Goal: Task Accomplishment & Management: Complete application form

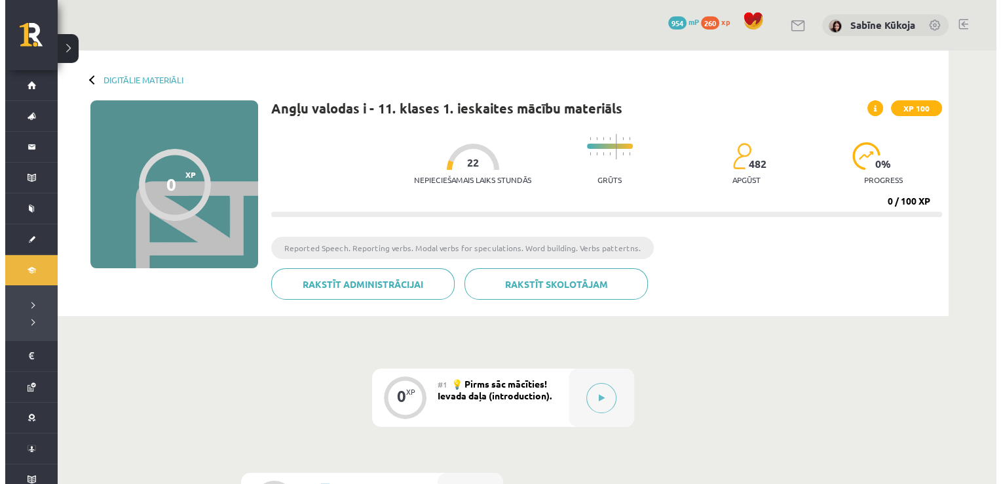
scroll to position [66, 0]
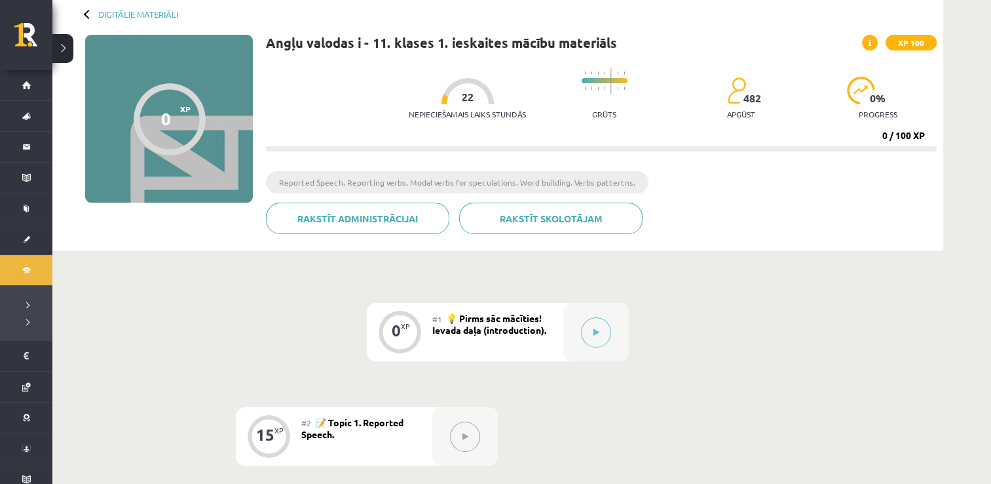
click at [607, 330] on button at bounding box center [596, 332] width 30 height 30
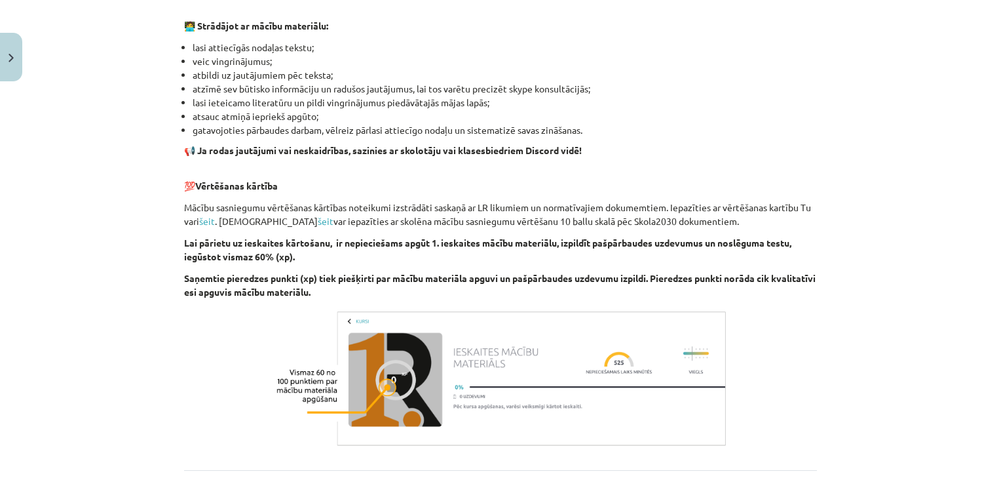
scroll to position [894, 0]
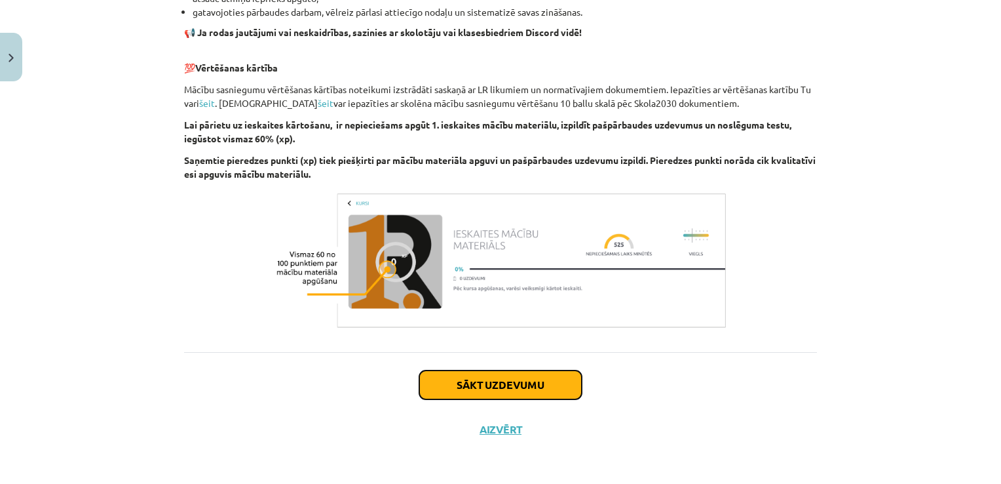
click at [481, 391] on button "Sākt uzdevumu" at bounding box center [500, 384] width 163 height 29
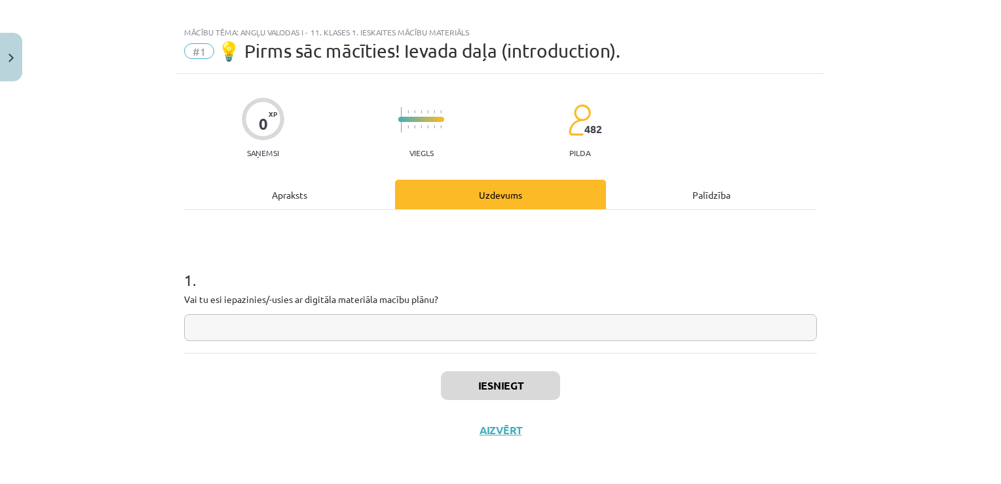
click at [439, 330] on input "text" at bounding box center [500, 327] width 633 height 27
type input "**"
click at [628, 372] on div "Iesniegt Aizvērt" at bounding box center [500, 399] width 633 height 92
click at [542, 389] on button "Iesniegt" at bounding box center [500, 385] width 119 height 29
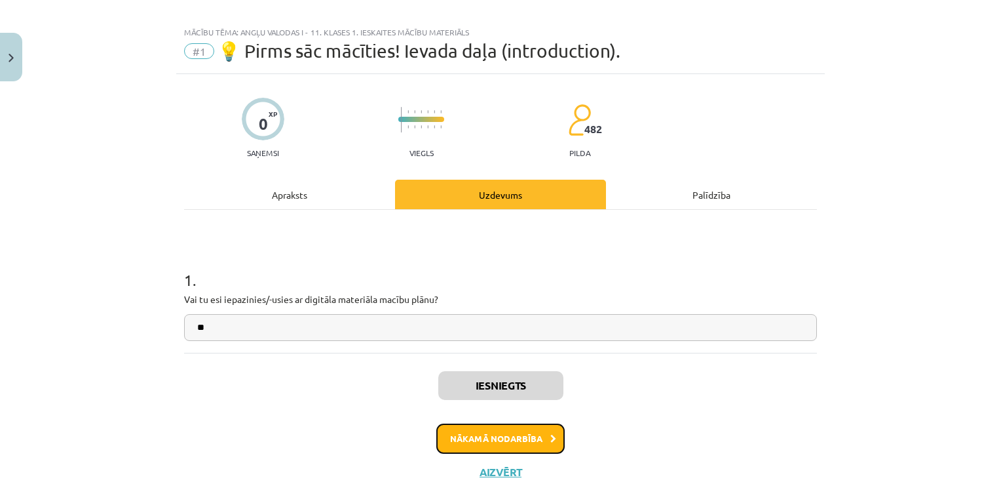
click at [519, 440] on button "Nākamā nodarbība" at bounding box center [500, 438] width 128 height 30
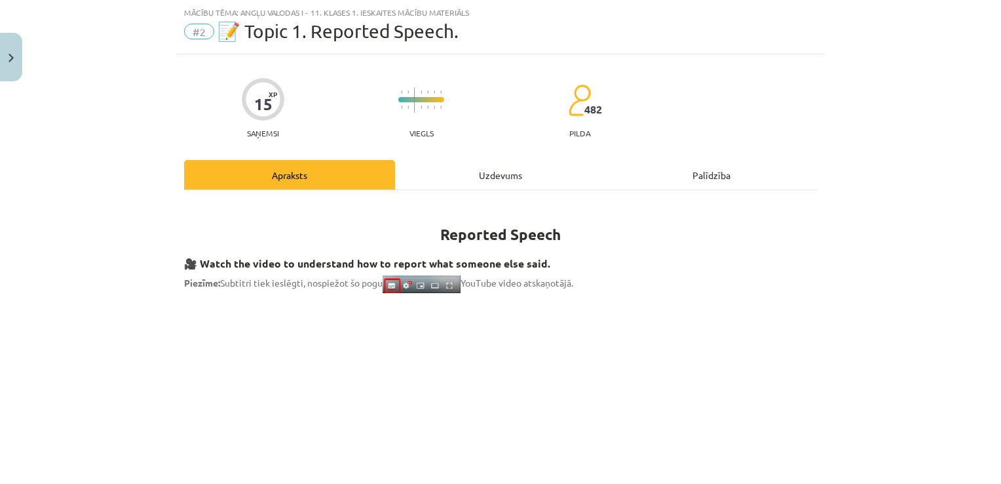
click at [491, 180] on div "Uzdevums" at bounding box center [500, 174] width 211 height 29
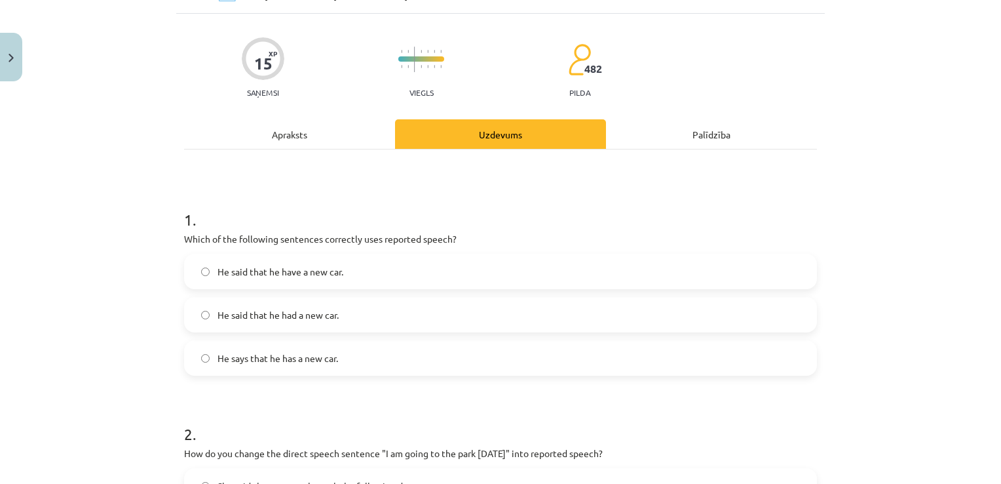
scroll to position [0, 0]
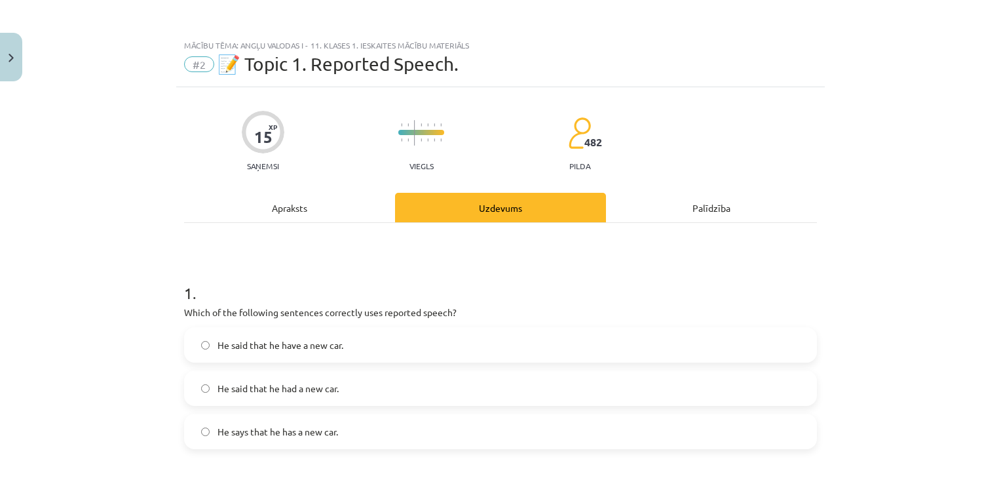
click at [277, 384] on span "He said that he had a new car." at bounding box center [278, 388] width 121 height 14
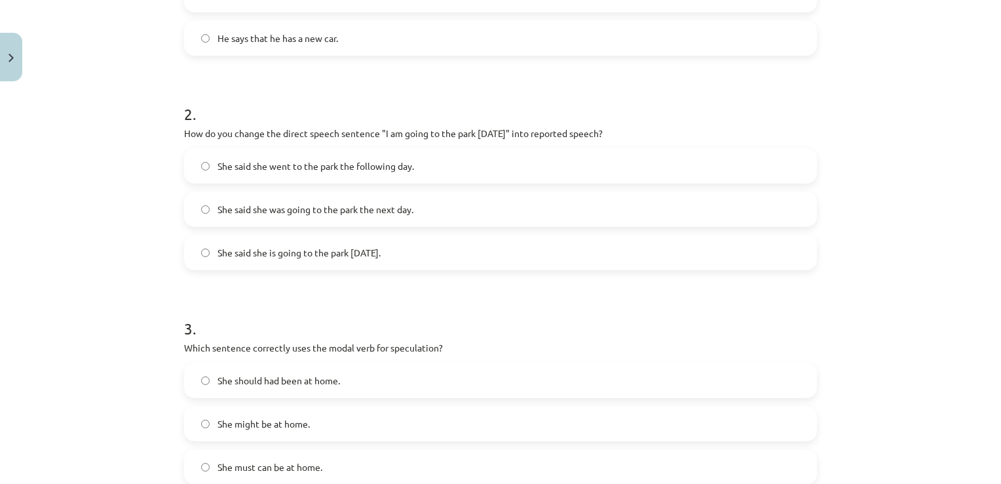
scroll to position [459, 0]
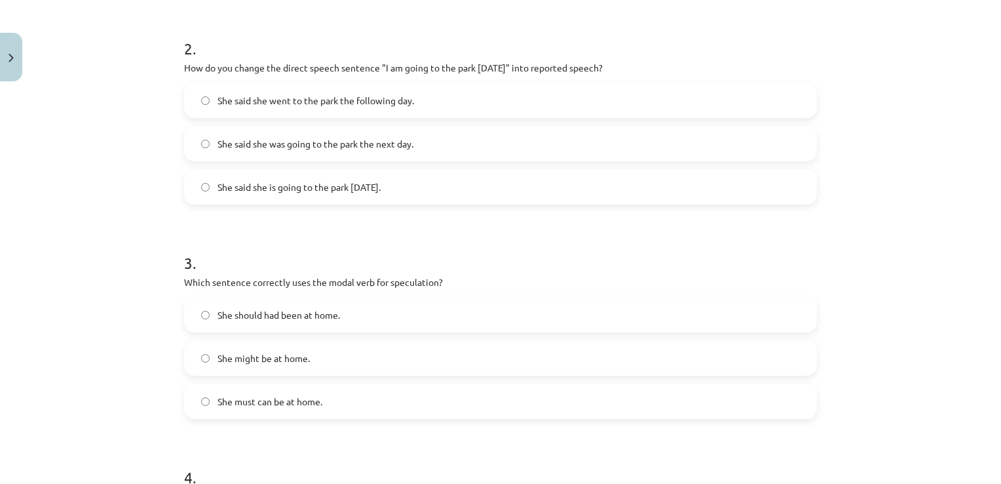
click at [328, 149] on span "She said she was going to the park the next day." at bounding box center [316, 144] width 196 height 14
click at [254, 360] on span "She might be at home." at bounding box center [264, 358] width 92 height 14
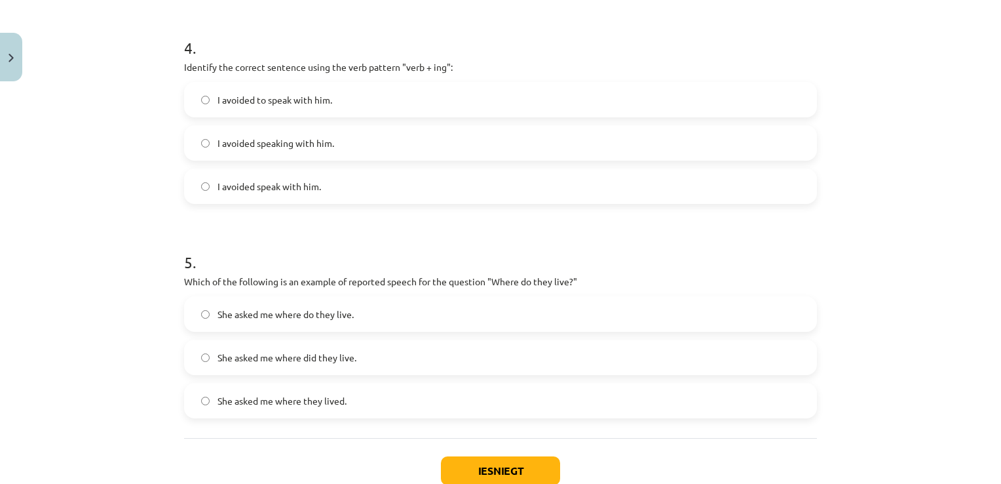
scroll to position [917, 0]
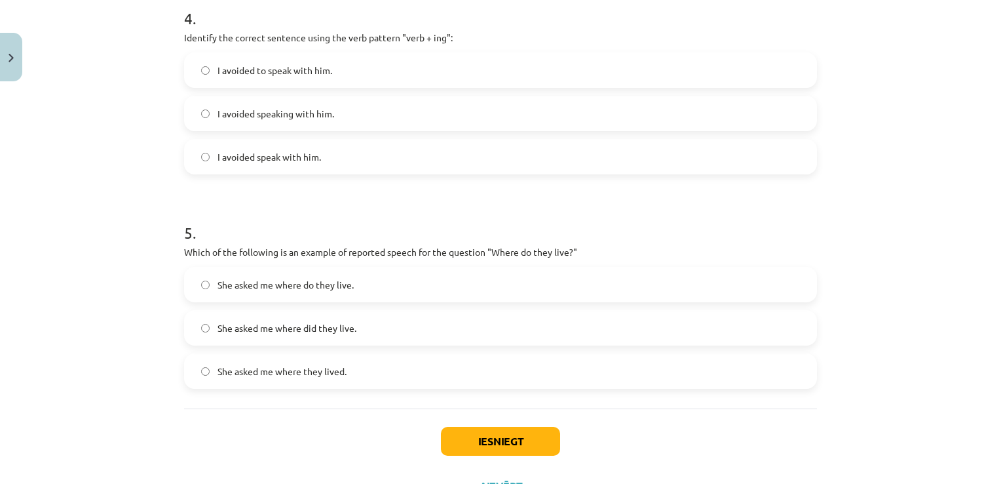
click at [336, 111] on label "I avoided speaking with him." at bounding box center [500, 113] width 630 height 33
click at [343, 365] on label "She asked me where they lived." at bounding box center [500, 371] width 630 height 33
click at [506, 434] on button "Iesniegt" at bounding box center [500, 441] width 119 height 29
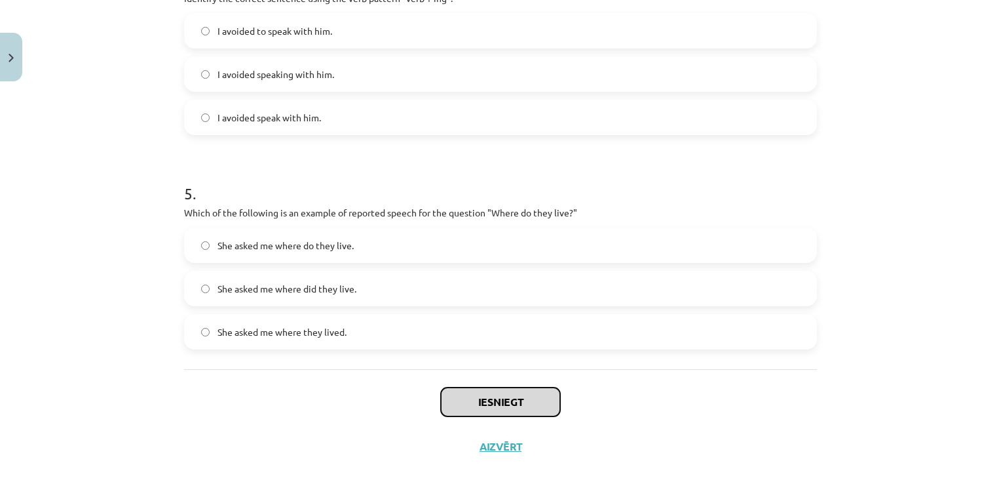
scroll to position [974, 0]
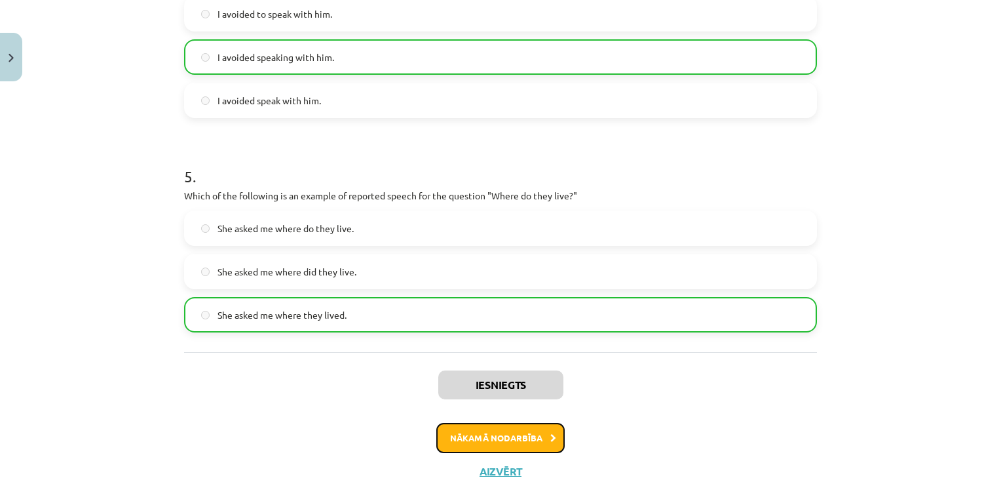
click at [540, 428] on button "Nākamā nodarbība" at bounding box center [500, 438] width 128 height 30
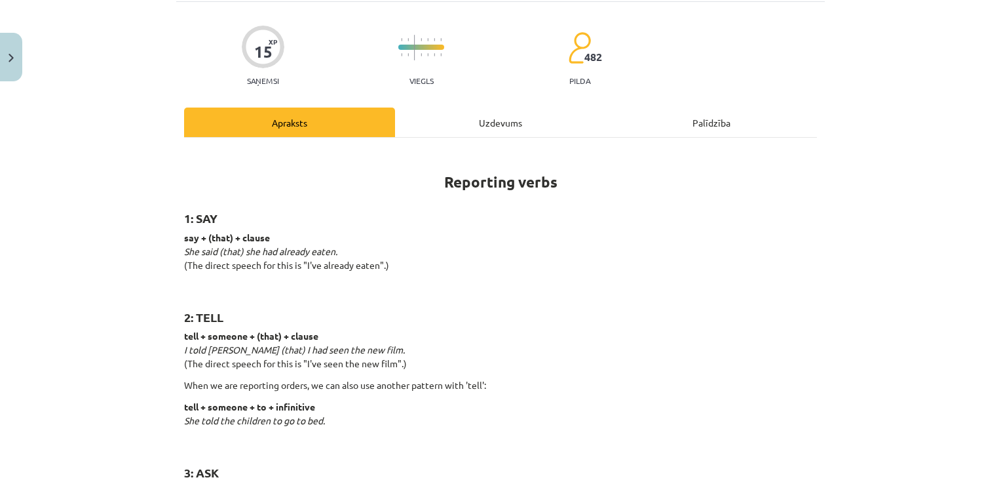
scroll to position [33, 0]
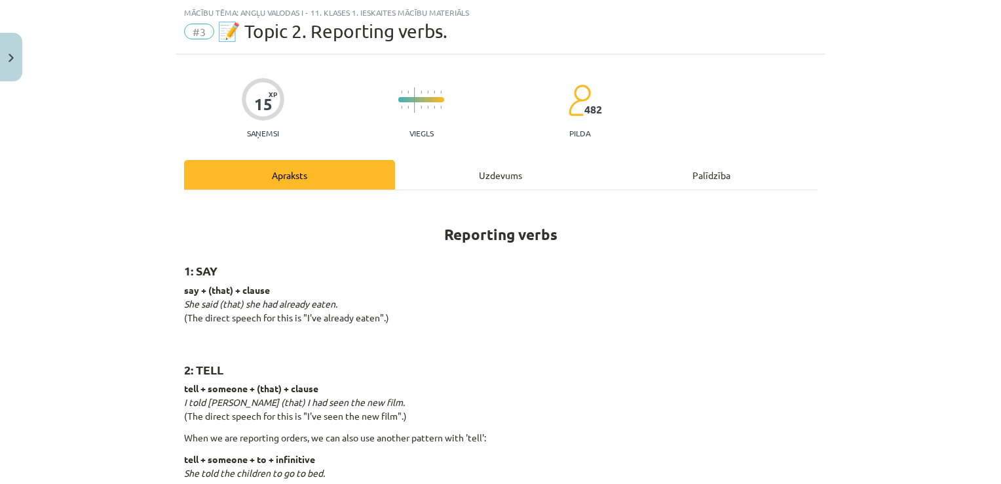
click at [530, 167] on div "Uzdevums" at bounding box center [500, 174] width 211 height 29
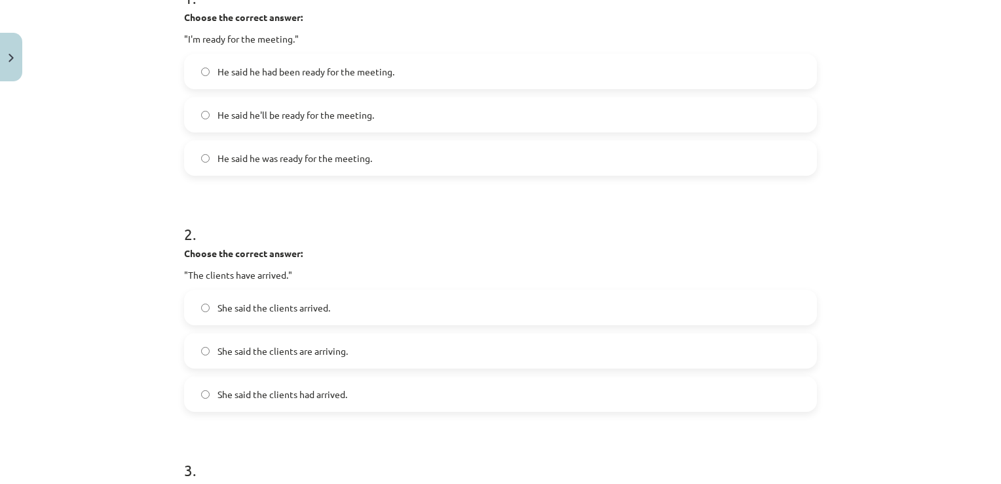
scroll to position [229, 0]
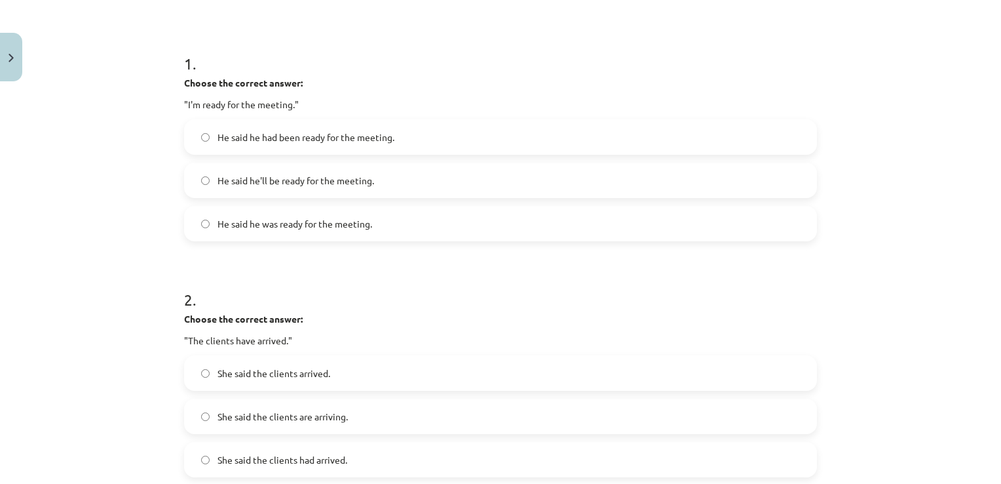
click at [419, 230] on label "He said he was ready for the meeting." at bounding box center [500, 223] width 630 height 33
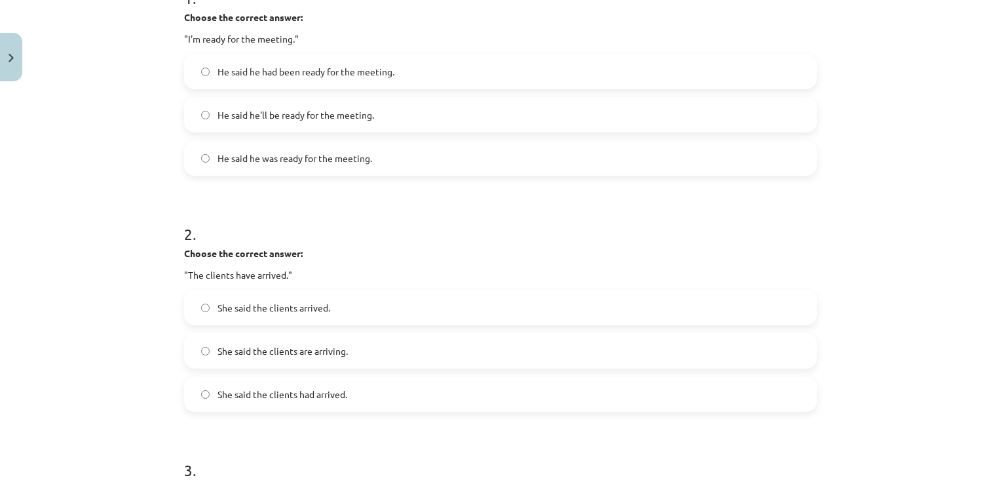
scroll to position [360, 0]
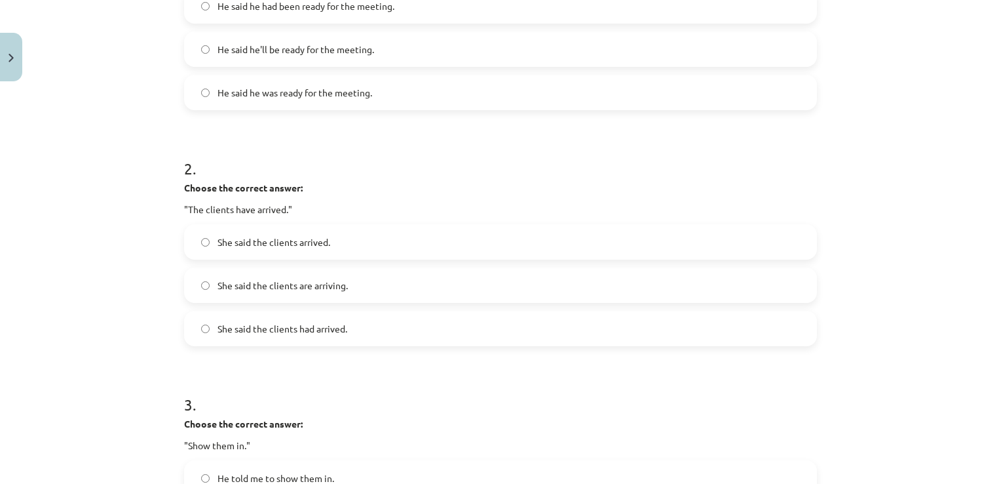
click at [389, 330] on label "She said the clients had arrived." at bounding box center [500, 328] width 630 height 33
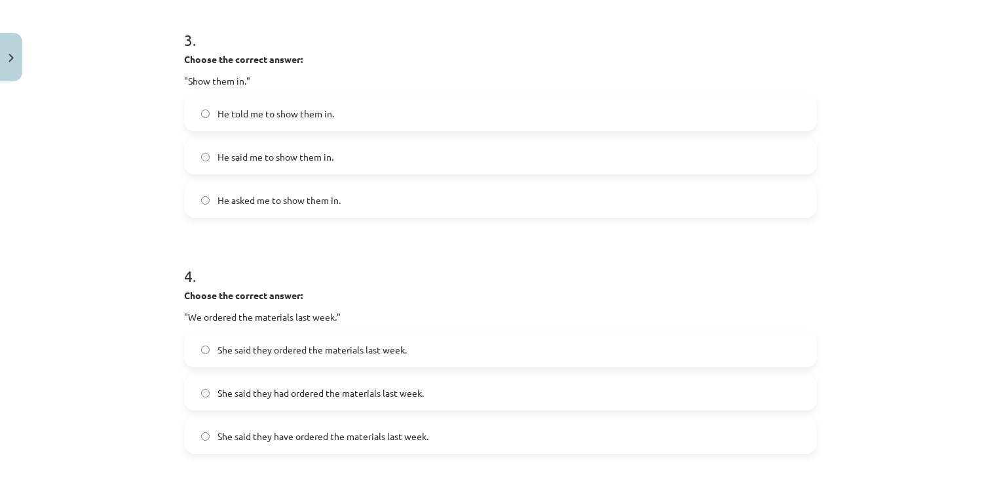
scroll to position [754, 0]
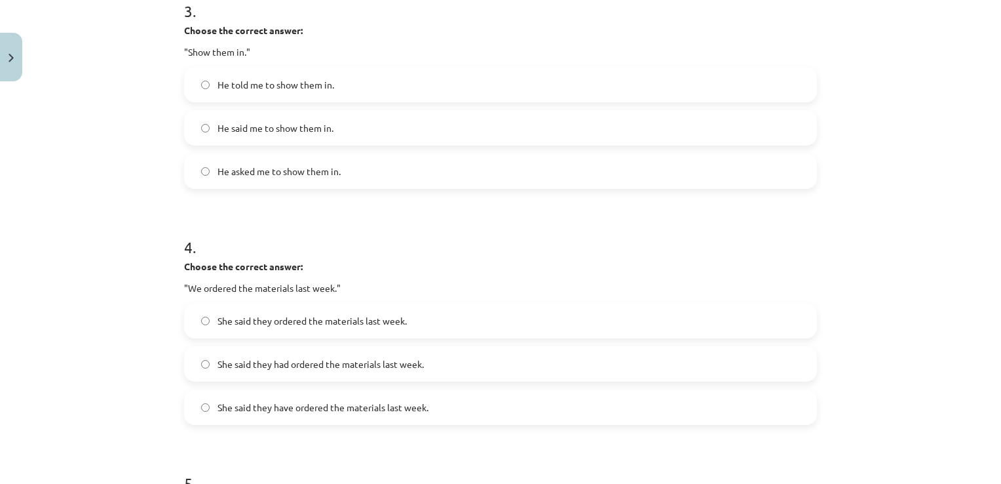
click at [359, 75] on label "He told me to show them in." at bounding box center [500, 84] width 630 height 33
click at [225, 364] on span "She said they had ordered the materials last week." at bounding box center [321, 364] width 206 height 14
drag, startPoint x: 225, startPoint y: 364, endPoint x: 193, endPoint y: 362, distance: 32.8
click at [193, 362] on label "She said they had ordered the materials last week." at bounding box center [500, 363] width 630 height 33
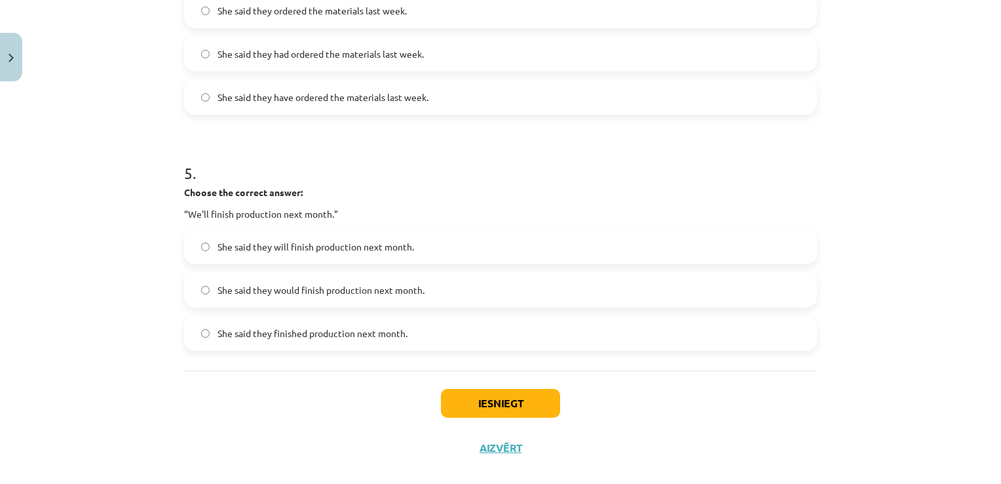
scroll to position [1081, 0]
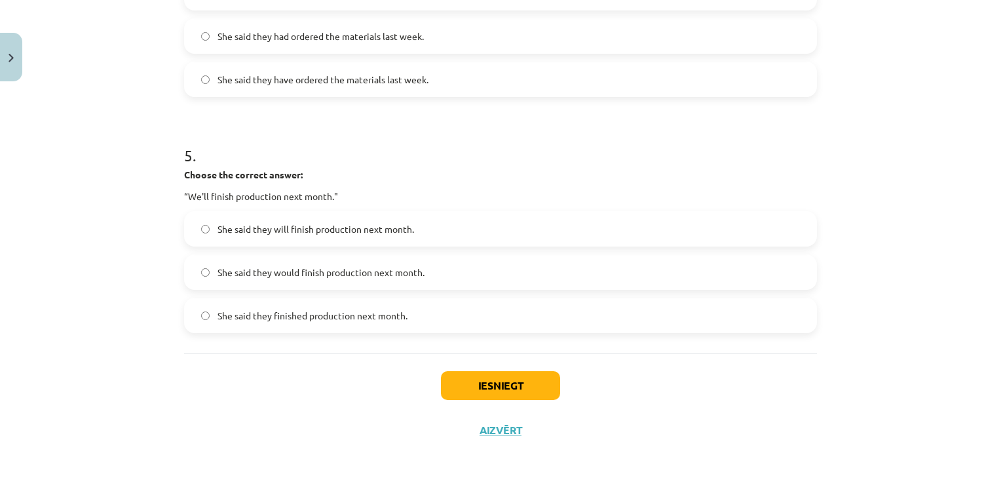
click at [358, 277] on span "She said they would finish production next month." at bounding box center [321, 272] width 207 height 14
click at [534, 376] on button "Iesniegt" at bounding box center [500, 385] width 119 height 29
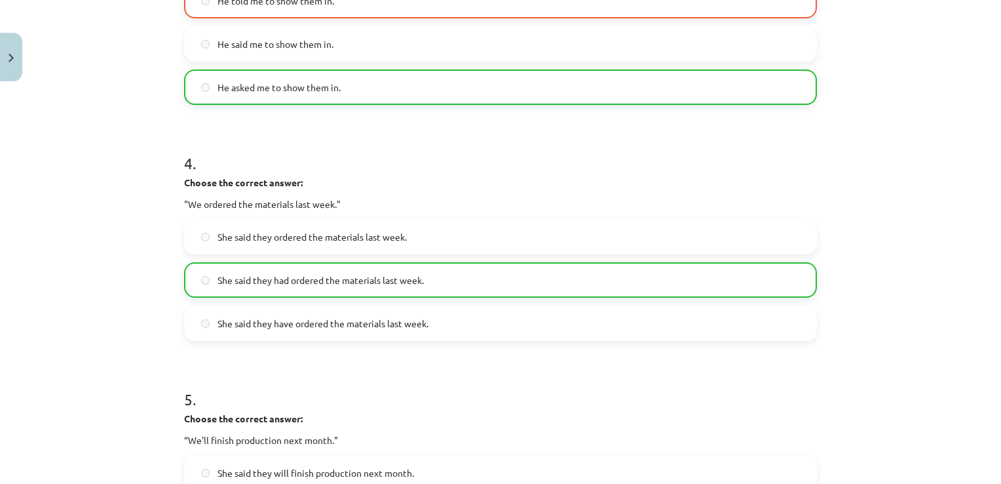
scroll to position [1114, 0]
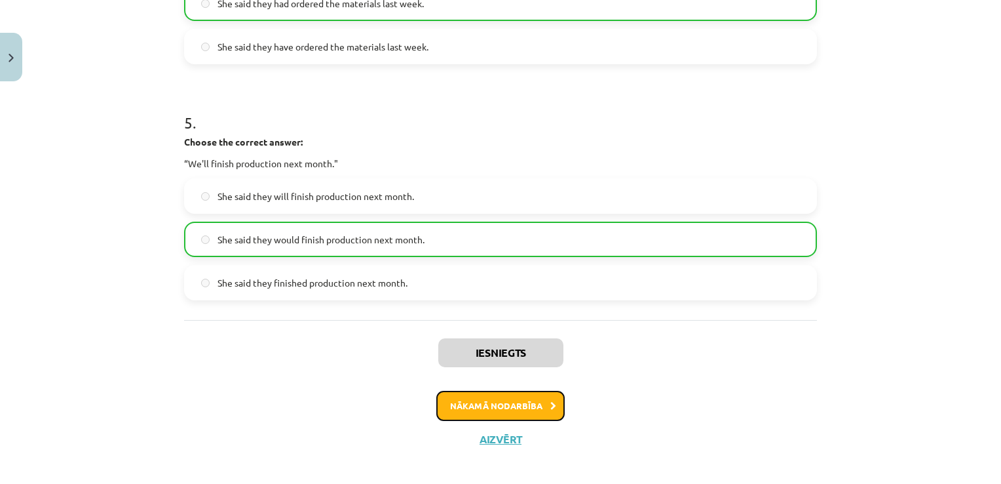
click at [498, 402] on button "Nākamā nodarbība" at bounding box center [500, 406] width 128 height 30
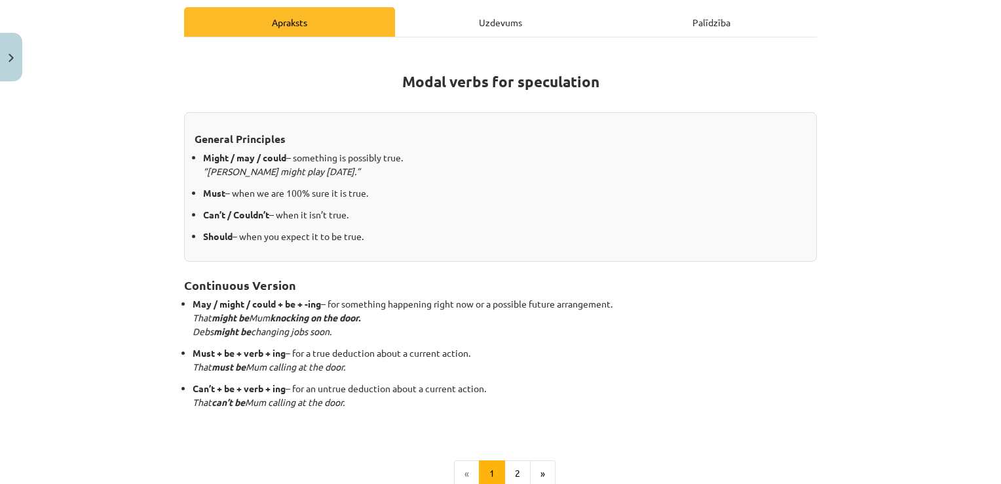
scroll to position [33, 0]
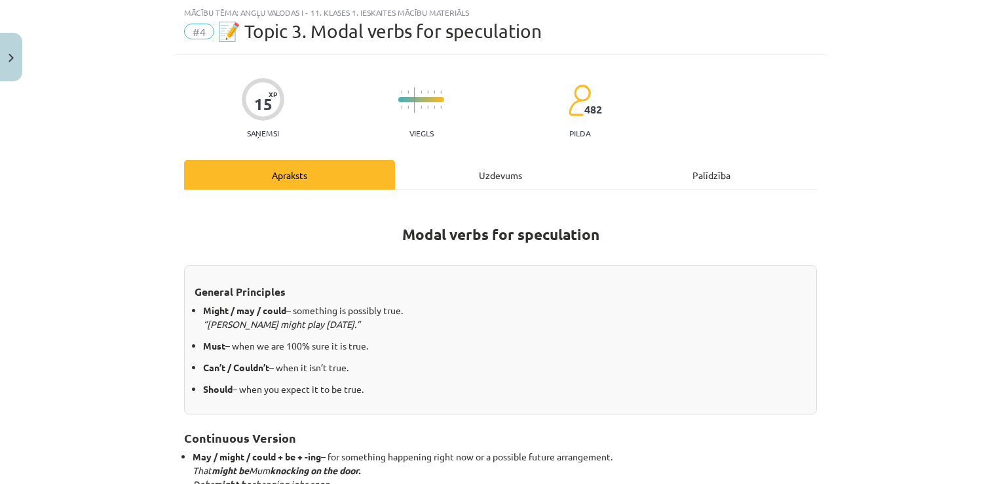
click at [502, 188] on div "Uzdevums" at bounding box center [500, 174] width 211 height 29
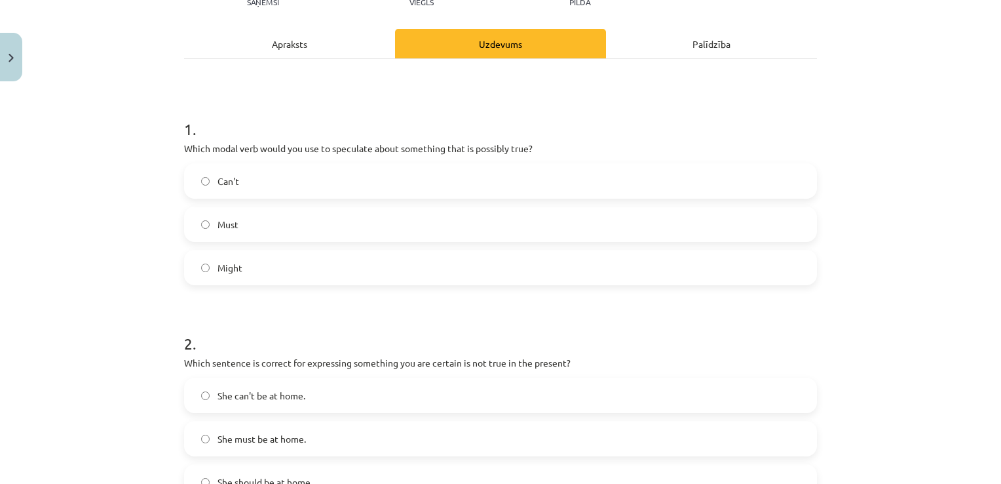
scroll to position [229, 0]
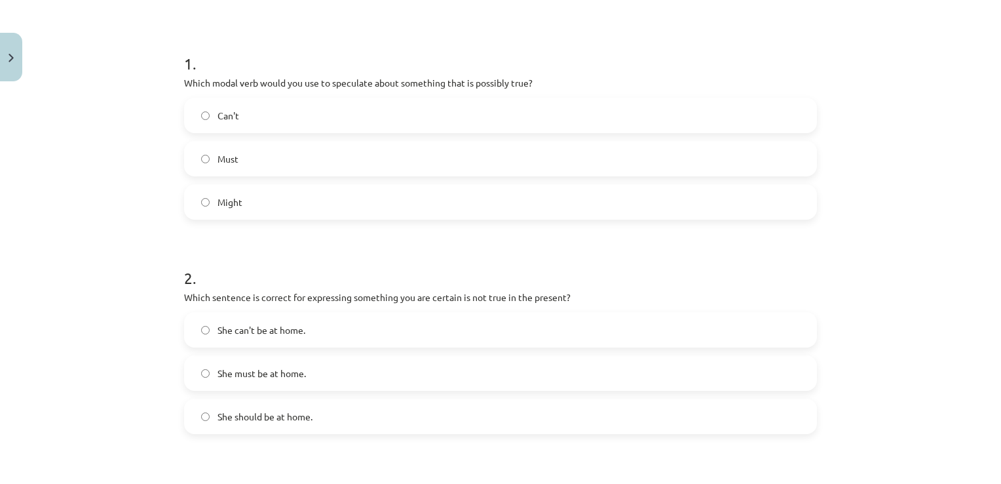
click at [246, 185] on label "Might" at bounding box center [500, 201] width 630 height 33
click at [359, 323] on label "She can't be at home." at bounding box center [500, 329] width 630 height 33
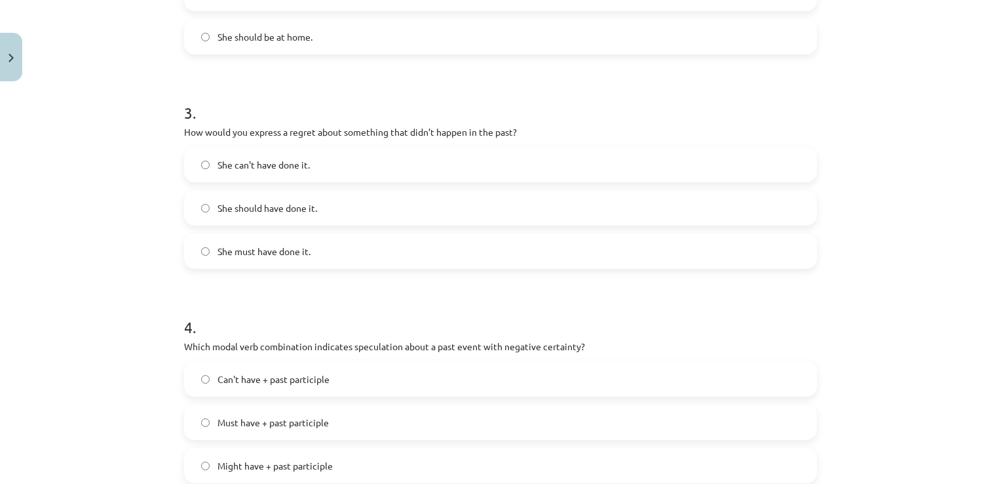
scroll to position [688, 0]
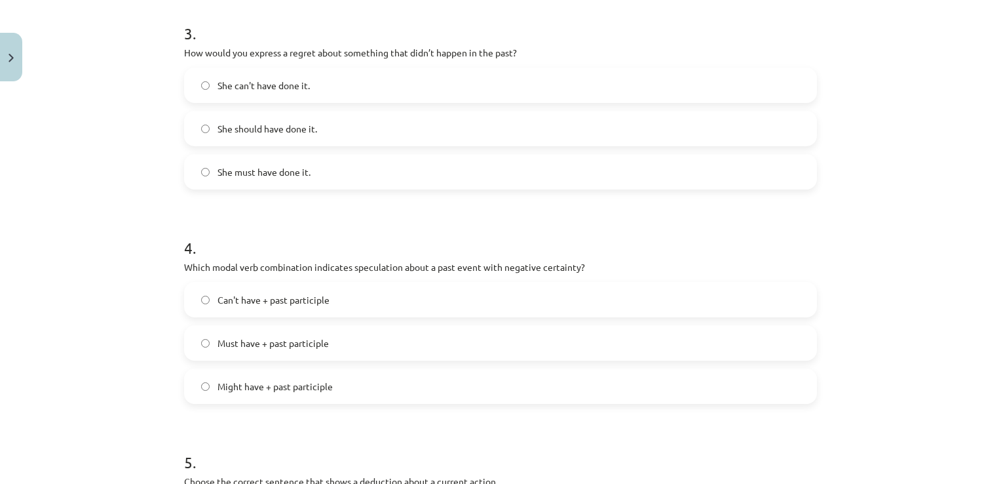
click at [269, 122] on span "She should have done it." at bounding box center [268, 129] width 100 height 14
click at [242, 299] on span "Can't have + past participle" at bounding box center [274, 300] width 112 height 14
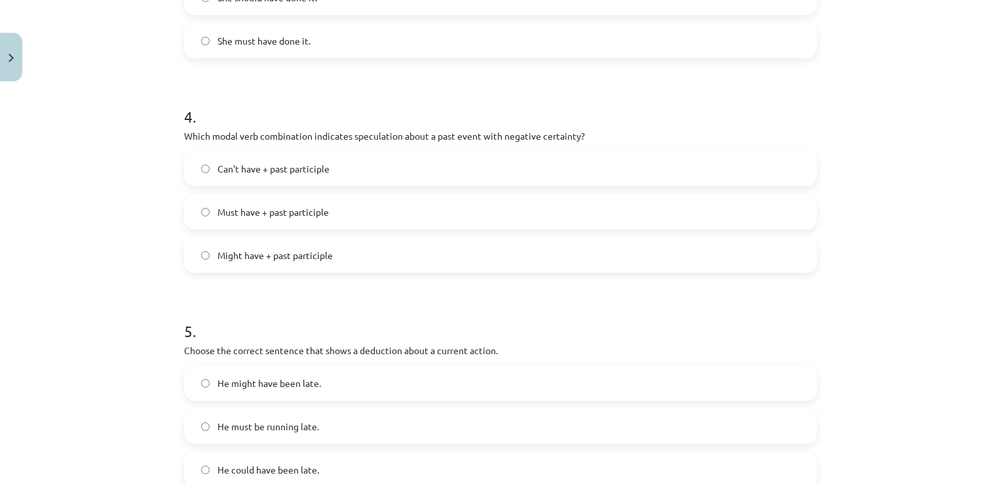
scroll to position [974, 0]
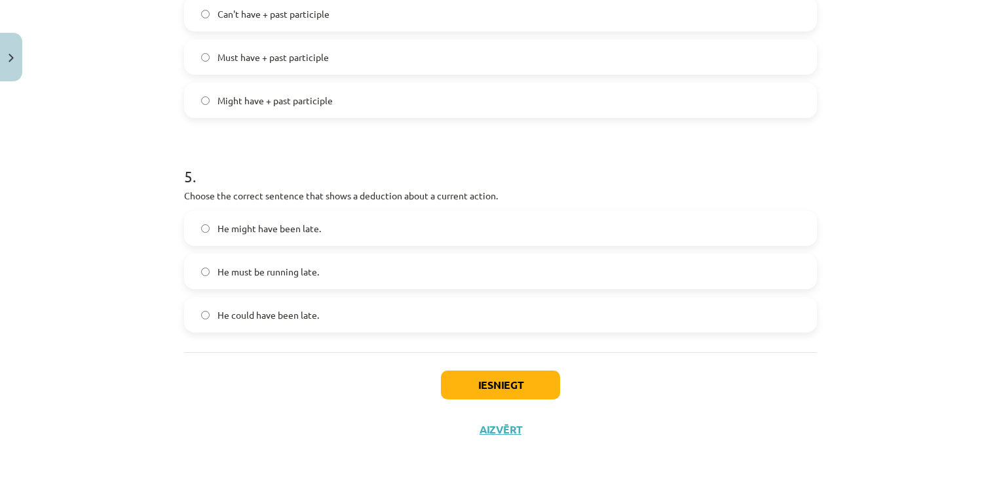
click at [241, 277] on span "He must be running late." at bounding box center [269, 272] width 102 height 14
click at [457, 377] on button "Iesniegt" at bounding box center [500, 384] width 119 height 29
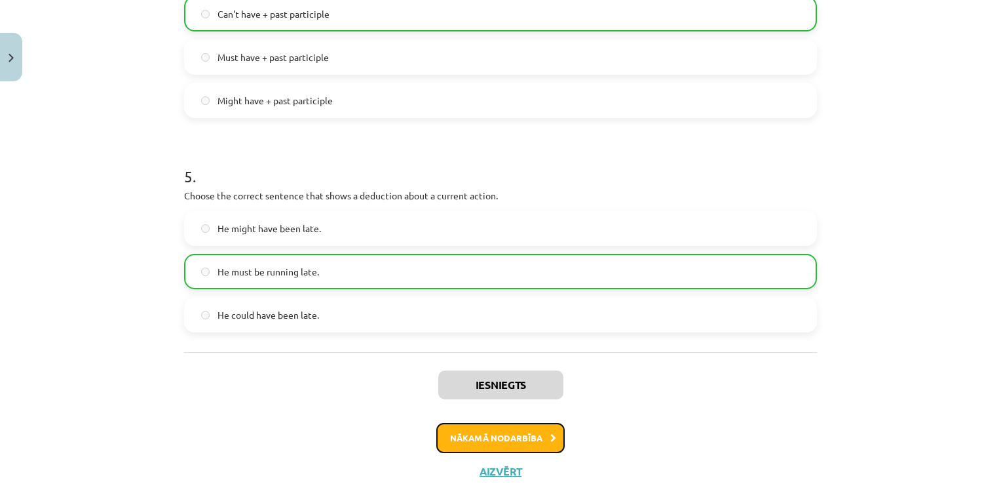
click at [522, 441] on button "Nākamā nodarbība" at bounding box center [500, 438] width 128 height 30
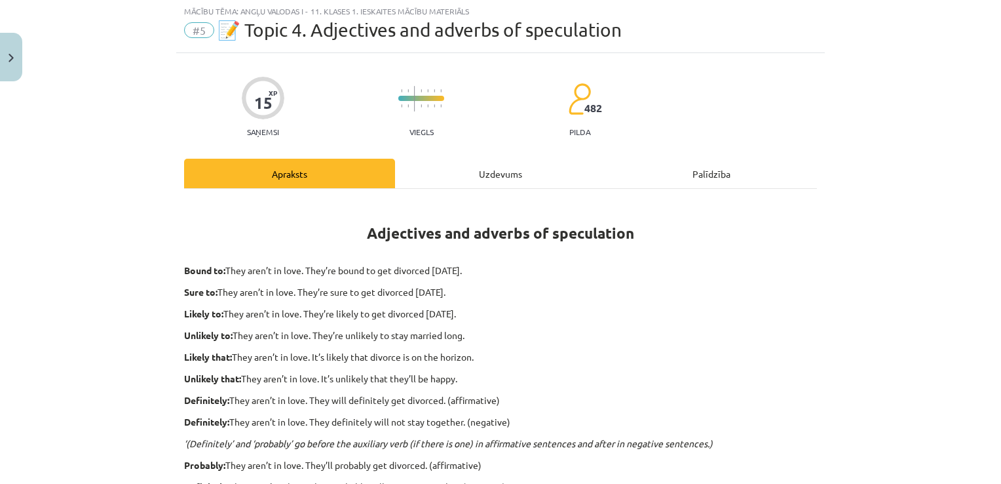
scroll to position [33, 0]
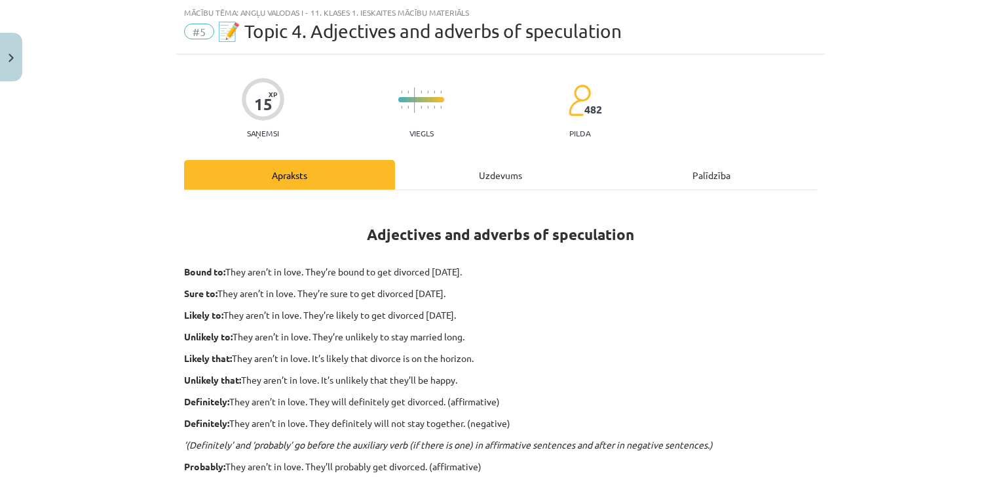
click at [522, 174] on div "Uzdevums" at bounding box center [500, 174] width 211 height 29
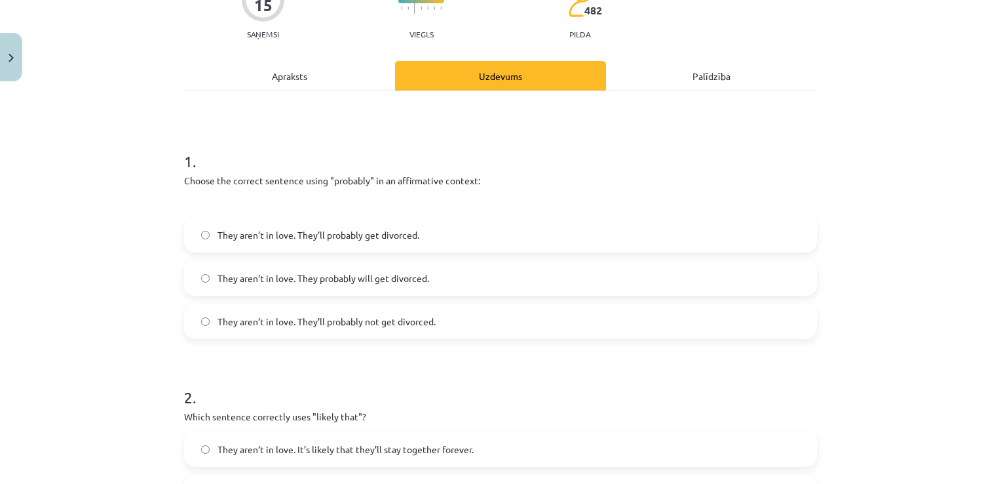
scroll to position [164, 0]
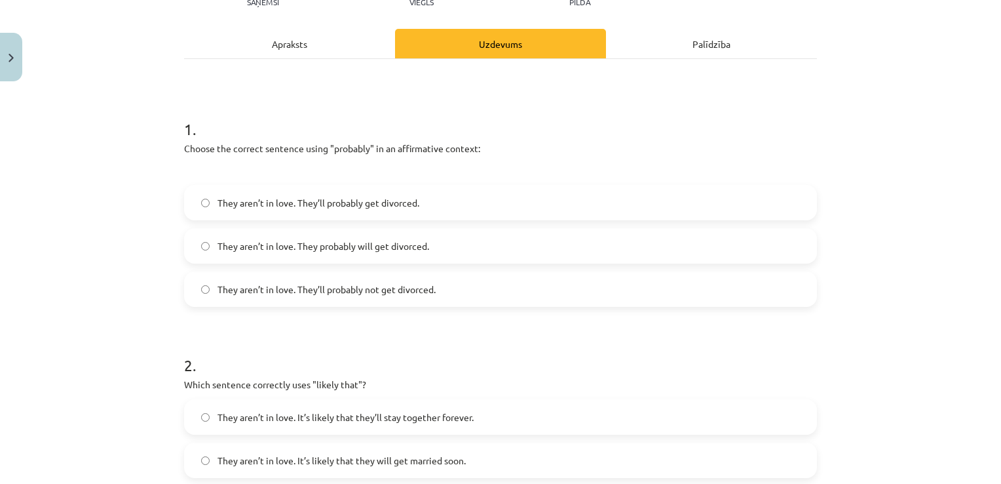
click at [480, 195] on label "They aren’t in love. They’ll probably get divorced." at bounding box center [500, 202] width 630 height 33
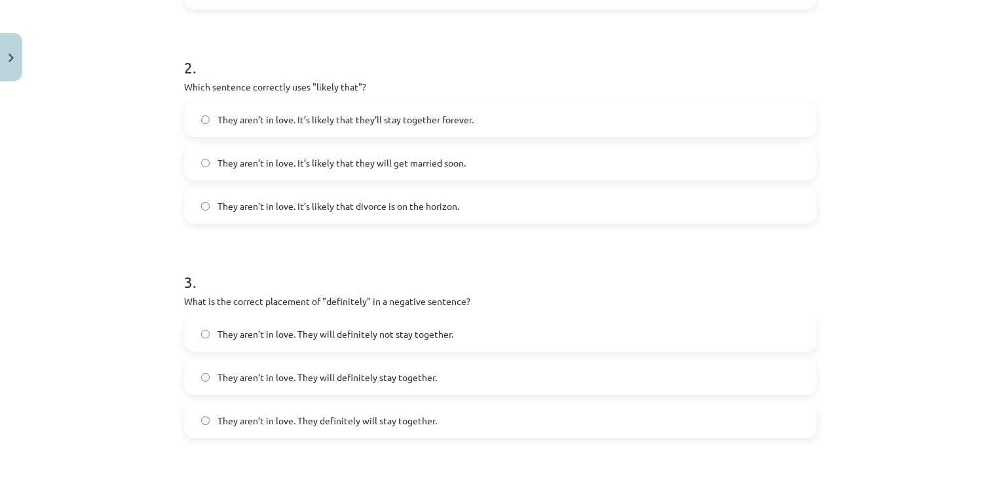
scroll to position [491, 0]
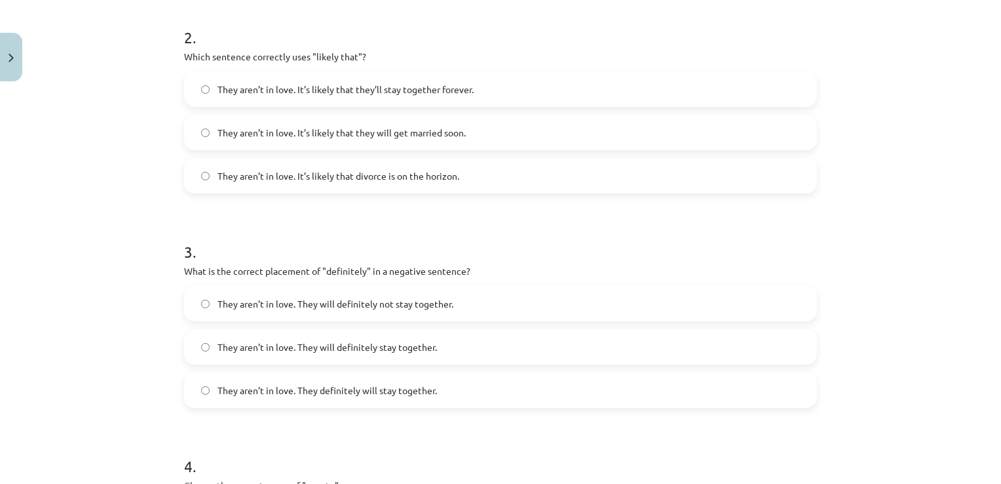
click at [458, 152] on div "They aren’t in love. It’s likely that they’ll stay together forever. They aren’…" at bounding box center [500, 132] width 633 height 122
click at [436, 174] on span "They aren’t in love. It’s likely that divorce is on the horizon." at bounding box center [339, 176] width 242 height 14
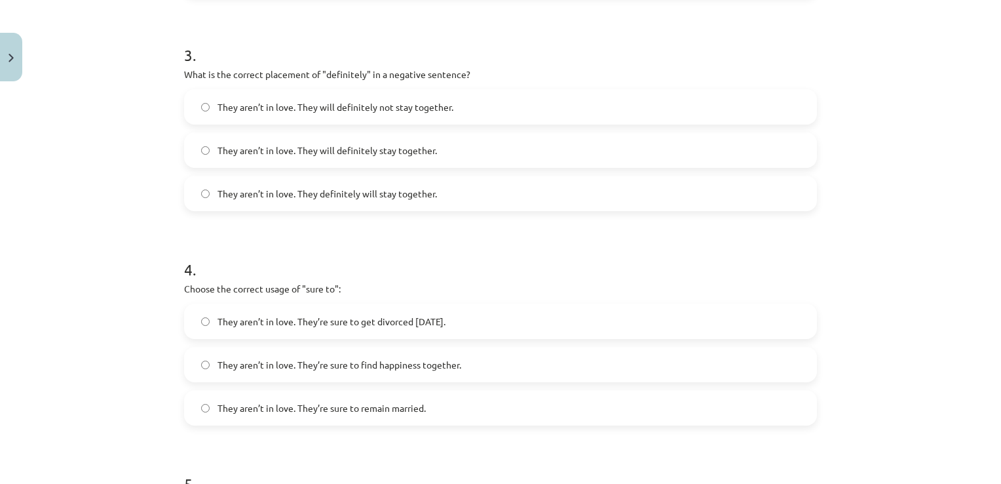
click at [423, 109] on span "They aren’t in love. They will definitely not stay together." at bounding box center [336, 107] width 236 height 14
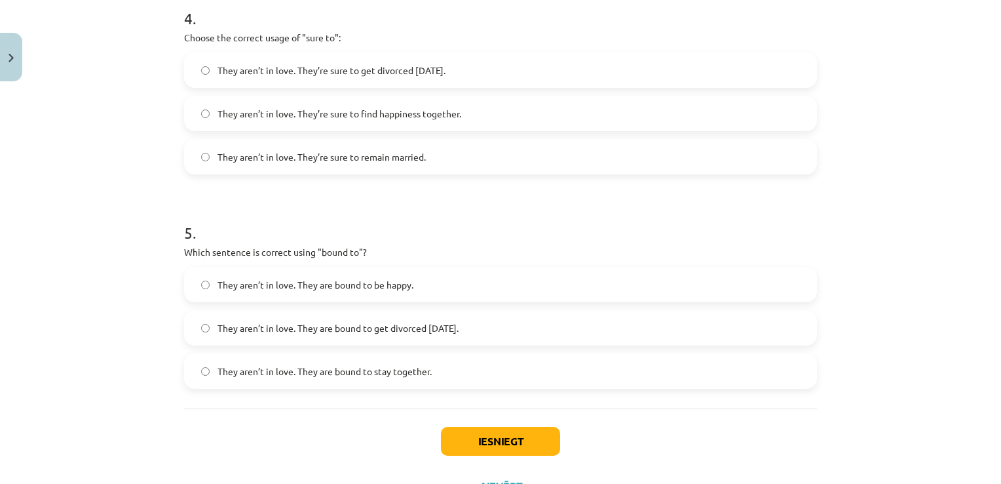
scroll to position [950, 0]
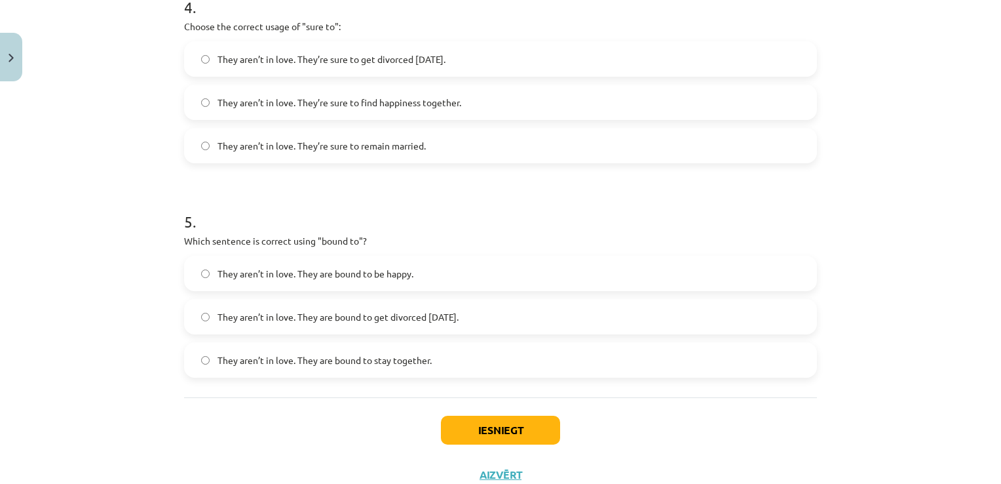
click at [407, 60] on span "They aren’t in love. They’re sure to get divorced within six months." at bounding box center [332, 59] width 228 height 14
click at [354, 332] on div "They aren’t in love. They are bound to get divorced within six months." at bounding box center [500, 316] width 633 height 35
click at [363, 311] on span "They aren’t in love. They are bound to get divorced within six months." at bounding box center [338, 317] width 241 height 14
click at [469, 422] on button "Iesniegt" at bounding box center [500, 429] width 119 height 29
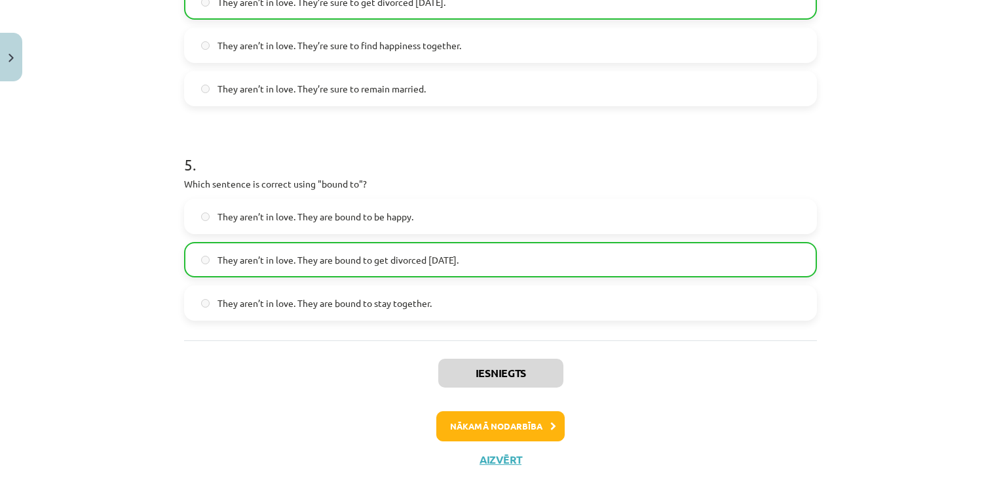
scroll to position [1037, 0]
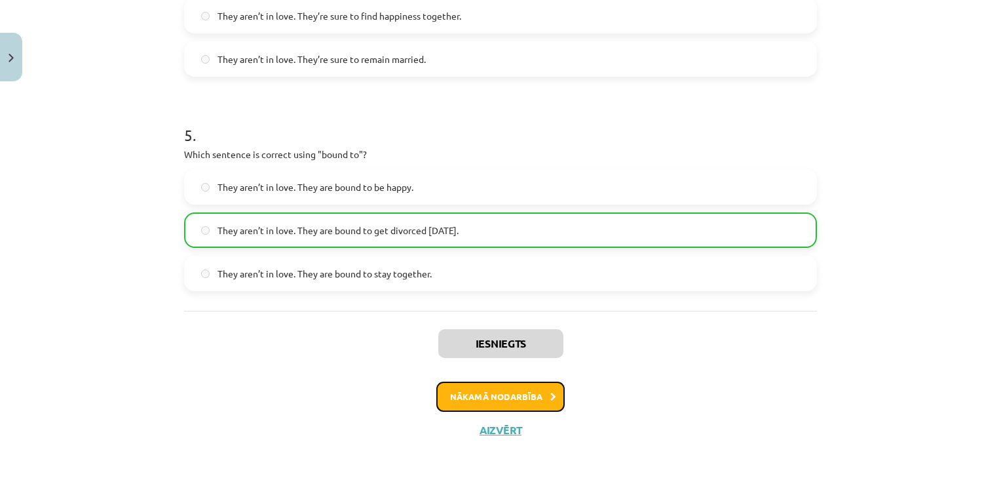
click at [469, 397] on button "Nākamā nodarbība" at bounding box center [500, 396] width 128 height 30
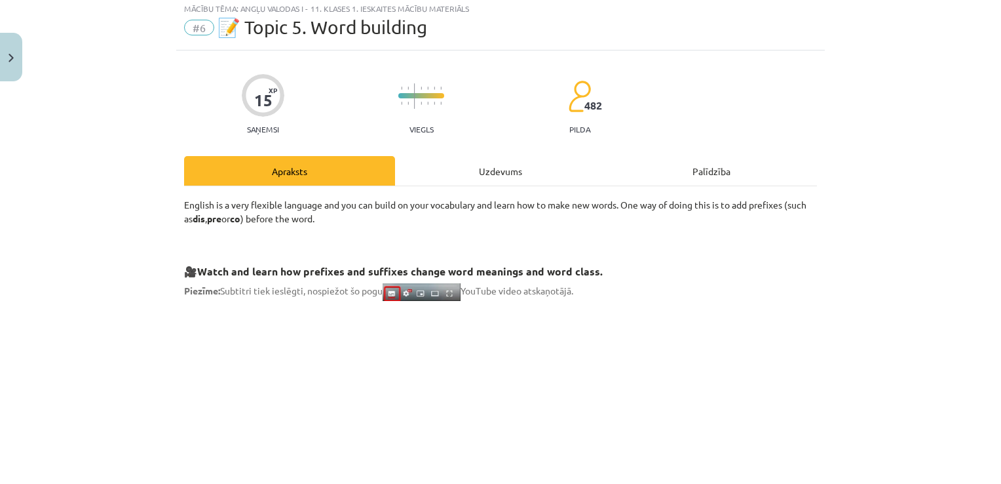
scroll to position [33, 0]
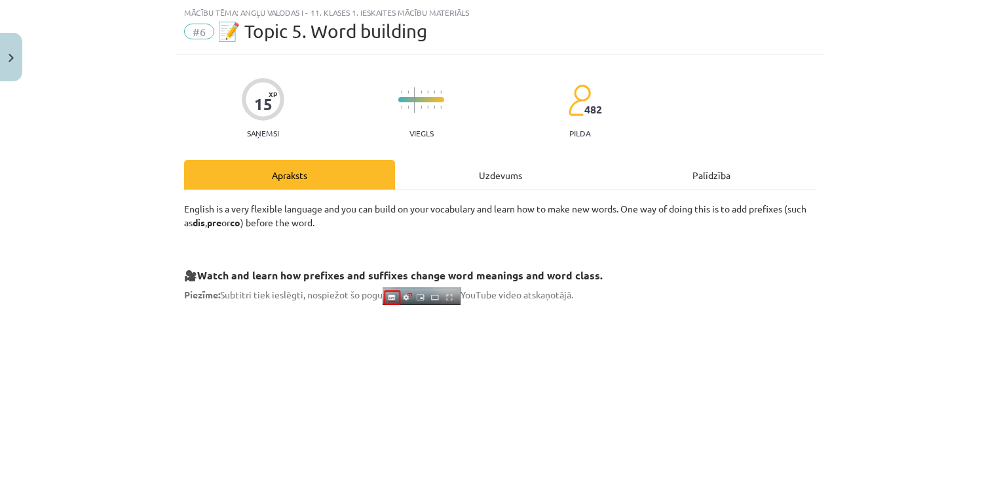
click at [511, 180] on div "Uzdevums" at bounding box center [500, 174] width 211 height 29
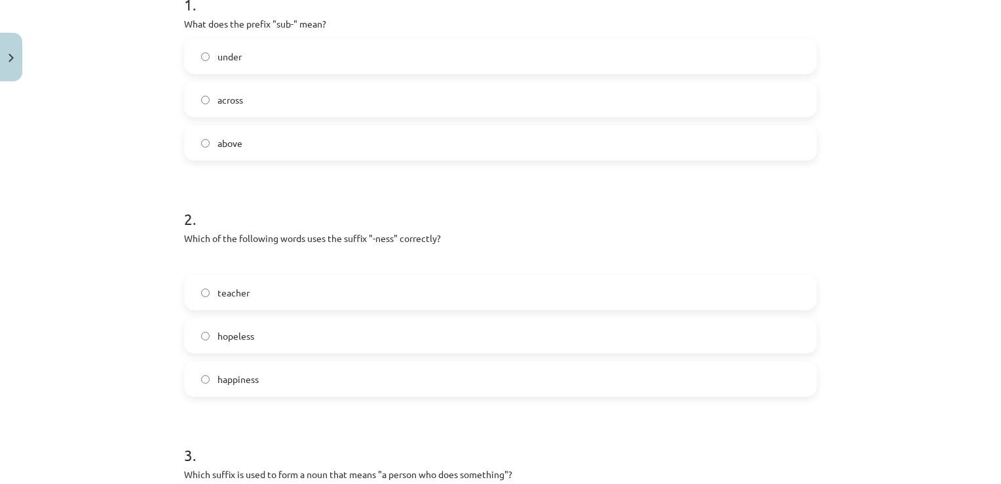
scroll to position [295, 0]
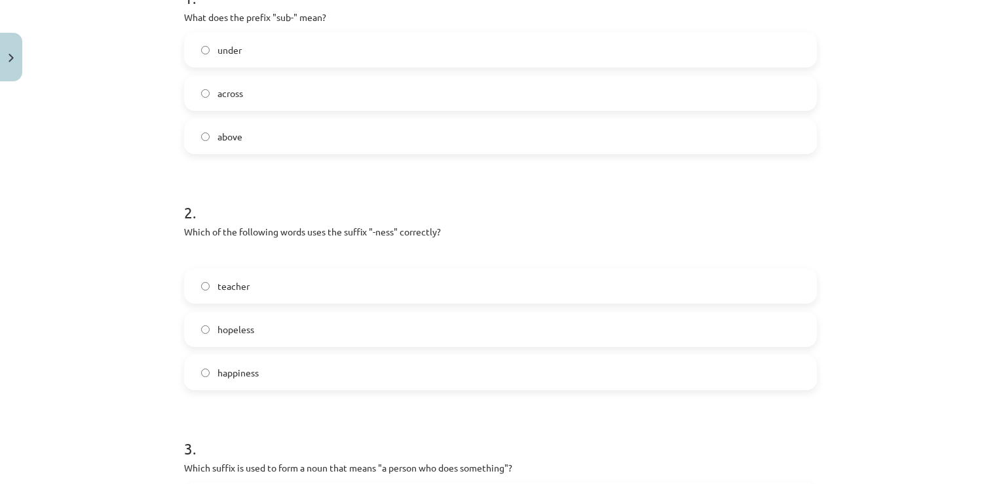
click at [482, 50] on label "under" at bounding box center [500, 49] width 630 height 33
click at [309, 384] on label "happiness" at bounding box center [500, 372] width 630 height 33
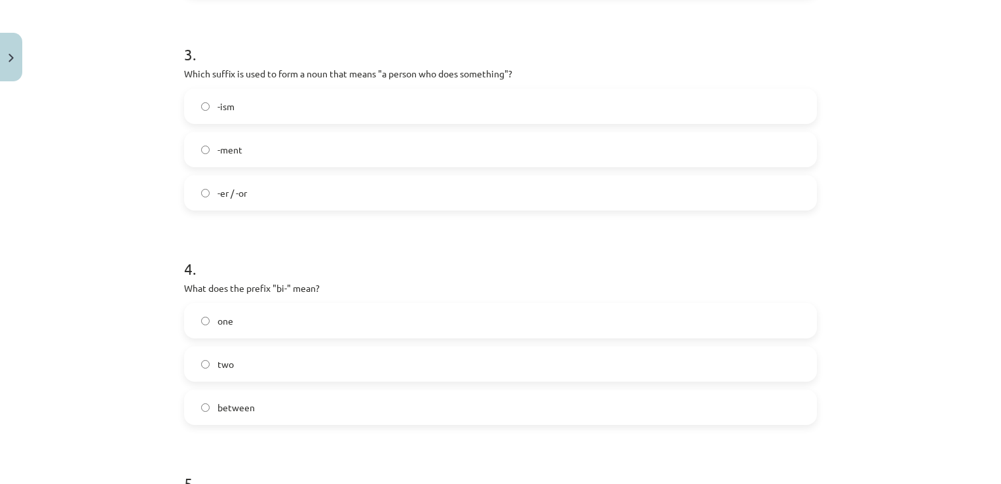
scroll to position [688, 0]
click at [328, 203] on label "-er / -or" at bounding box center [500, 193] width 630 height 33
click at [265, 374] on label "two" at bounding box center [500, 364] width 630 height 33
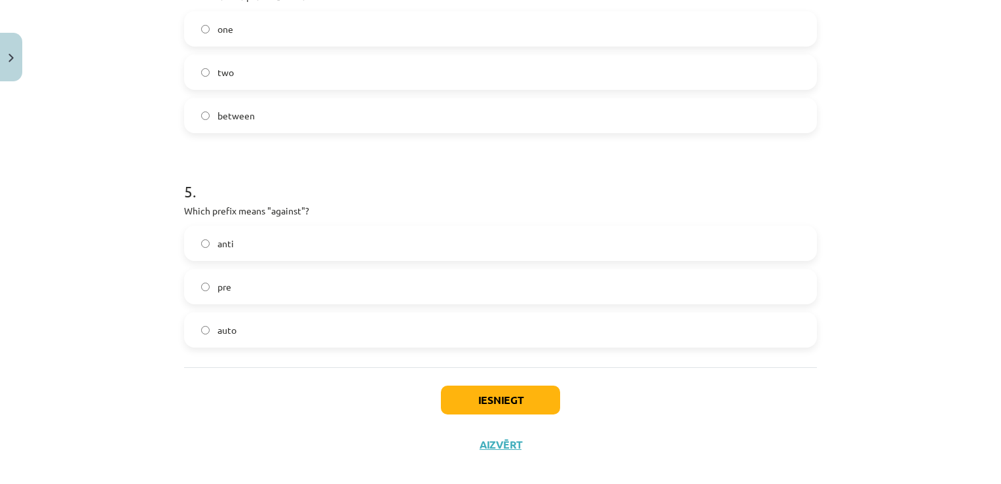
scroll to position [995, 0]
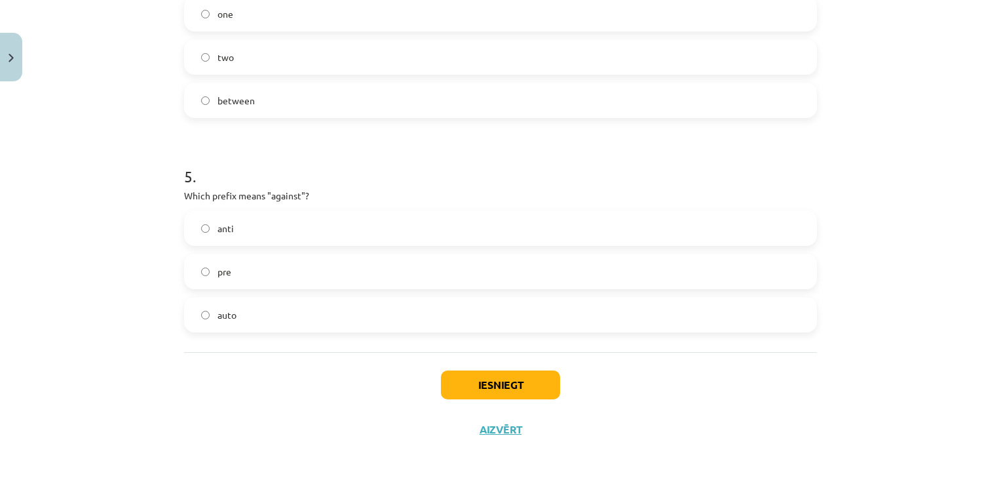
click at [261, 223] on label "anti" at bounding box center [500, 228] width 630 height 33
click at [472, 381] on button "Iesniegt" at bounding box center [500, 384] width 119 height 29
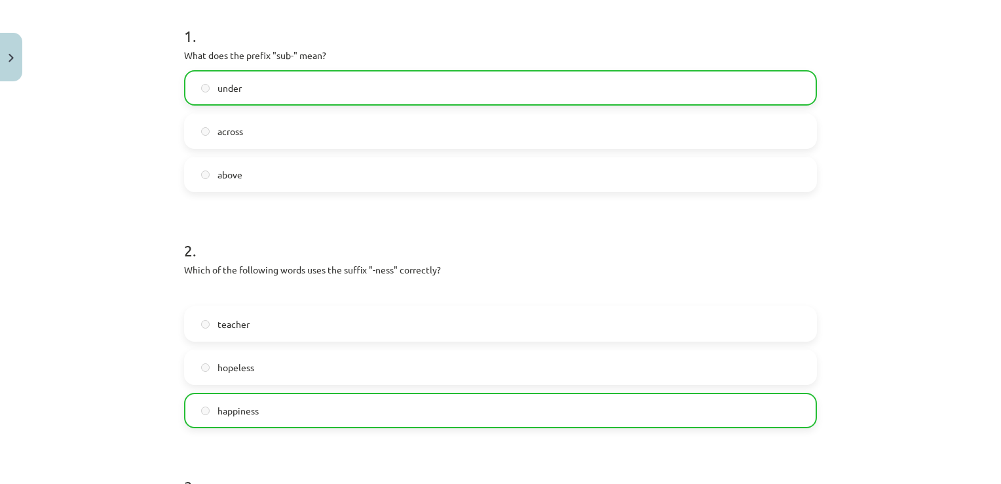
scroll to position [12, 0]
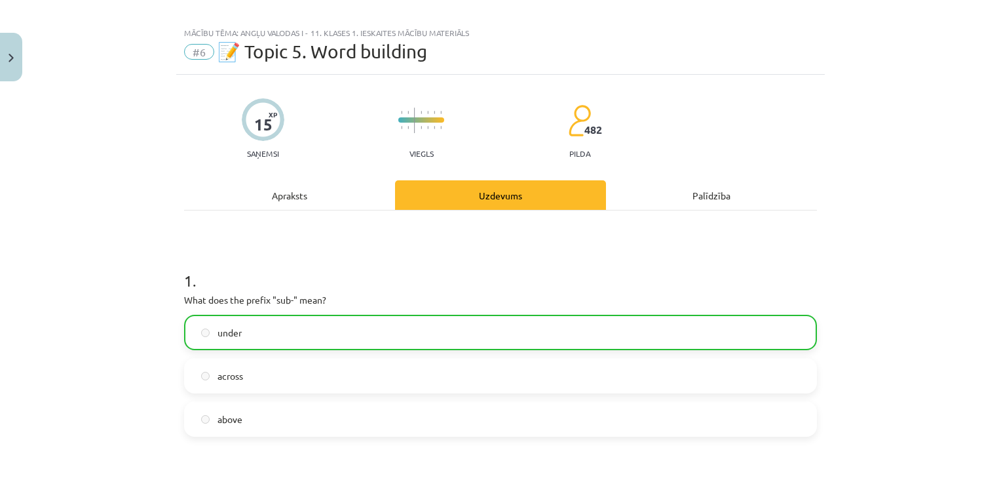
click at [577, 187] on div "Uzdevums" at bounding box center [500, 194] width 211 height 29
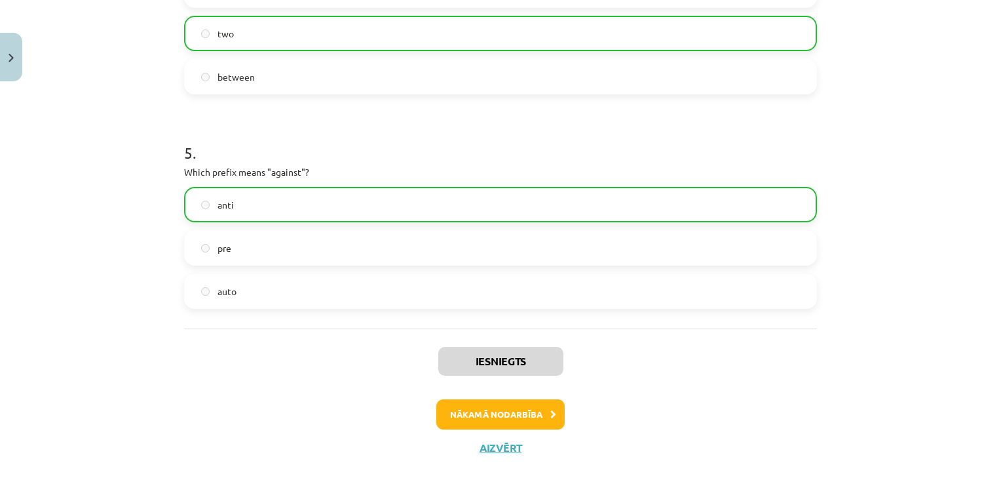
scroll to position [1037, 0]
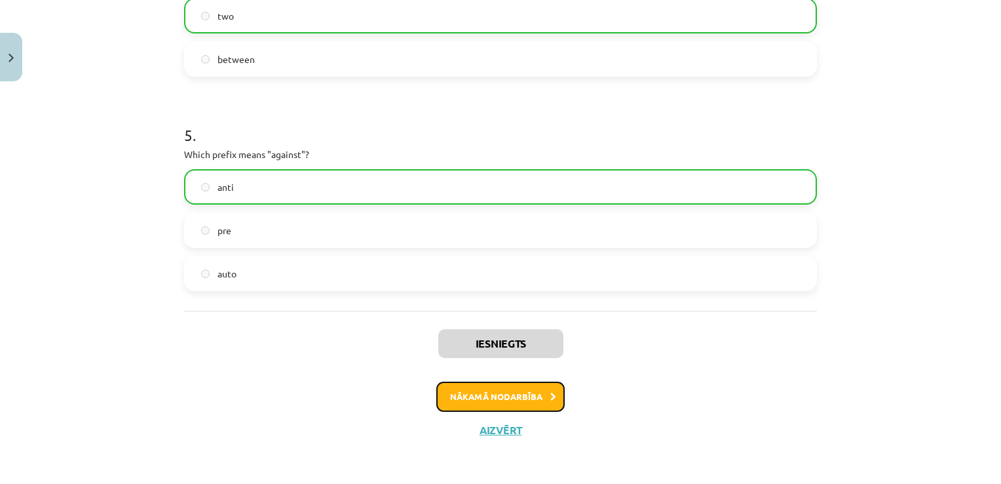
click at [477, 389] on button "Nākamā nodarbība" at bounding box center [500, 396] width 128 height 30
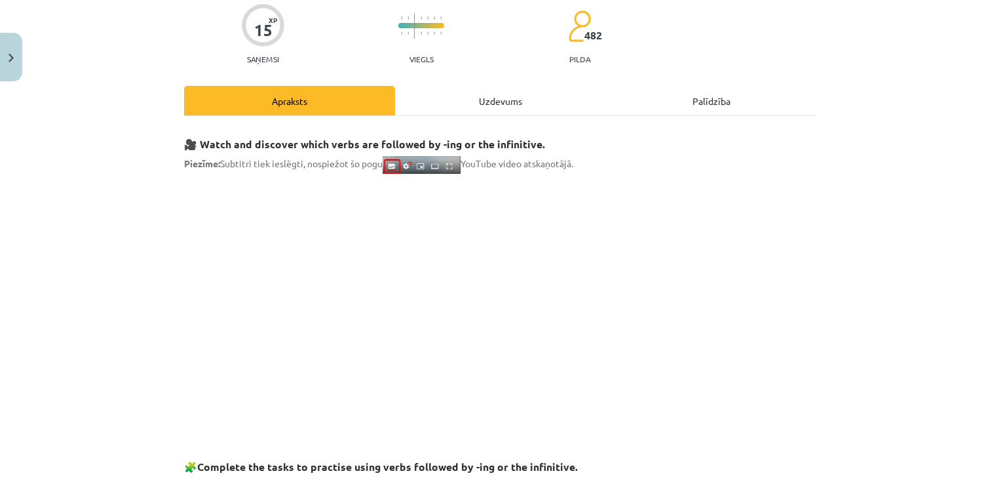
scroll to position [33, 0]
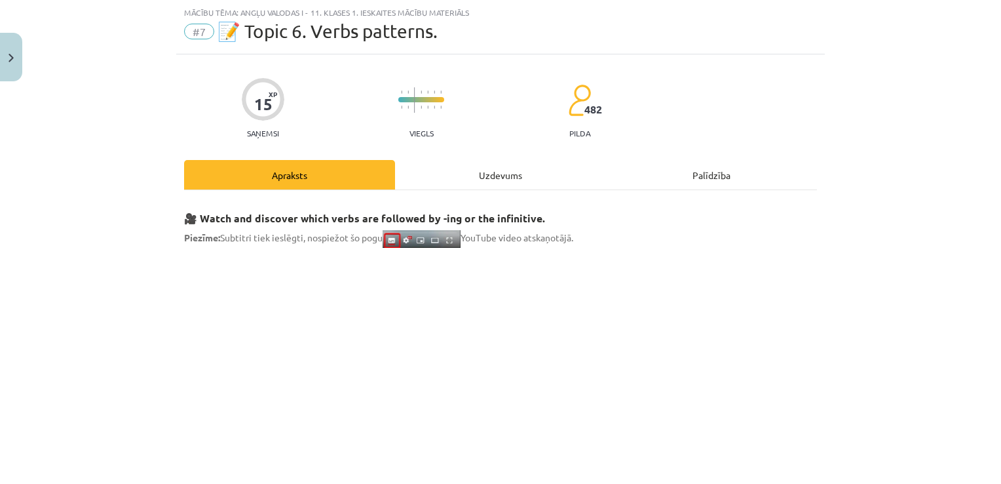
click at [497, 175] on div "Uzdevums" at bounding box center [500, 174] width 211 height 29
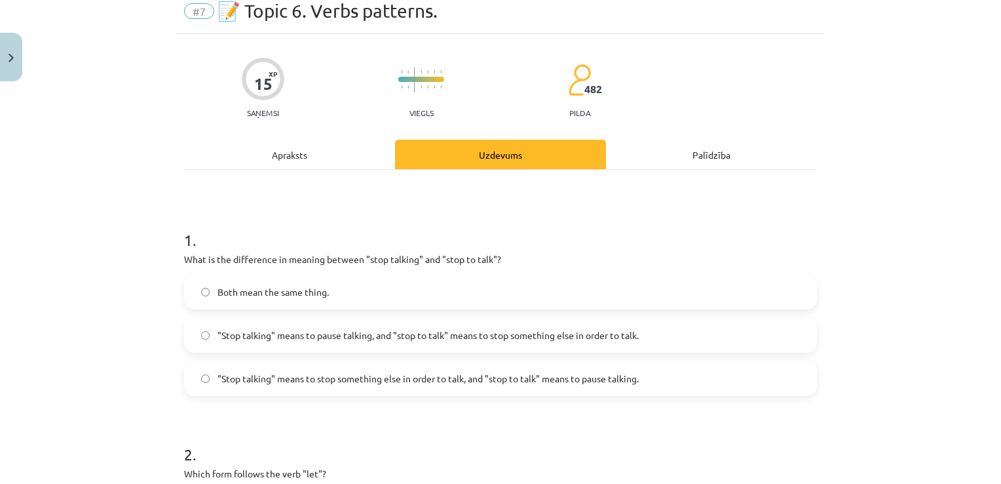
scroll to position [66, 0]
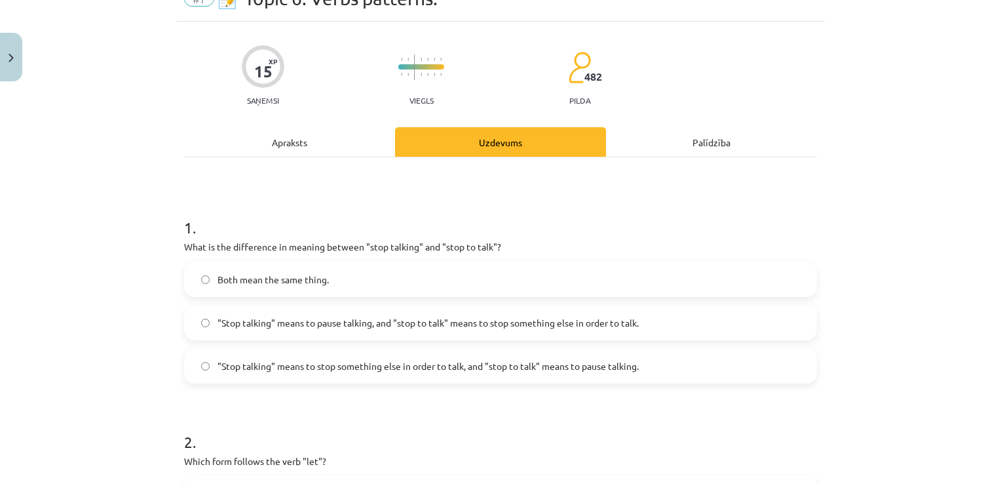
click at [547, 321] on span ""Stop talking" means to pause talking, and "stop to talk" means to stop somethi…" at bounding box center [428, 323] width 421 height 14
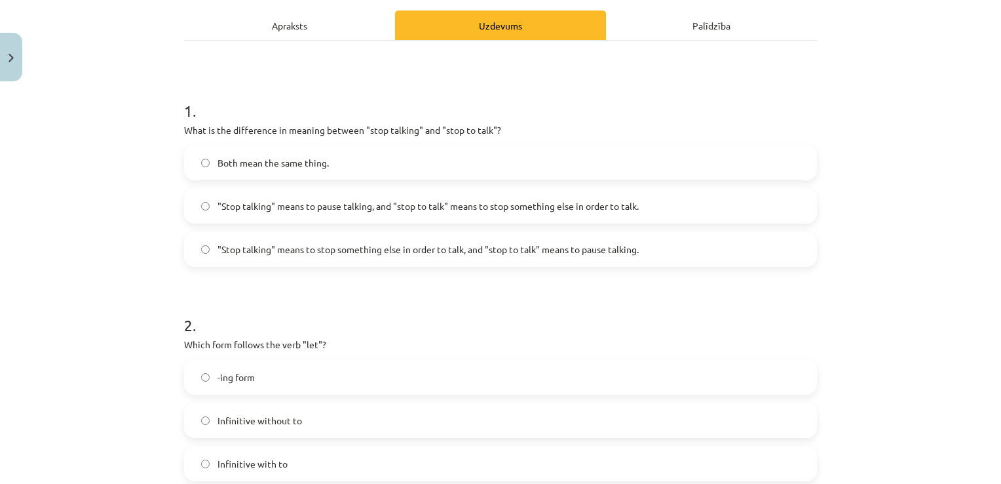
scroll to position [328, 0]
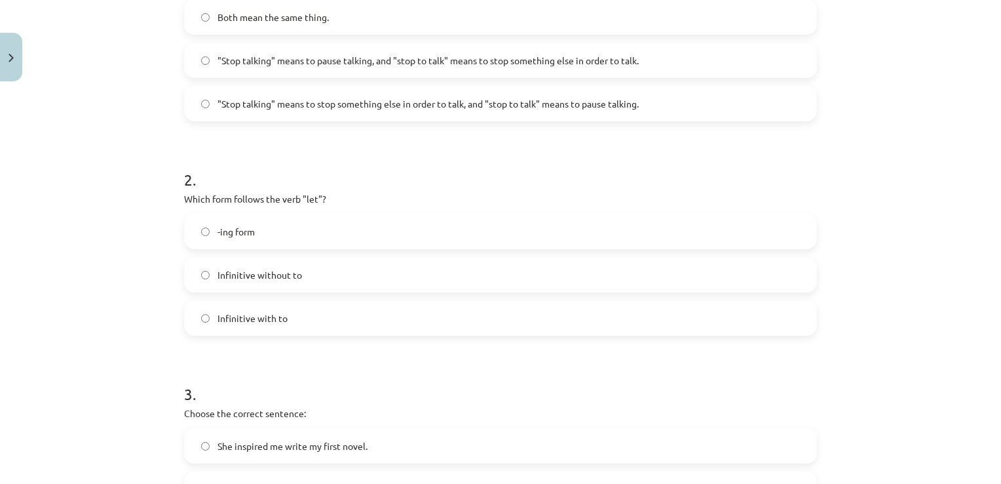
click at [396, 278] on label "Infinitive without to" at bounding box center [500, 274] width 630 height 33
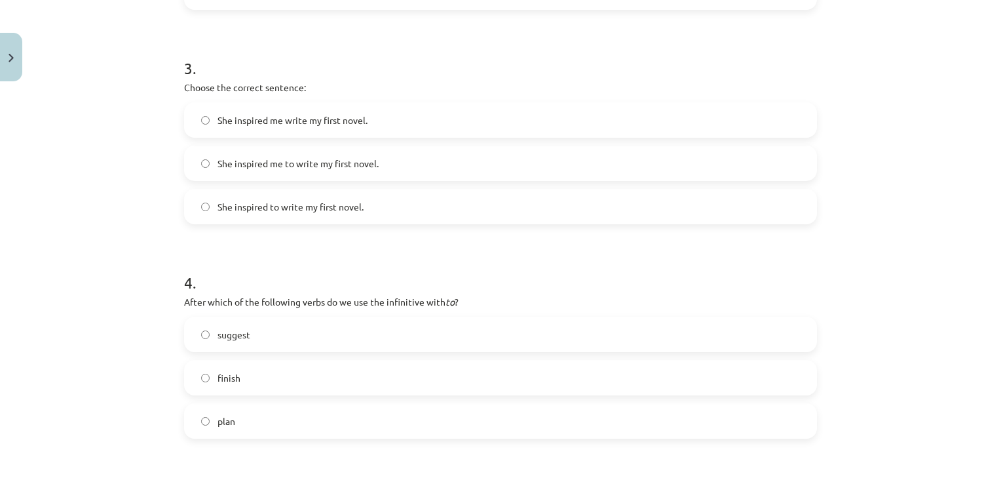
scroll to position [655, 0]
click at [278, 157] on span "She inspired me to write my first novel." at bounding box center [298, 162] width 161 height 14
click at [233, 419] on label "plan" at bounding box center [500, 418] width 630 height 33
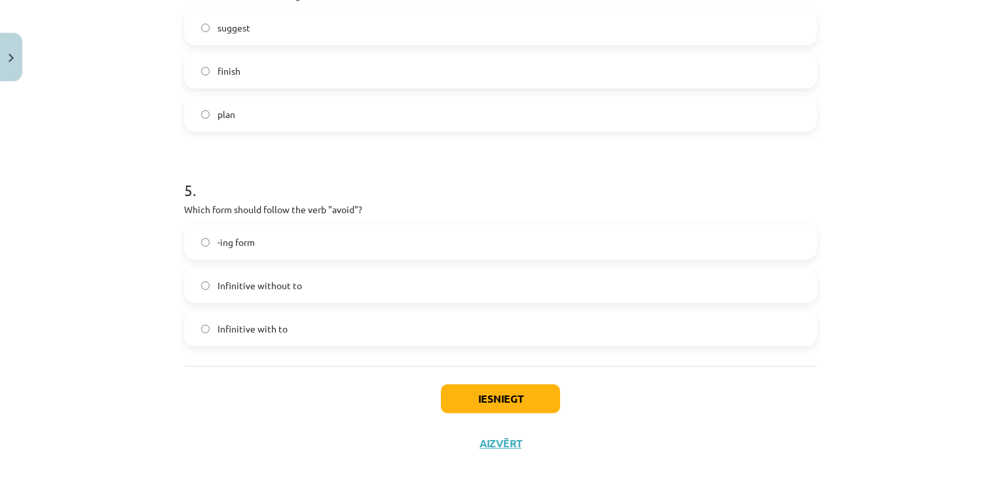
scroll to position [974, 0]
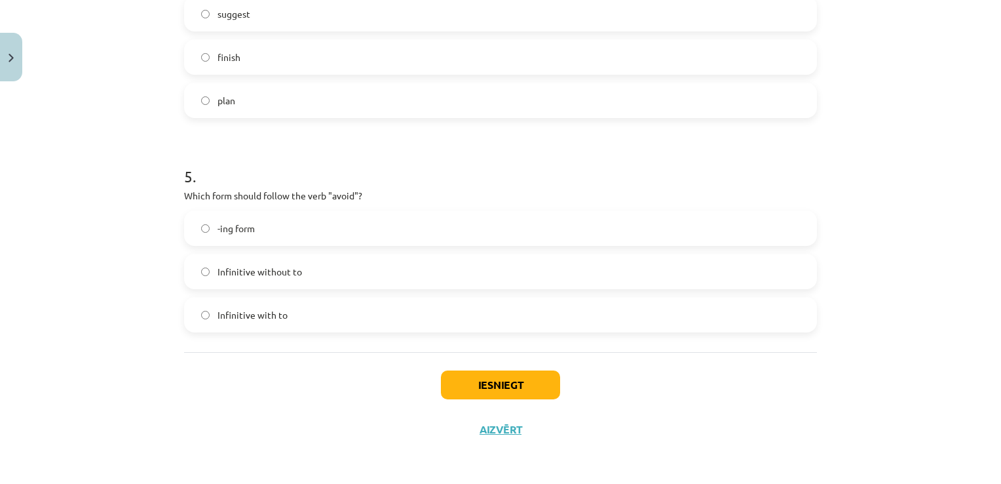
click at [496, 240] on label "-ing form" at bounding box center [500, 228] width 630 height 33
click at [529, 381] on button "Iesniegt" at bounding box center [500, 384] width 119 height 29
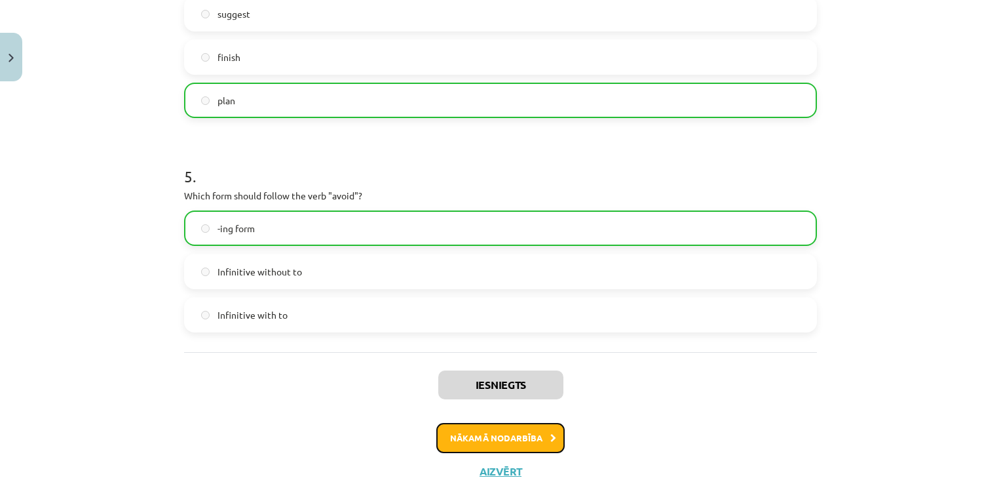
click at [521, 438] on button "Nākamā nodarbība" at bounding box center [500, 438] width 128 height 30
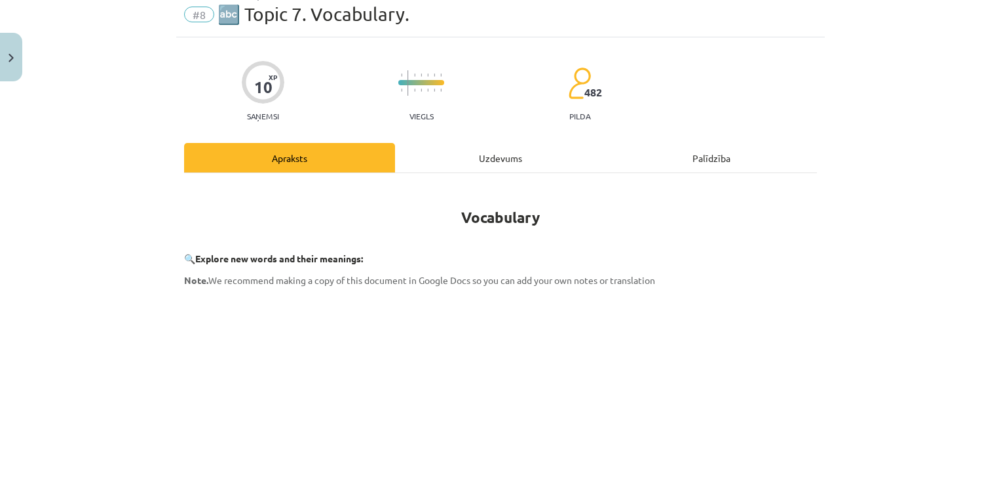
scroll to position [33, 0]
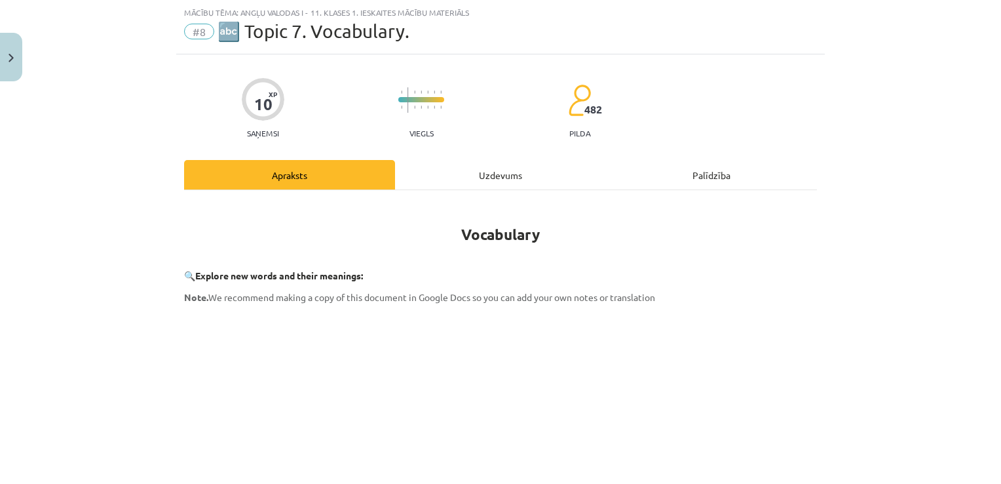
click at [507, 176] on div "Uzdevums" at bounding box center [500, 174] width 211 height 29
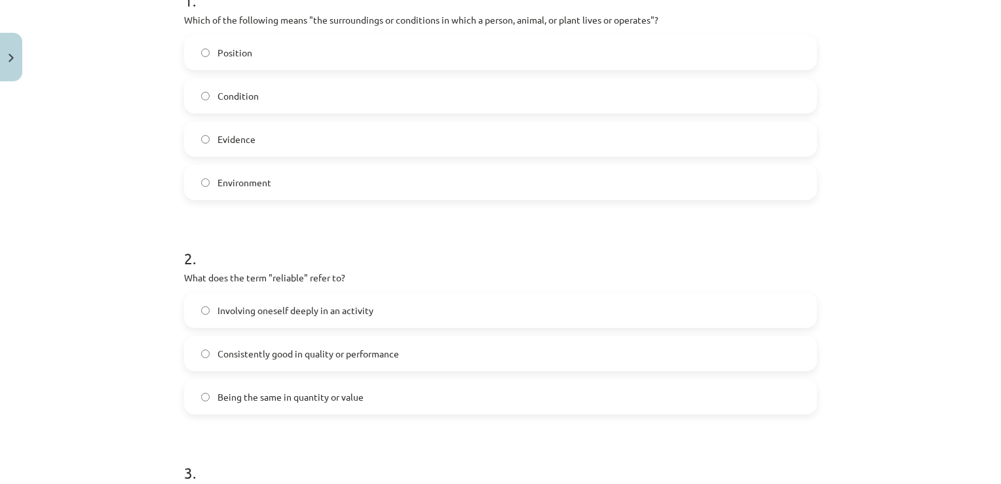
scroll to position [295, 0]
click at [254, 172] on label "Environment" at bounding box center [500, 179] width 630 height 33
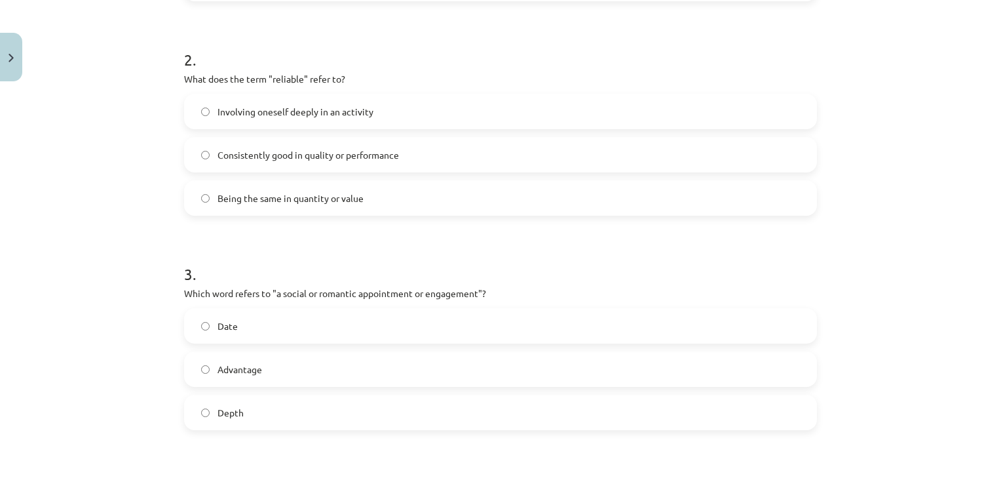
scroll to position [491, 0]
click at [346, 144] on label "Consistently good in quality or performance" at bounding box center [500, 154] width 630 height 33
click at [222, 322] on span "Date" at bounding box center [228, 325] width 20 height 14
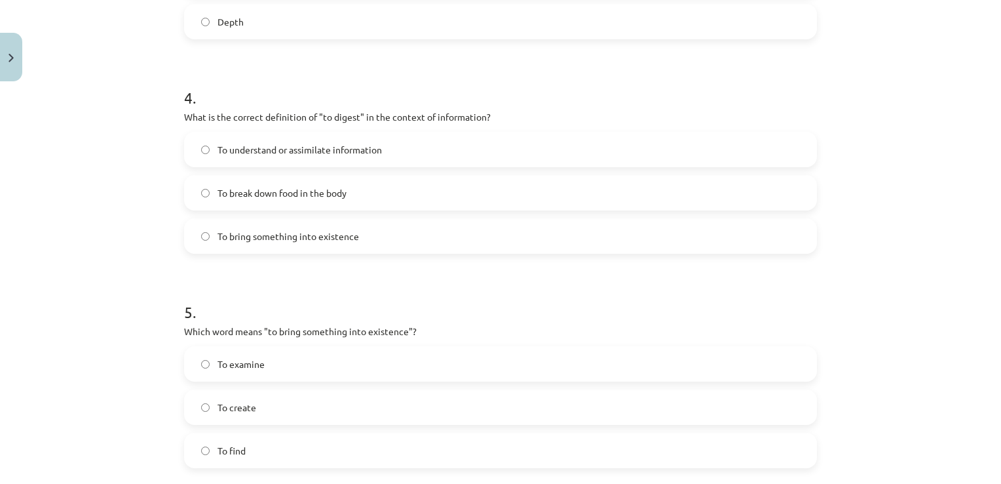
scroll to position [885, 0]
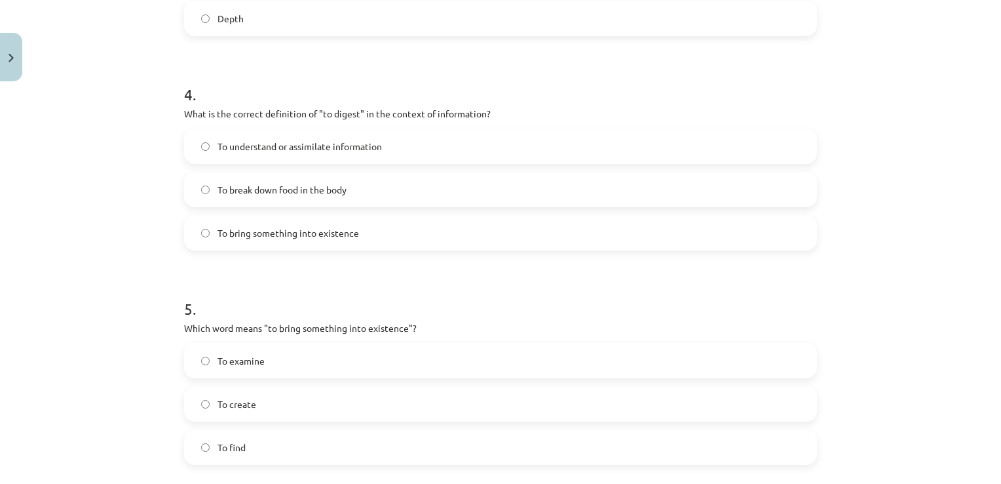
click at [356, 132] on label "To understand or assimilate information" at bounding box center [500, 146] width 630 height 33
click at [265, 405] on label "To create" at bounding box center [500, 403] width 630 height 33
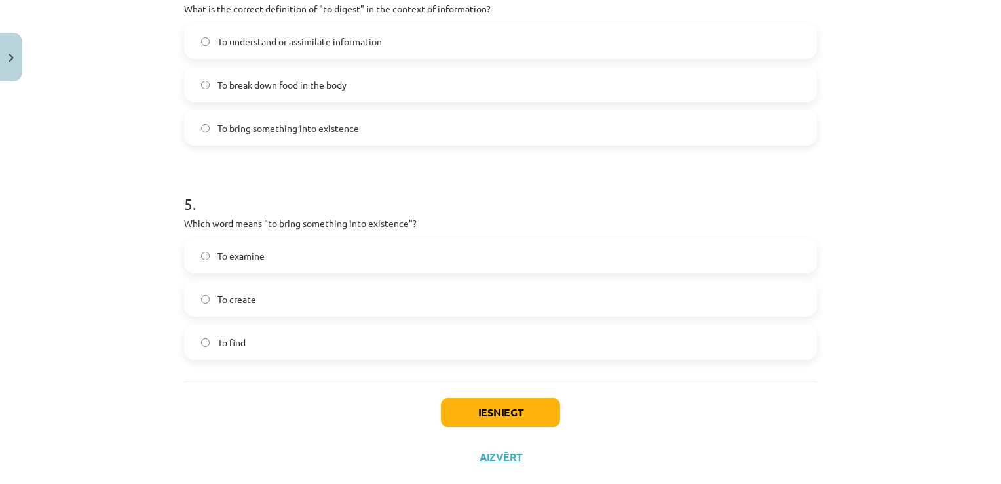
scroll to position [1017, 0]
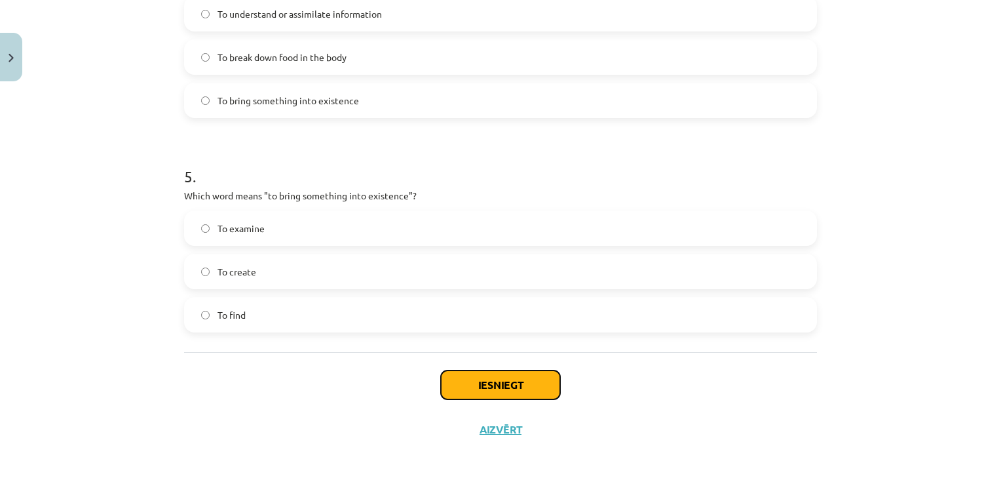
click at [468, 383] on button "Iesniegt" at bounding box center [500, 384] width 119 height 29
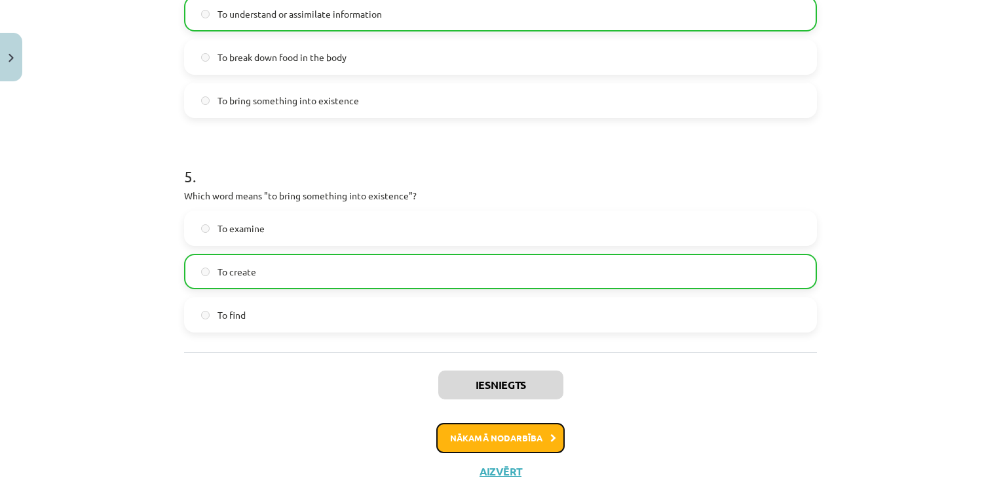
click at [495, 444] on button "Nākamā nodarbība" at bounding box center [500, 438] width 128 height 30
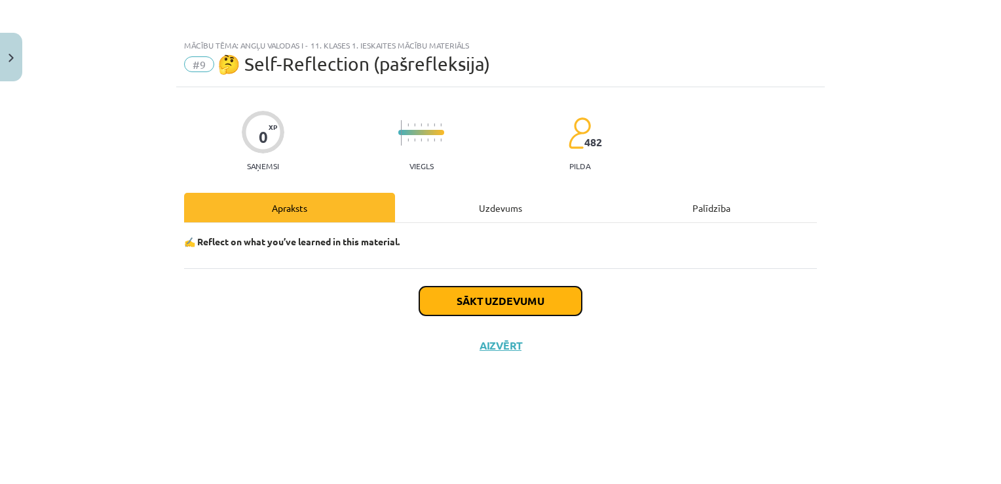
click at [526, 303] on button "Sākt uzdevumu" at bounding box center [500, 300] width 163 height 29
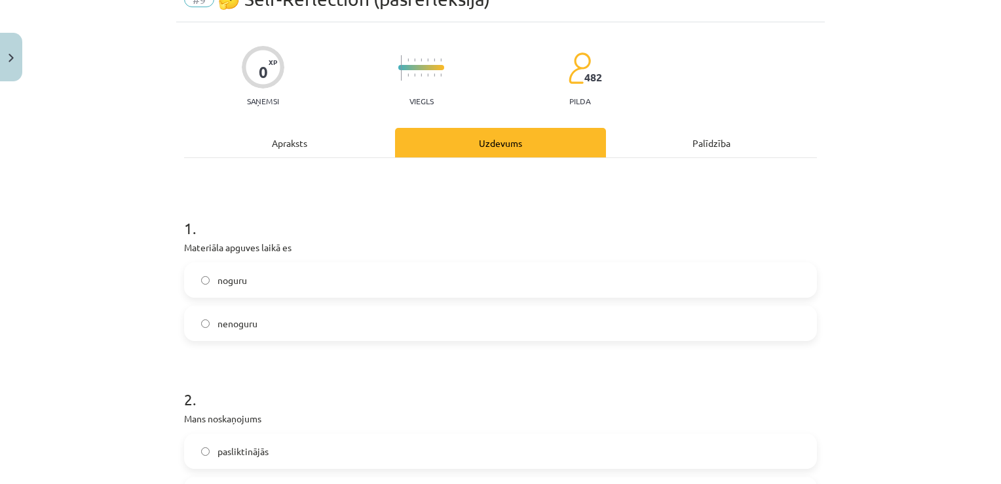
scroll to position [66, 0]
click at [244, 275] on label "noguru" at bounding box center [500, 279] width 630 height 33
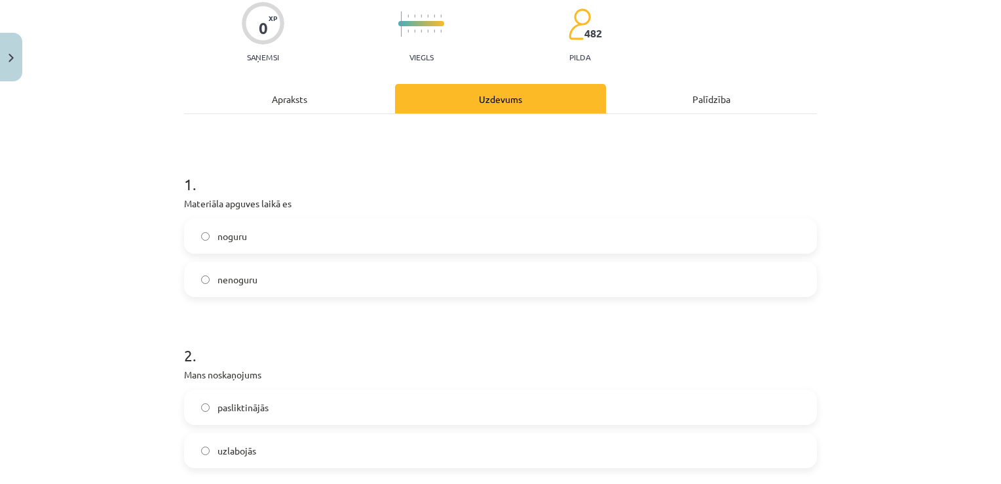
scroll to position [262, 0]
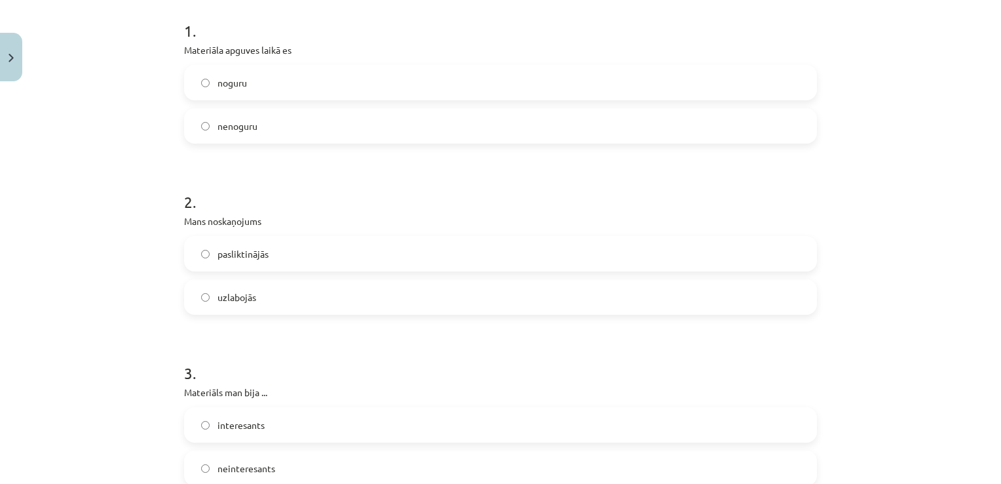
click at [236, 296] on span "uzlabojās" at bounding box center [237, 297] width 39 height 14
click at [220, 418] on span "interesants" at bounding box center [241, 425] width 47 height 14
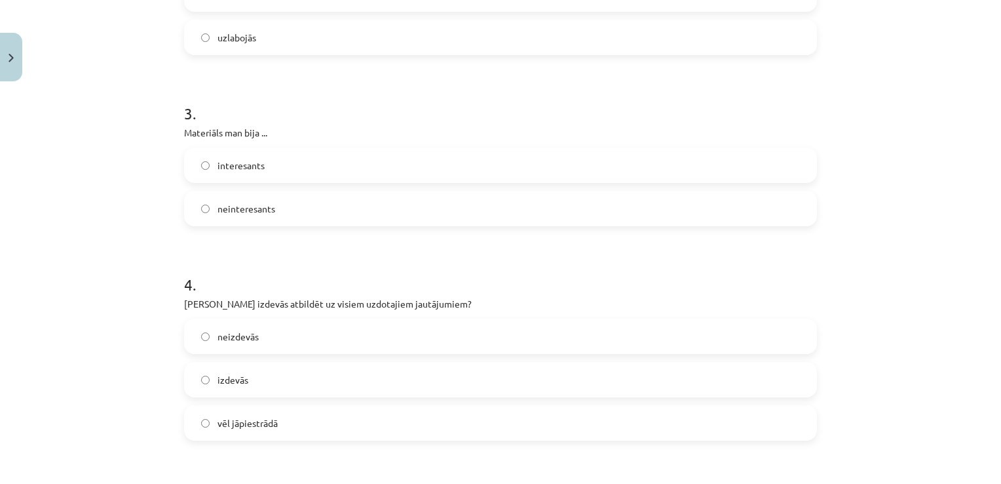
scroll to position [524, 0]
click at [236, 419] on span "vēl jāpiestrādā" at bounding box center [248, 421] width 60 height 14
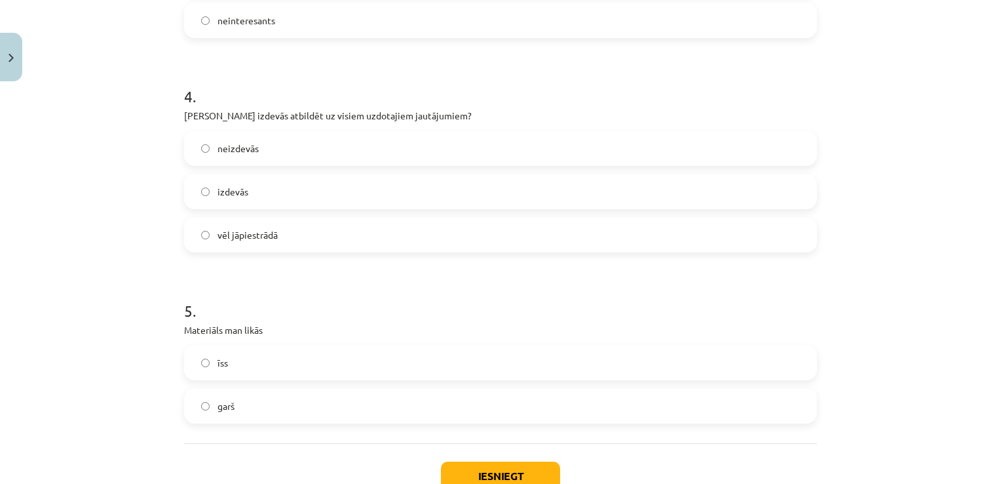
scroll to position [721, 0]
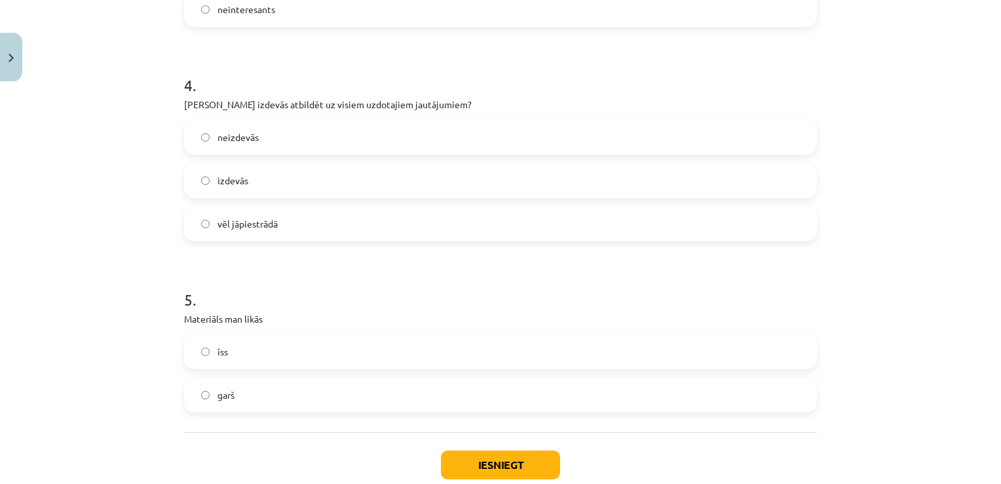
click at [246, 394] on label "garš" at bounding box center [500, 394] width 630 height 33
click at [501, 472] on button "Iesniegt" at bounding box center [500, 464] width 119 height 29
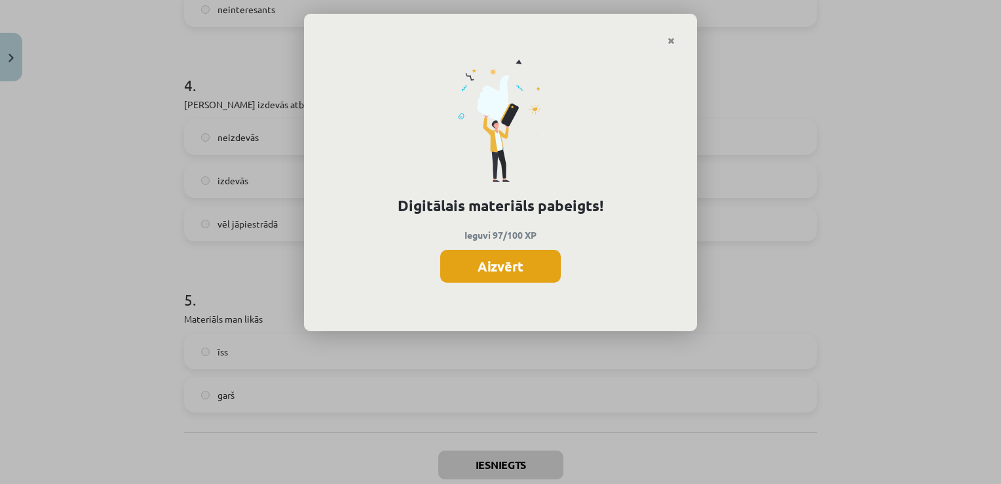
click at [495, 270] on button "Aizvērt" at bounding box center [500, 266] width 121 height 33
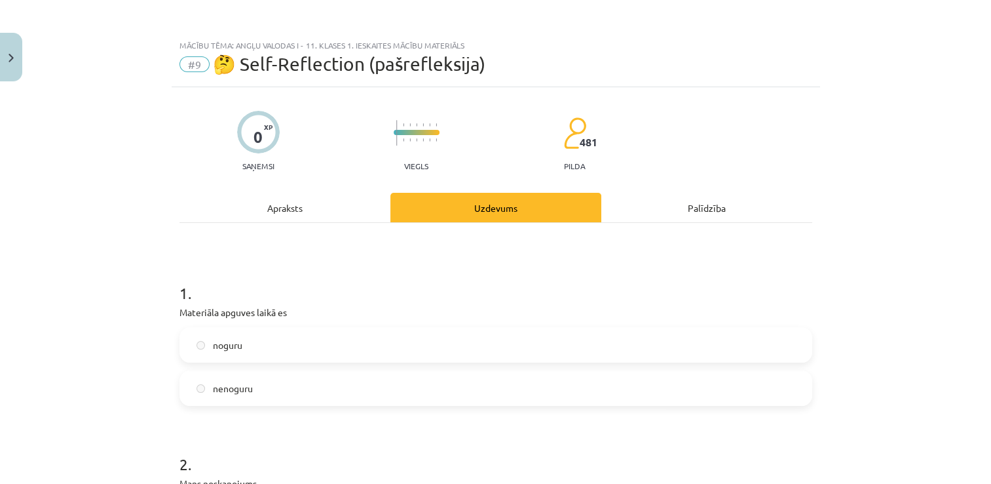
scroll to position [0, 0]
click at [18, 71] on button "Close" at bounding box center [11, 57] width 22 height 48
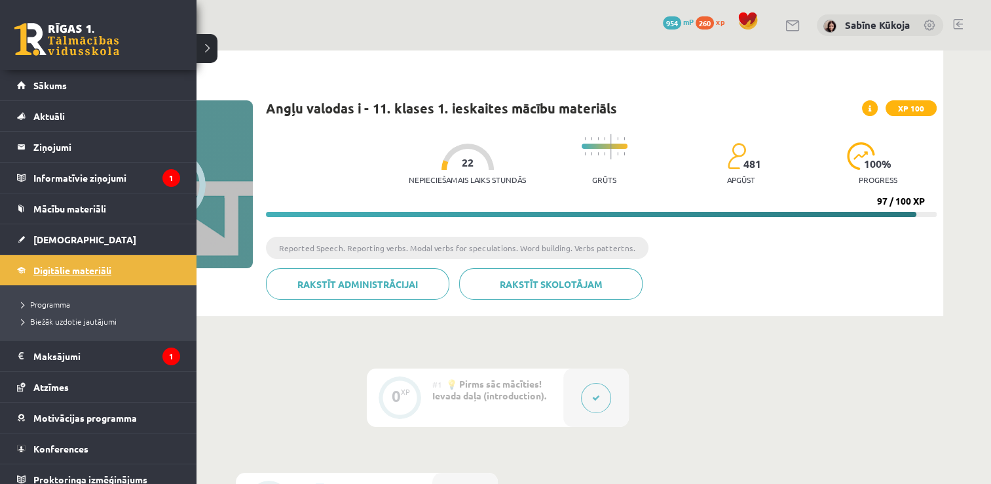
click at [86, 267] on span "Digitālie materiāli" at bounding box center [72, 270] width 78 height 12
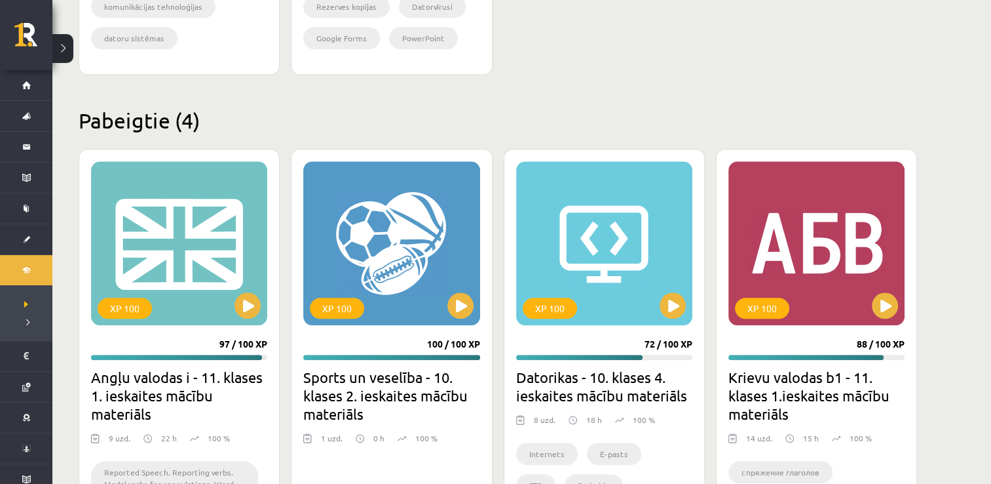
scroll to position [1231, 0]
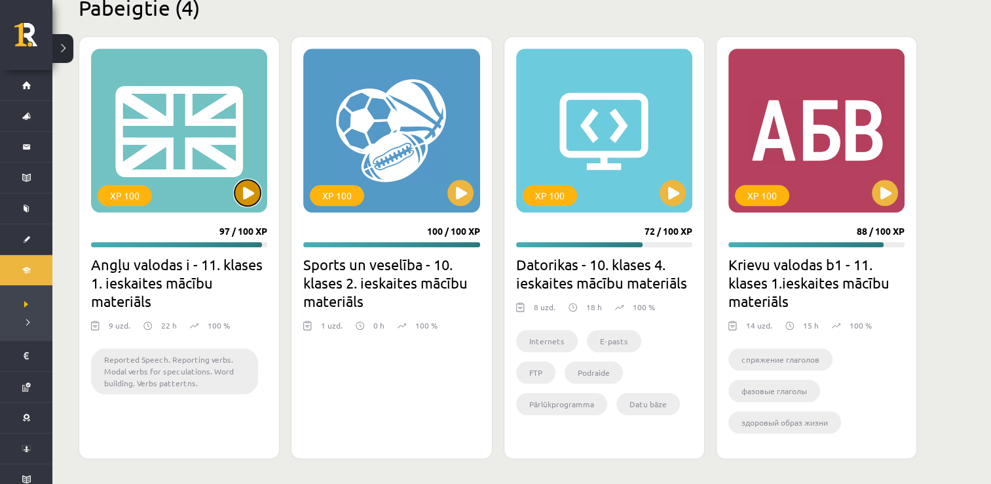
click at [248, 185] on button at bounding box center [248, 193] width 26 height 26
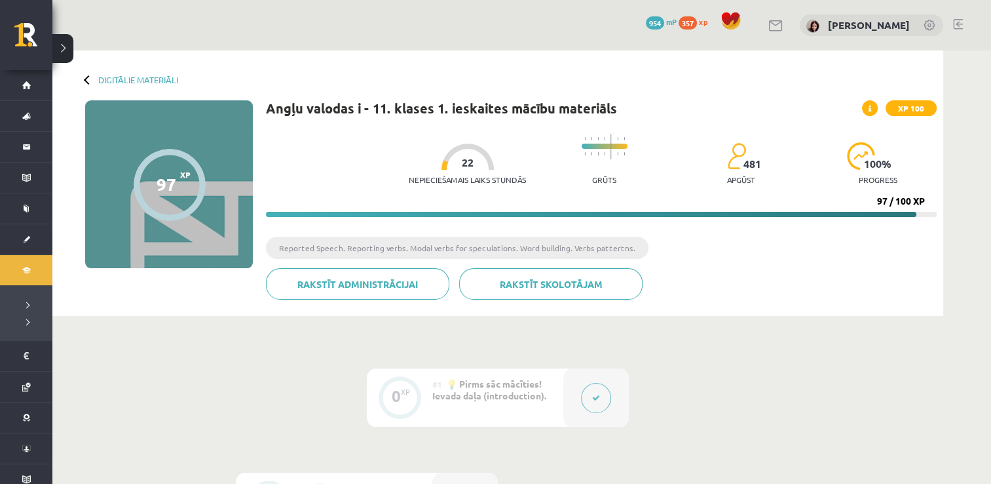
click at [608, 402] on button at bounding box center [596, 398] width 30 height 30
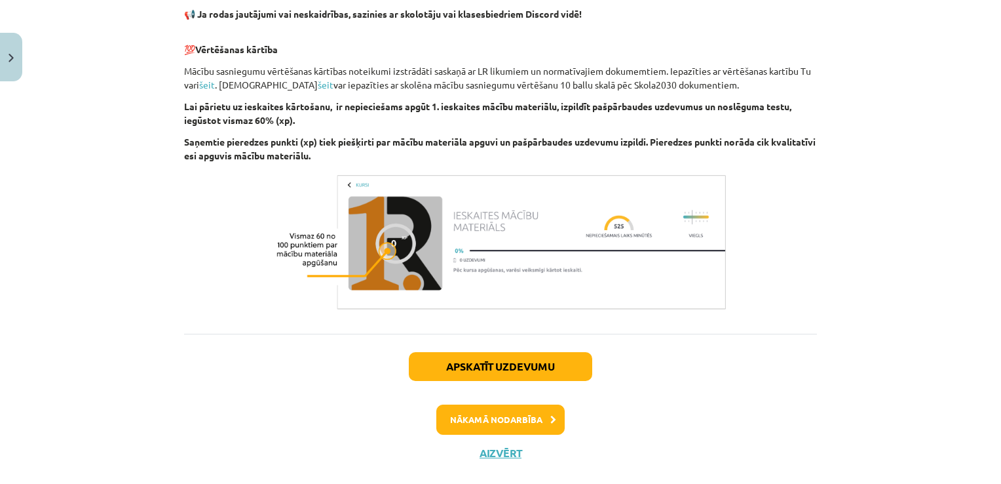
scroll to position [934, 0]
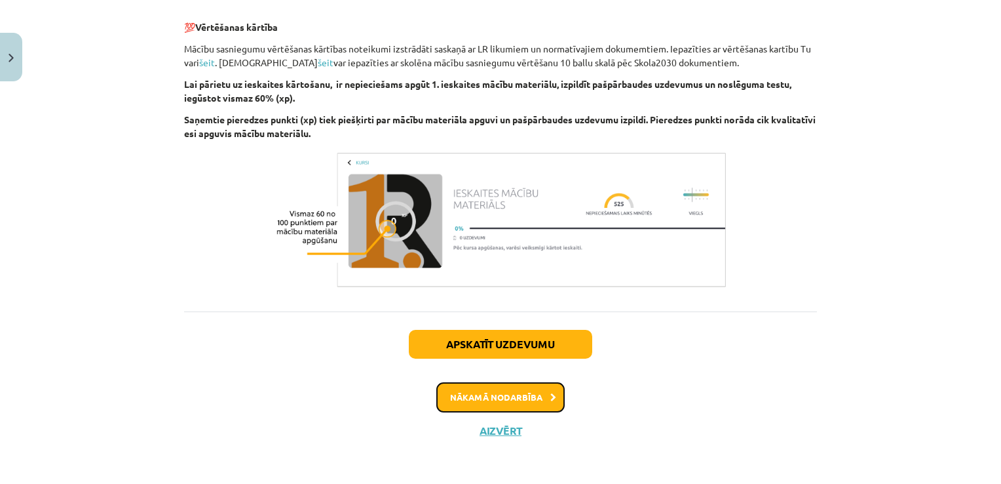
click at [503, 400] on button "Nākamā nodarbība" at bounding box center [500, 397] width 128 height 30
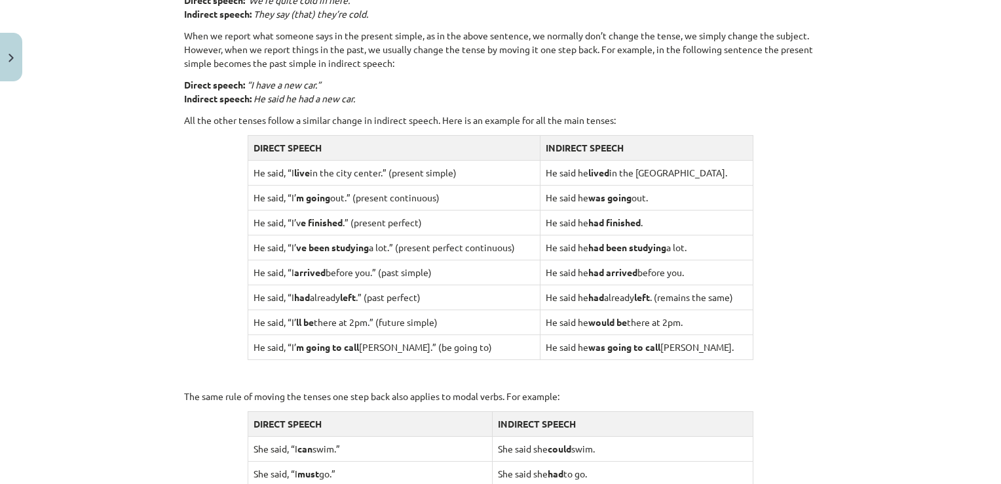
scroll to position [1212, 0]
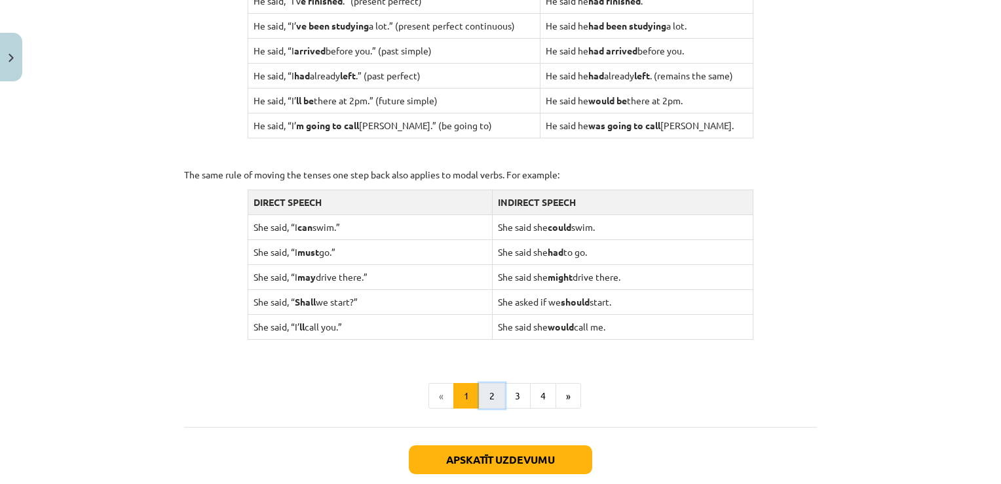
click at [491, 385] on button "2" at bounding box center [492, 396] width 26 height 26
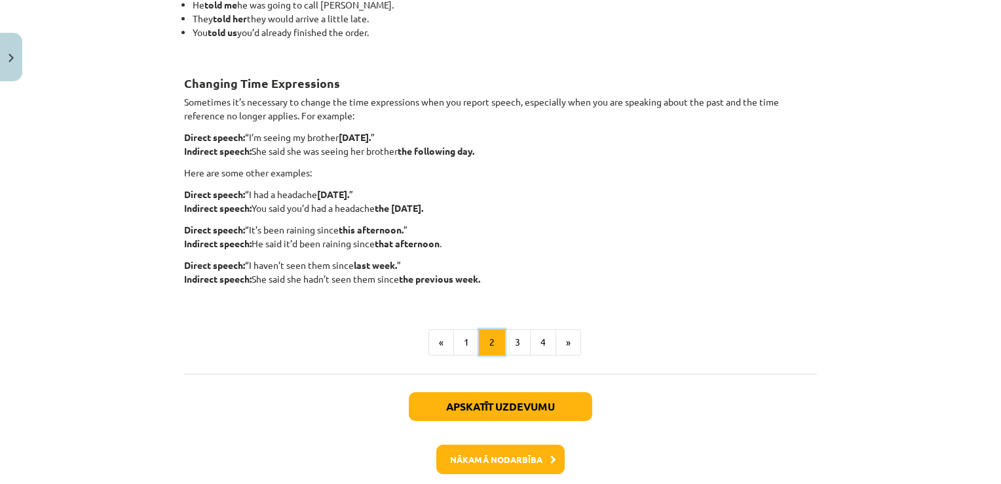
scroll to position [370, 0]
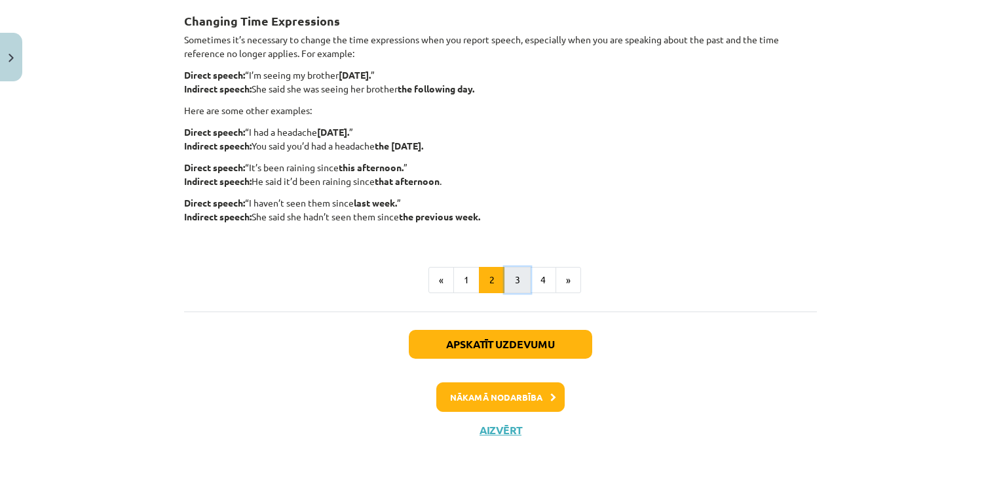
click at [516, 280] on button "3" at bounding box center [518, 280] width 26 height 26
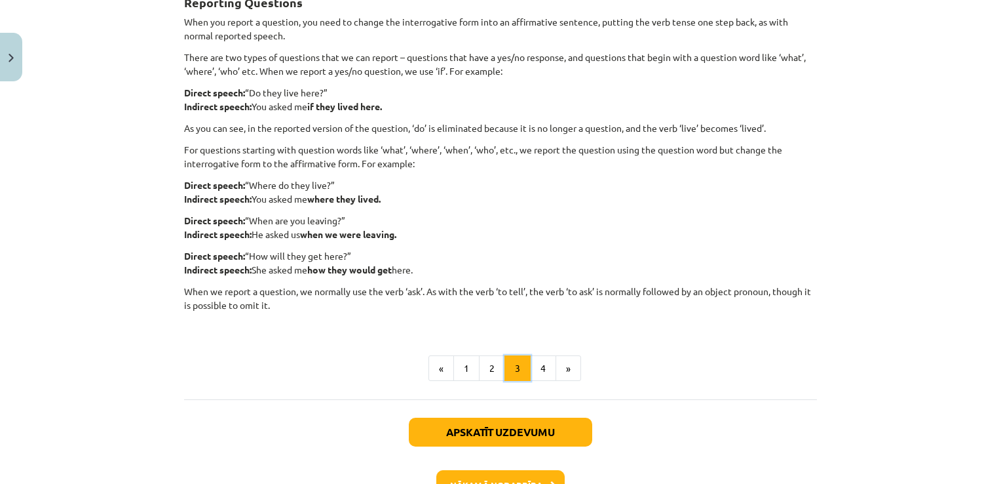
scroll to position [234, 0]
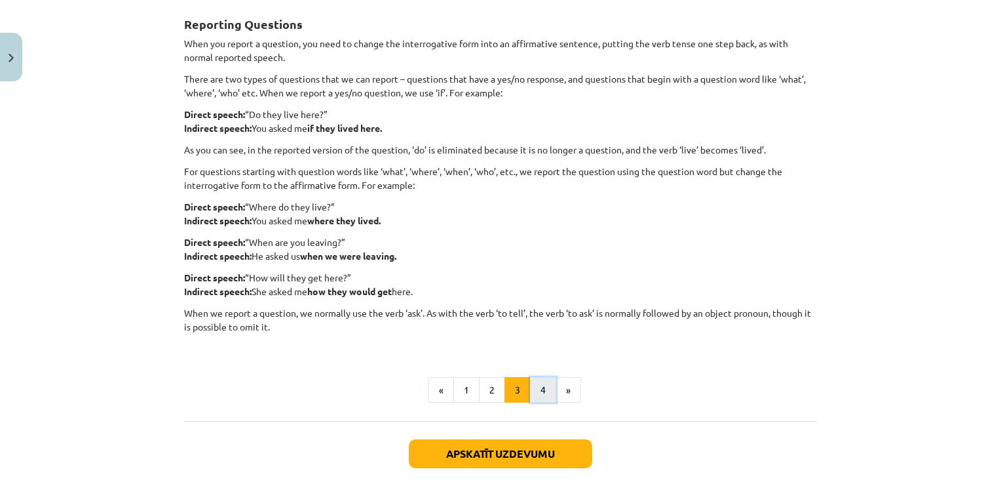
click at [545, 387] on button "4" at bounding box center [543, 390] width 26 height 26
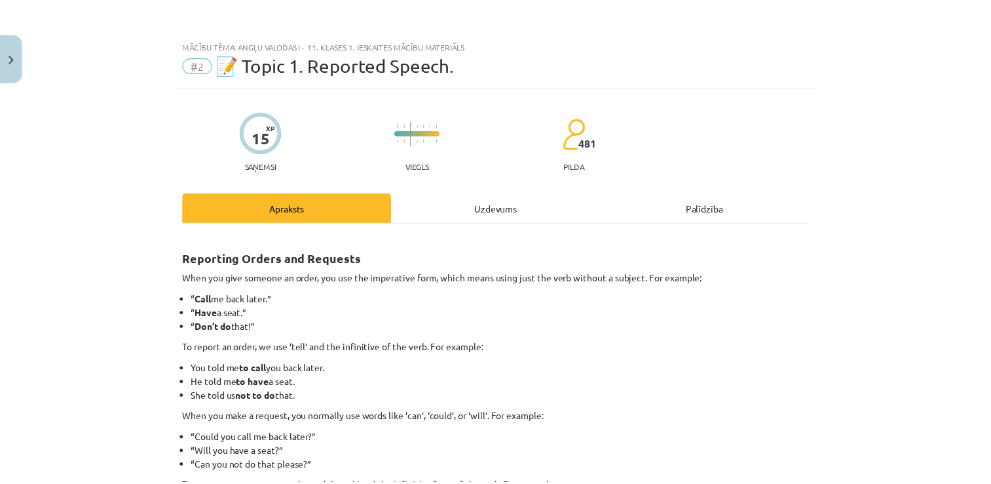
scroll to position [0, 0]
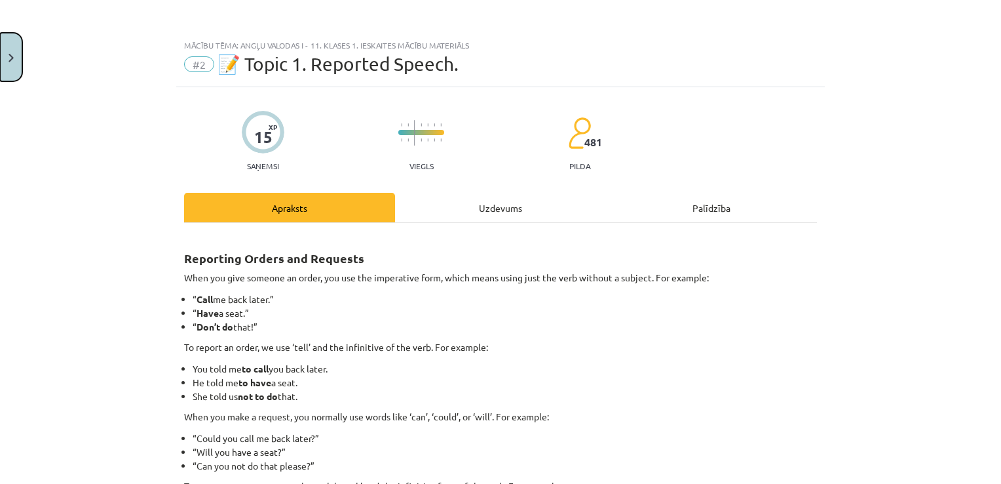
click at [5, 51] on button "Close" at bounding box center [11, 57] width 22 height 48
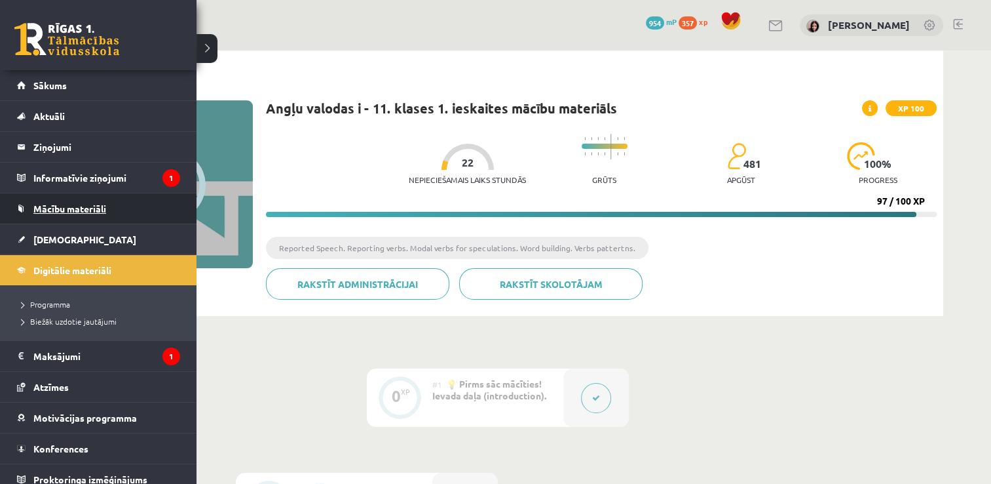
click at [69, 199] on link "Mācību materiāli" at bounding box center [98, 208] width 163 height 30
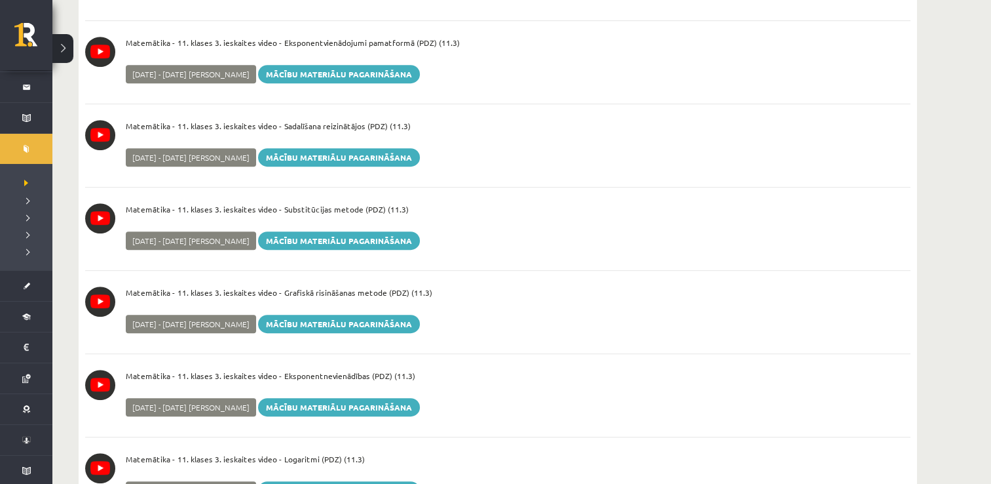
scroll to position [40210, 0]
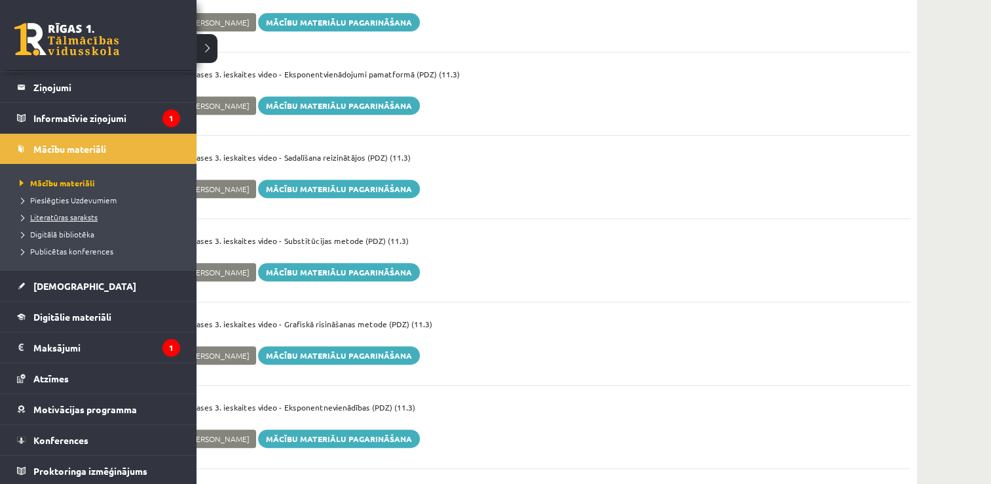
click at [28, 216] on span "Literatūras saraksts" at bounding box center [56, 217] width 81 height 10
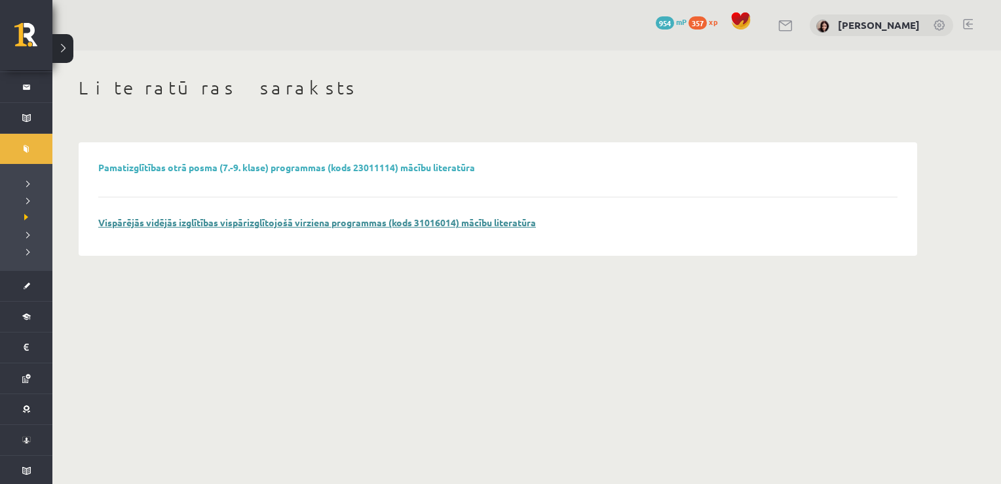
click at [326, 224] on link "Vispārējās vidējās izglītības vispārizglītojošā virziena programmas (kods 31016…" at bounding box center [317, 222] width 438 height 12
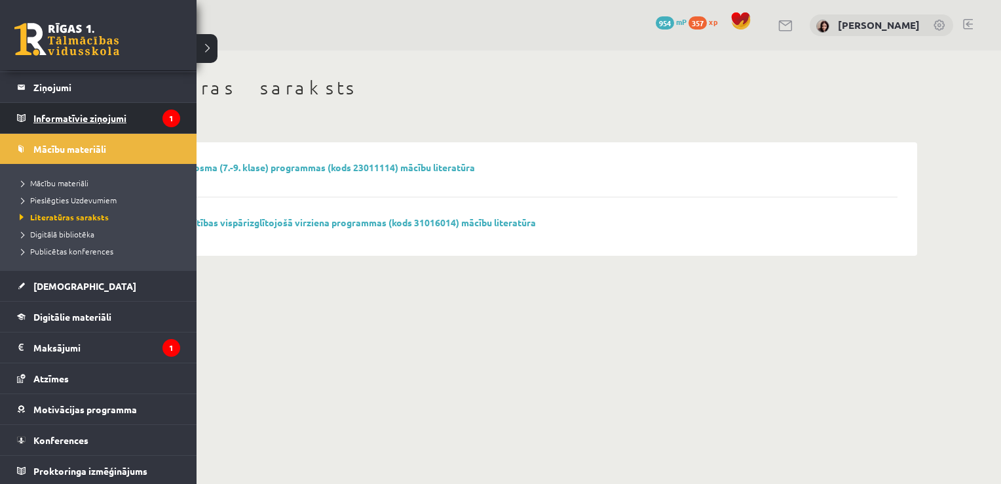
click at [123, 117] on legend "Informatīvie ziņojumi 1" at bounding box center [106, 118] width 147 height 30
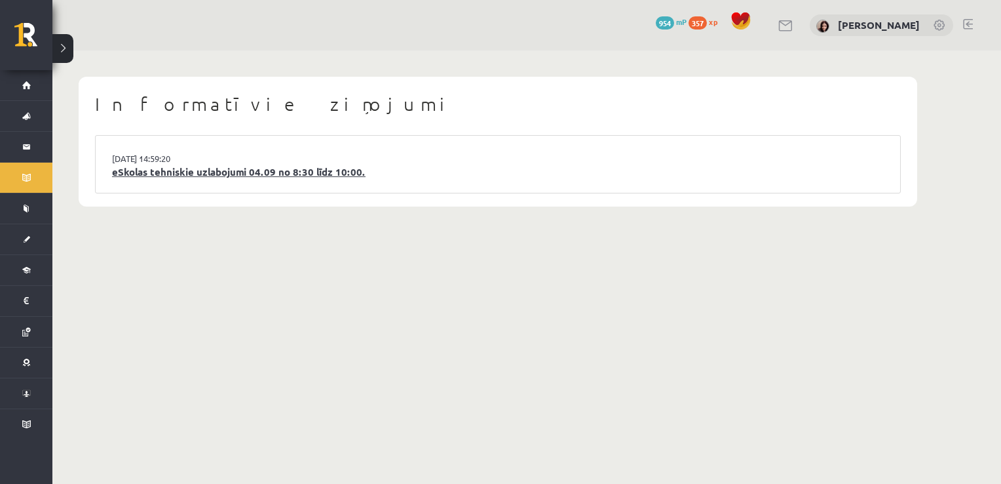
click at [216, 173] on link "eSkolas tehniskie uzlabojumi 04.09 no 8:30 līdz 10:00." at bounding box center [498, 171] width 772 height 15
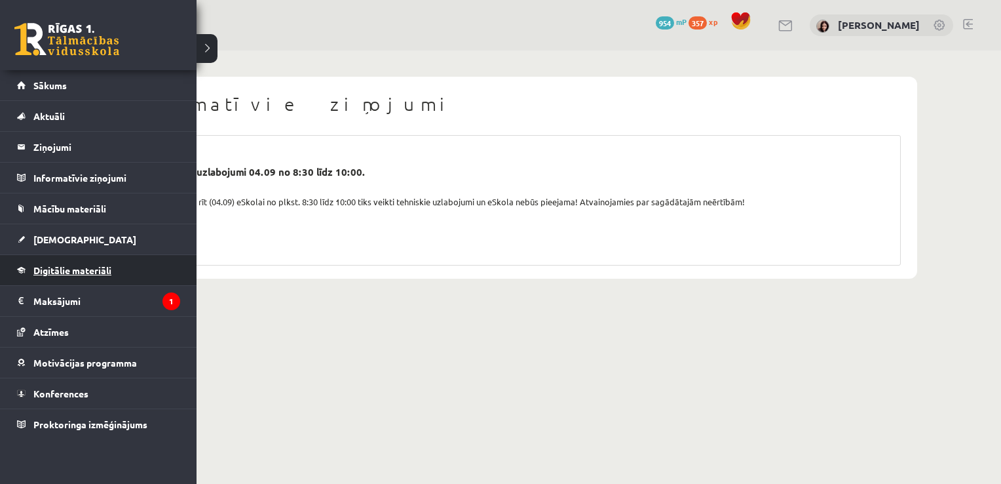
click at [68, 277] on link "Digitālie materiāli" at bounding box center [98, 270] width 163 height 30
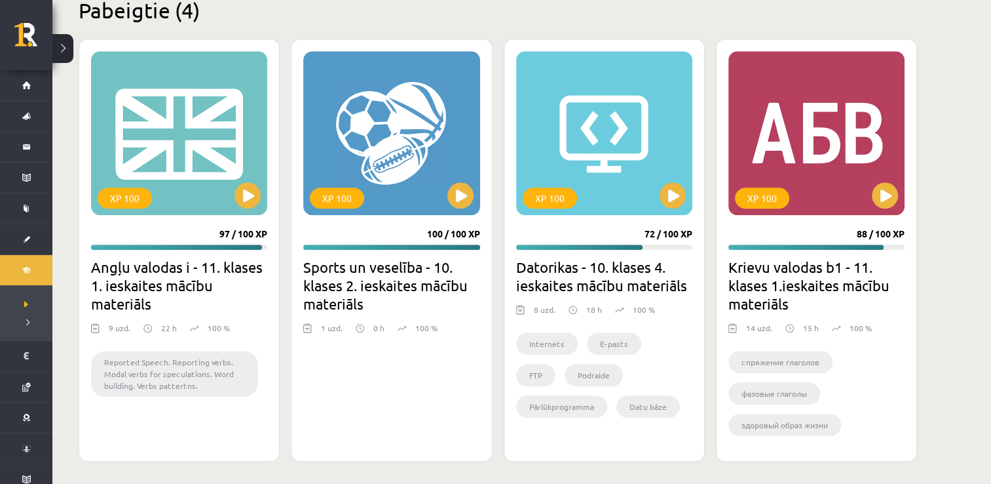
scroll to position [1231, 0]
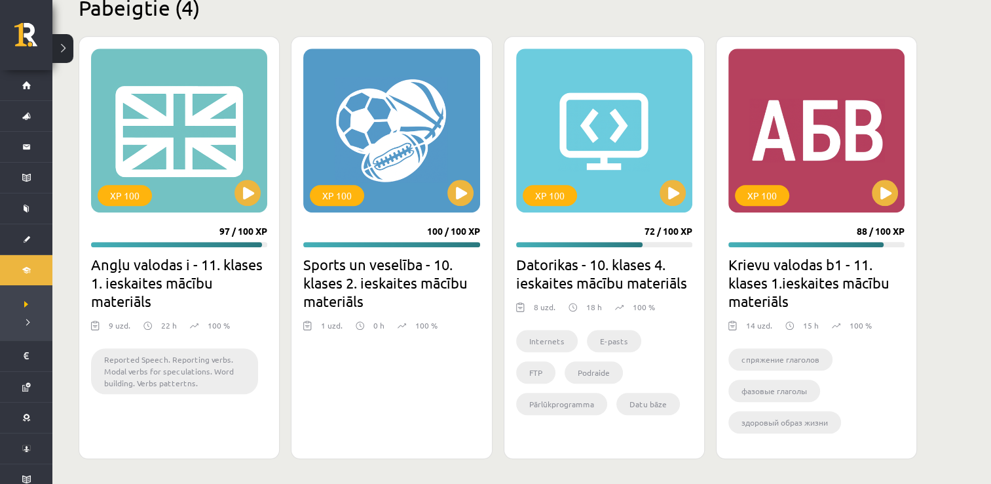
click at [170, 274] on h2 "Angļu valodas i - 11. klases 1. ieskaites mācību materiāls" at bounding box center [179, 282] width 176 height 55
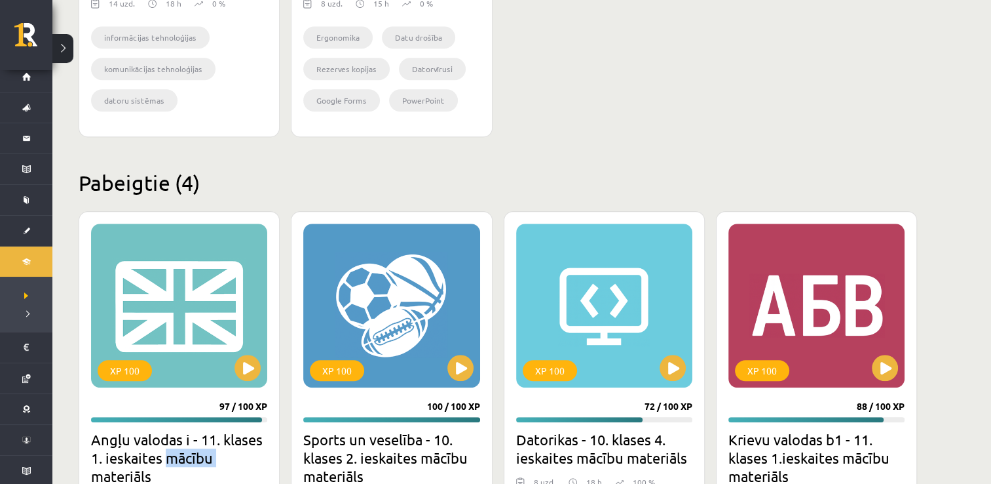
scroll to position [904, 0]
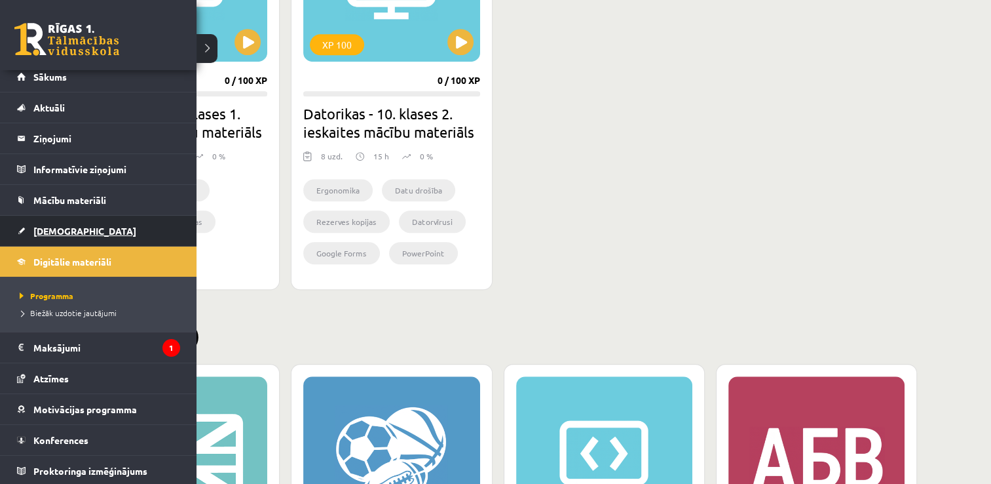
click at [29, 221] on link "[DEMOGRAPHIC_DATA]" at bounding box center [98, 231] width 163 height 30
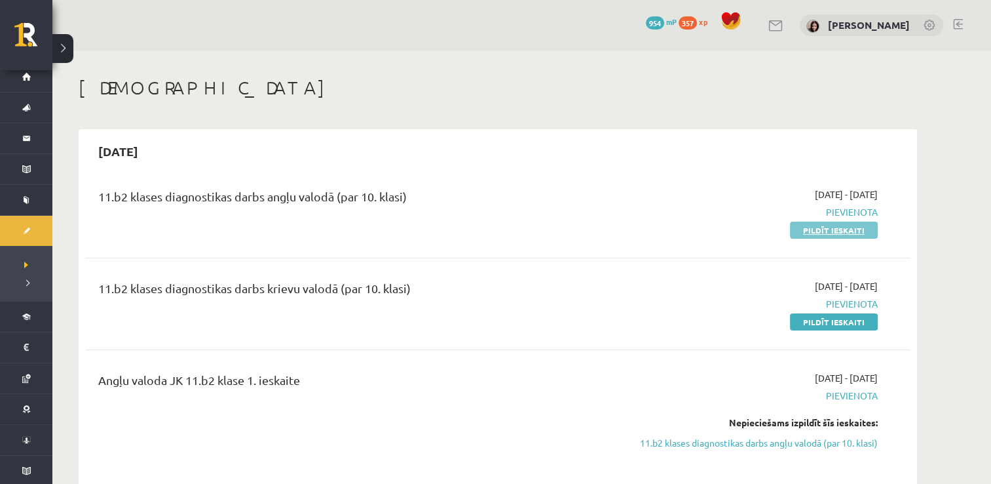
click at [841, 228] on link "Pildīt ieskaiti" at bounding box center [834, 229] width 88 height 17
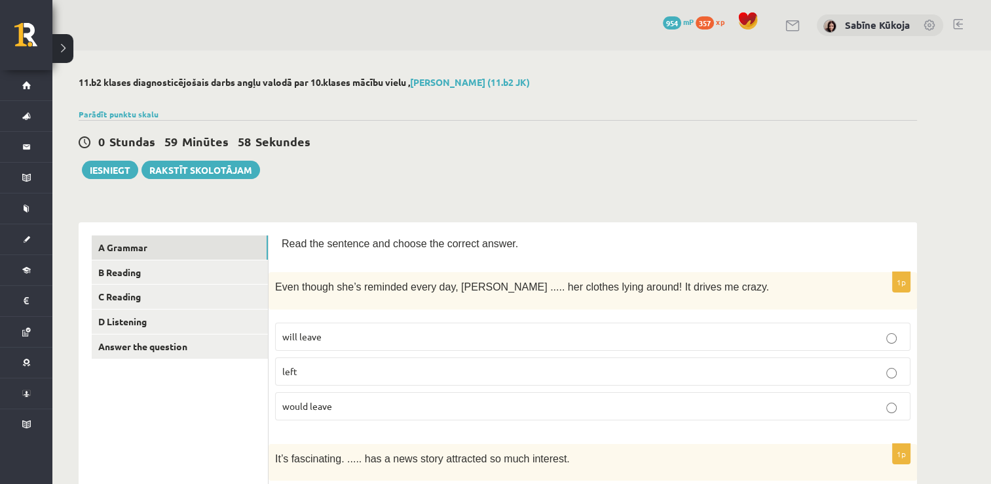
click at [430, 334] on p "will leave" at bounding box center [592, 337] width 621 height 14
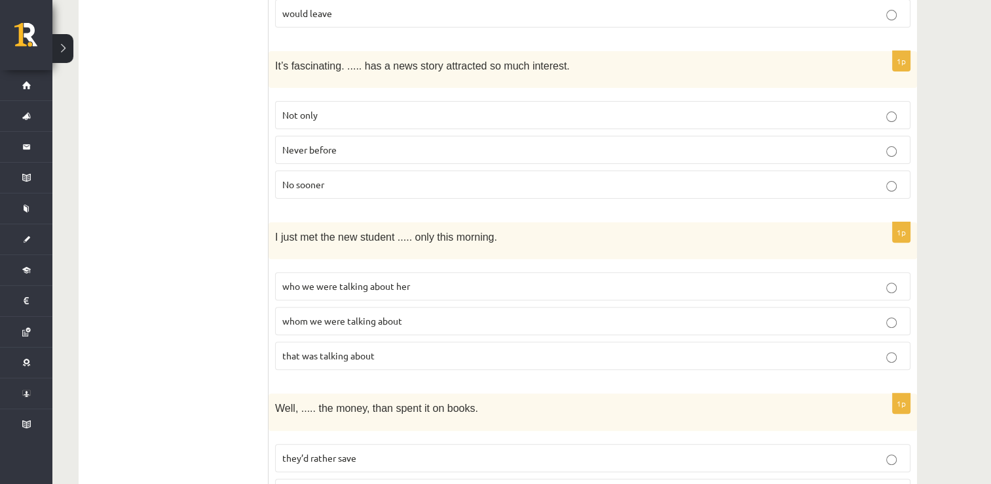
scroll to position [393, 0]
click at [312, 147] on span "Never before" at bounding box center [309, 149] width 54 height 12
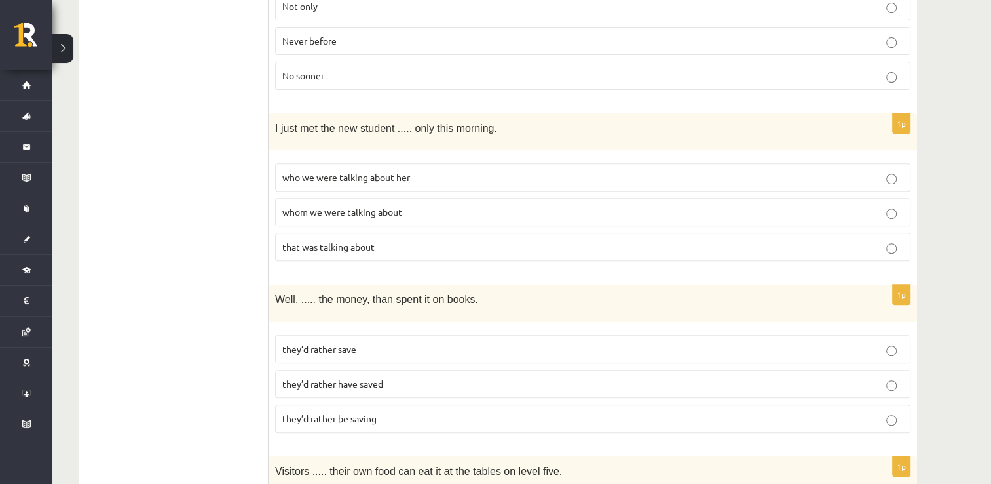
scroll to position [524, 0]
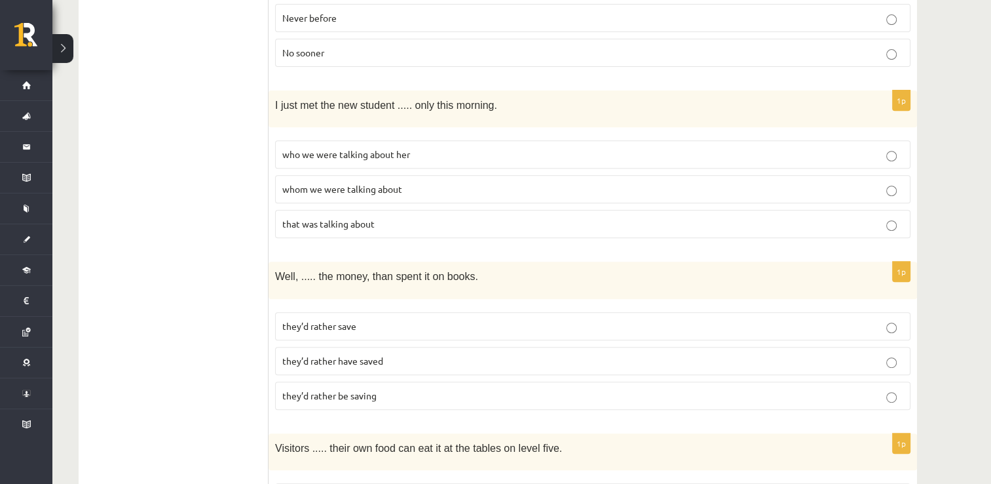
click at [369, 186] on span "whom we were talking about" at bounding box center [342, 189] width 120 height 12
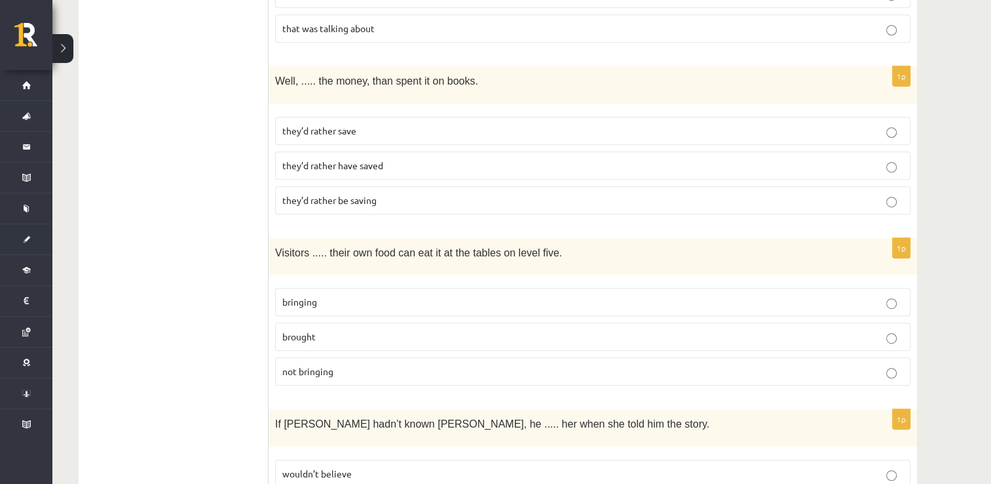
scroll to position [721, 0]
click at [364, 158] on span "they’d rather have saved" at bounding box center [332, 164] width 101 height 12
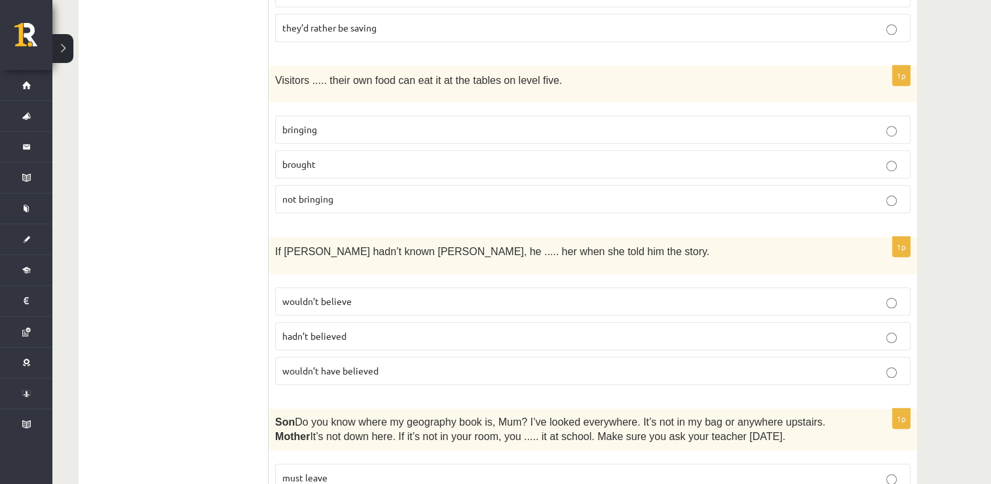
scroll to position [917, 0]
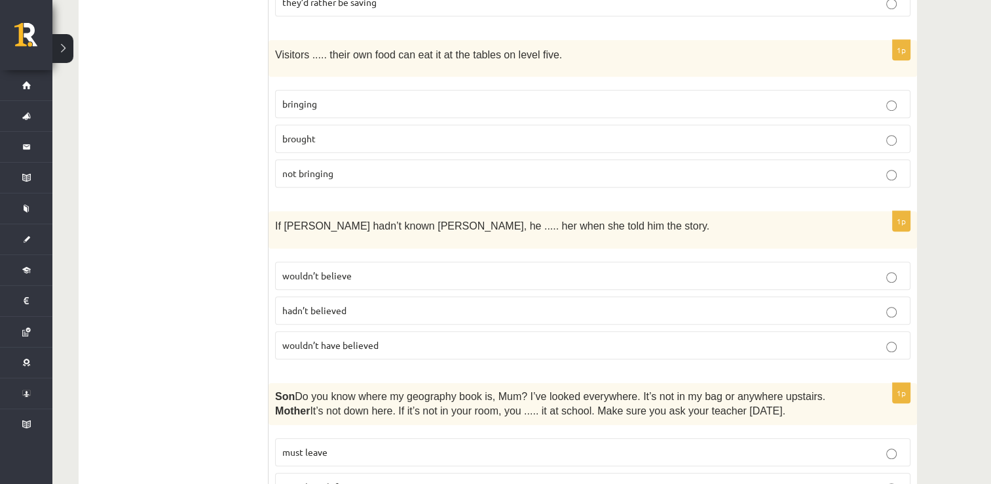
click at [355, 97] on p "bringing" at bounding box center [592, 104] width 621 height 14
click at [322, 339] on span "wouldn’t have believed" at bounding box center [330, 345] width 96 height 12
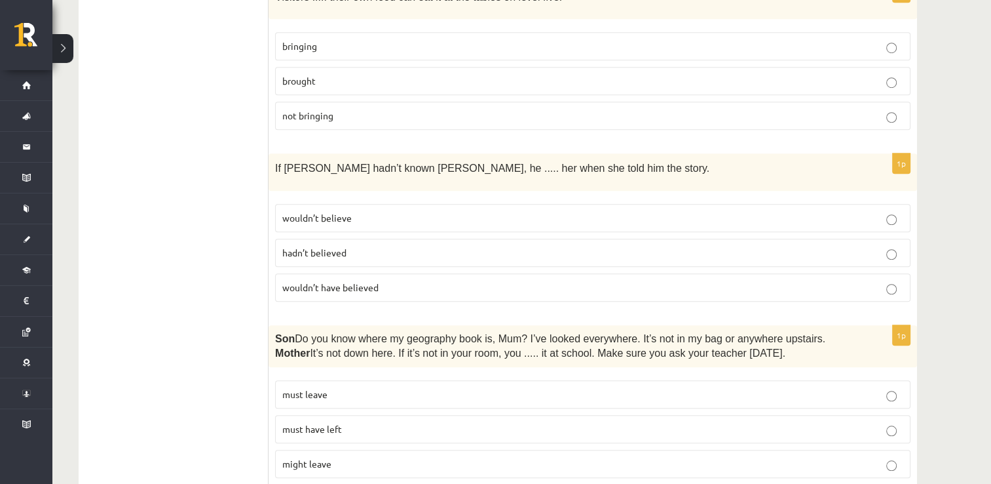
scroll to position [1114, 0]
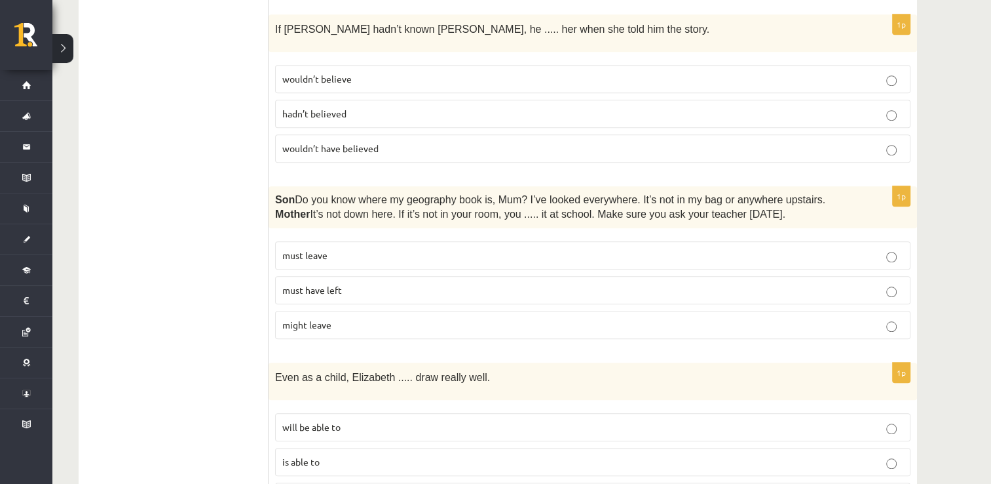
click at [538, 318] on p "might leave" at bounding box center [592, 325] width 621 height 14
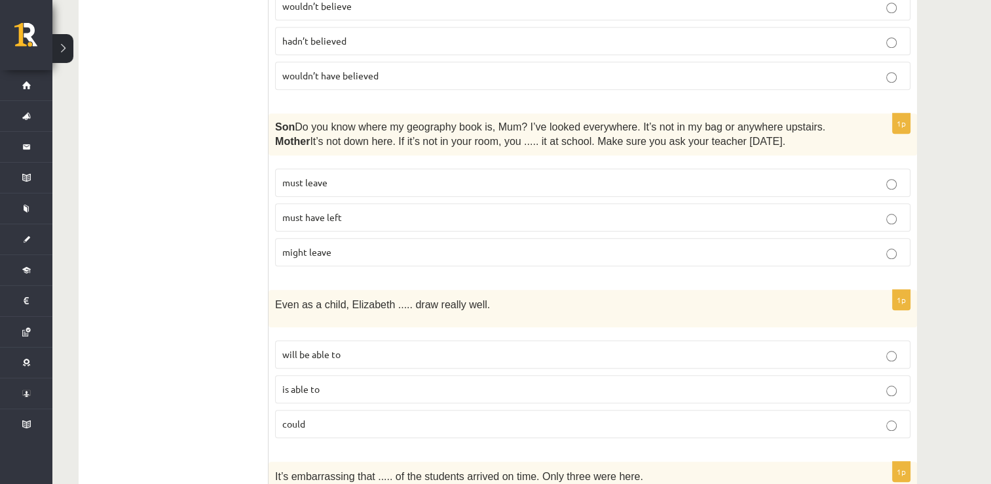
scroll to position [1245, 0]
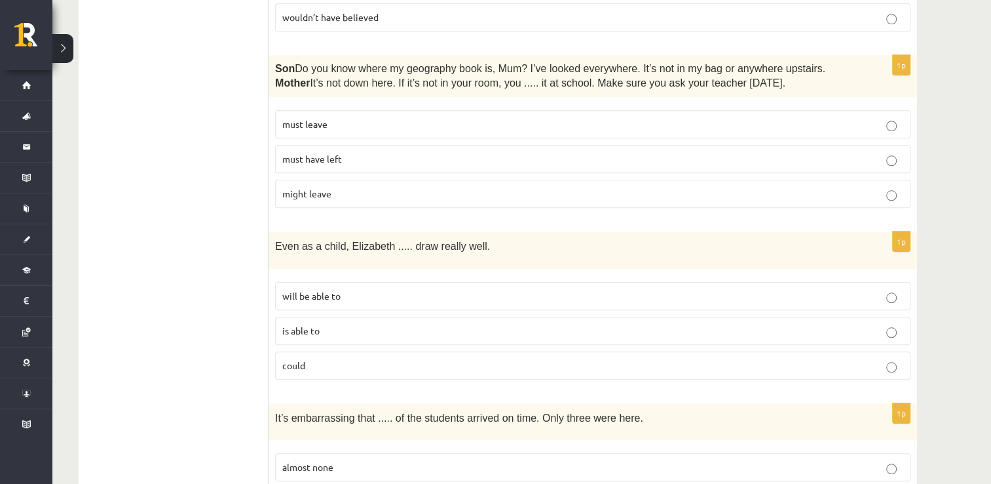
click at [404, 152] on p "must have left" at bounding box center [592, 159] width 621 height 14
click at [462, 282] on label "will be able to" at bounding box center [593, 296] width 636 height 28
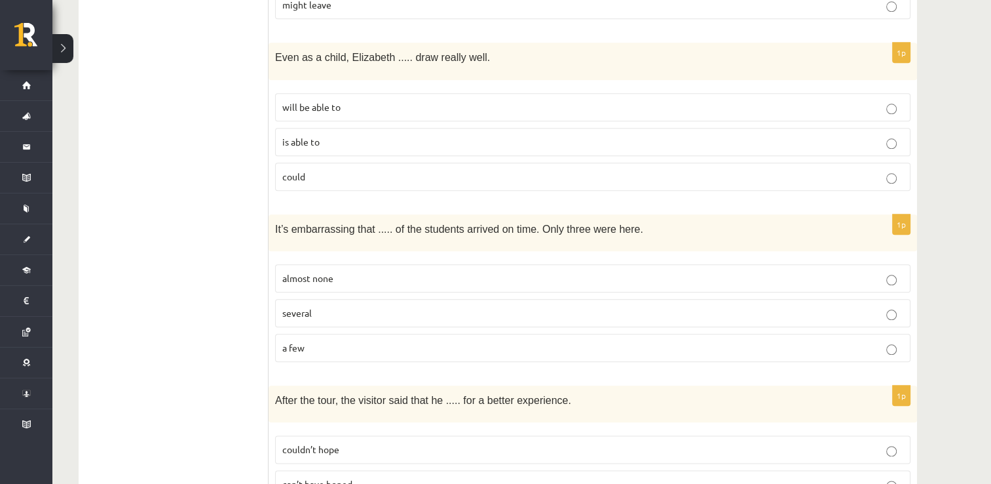
scroll to position [1442, 0]
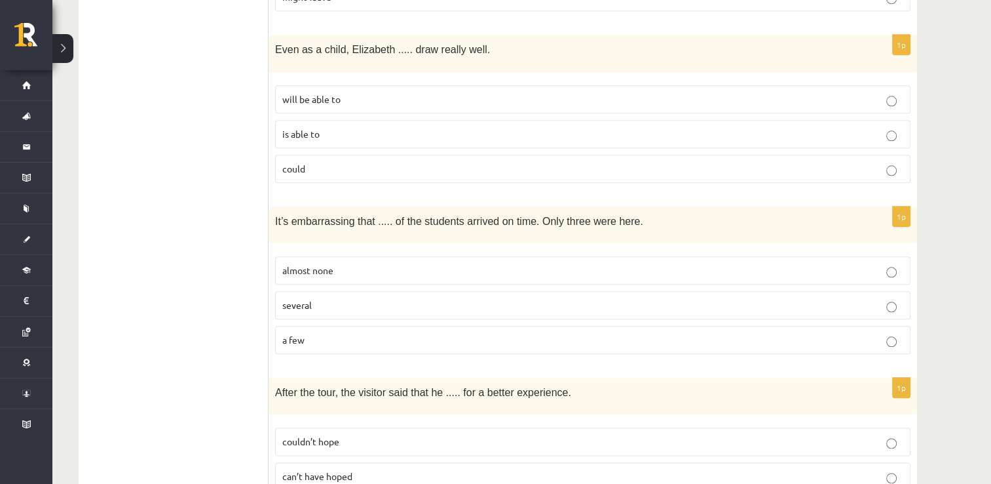
click at [456, 298] on p "several" at bounding box center [592, 305] width 621 height 14
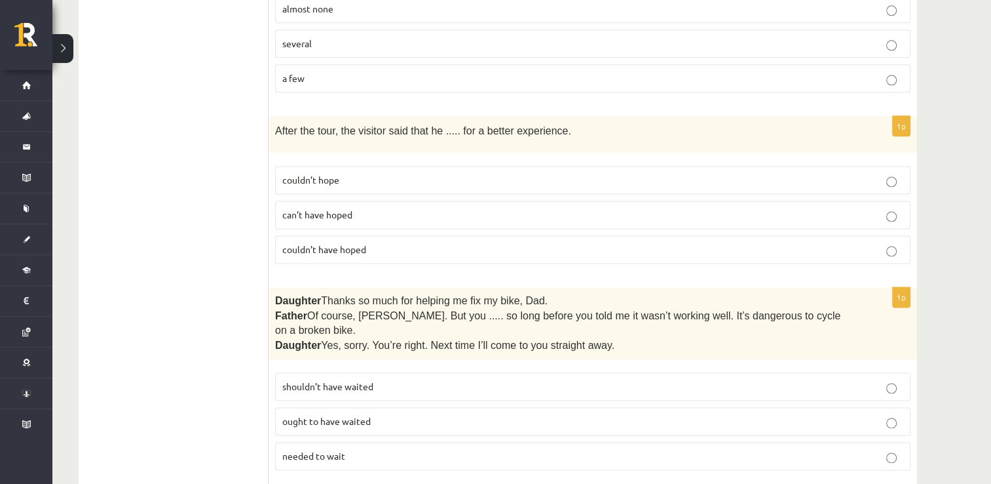
scroll to position [1704, 0]
click at [388, 242] on p "couldn’t have hoped" at bounding box center [592, 249] width 621 height 14
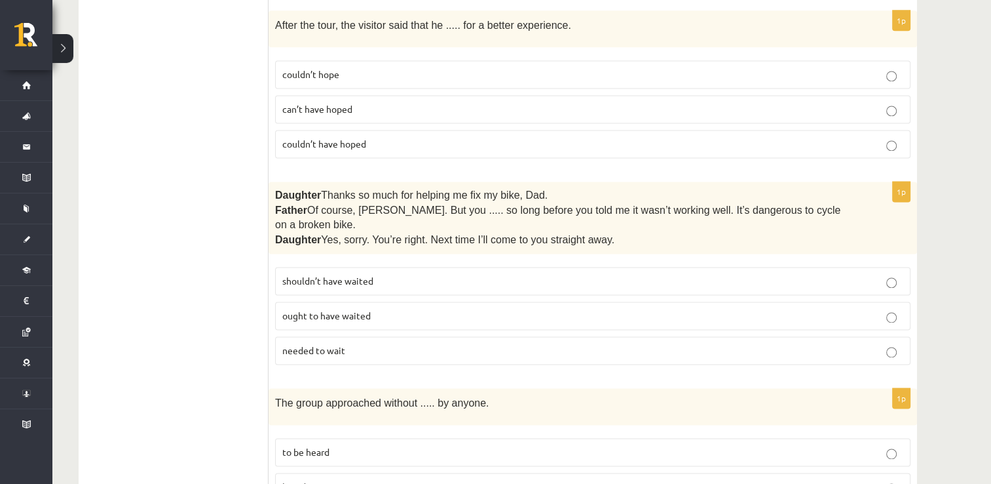
scroll to position [1900, 0]
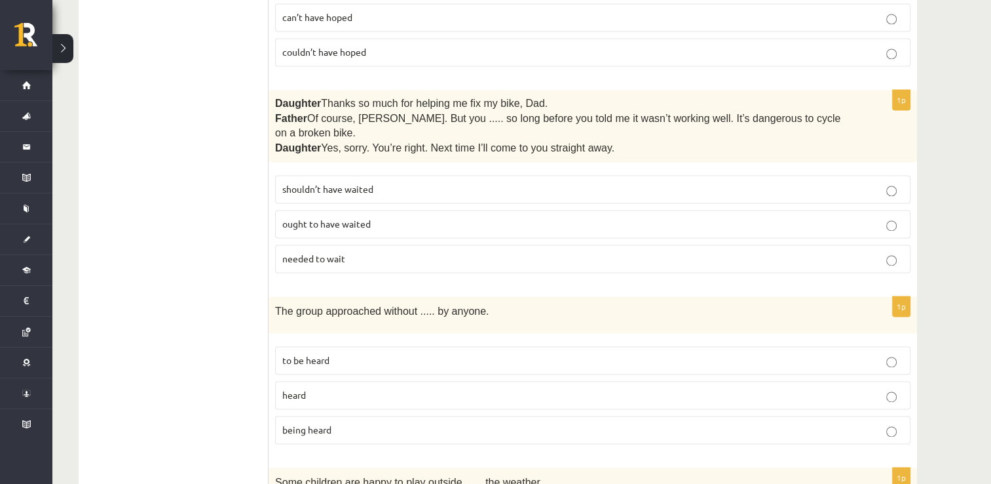
click at [815, 182] on p "shouldn’t have waited" at bounding box center [592, 189] width 621 height 14
click at [638, 423] on p "being heard" at bounding box center [592, 430] width 621 height 14
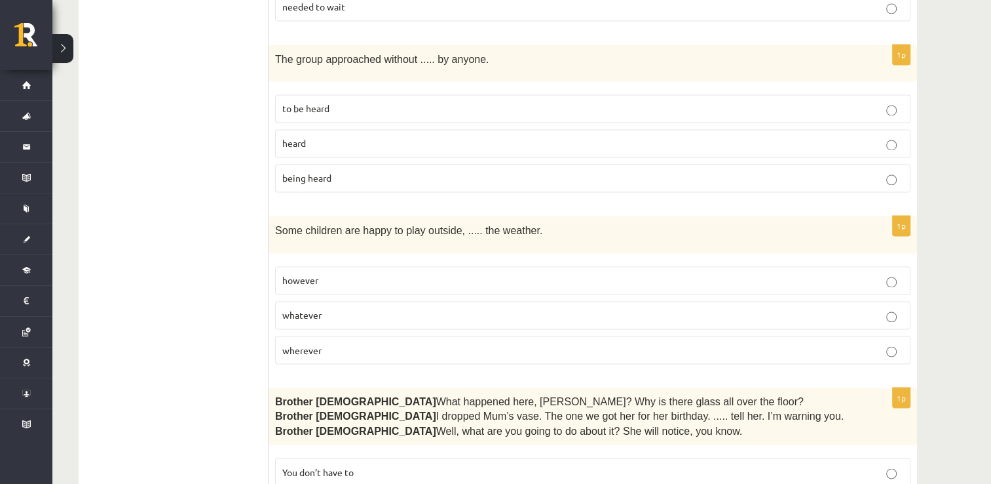
scroll to position [2163, 0]
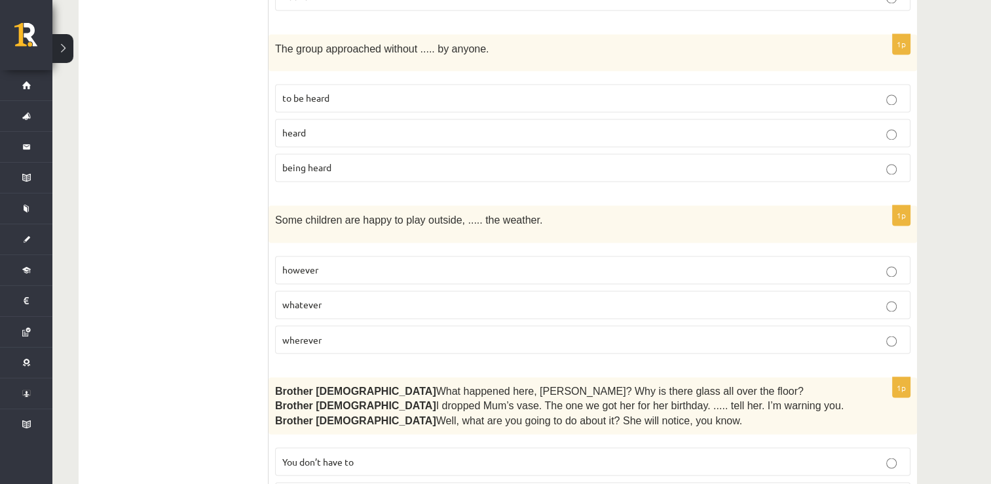
click at [673, 290] on label "whatever" at bounding box center [593, 304] width 636 height 28
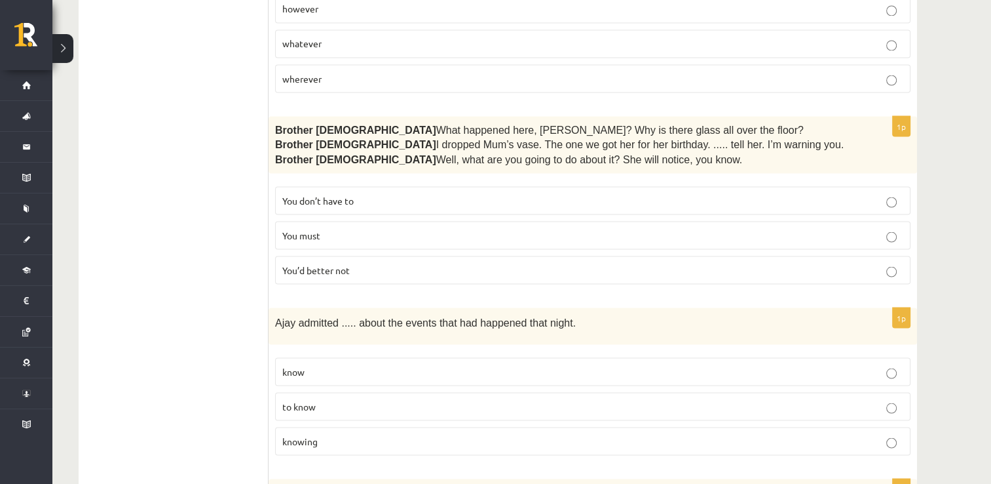
scroll to position [2425, 0]
click at [605, 261] on p "You’d better not" at bounding box center [592, 268] width 621 height 14
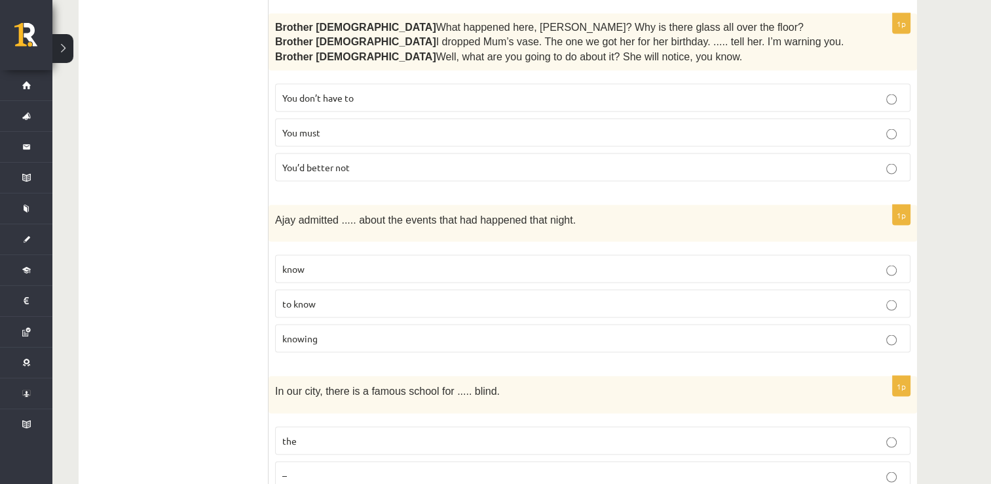
scroll to position [2556, 0]
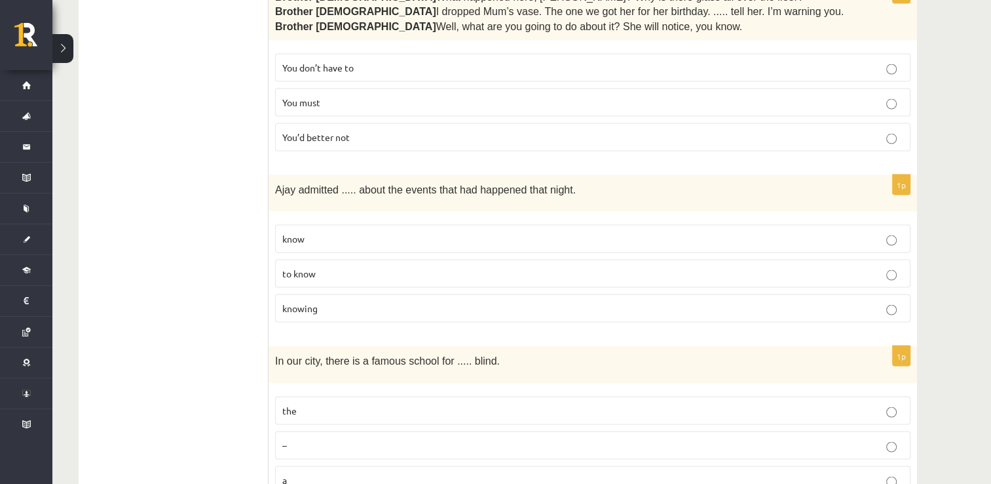
click at [543, 301] on p "knowing" at bounding box center [592, 308] width 621 height 14
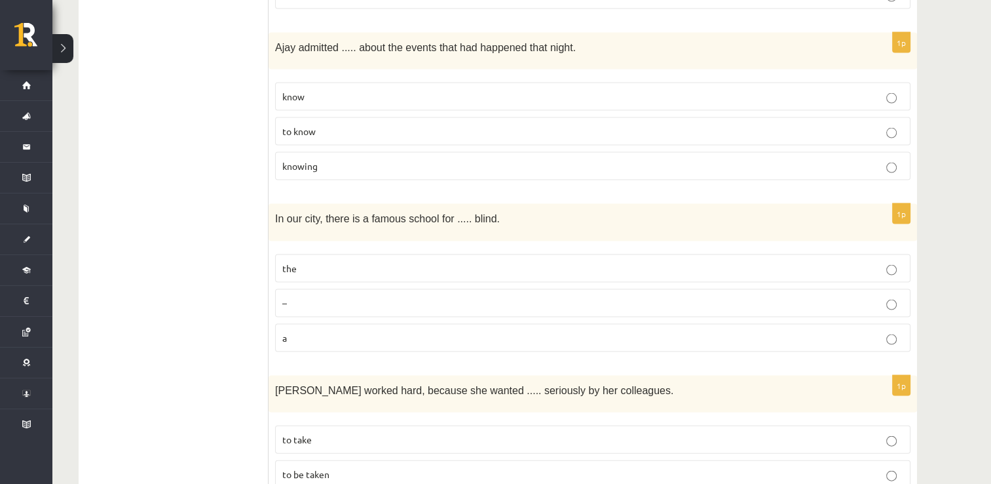
scroll to position [2818, 0]
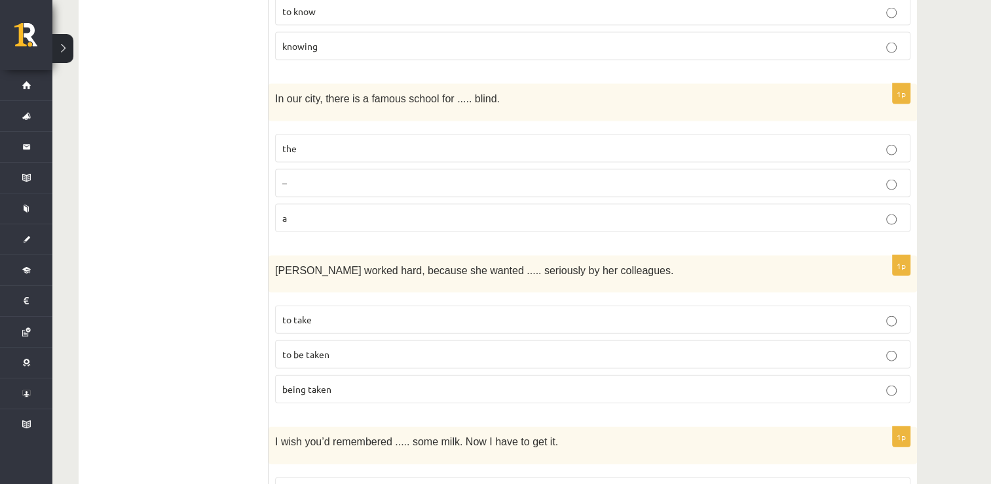
click at [510, 142] on p "the" at bounding box center [592, 149] width 621 height 14
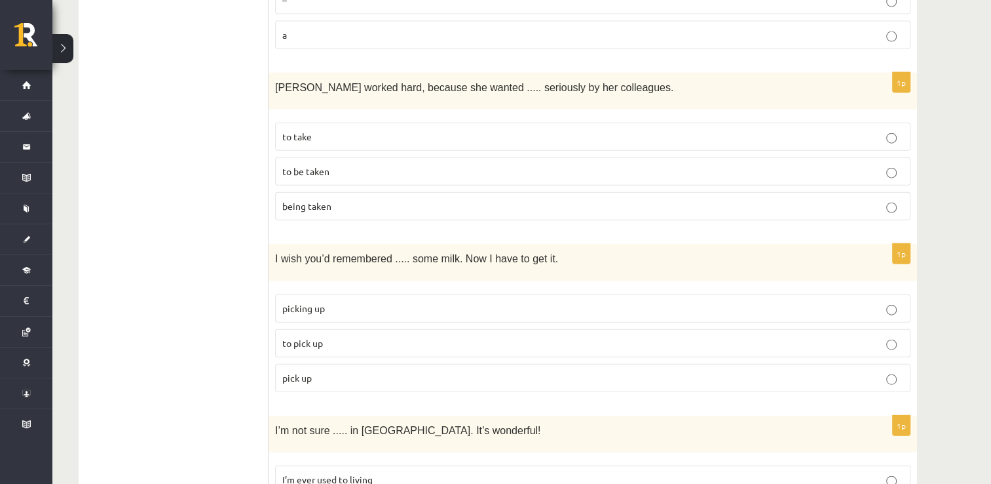
scroll to position [3014, 0]
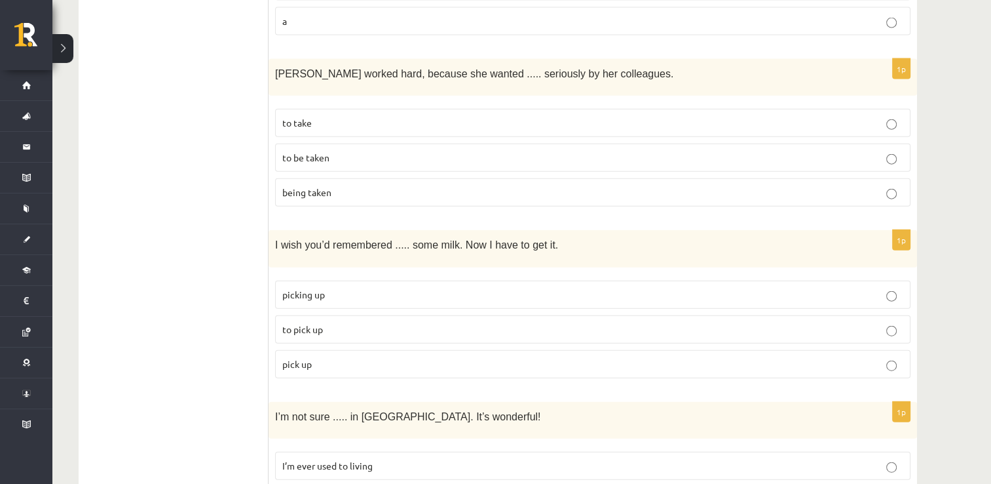
click at [445, 144] on label "to be taken" at bounding box center [593, 158] width 636 height 28
click at [492, 322] on p "to pick up" at bounding box center [592, 329] width 621 height 14
click at [445, 322] on p "to pick up" at bounding box center [592, 329] width 621 height 14
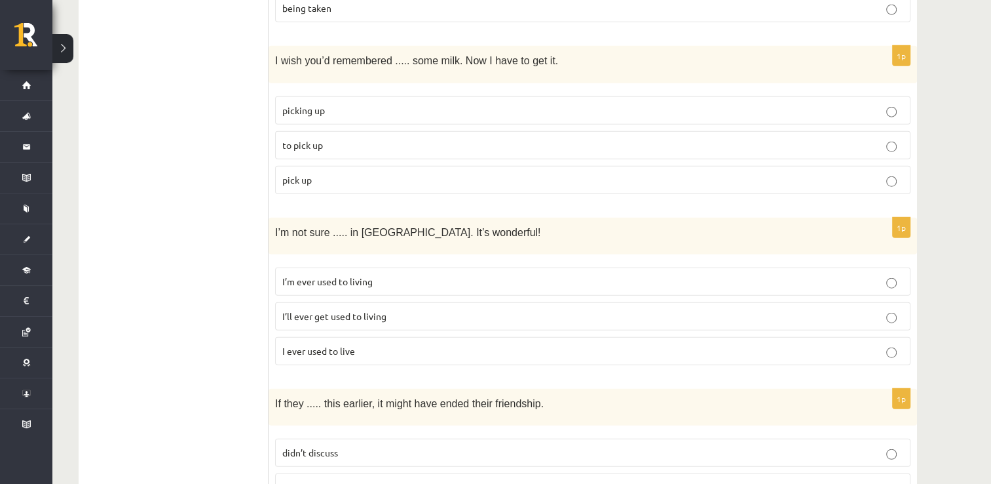
scroll to position [3250, 0]
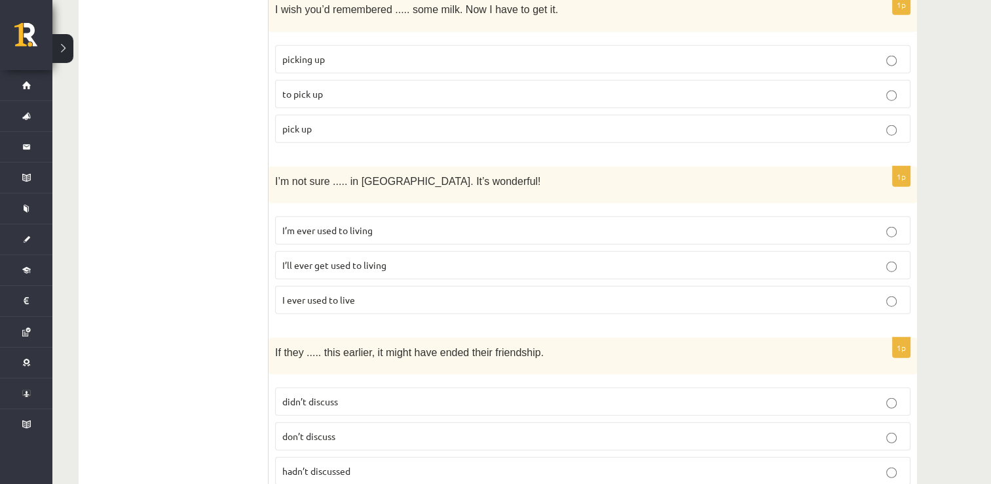
click at [408, 251] on label "I’ll ever get used to living" at bounding box center [593, 265] width 636 height 28
click at [312, 465] on span "hadn’t discussed" at bounding box center [316, 471] width 68 height 12
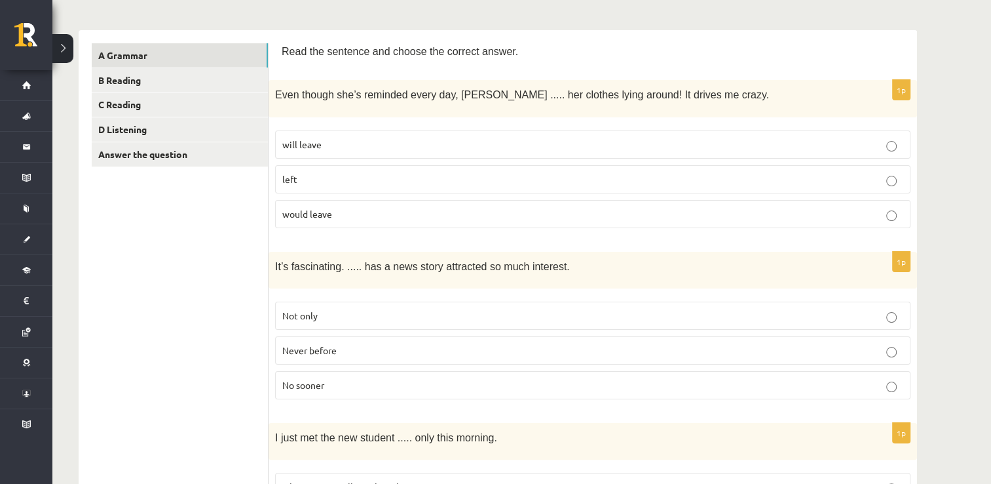
scroll to position [0, 0]
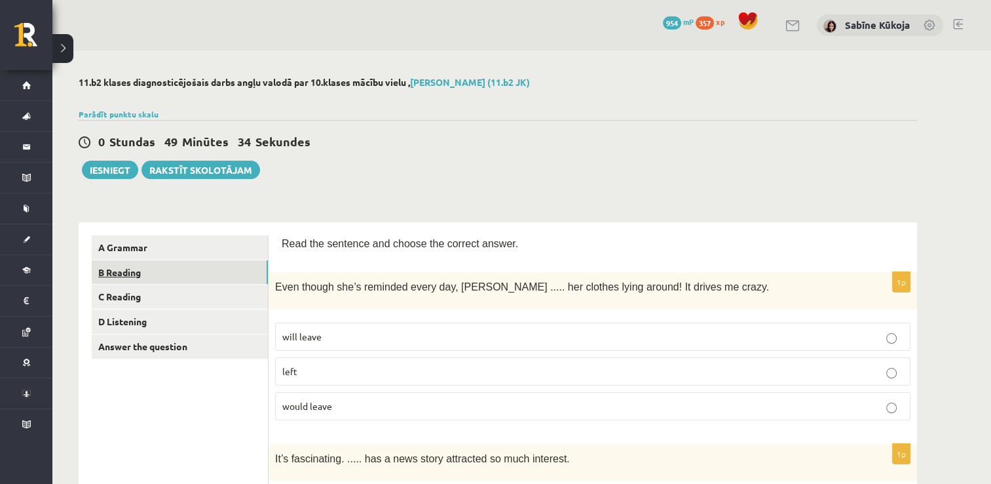
click at [216, 280] on link "B Reading" at bounding box center [180, 272] width 176 height 24
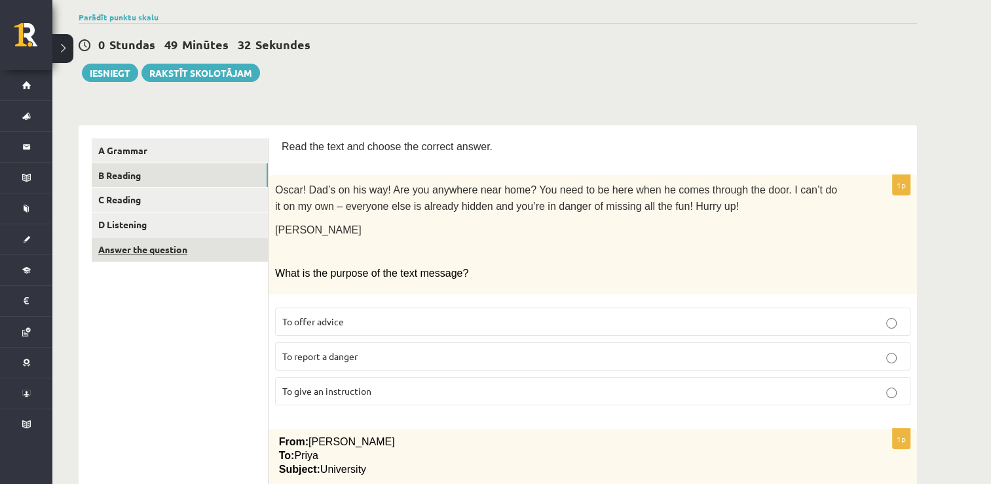
scroll to position [197, 0]
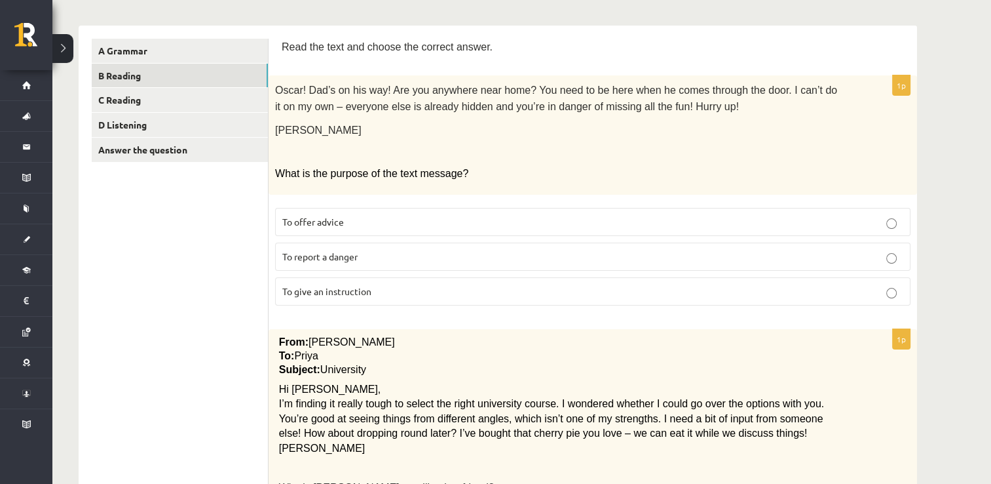
click at [342, 289] on span "To give an instruction" at bounding box center [326, 291] width 89 height 12
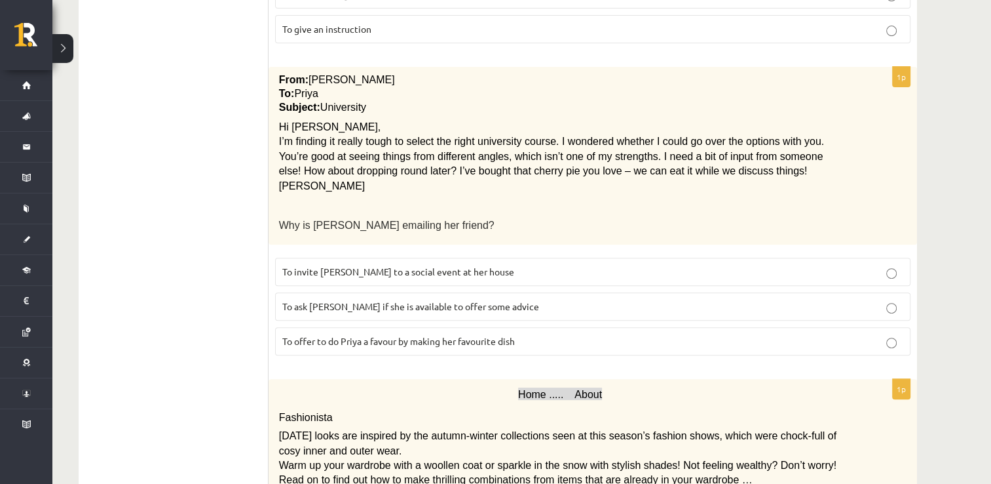
scroll to position [524, 0]
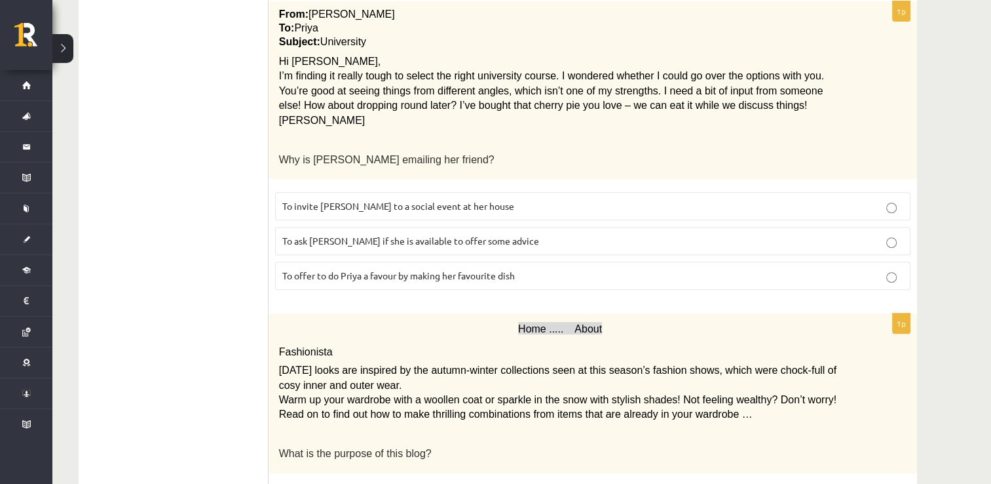
click at [383, 217] on fieldset "To invite Priya to a social event at her house To ask Priya if she is available…" at bounding box center [593, 239] width 636 height 108
click at [385, 235] on span "To ask Priya if she is available to offer some advice" at bounding box center [410, 241] width 257 height 12
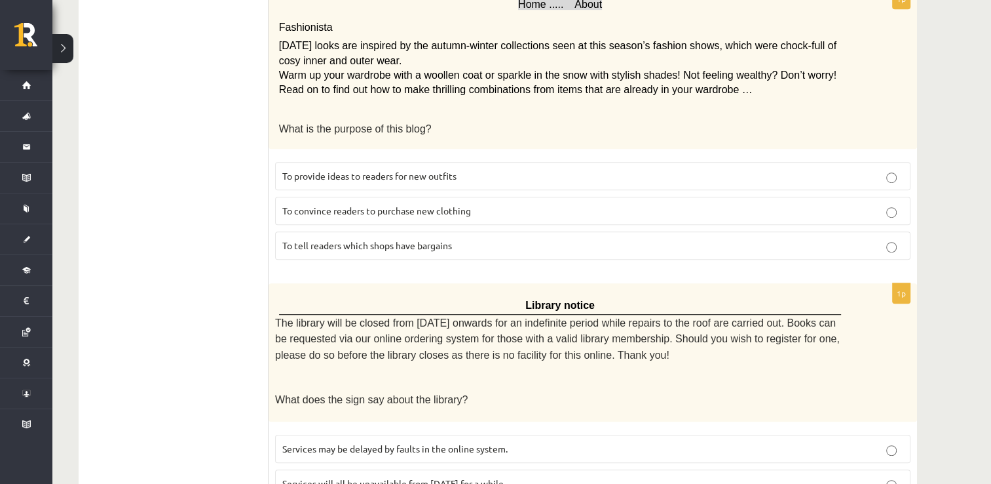
scroll to position [852, 0]
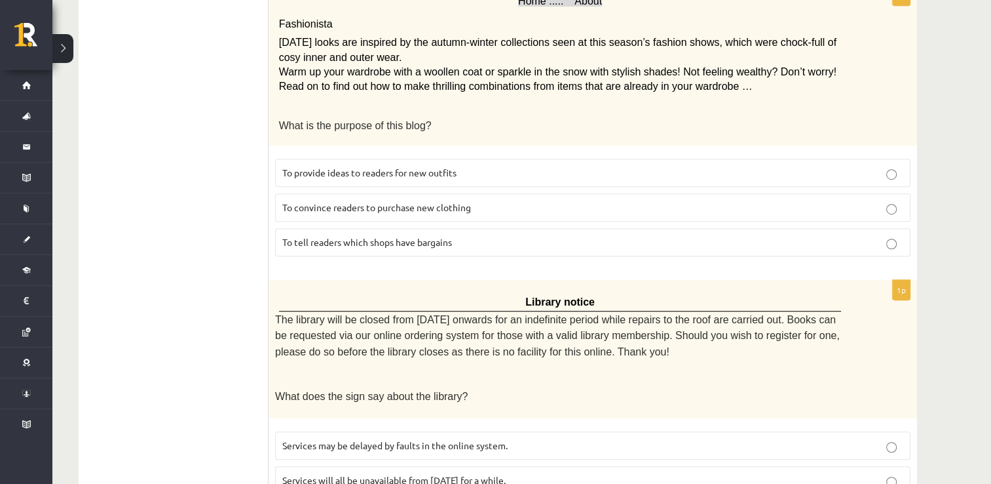
click at [353, 166] on span "To provide ideas to readers for new outfits" at bounding box center [369, 172] width 174 height 12
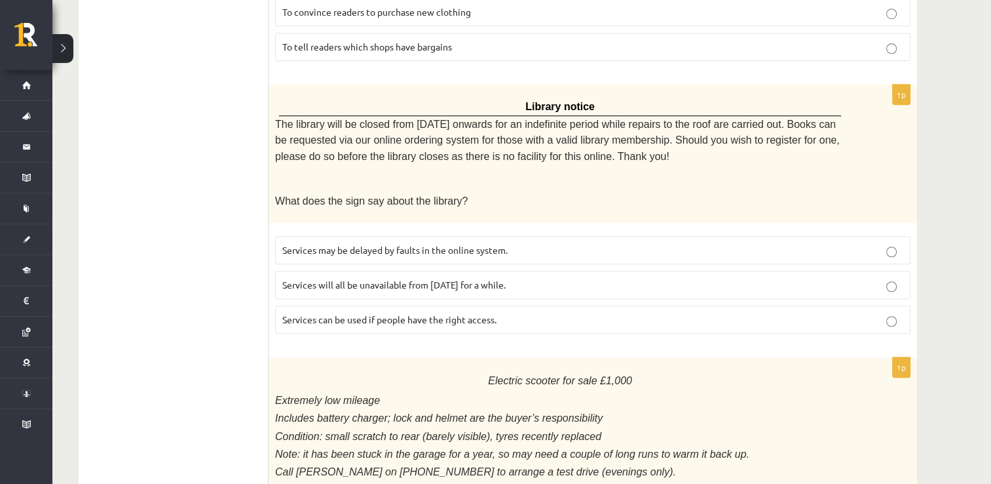
scroll to position [1049, 0]
click at [491, 277] on span "Services will all be unavailable from Monday for a while." at bounding box center [393, 283] width 223 height 12
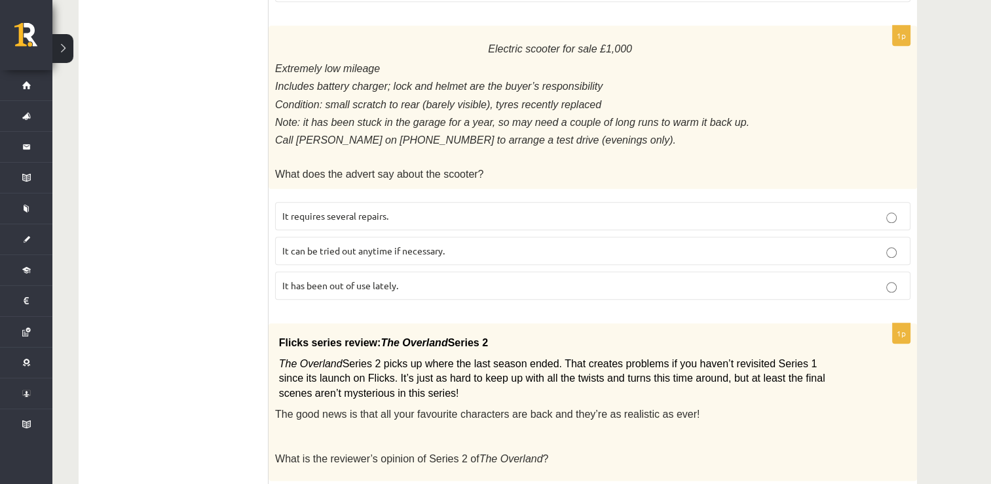
scroll to position [1376, 0]
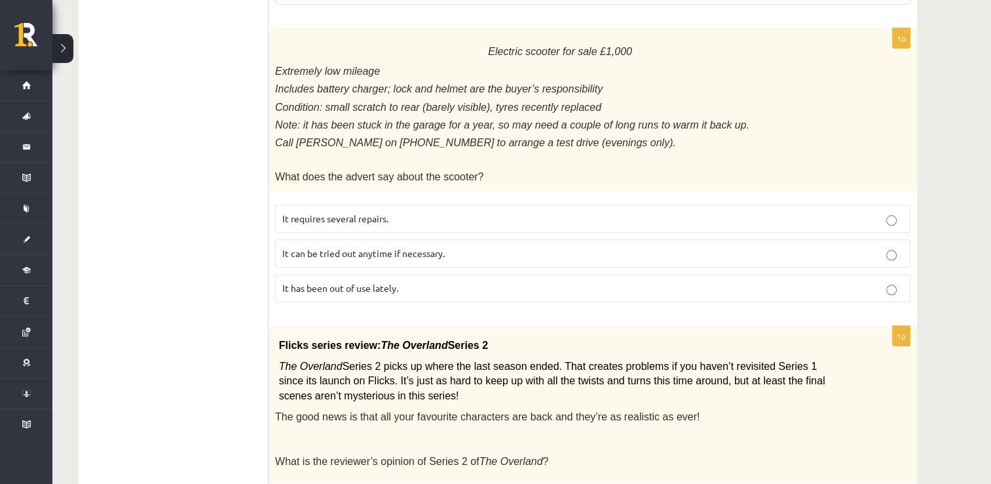
click at [428, 274] on label "It has been out of use lately." at bounding box center [593, 288] width 636 height 28
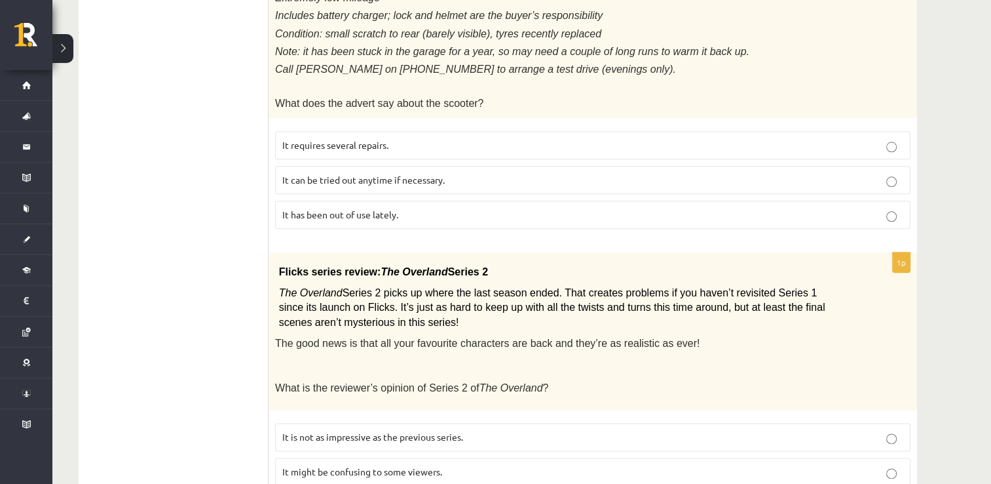
scroll to position [1507, 0]
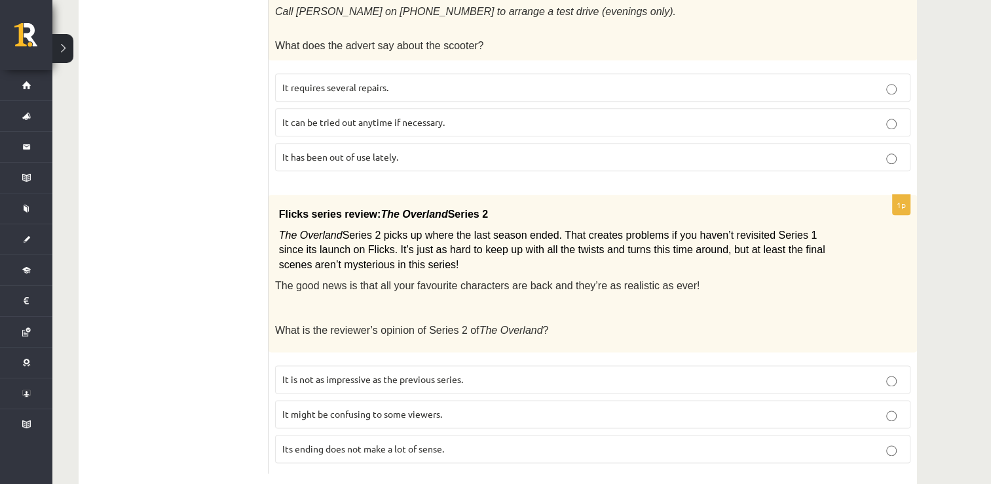
click at [440, 408] on span "It might be confusing to some viewers." at bounding box center [362, 414] width 160 height 12
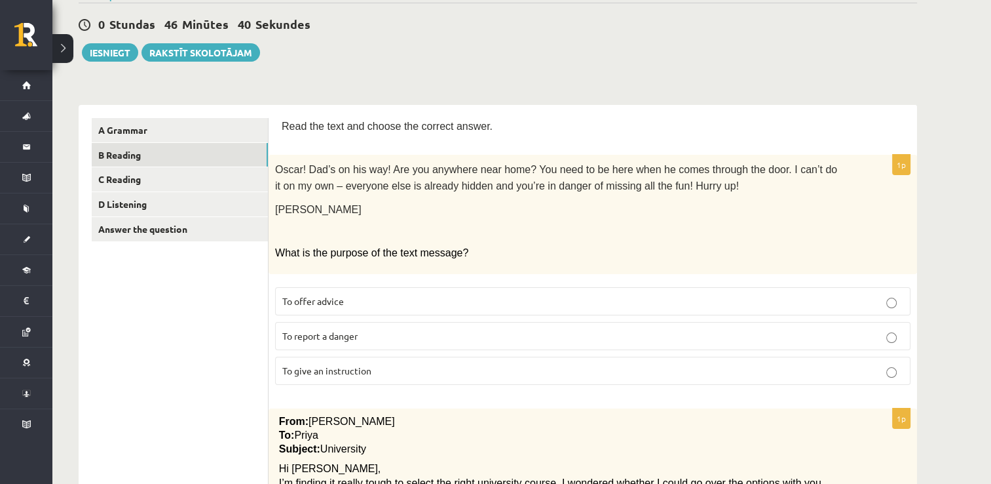
scroll to position [0, 0]
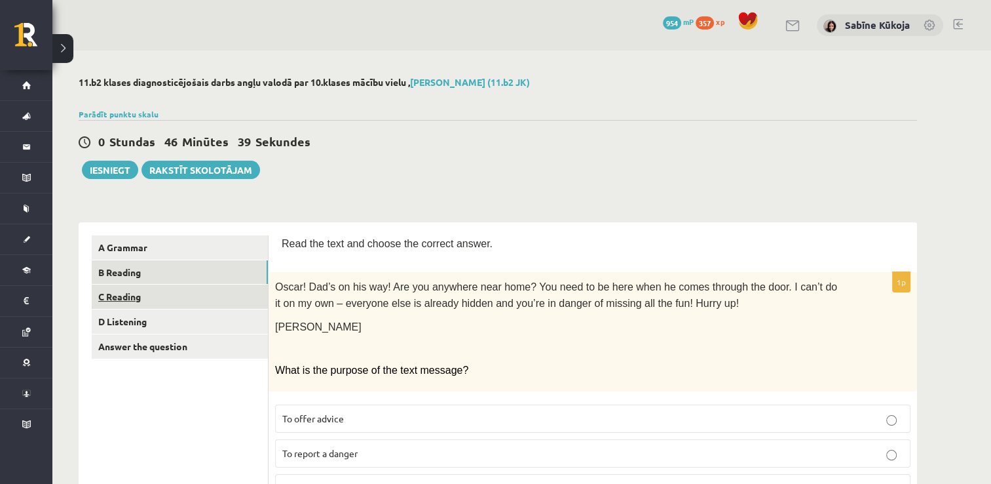
click at [123, 293] on link "C Reading" at bounding box center [180, 296] width 176 height 24
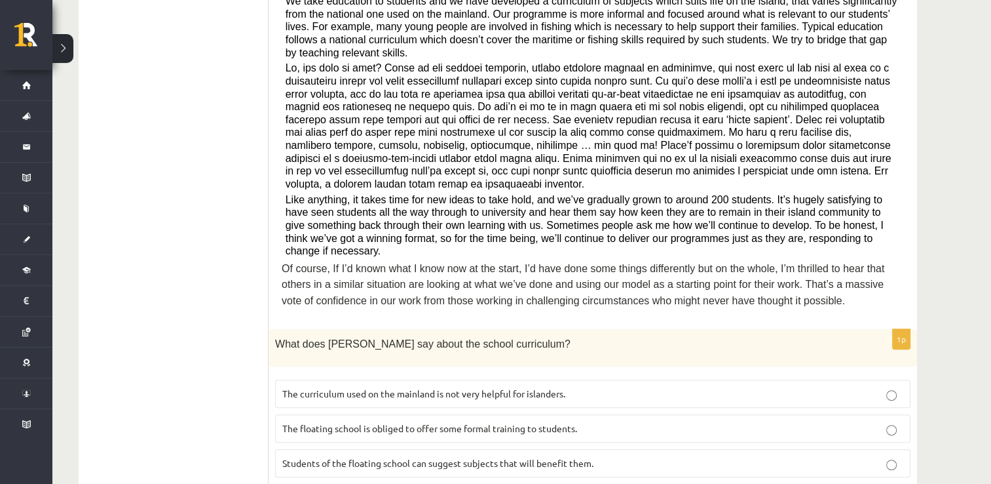
scroll to position [393, 0]
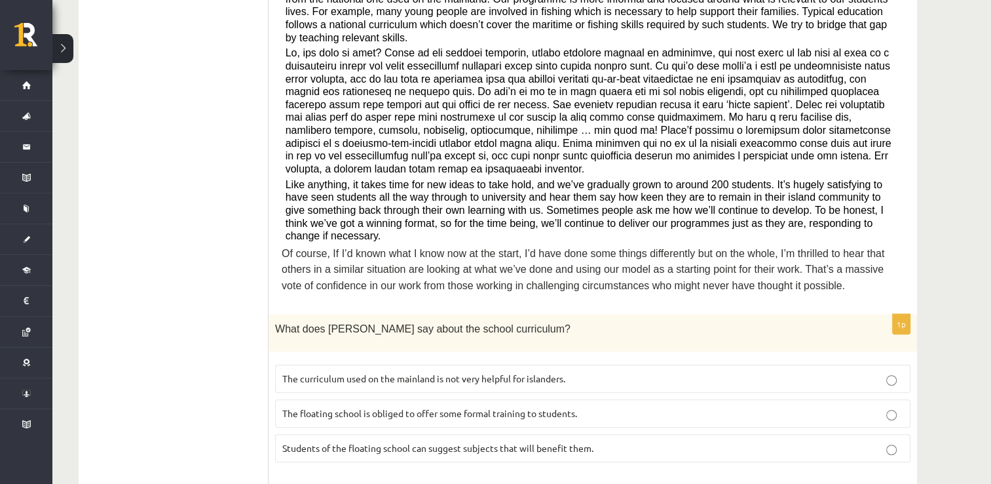
click at [376, 441] on p "Students of the floating school can suggest subjects that will benefit them." at bounding box center [592, 448] width 621 height 14
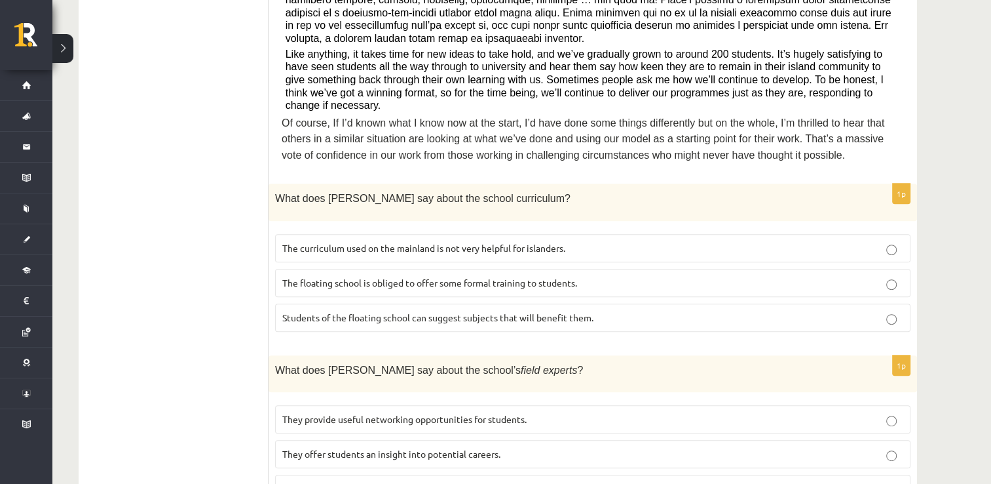
scroll to position [524, 0]
click at [368, 482] on span "They encourage students to work in fields relevant to the islands." at bounding box center [416, 488] width 269 height 12
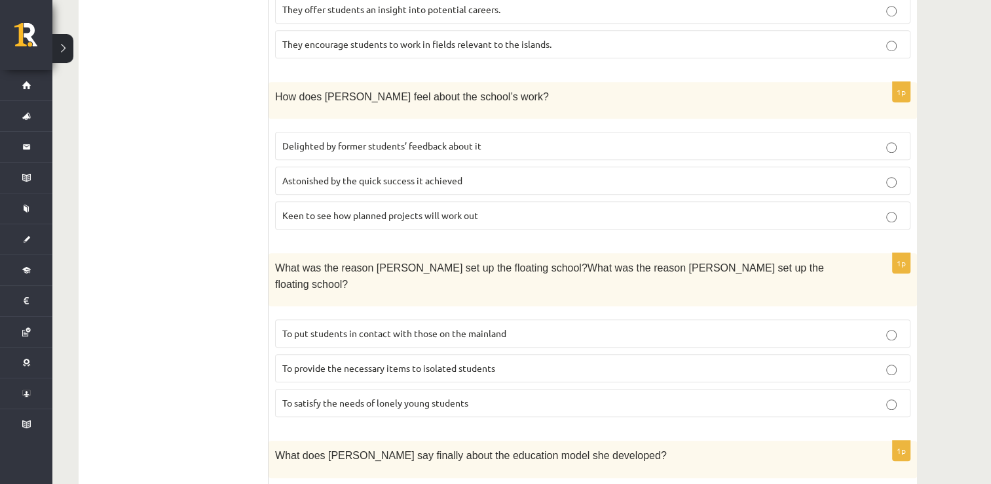
scroll to position [983, 0]
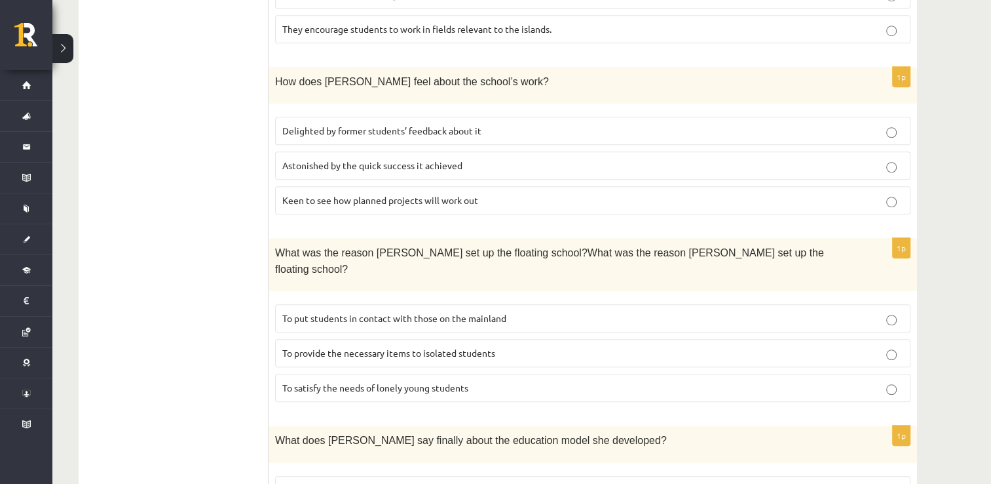
click at [421, 159] on span "Astonished by the quick success it achieved" at bounding box center [372, 165] width 180 height 12
click at [425, 347] on span "To provide the necessary items to isolated students" at bounding box center [388, 353] width 213 height 12
click at [507, 483] on p "It has been recognized by others as being significant." at bounding box center [592, 490] width 621 height 14
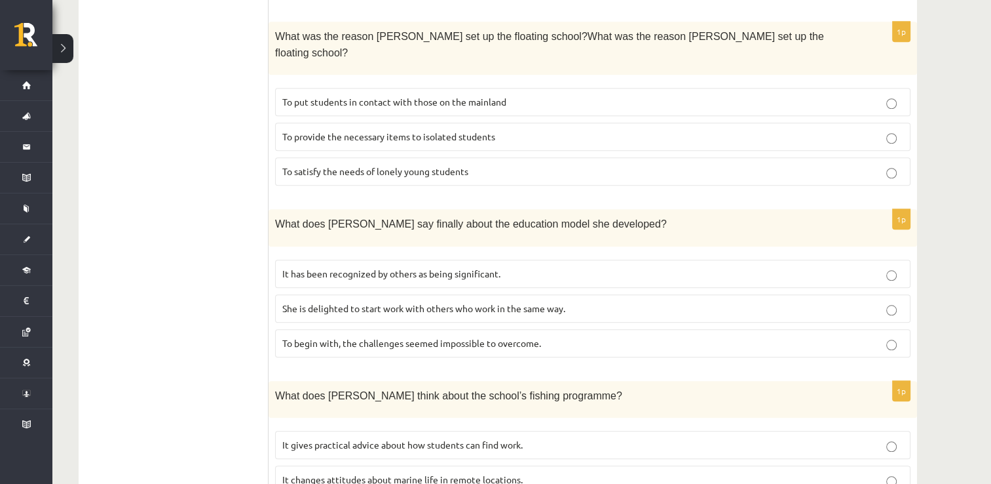
scroll to position [1219, 0]
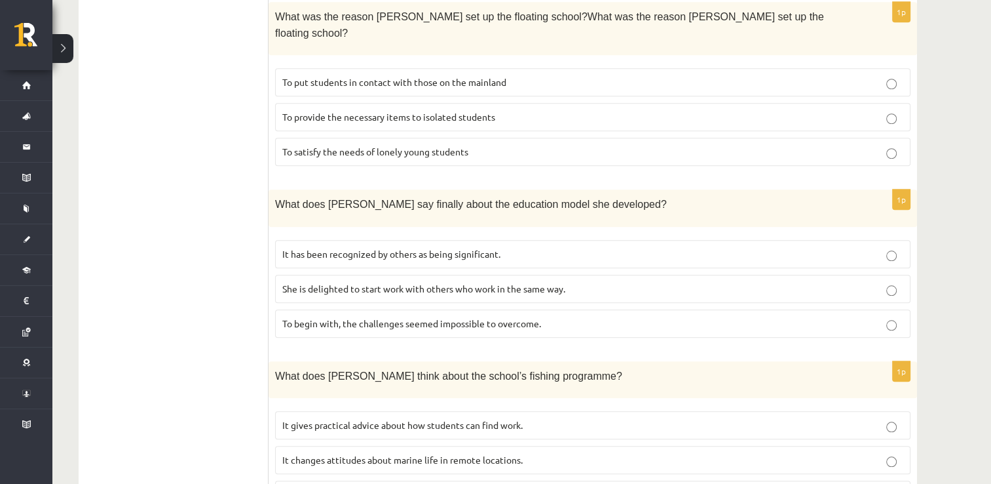
click at [543, 446] on label "It changes attitudes about marine life in remote locations." at bounding box center [593, 460] width 636 height 28
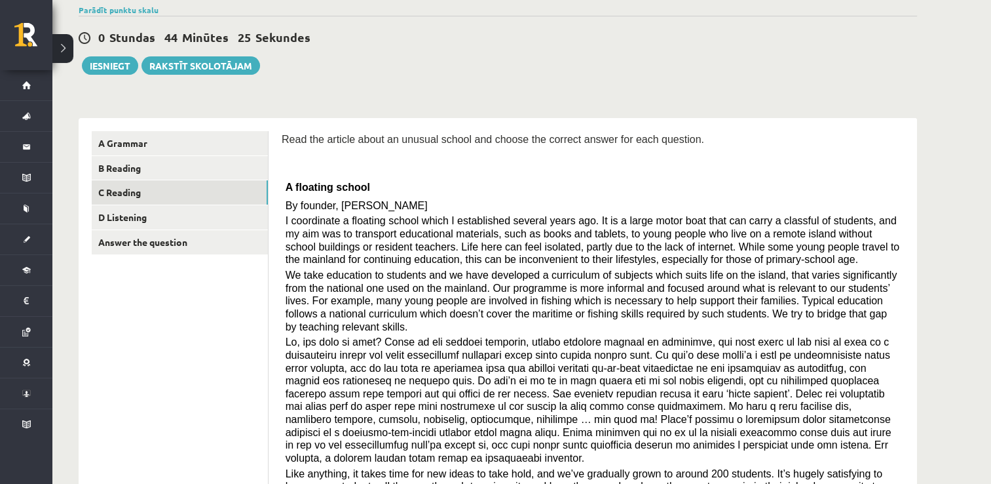
scroll to position [0, 0]
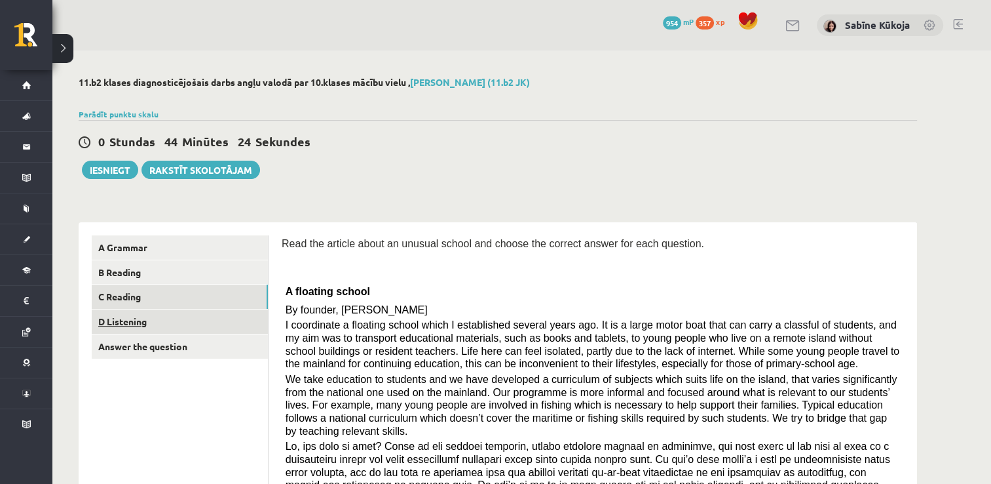
click at [197, 322] on link "D Listening" at bounding box center [180, 321] width 176 height 24
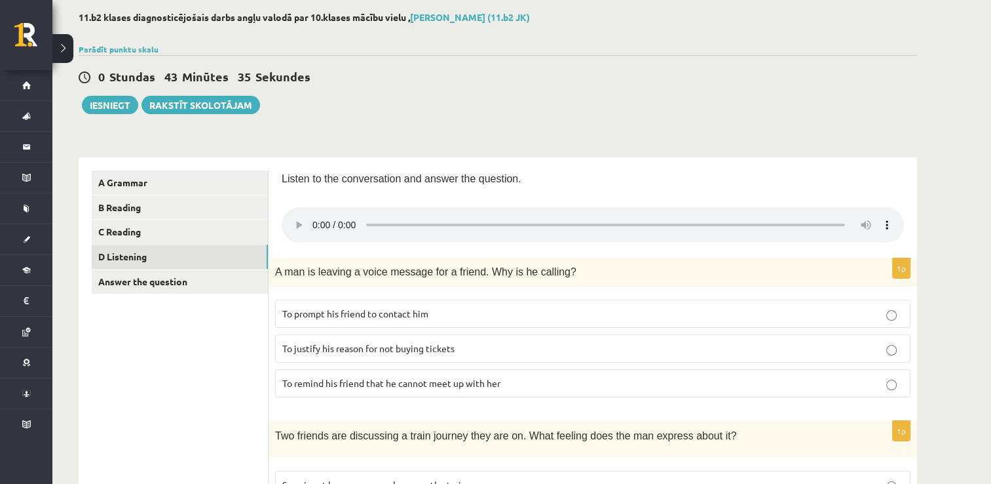
scroll to position [66, 0]
click at [422, 347] on span "To justify his reason for not buying tickets" at bounding box center [368, 347] width 172 height 12
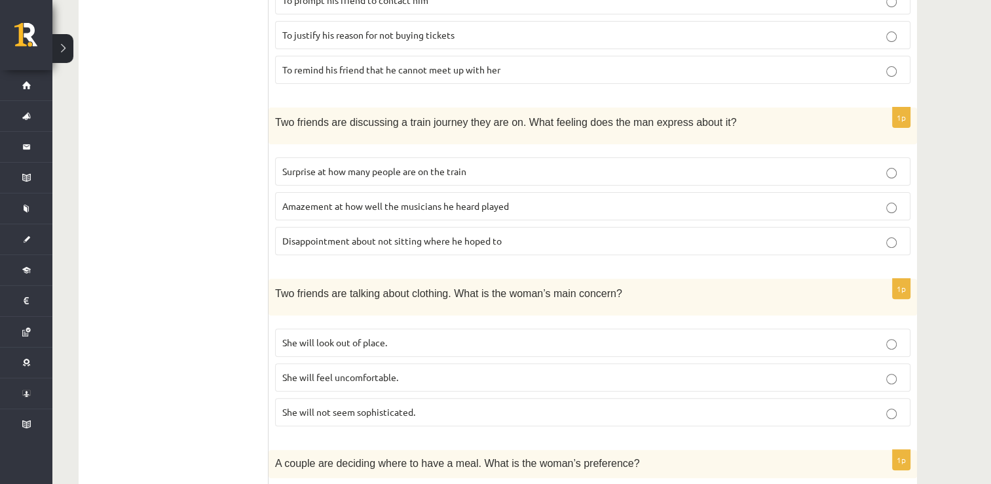
scroll to position [393, 0]
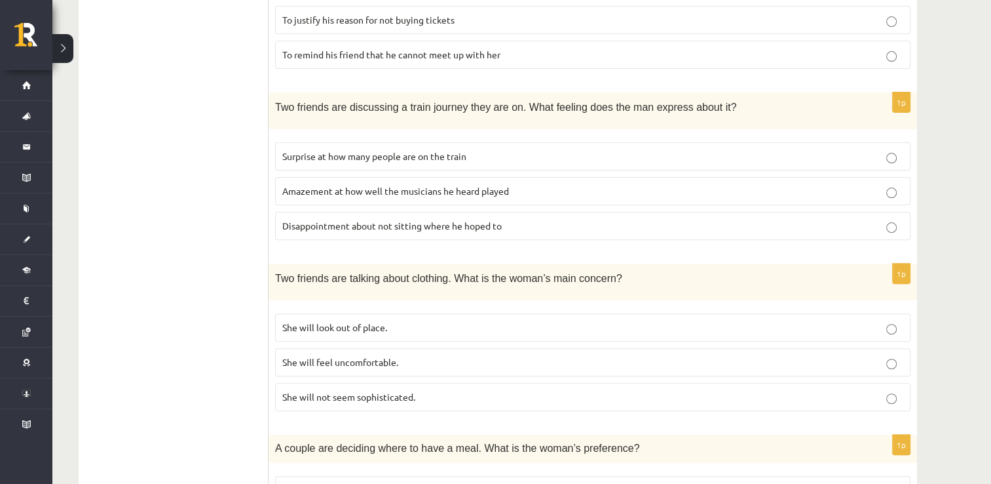
click at [492, 146] on label "Surprise at how many people are on the train" at bounding box center [593, 156] width 636 height 28
click at [491, 360] on p "She will feel uncomfortable." at bounding box center [592, 362] width 621 height 14
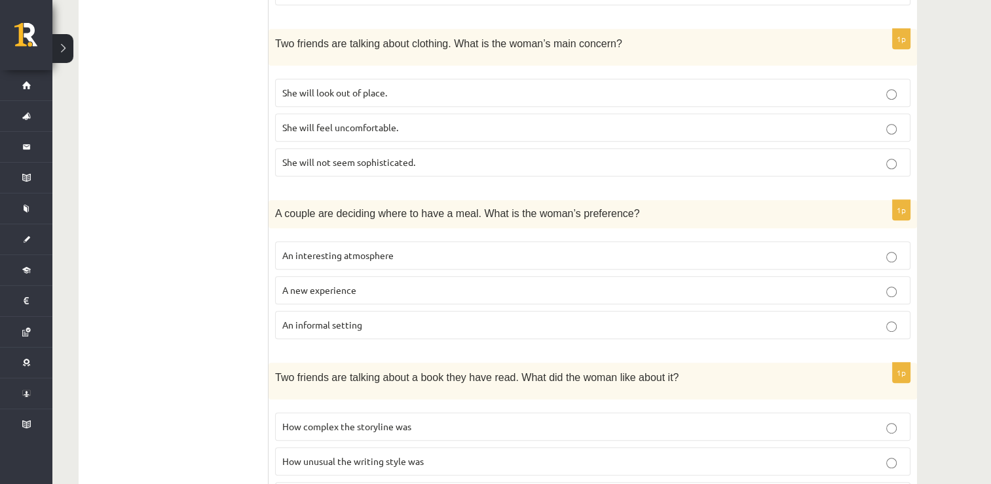
scroll to position [655, 0]
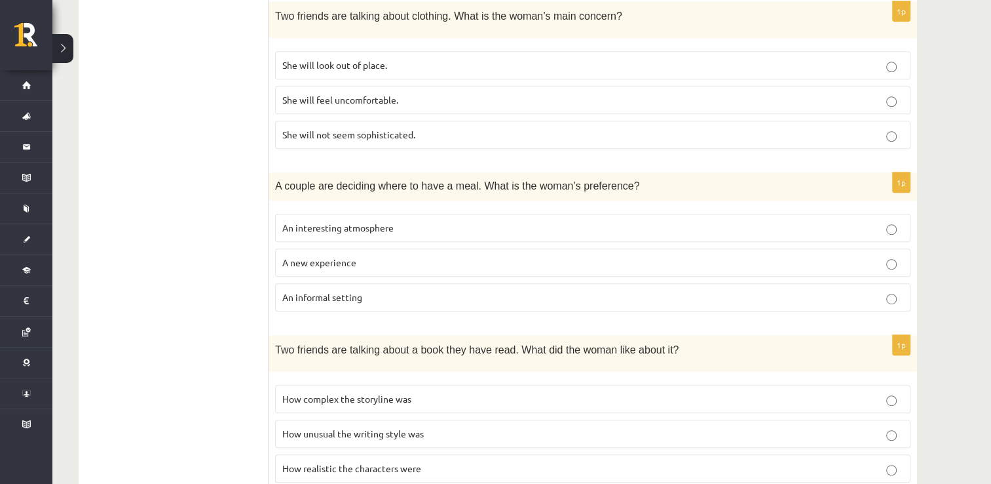
click at [417, 290] on p "An informal setting" at bounding box center [592, 297] width 621 height 14
click at [401, 221] on p "An interesting atmosphere" at bounding box center [592, 228] width 621 height 14
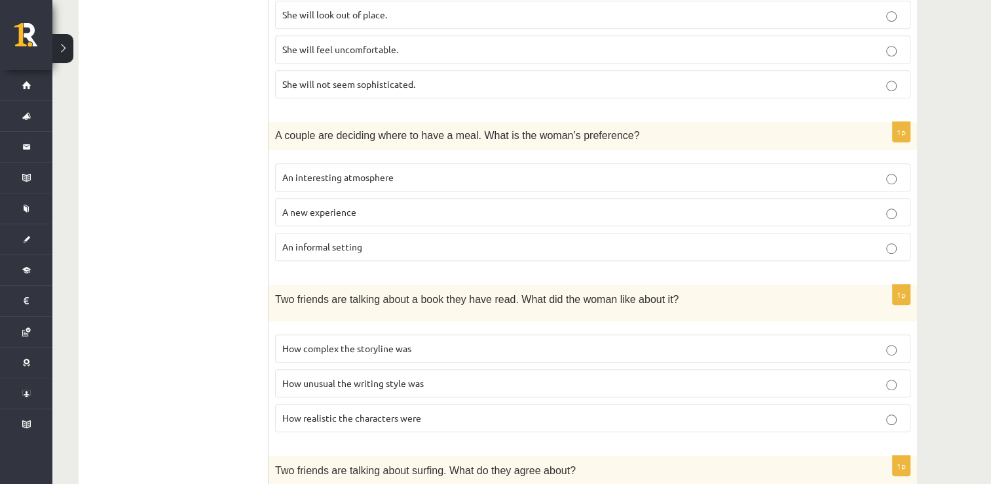
scroll to position [721, 0]
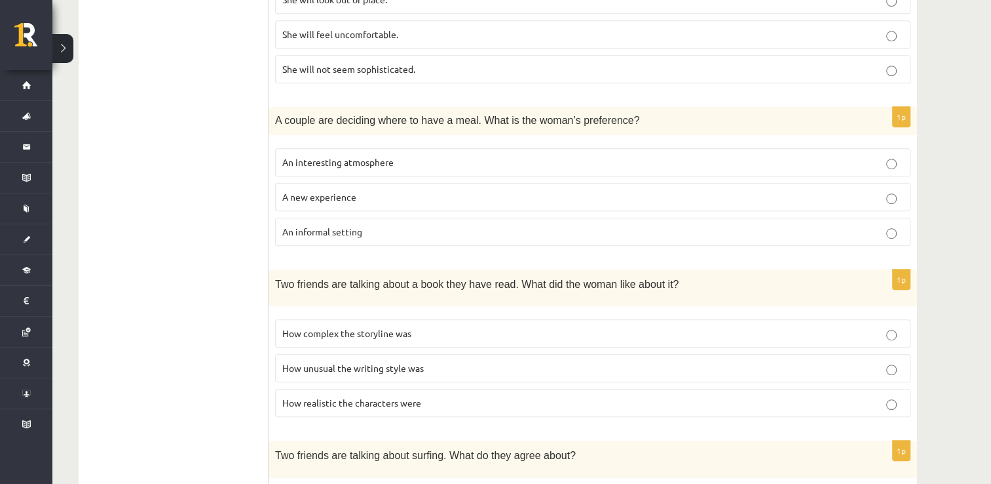
click at [465, 405] on label "How realistic the characters were" at bounding box center [593, 403] width 636 height 28
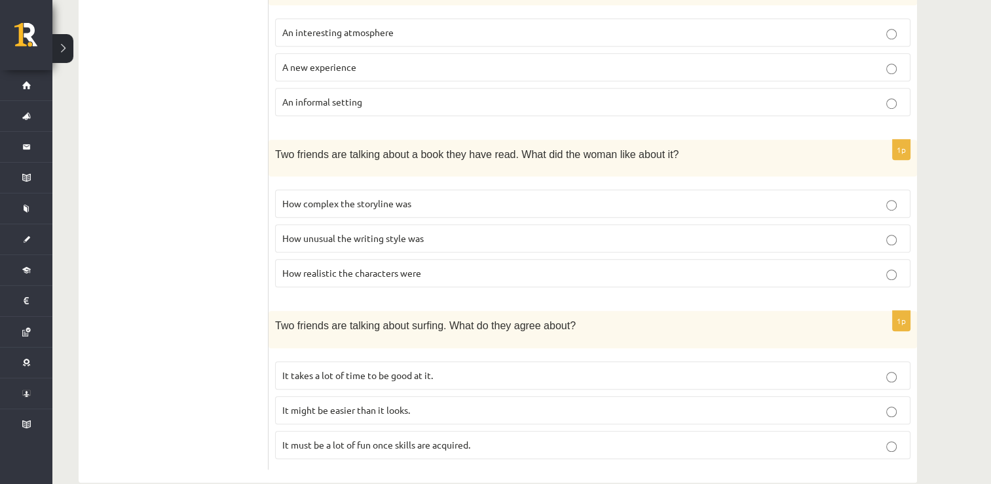
scroll to position [865, 0]
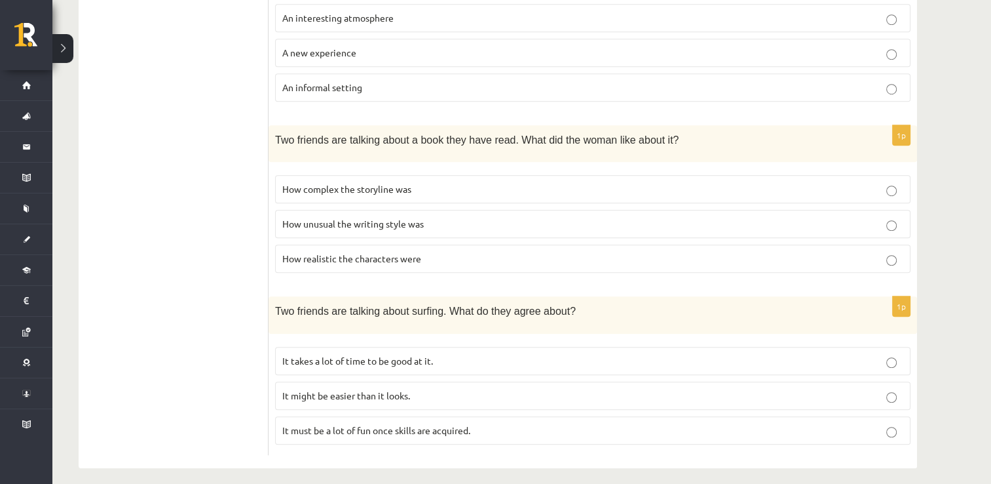
click at [467, 393] on label "It might be easier than it looks." at bounding box center [593, 395] width 636 height 28
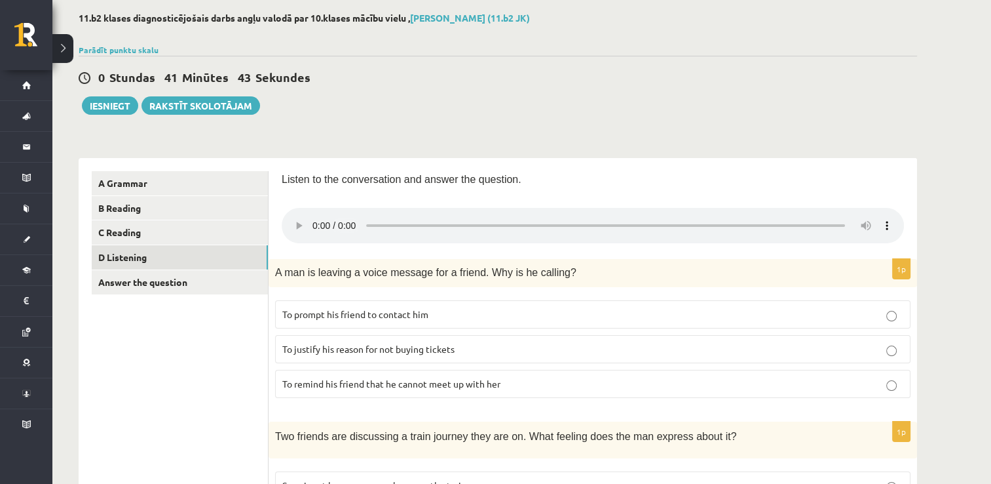
scroll to position [0, 0]
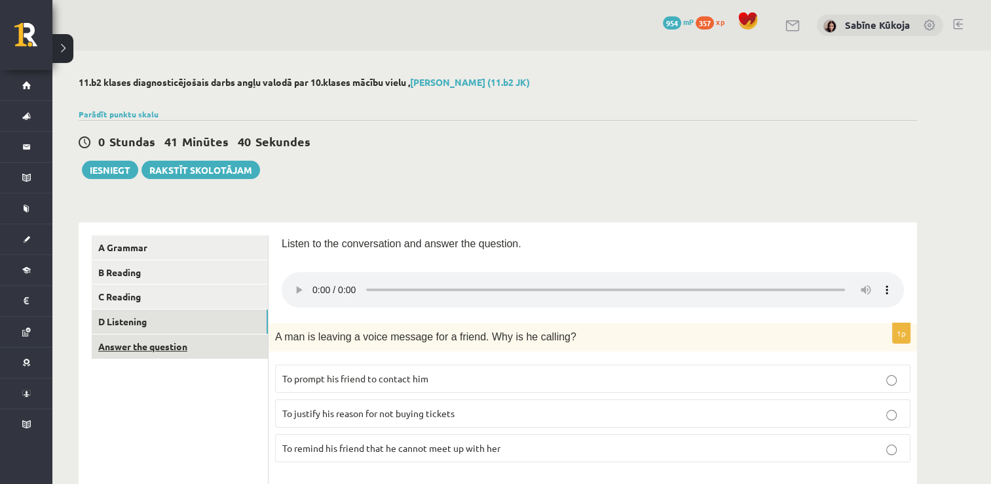
click at [181, 348] on link "Answer the question" at bounding box center [180, 346] width 176 height 24
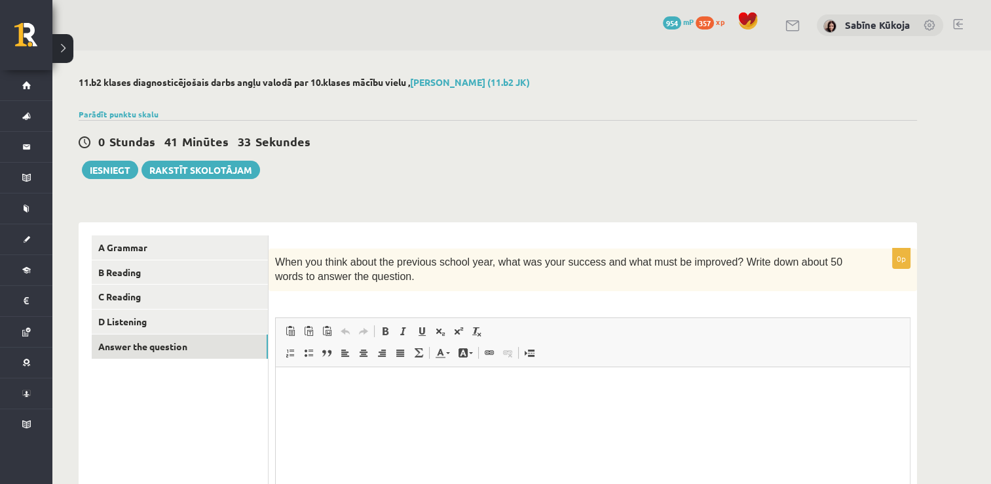
scroll to position [66, 0]
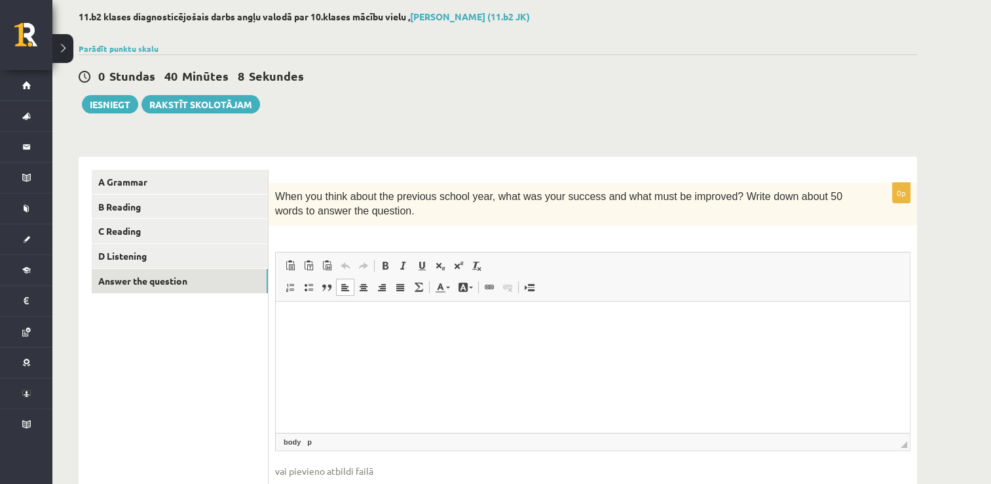
click at [455, 341] on html at bounding box center [593, 321] width 634 height 40
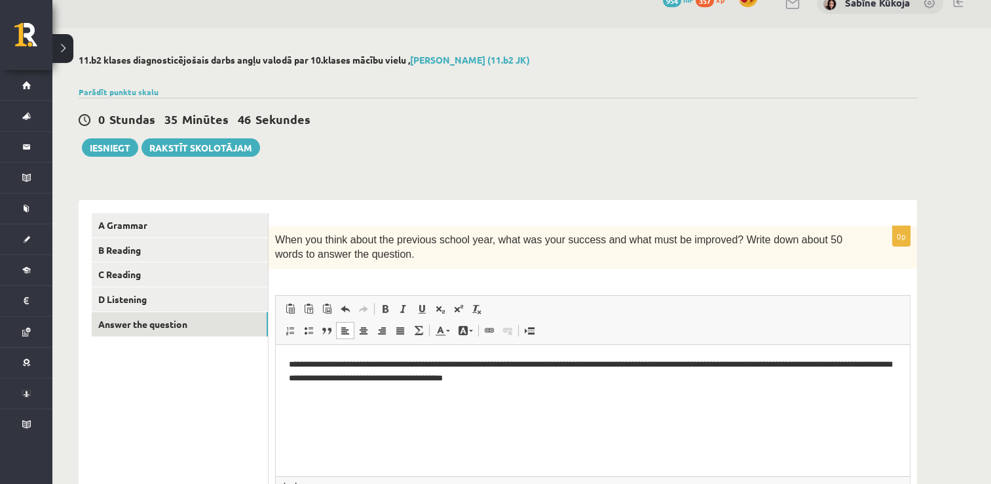
scroll to position [0, 0]
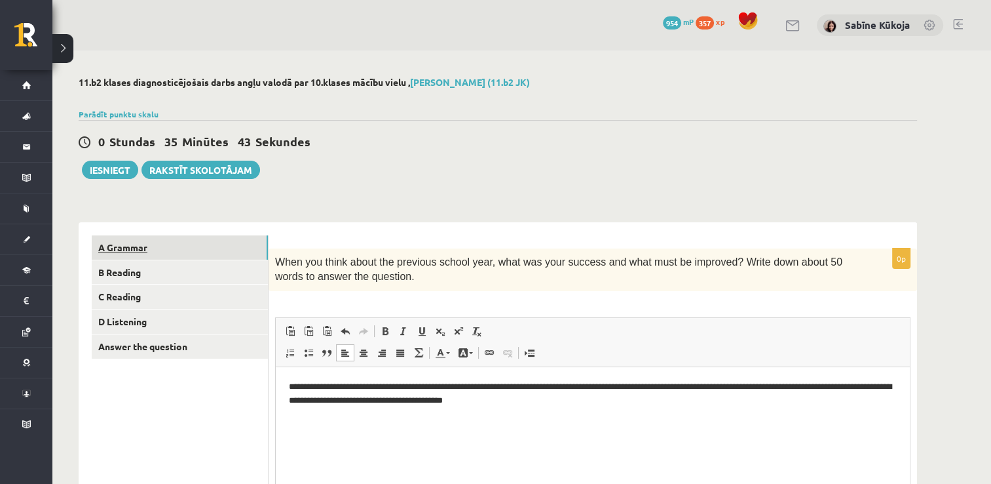
click at [227, 237] on link "A Grammar" at bounding box center [180, 247] width 176 height 24
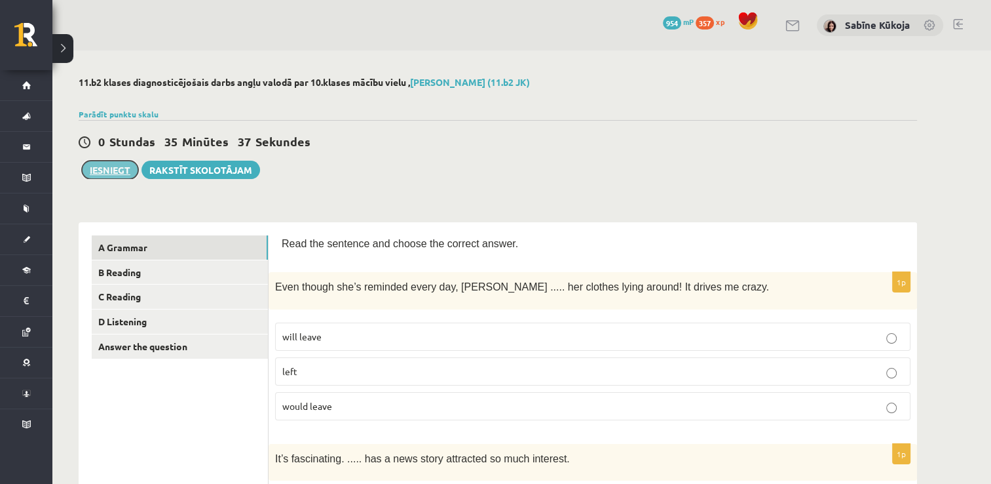
click at [132, 164] on button "Iesniegt" at bounding box center [110, 170] width 56 height 18
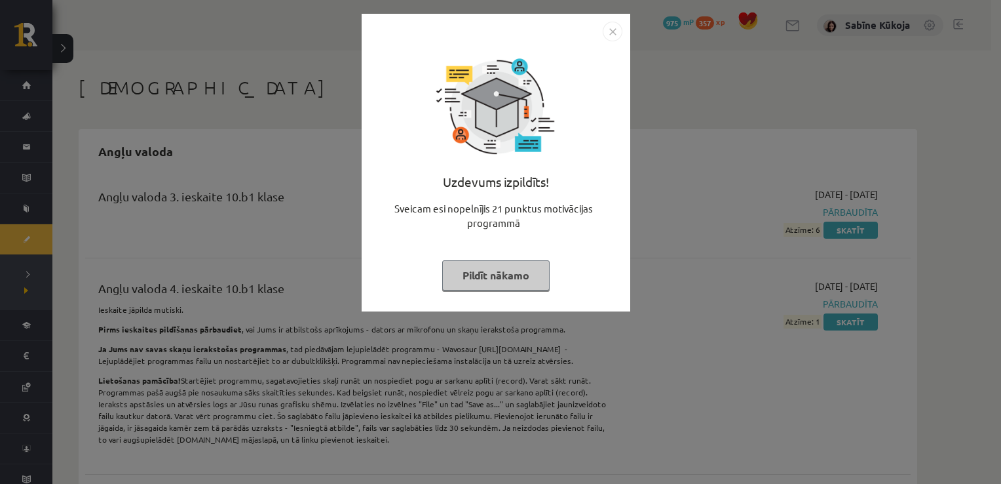
click at [498, 279] on button "Pildīt nākamo" at bounding box center [495, 275] width 107 height 30
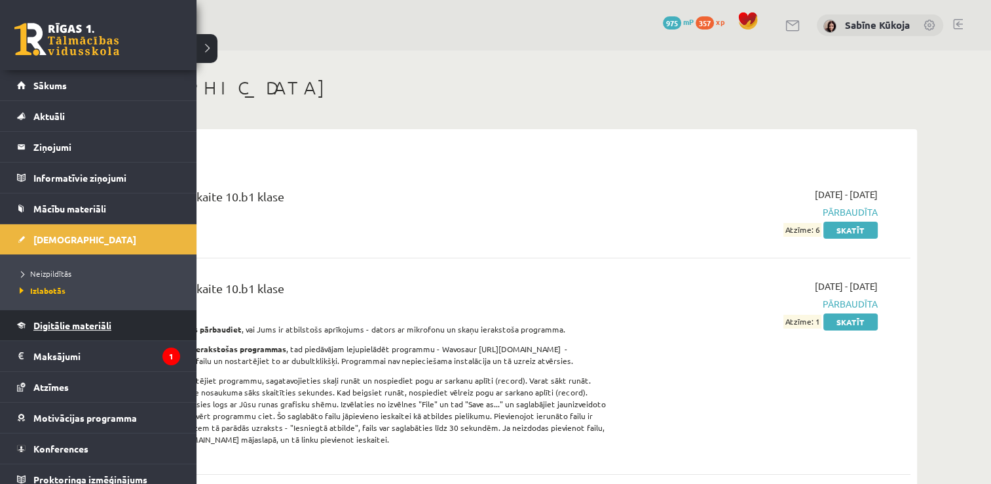
click at [45, 324] on span "Digitālie materiāli" at bounding box center [72, 325] width 78 height 12
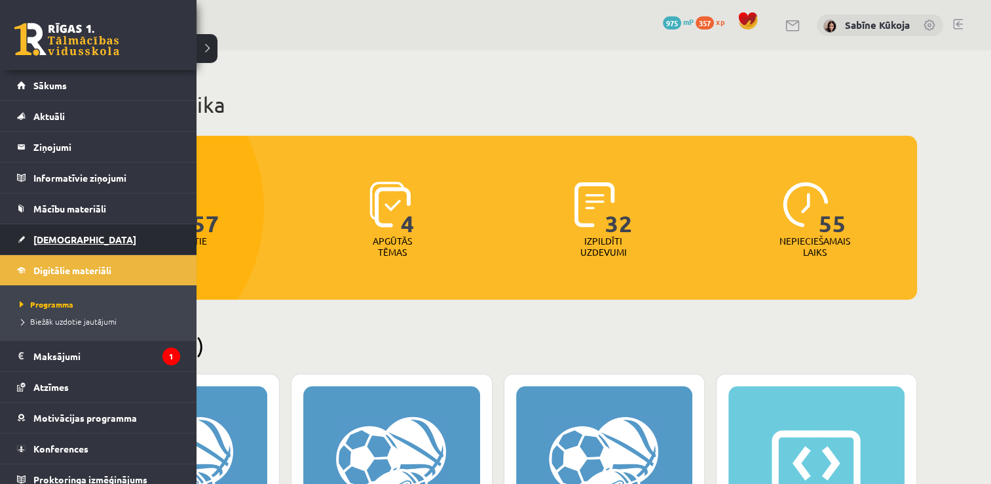
click at [47, 242] on span "[DEMOGRAPHIC_DATA]" at bounding box center [84, 239] width 103 height 12
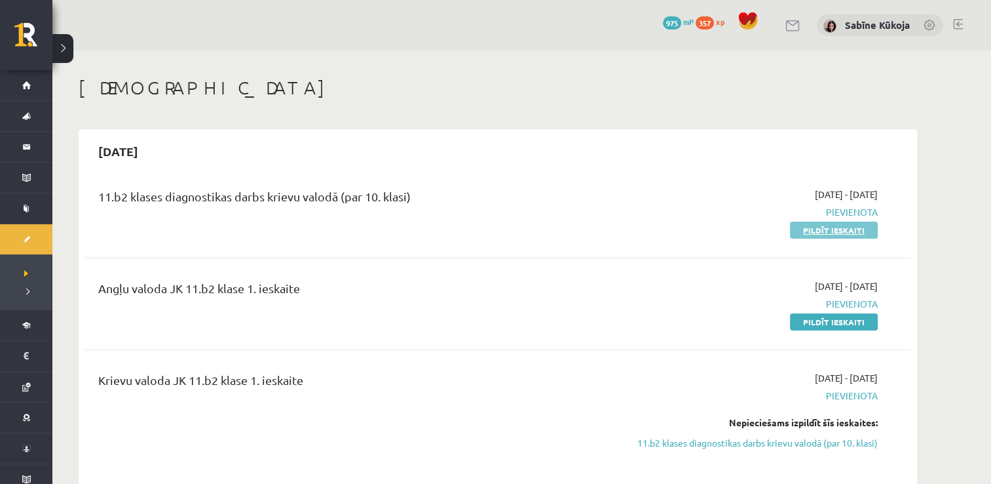
click at [832, 235] on link "Pildīt ieskaiti" at bounding box center [834, 229] width 88 height 17
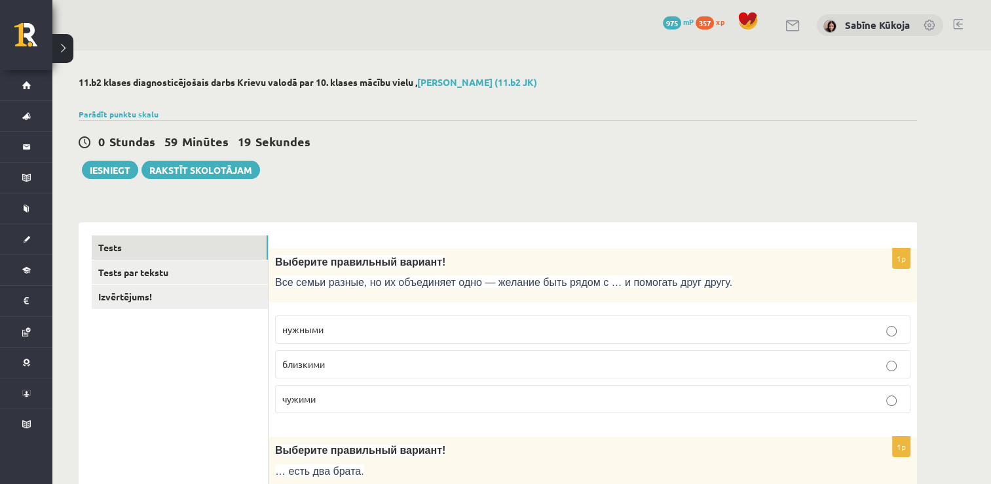
click at [361, 364] on p "близкими" at bounding box center [592, 364] width 621 height 14
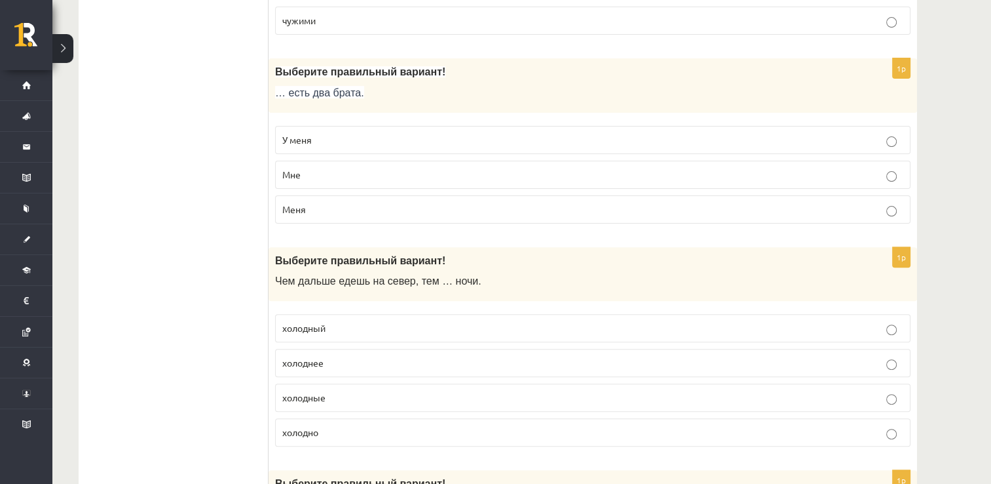
scroll to position [393, 0]
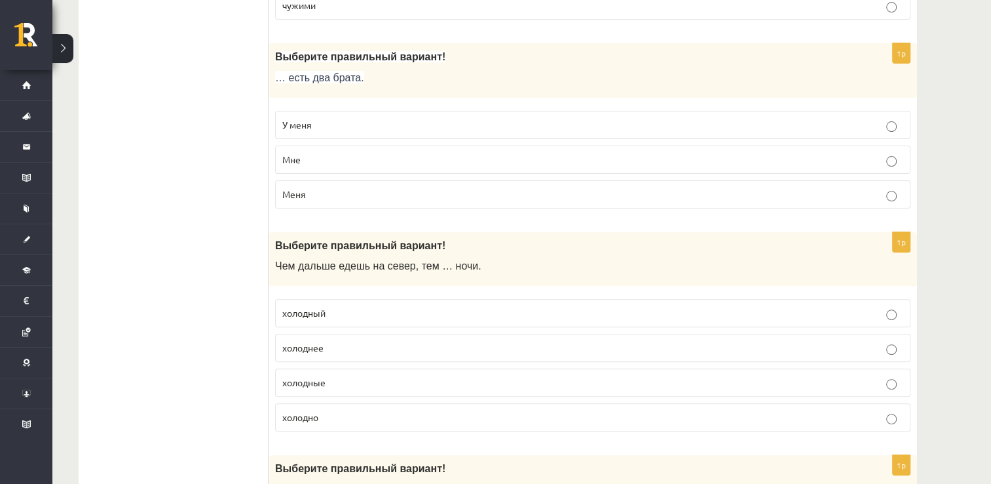
click at [374, 128] on p "У меня" at bounding box center [592, 125] width 621 height 14
click at [374, 337] on label "холоднее" at bounding box center [593, 348] width 636 height 28
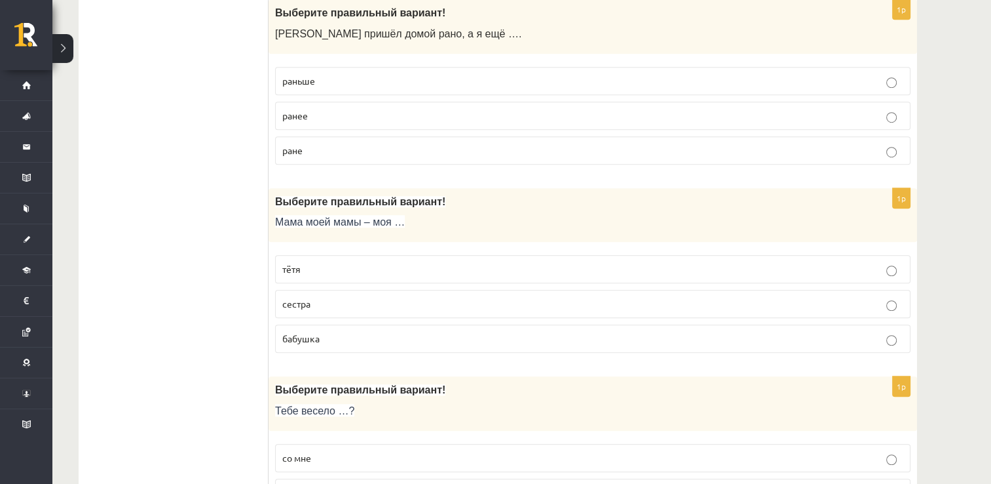
scroll to position [852, 0]
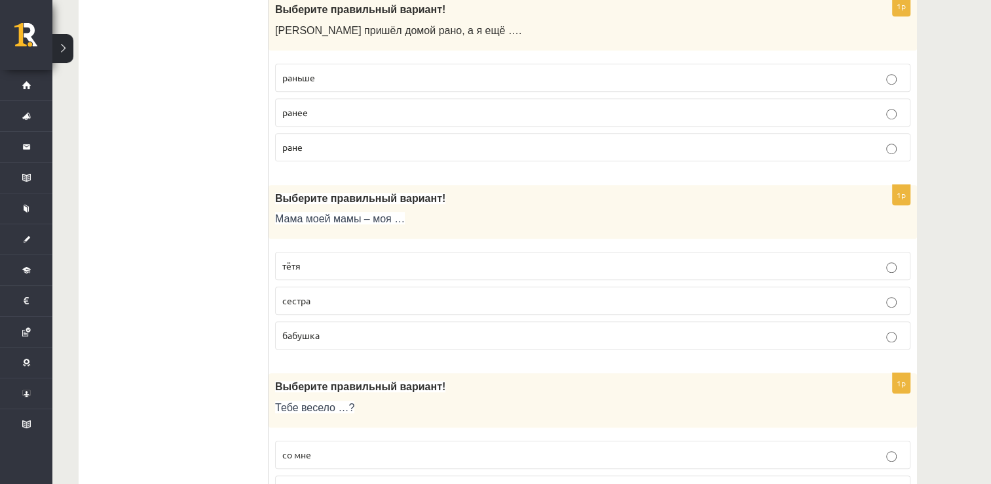
click at [378, 59] on fieldset "раньше ранее ране" at bounding box center [593, 111] width 636 height 108
click at [380, 80] on p "раньше" at bounding box center [592, 78] width 621 height 14
click at [328, 336] on p "бабушка" at bounding box center [592, 335] width 621 height 14
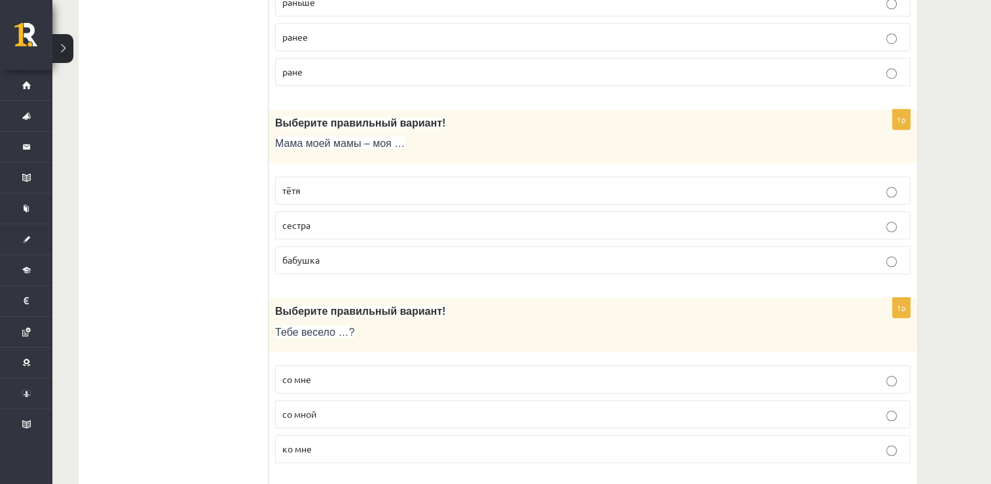
scroll to position [983, 0]
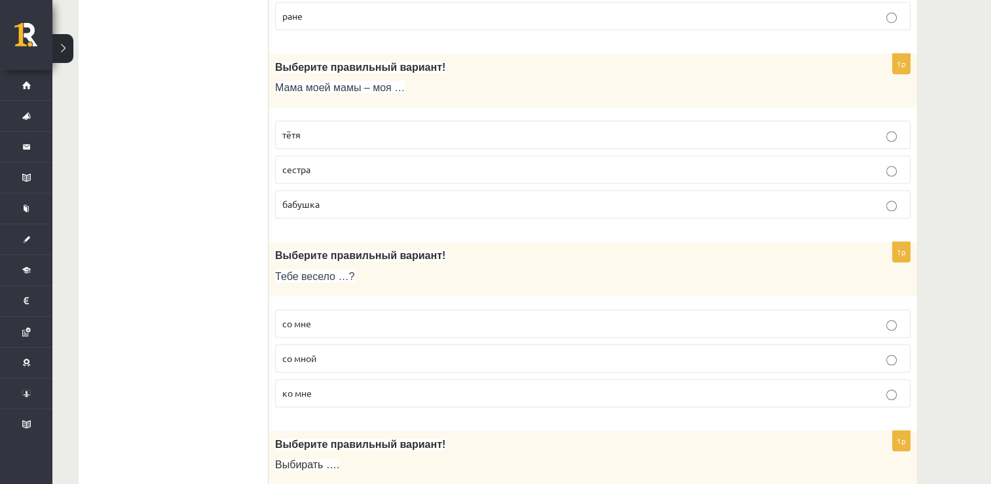
click at [328, 351] on p "со мной" at bounding box center [592, 358] width 621 height 14
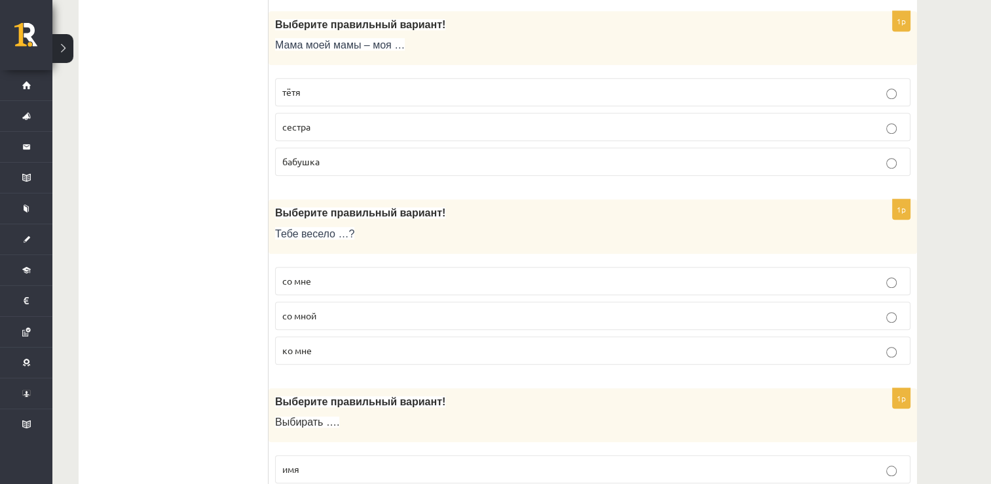
scroll to position [1180, 0]
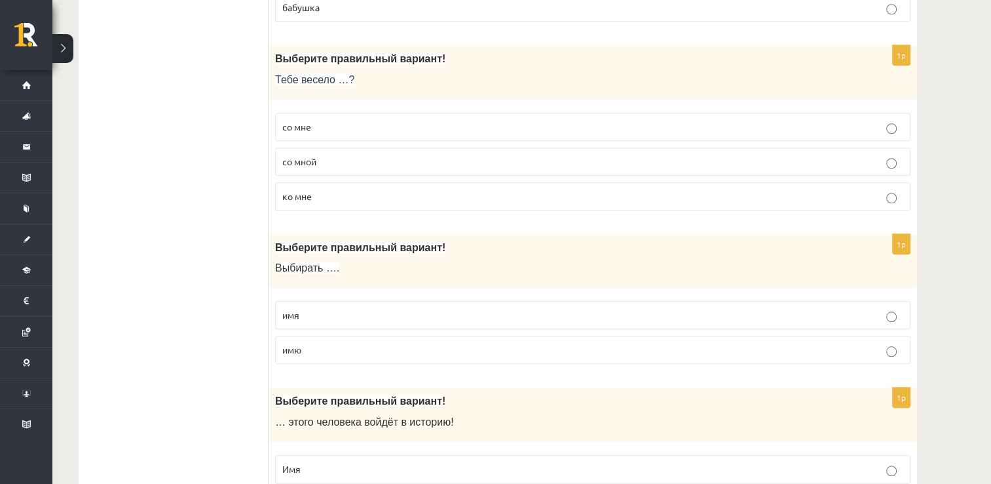
click at [347, 308] on p "имя" at bounding box center [592, 315] width 621 height 14
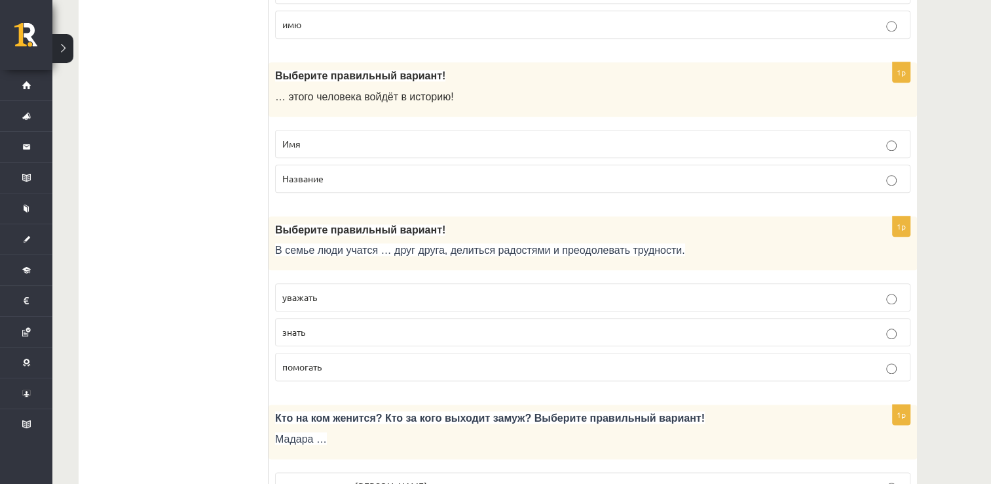
scroll to position [1507, 0]
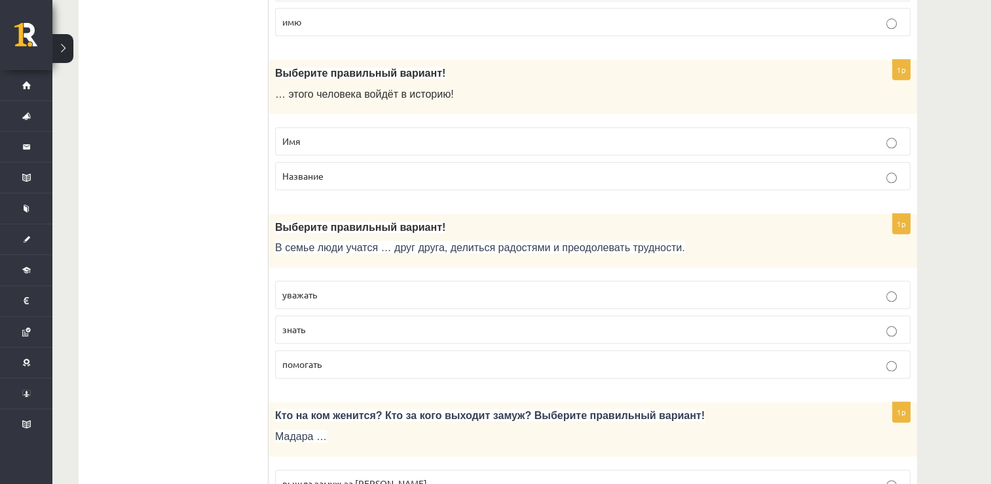
click at [419, 135] on p "Имя" at bounding box center [592, 141] width 621 height 14
click at [394, 280] on label "уважать" at bounding box center [593, 294] width 636 height 28
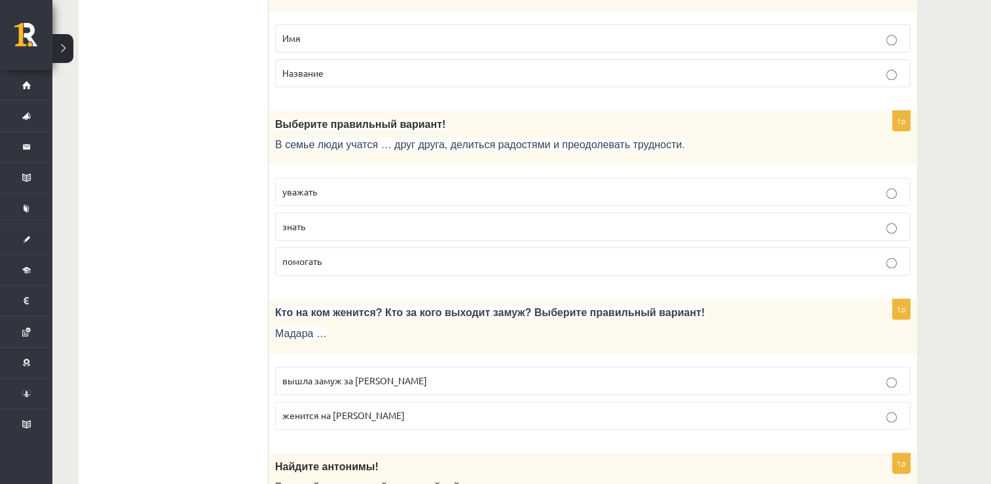
scroll to position [1638, 0]
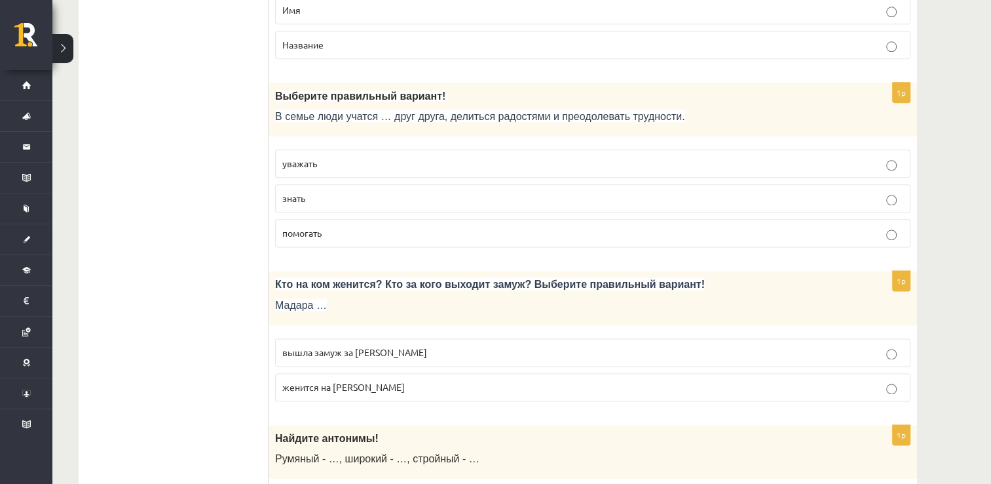
click at [380, 347] on span "вышла замуж за [PERSON_NAME]" at bounding box center [354, 352] width 145 height 12
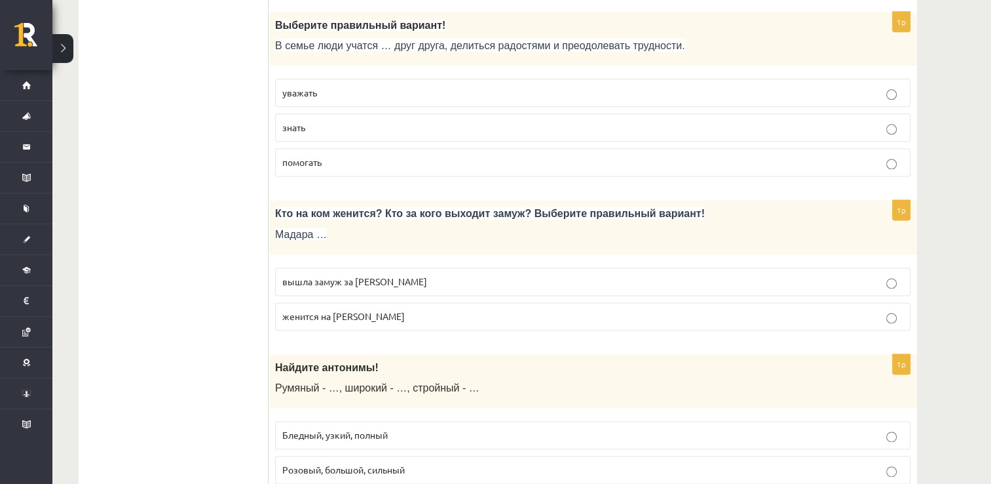
scroll to position [1769, 0]
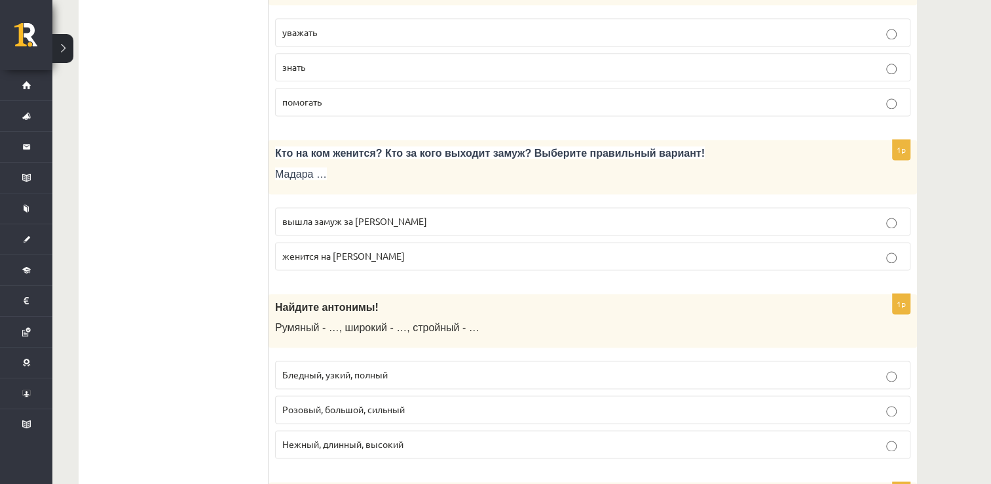
click at [488, 369] on p "Бледный, узкий, полный" at bounding box center [592, 375] width 621 height 14
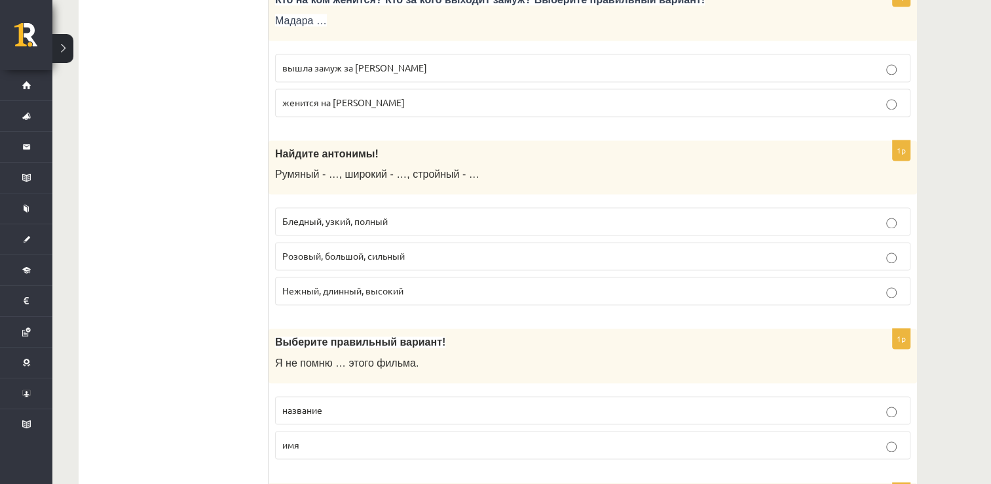
scroll to position [2031, 0]
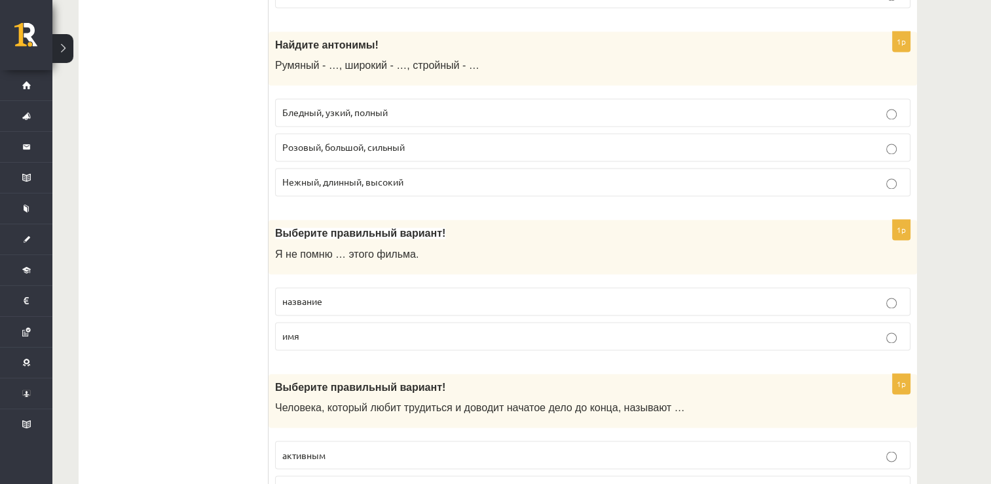
click at [375, 294] on p "название" at bounding box center [592, 301] width 621 height 14
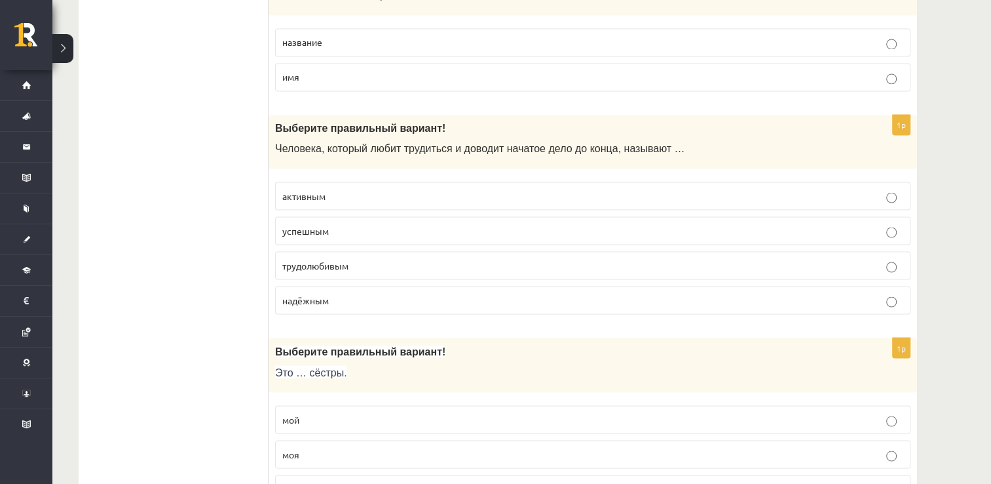
scroll to position [2294, 0]
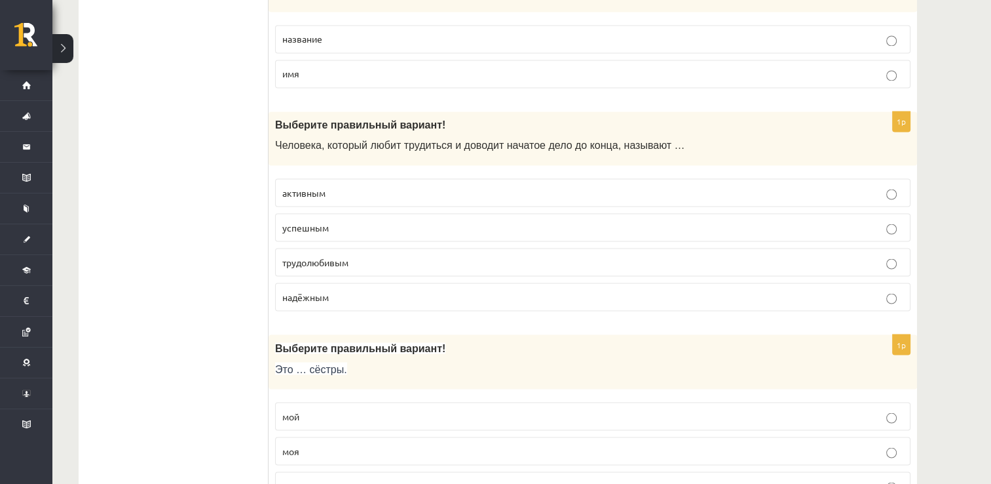
click at [382, 444] on p "моя" at bounding box center [592, 451] width 621 height 14
click at [384, 255] on p "трудолюбивым" at bounding box center [592, 262] width 621 height 14
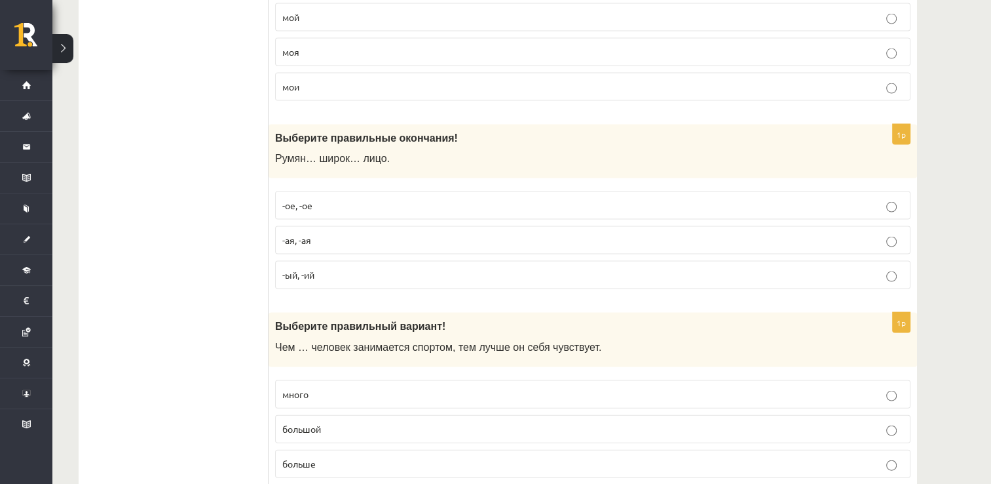
scroll to position [2752, 0]
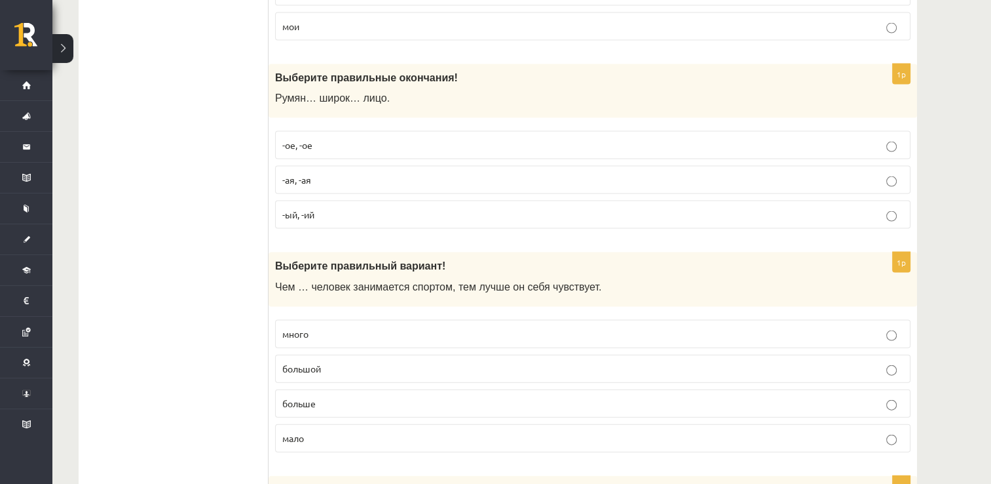
click at [491, 138] on p "-ое, -ое" at bounding box center [592, 145] width 621 height 14
click at [360, 396] on p "больше" at bounding box center [592, 403] width 621 height 14
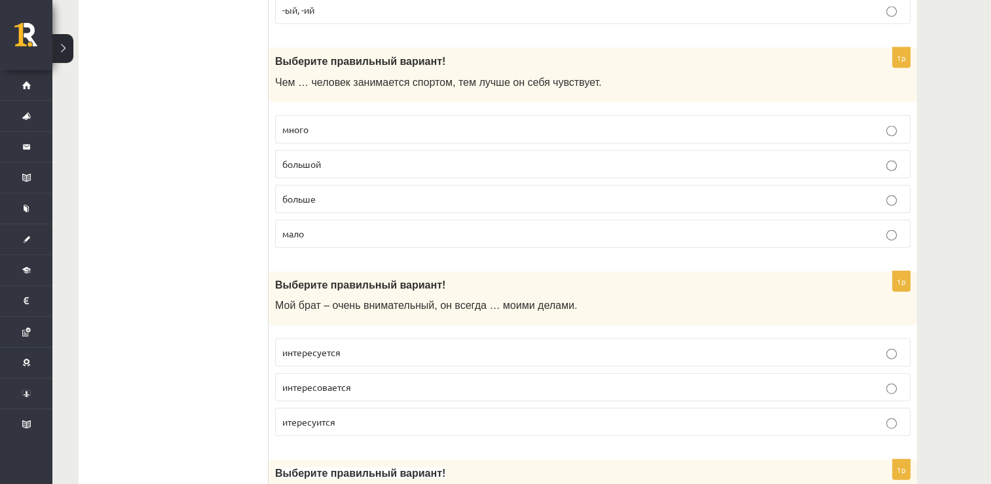
scroll to position [3014, 0]
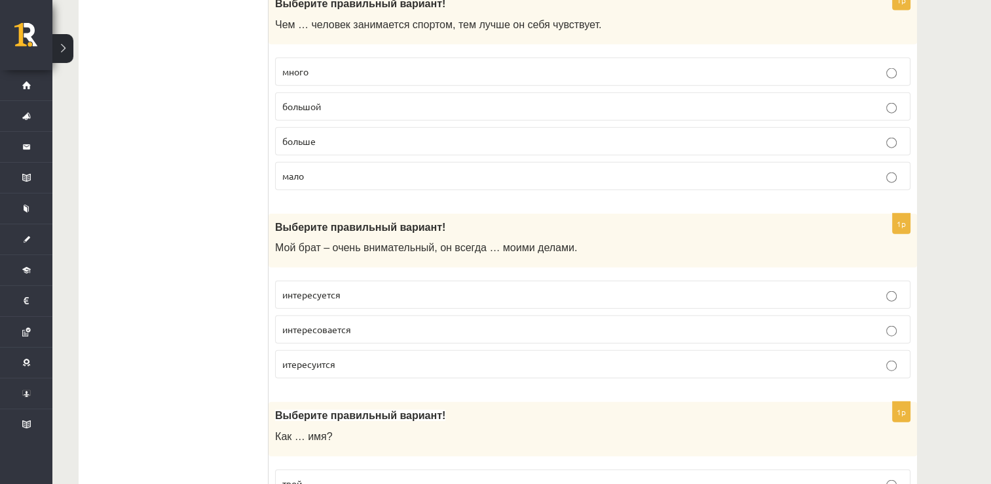
click at [386, 288] on p "интересуется" at bounding box center [592, 295] width 621 height 14
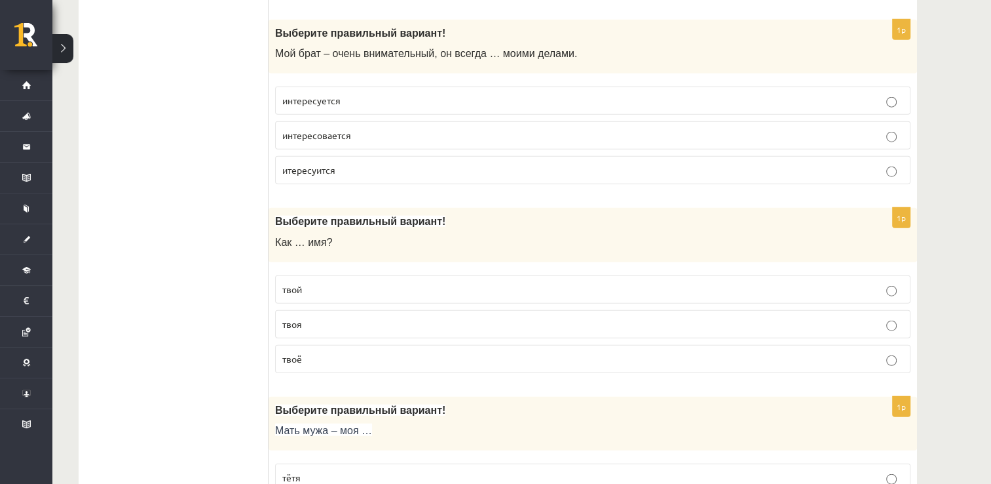
scroll to position [3211, 0]
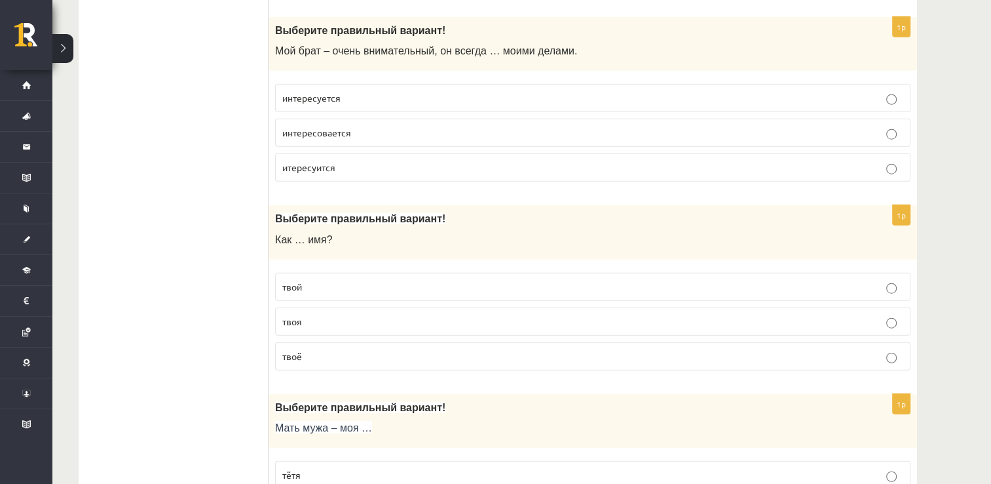
click at [410, 307] on label "твоя" at bounding box center [593, 321] width 636 height 28
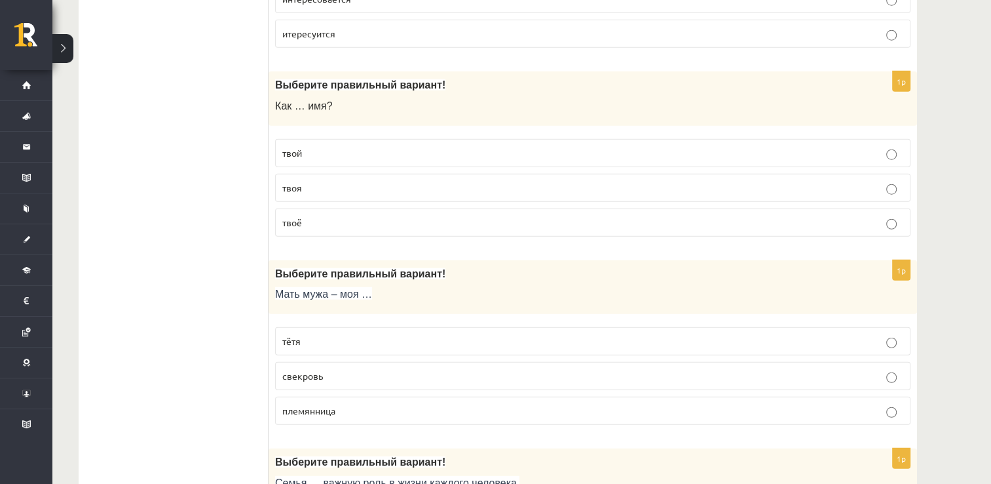
scroll to position [3408, 0]
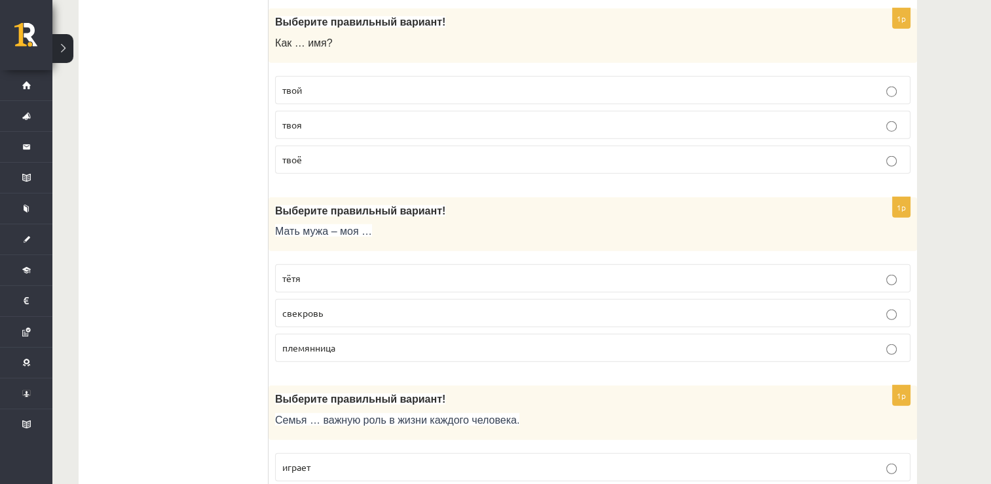
click at [358, 306] on p "свекровь" at bounding box center [592, 313] width 621 height 14
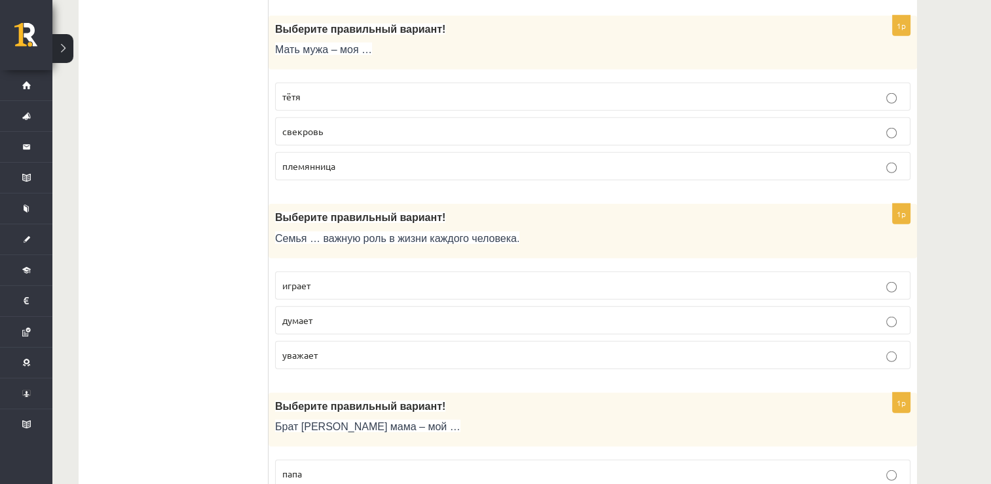
scroll to position [3604, 0]
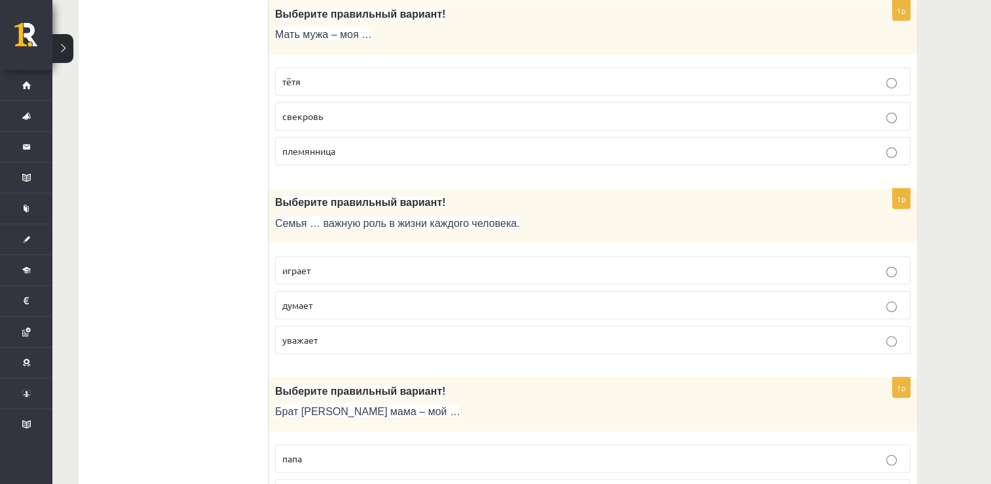
click at [359, 256] on label "играет" at bounding box center [593, 270] width 636 height 28
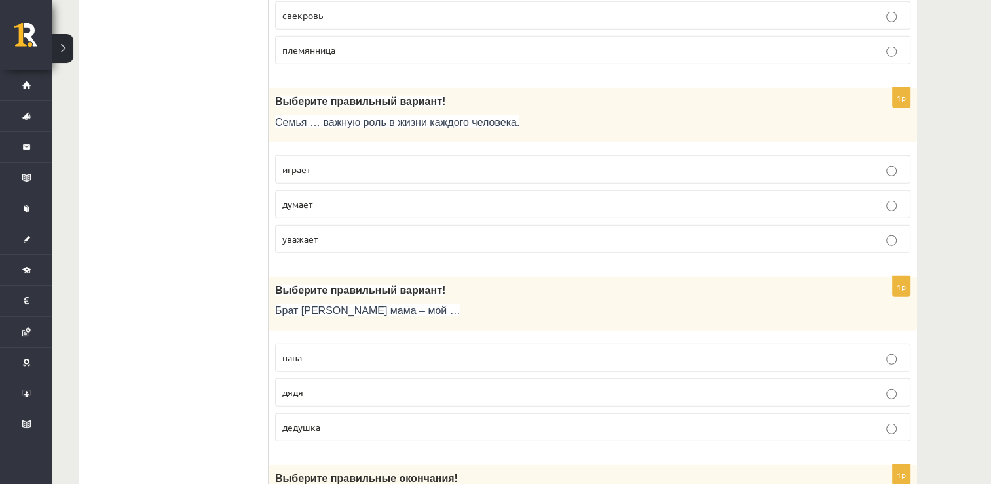
scroll to position [3735, 0]
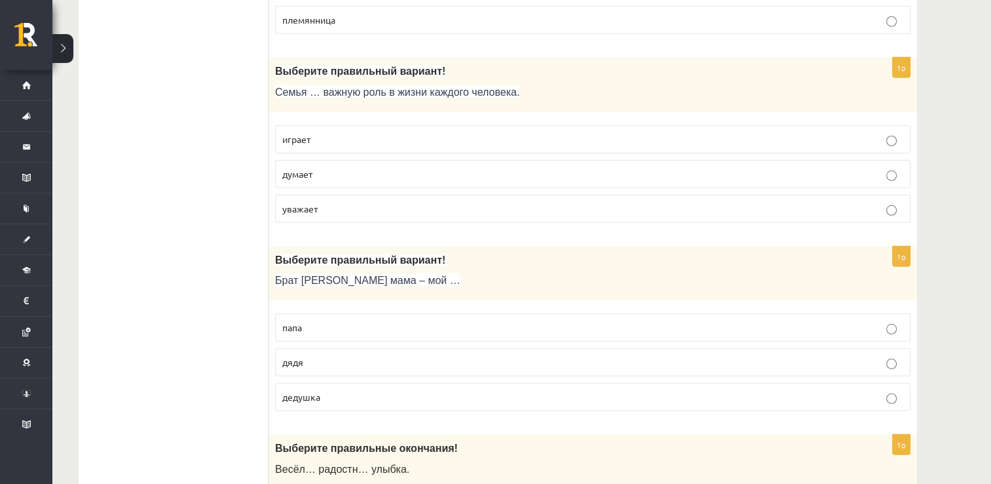
click at [368, 348] on label "дядя" at bounding box center [593, 362] width 636 height 28
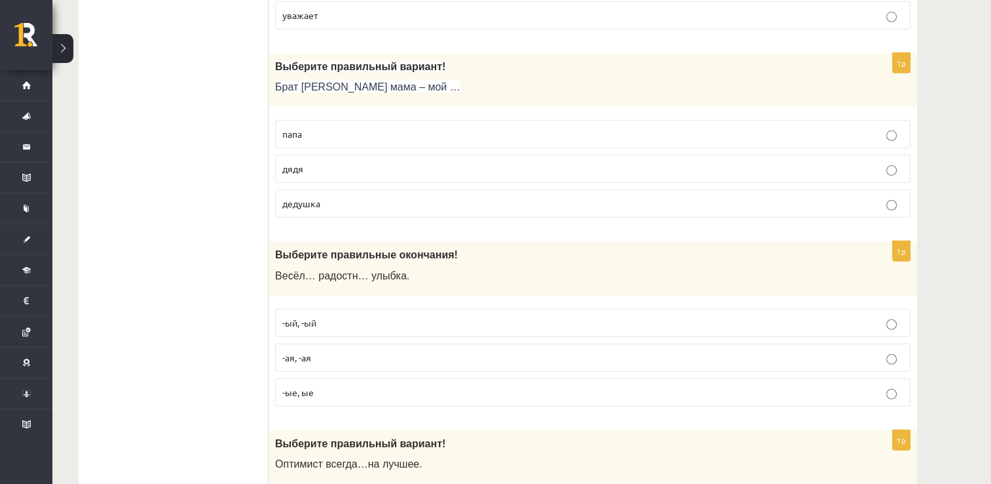
scroll to position [3932, 0]
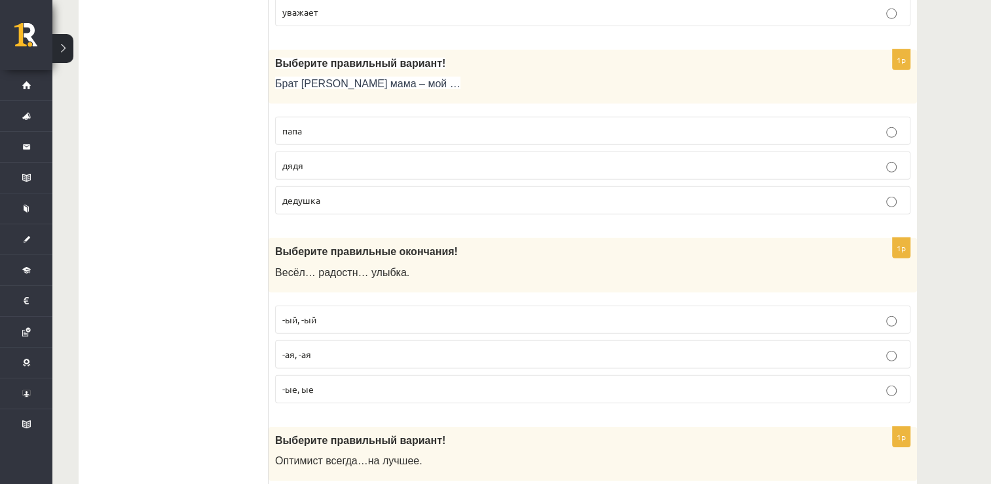
click at [351, 347] on p "-ая, -ая" at bounding box center [592, 354] width 621 height 14
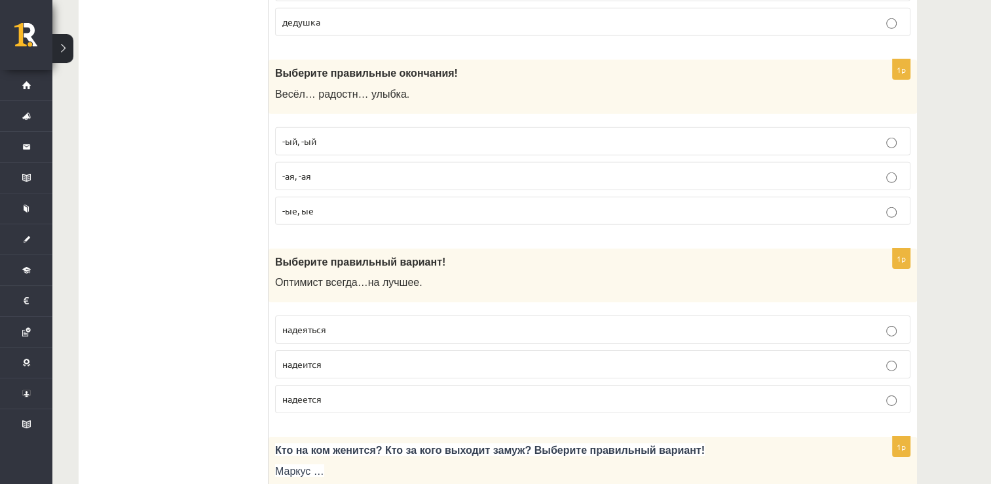
scroll to position [4128, 0]
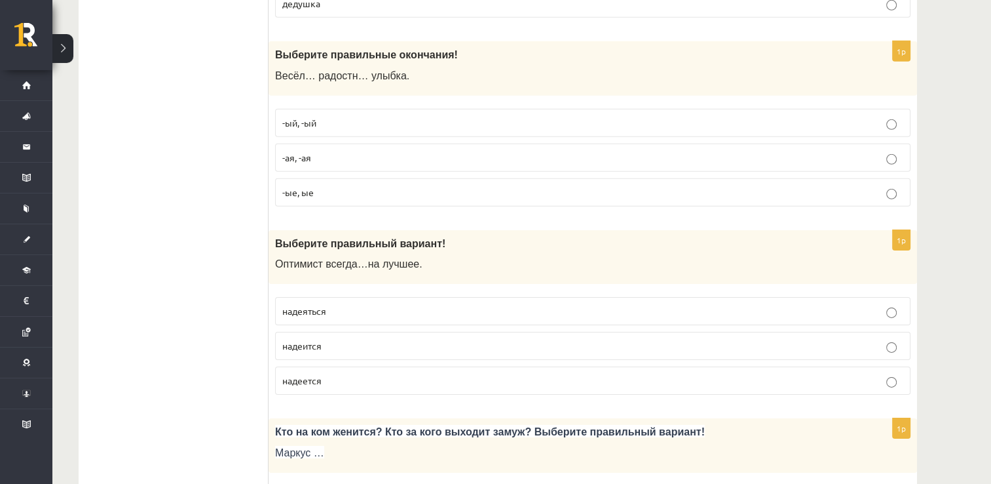
click at [365, 374] on p "надеется" at bounding box center [592, 381] width 621 height 14
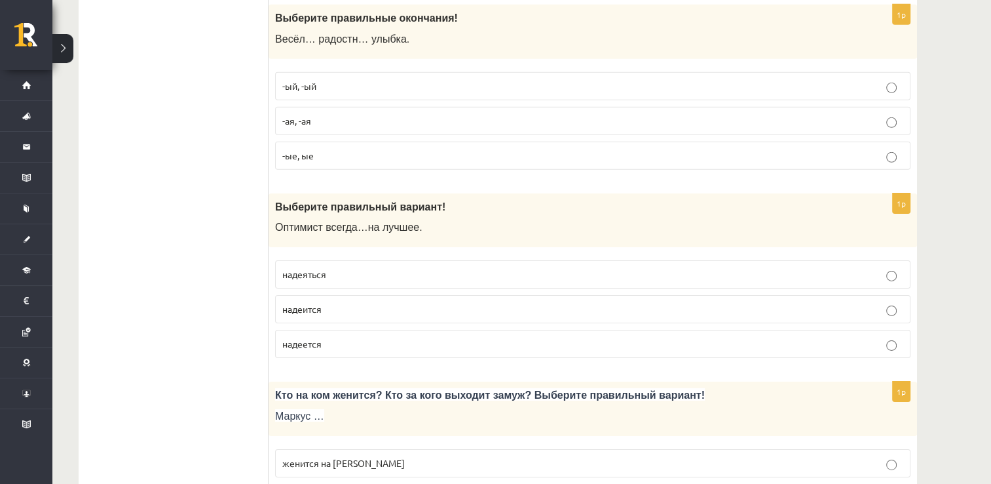
scroll to position [4223, 0]
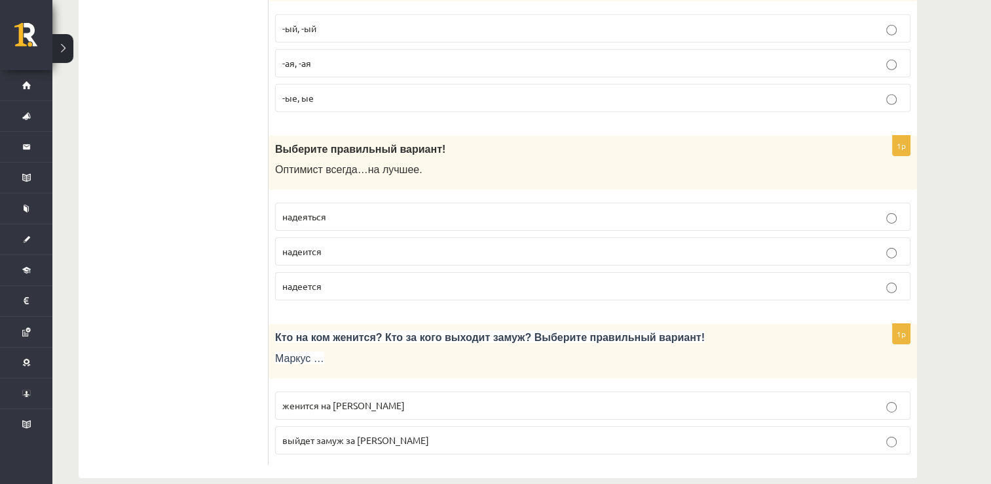
click at [383, 398] on p "женится на [PERSON_NAME]" at bounding box center [592, 405] width 621 height 14
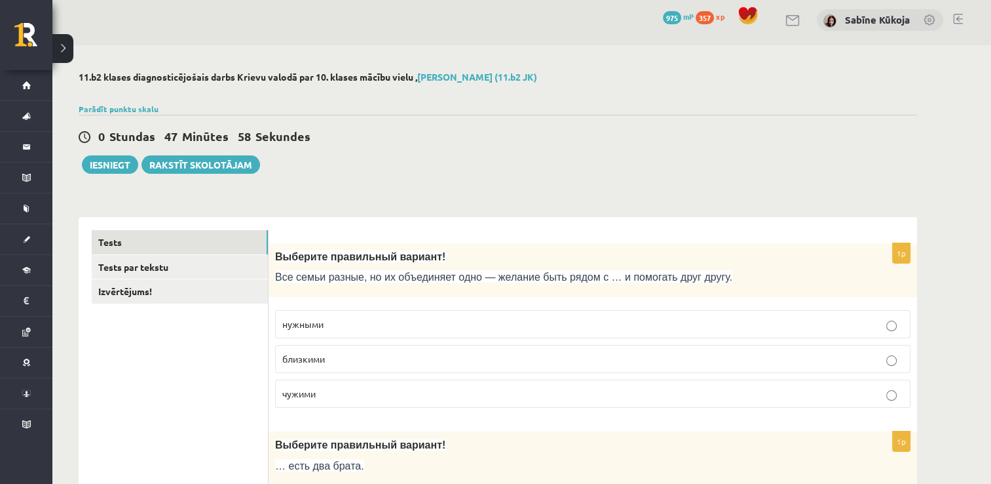
scroll to position [0, 0]
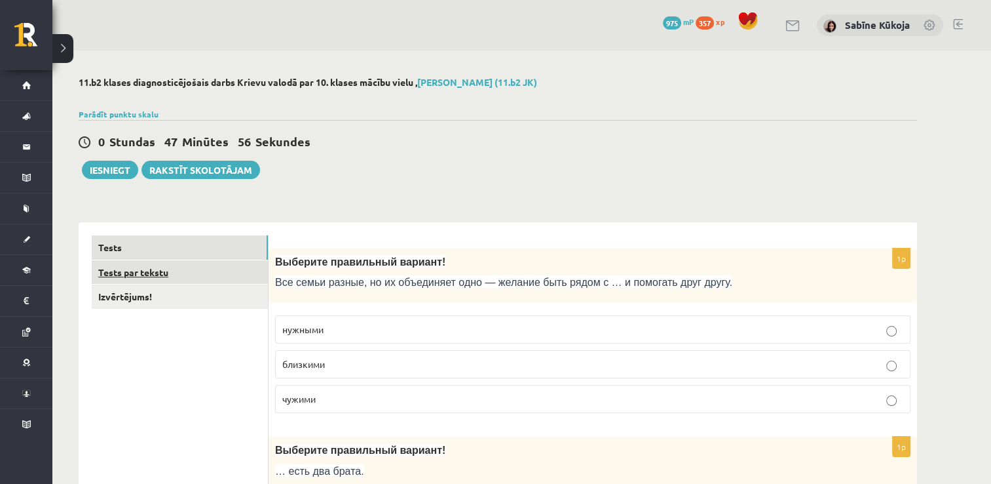
click at [159, 277] on link "Tests par tekstu" at bounding box center [180, 272] width 176 height 24
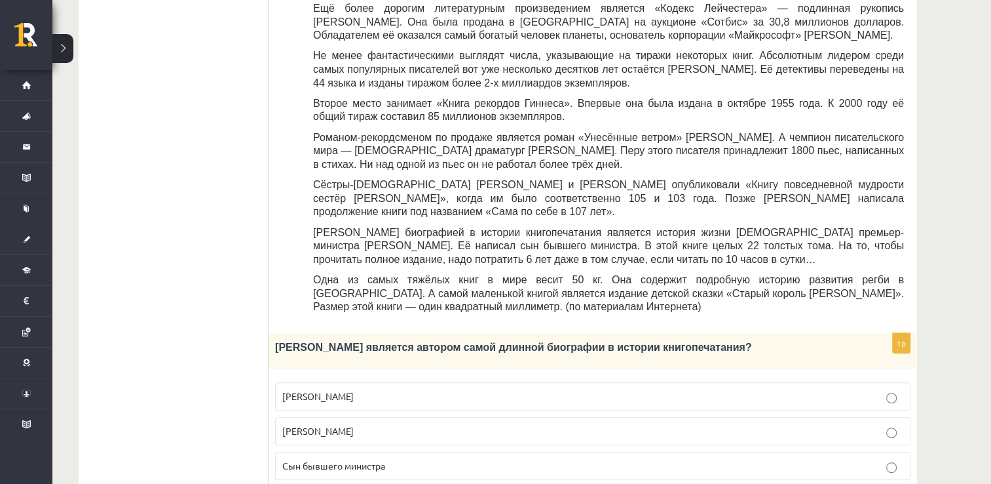
scroll to position [459, 0]
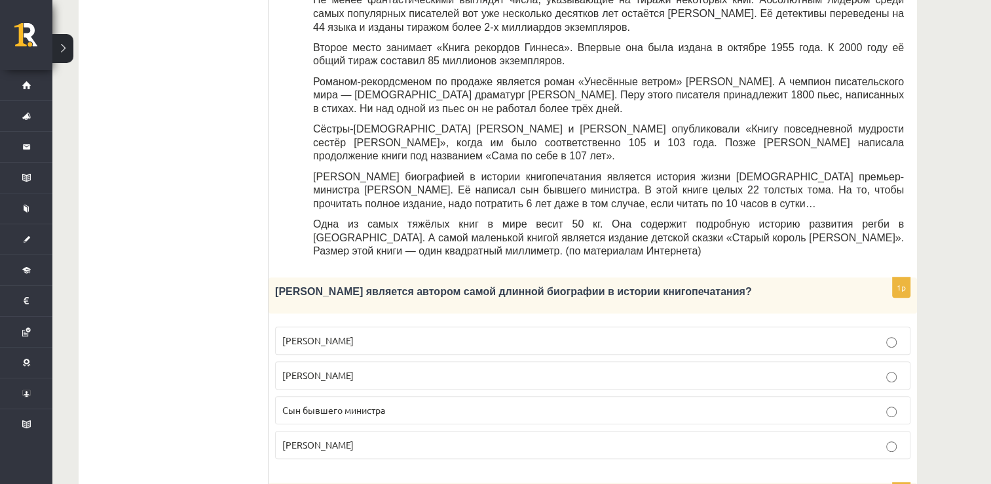
click at [495, 334] on p "[PERSON_NAME]" at bounding box center [592, 341] width 621 height 14
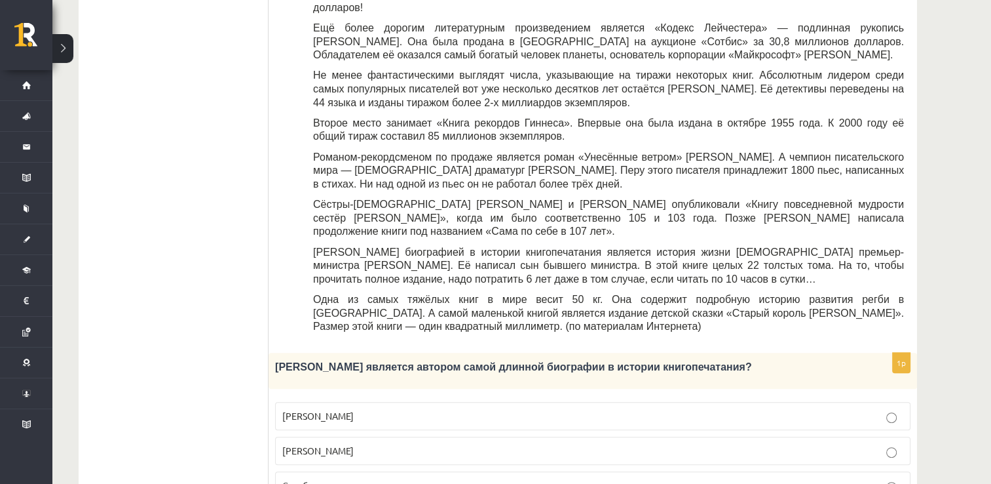
scroll to position [393, 0]
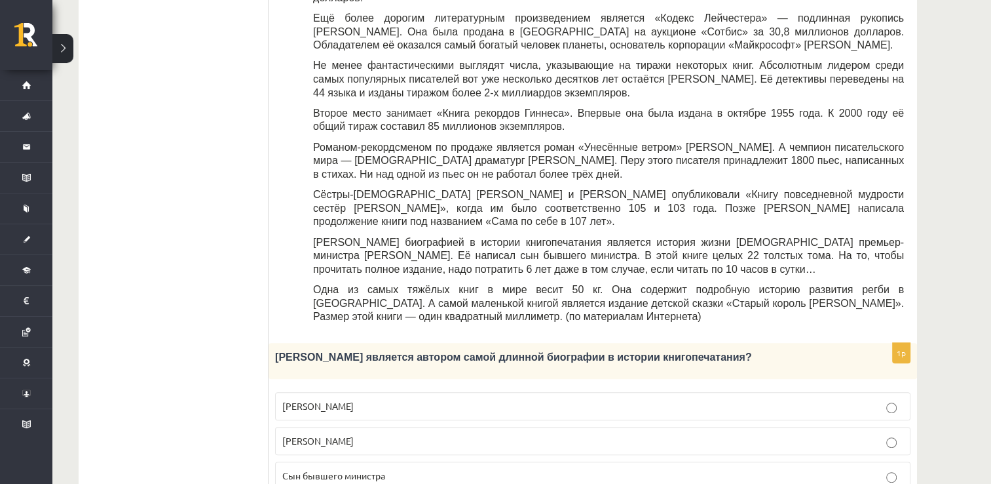
click at [380, 469] on span "Сын бывшего министра" at bounding box center [333, 475] width 103 height 12
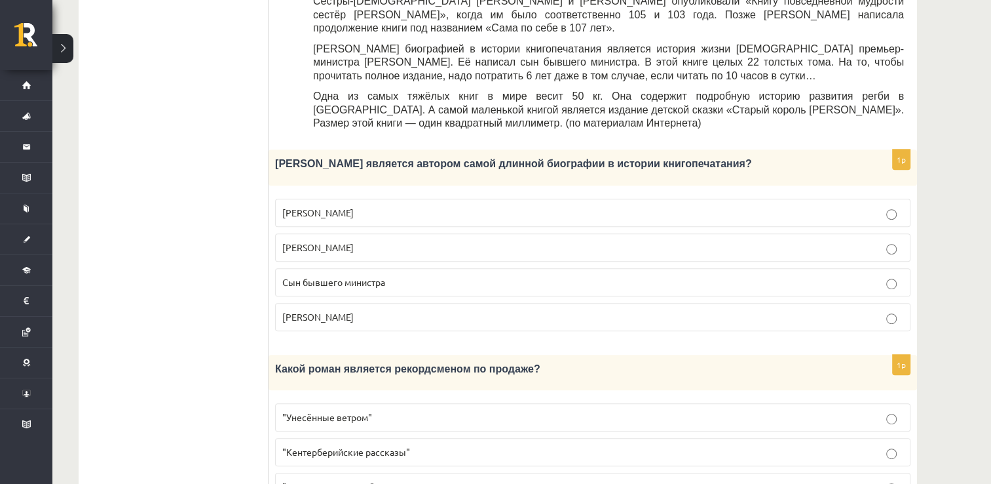
scroll to position [590, 0]
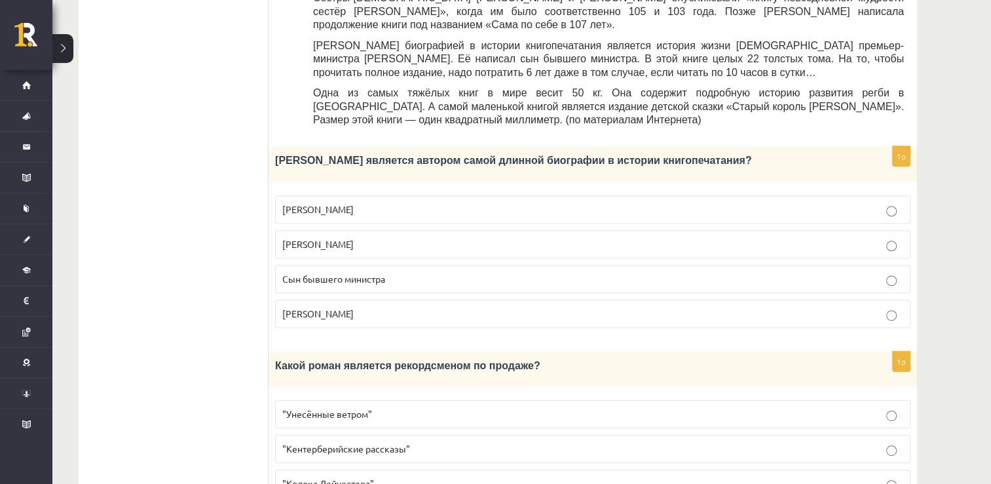
click at [381, 476] on p ""Кодекс Лейчестера"" at bounding box center [592, 483] width 621 height 14
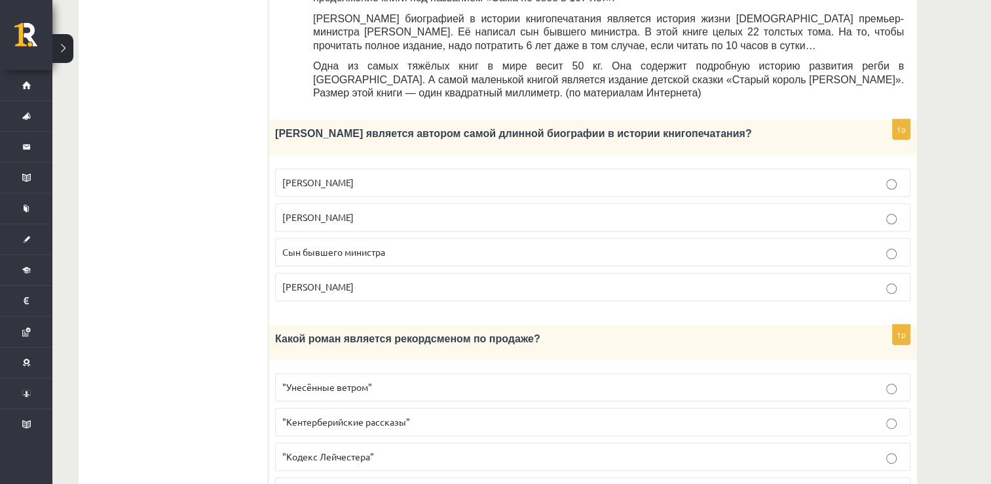
scroll to position [655, 0]
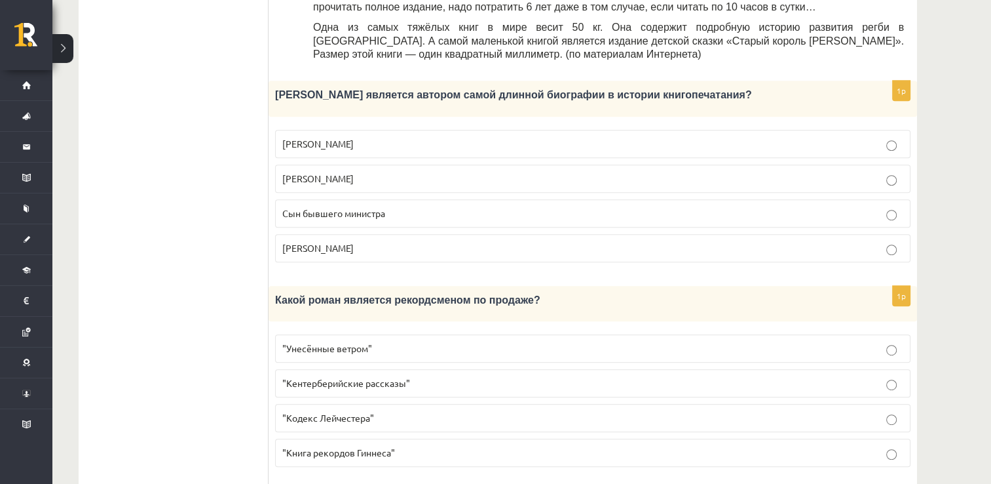
click at [445, 376] on p ""Кентерберийские рассказы"" at bounding box center [592, 383] width 621 height 14
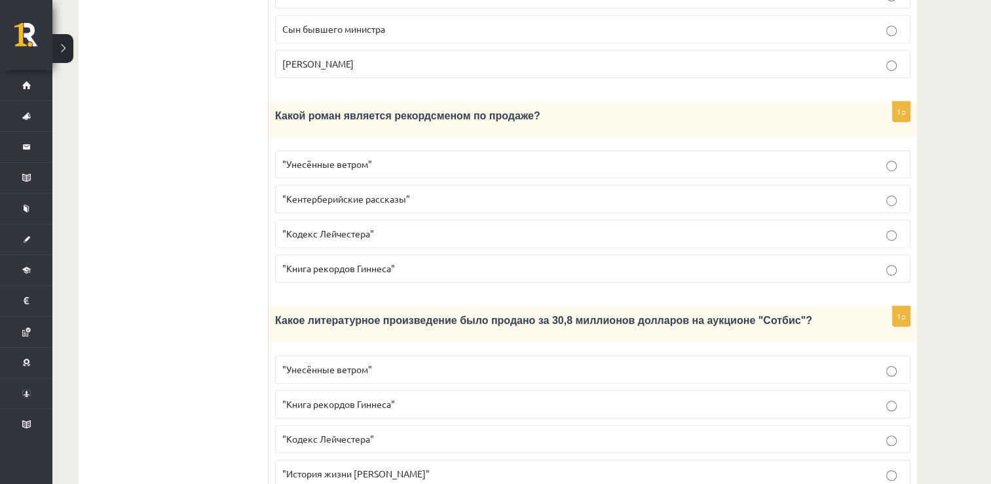
scroll to position [852, 0]
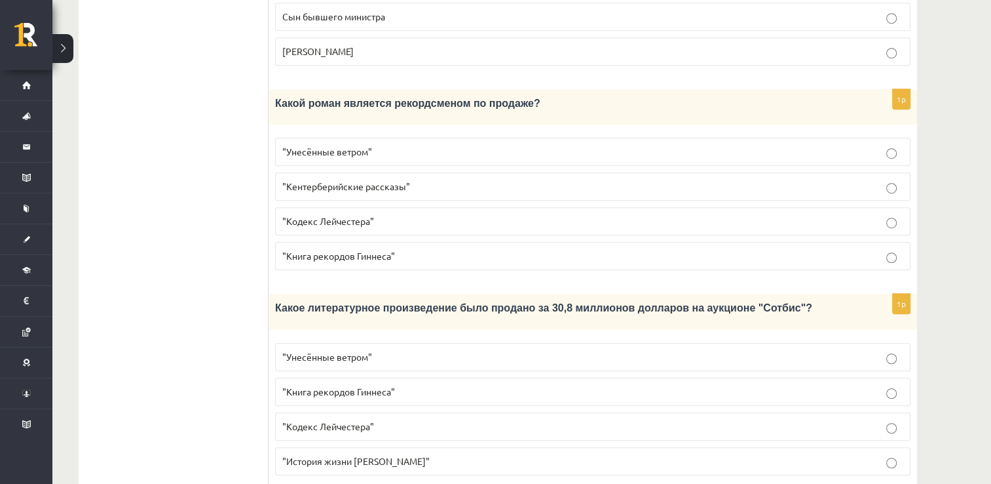
click at [435, 419] on p ""Кодекс Лейчестера"" at bounding box center [592, 426] width 621 height 14
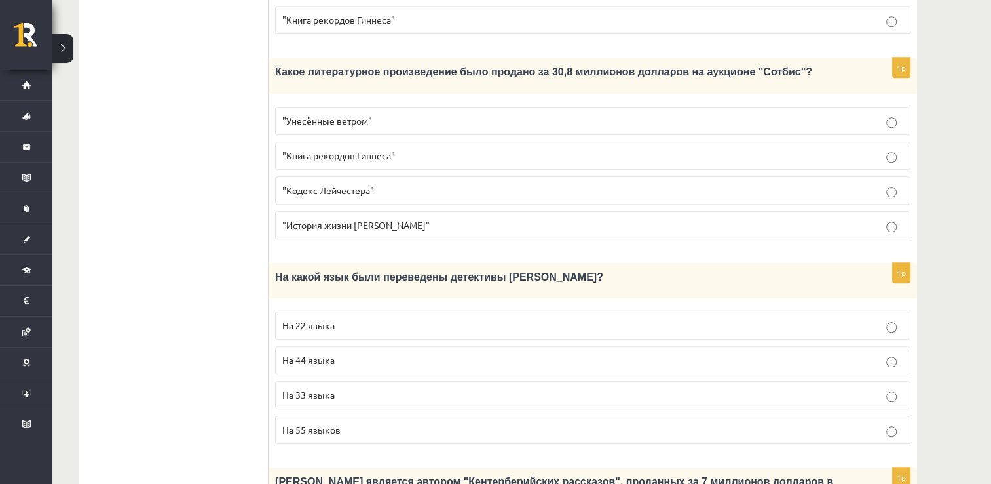
scroll to position [1114, 0]
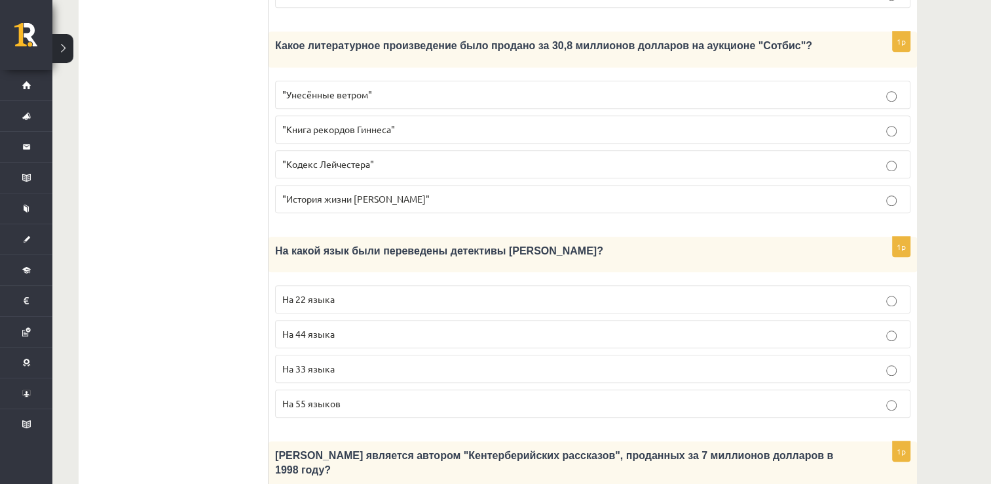
click at [409, 327] on p "На 44 языка" at bounding box center [592, 334] width 621 height 14
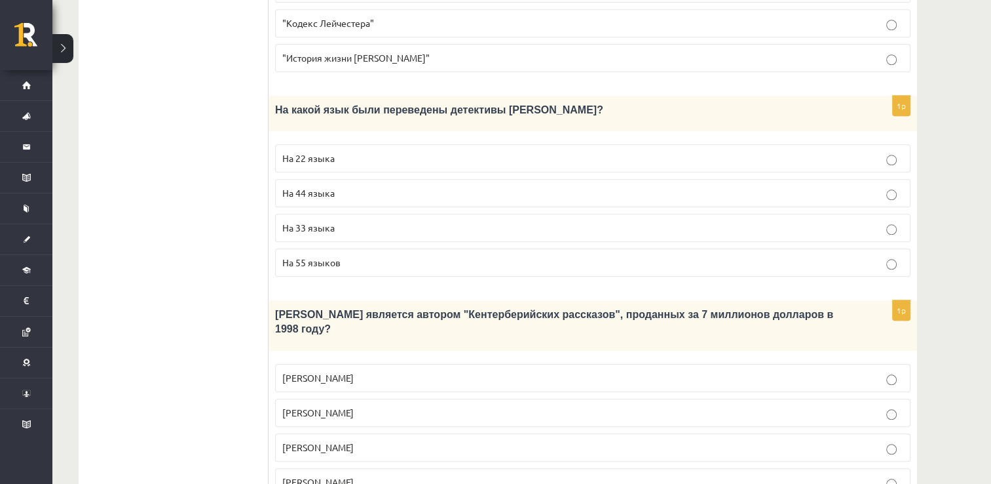
scroll to position [1256, 0]
click at [448, 370] on p "[PERSON_NAME]" at bounding box center [592, 377] width 621 height 14
click at [809, 440] on p "Джефри Чосер" at bounding box center [592, 447] width 621 height 14
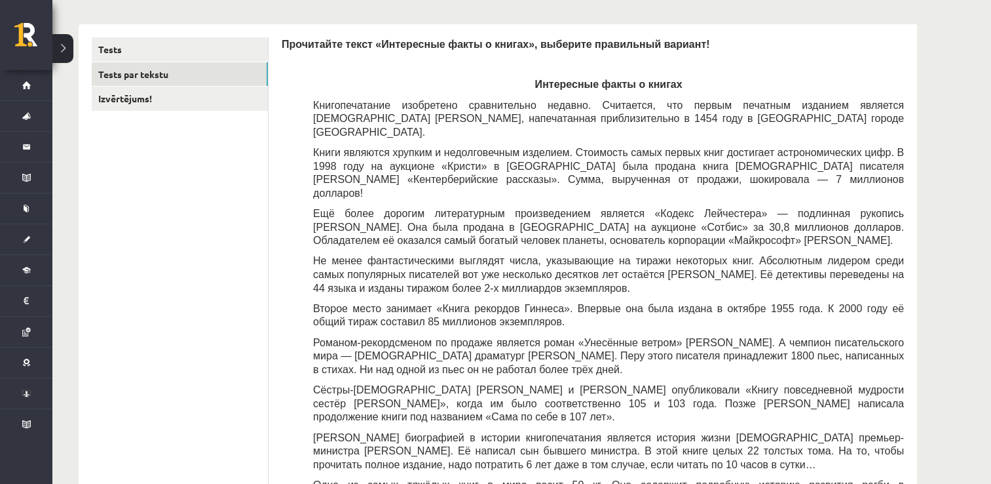
scroll to position [10, 0]
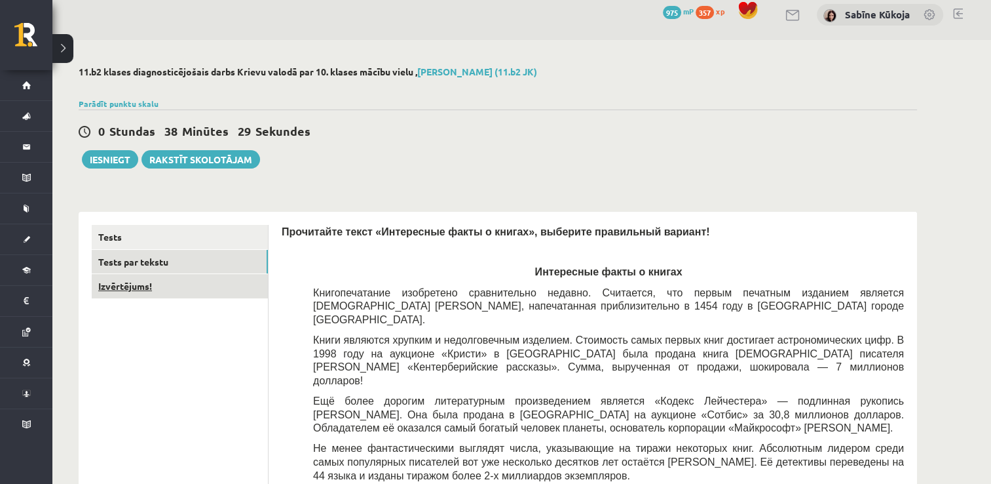
click at [159, 287] on link "Izvērtējums!" at bounding box center [180, 286] width 176 height 24
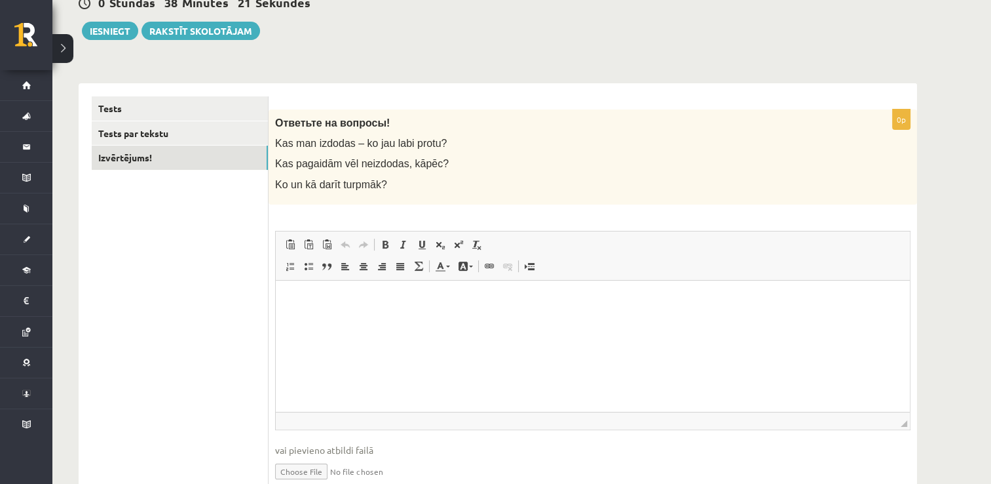
scroll to position [142, 0]
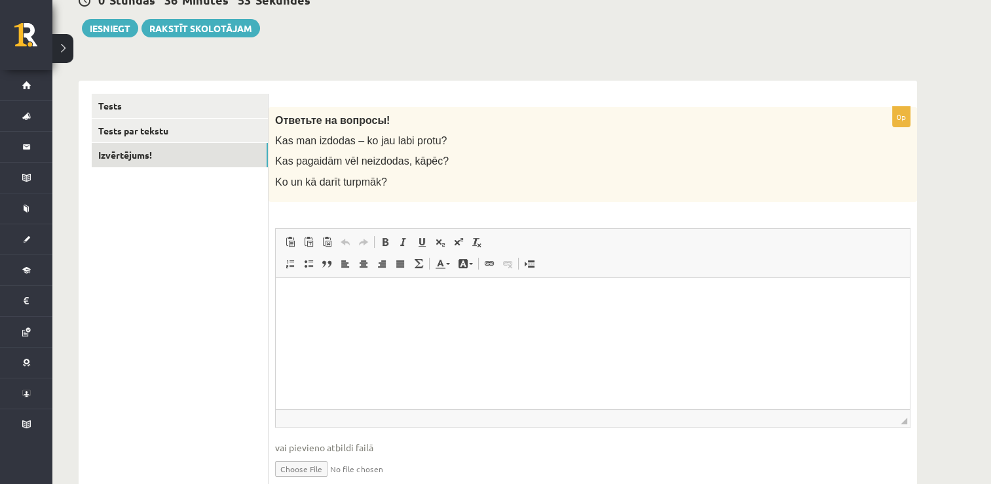
click at [564, 317] on html at bounding box center [593, 297] width 634 height 40
click at [291, 299] on p "**********" at bounding box center [593, 297] width 609 height 14
click at [293, 297] on p "**********" at bounding box center [593, 297] width 609 height 14
click at [310, 328] on html "**********" at bounding box center [593, 308] width 634 height 62
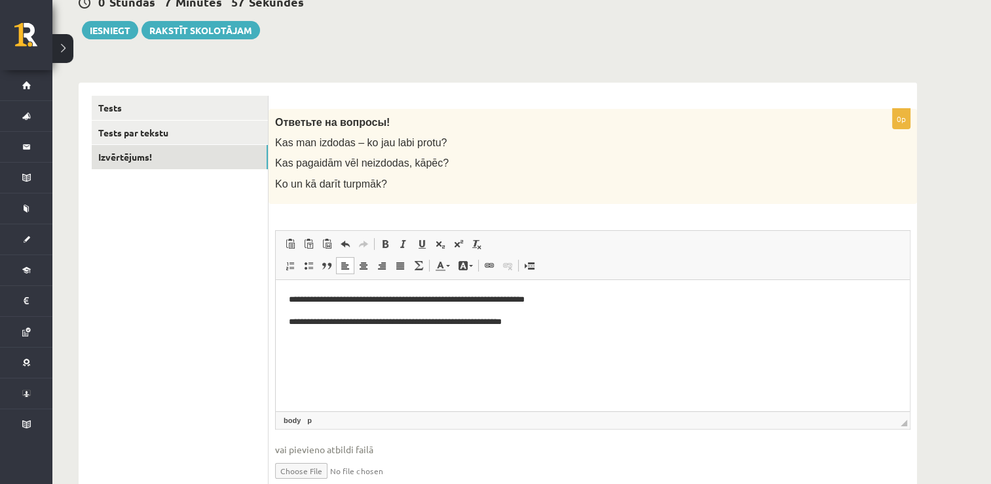
scroll to position [197, 0]
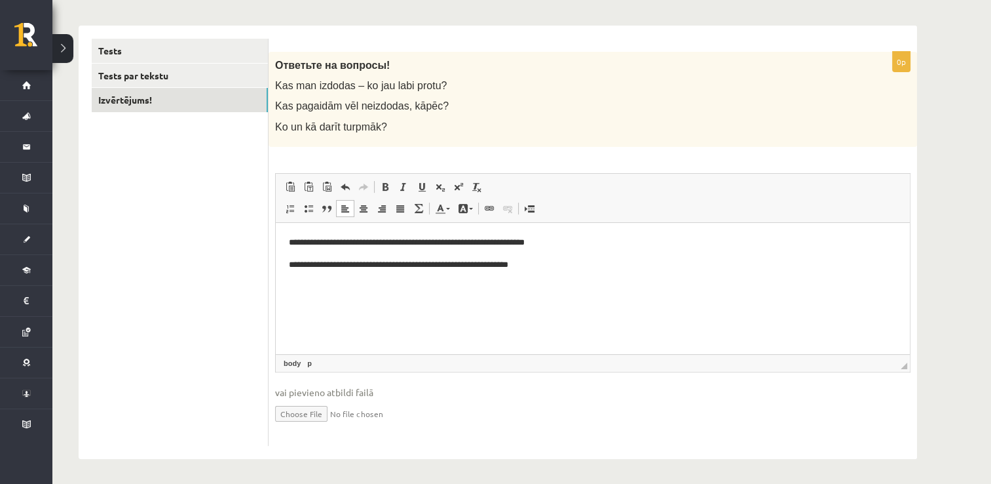
drag, startPoint x: 136, startPoint y: 516, endPoint x: -3, endPoint y: 516, distance: 138.3
drag, startPoint x: -3, startPoint y: 516, endPoint x: 405, endPoint y: 297, distance: 463.0
click at [405, 297] on html "**********" at bounding box center [593, 264] width 634 height 84
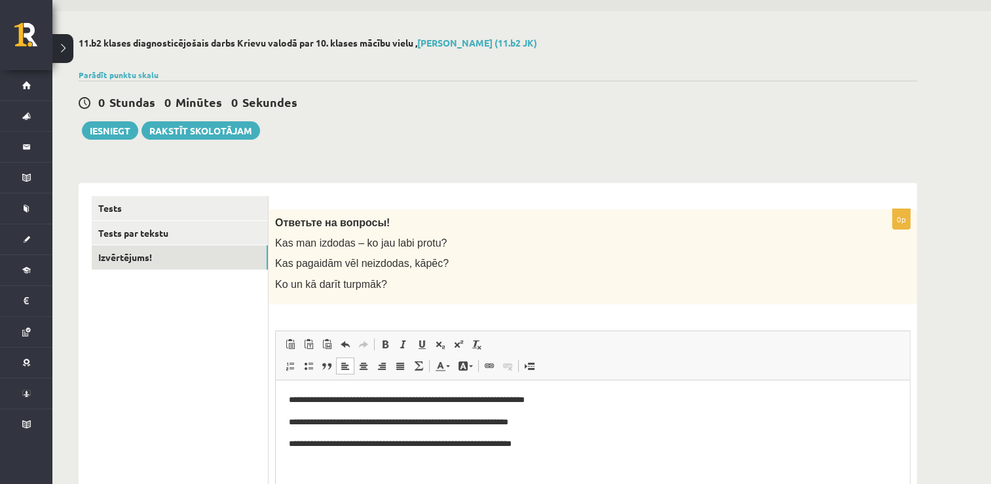
scroll to position [0, 0]
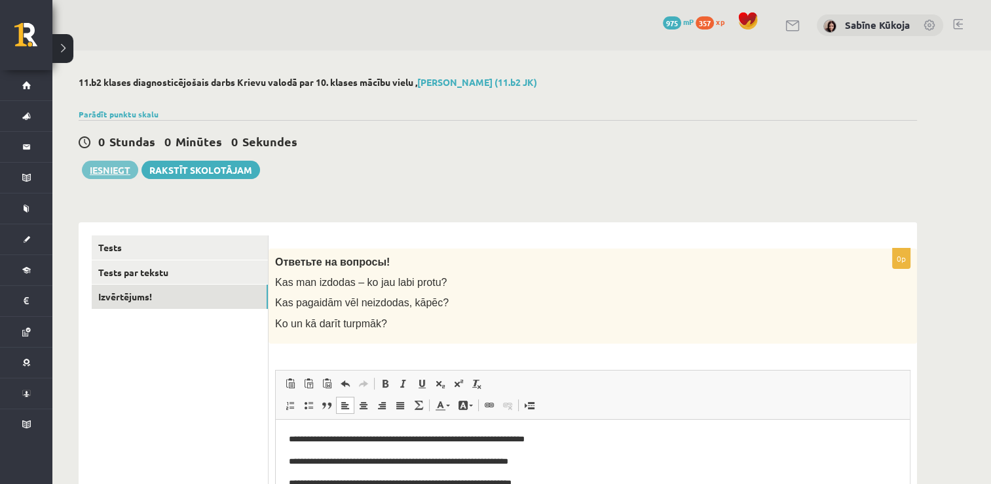
click at [117, 165] on button "Iesniegt" at bounding box center [110, 170] width 56 height 18
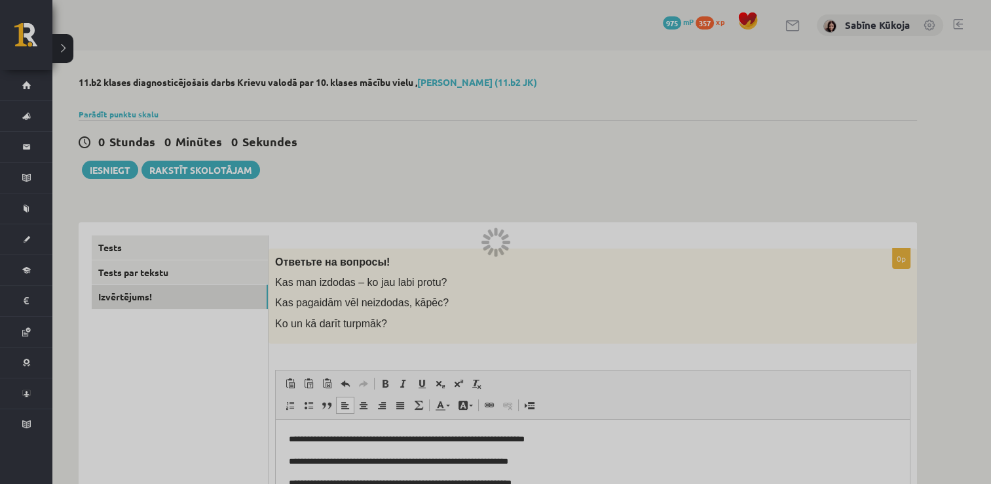
click at [108, 168] on div at bounding box center [495, 242] width 991 height 484
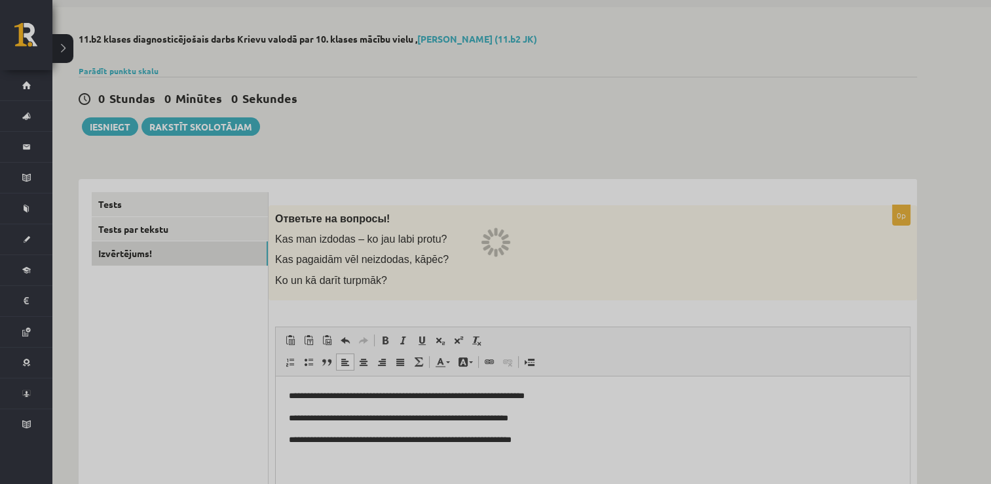
scroll to position [66, 0]
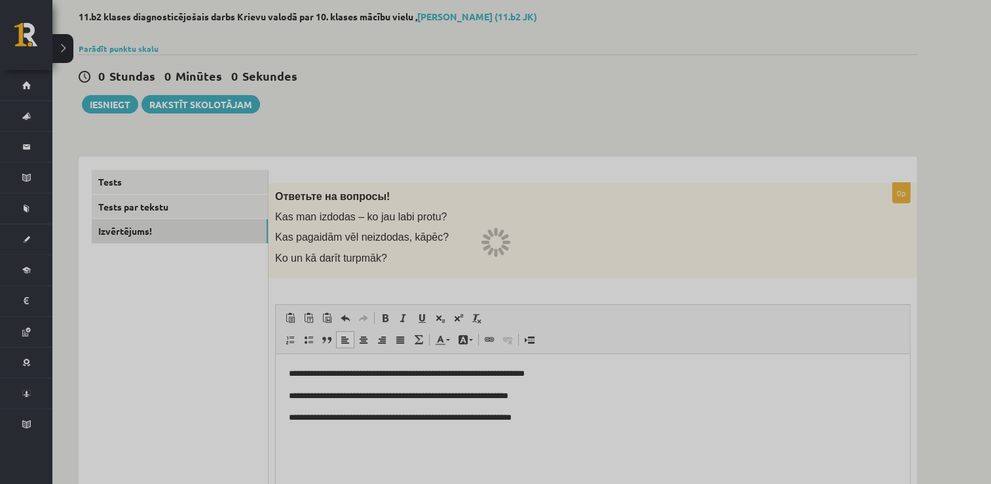
click at [200, 202] on div at bounding box center [495, 242] width 991 height 484
click at [503, 242] on div at bounding box center [507, 241] width 8 height 3
click at [121, 101] on div at bounding box center [495, 242] width 991 height 484
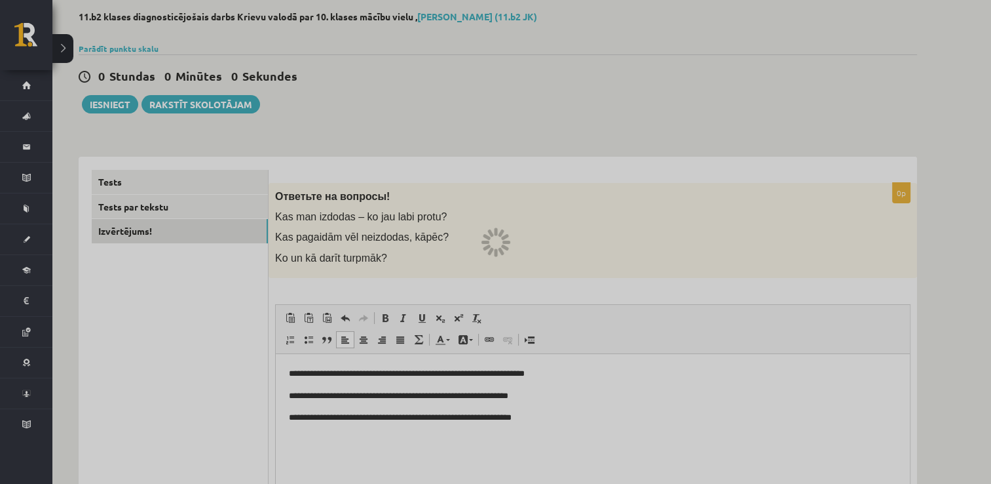
click at [122, 101] on div at bounding box center [495, 242] width 991 height 484
click at [123, 102] on div at bounding box center [495, 242] width 991 height 484
click at [33, 81] on div at bounding box center [495, 242] width 991 height 484
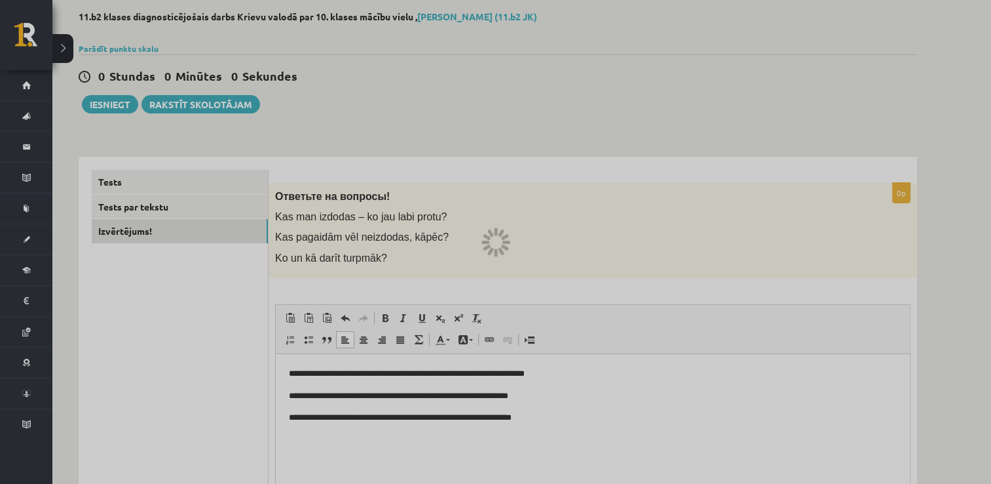
click at [23, 87] on div at bounding box center [495, 242] width 991 height 484
drag, startPoint x: 55, startPoint y: 48, endPoint x: 66, endPoint y: 45, distance: 11.0
click at [60, 47] on div at bounding box center [495, 242] width 991 height 484
click at [66, 45] on div at bounding box center [495, 242] width 991 height 484
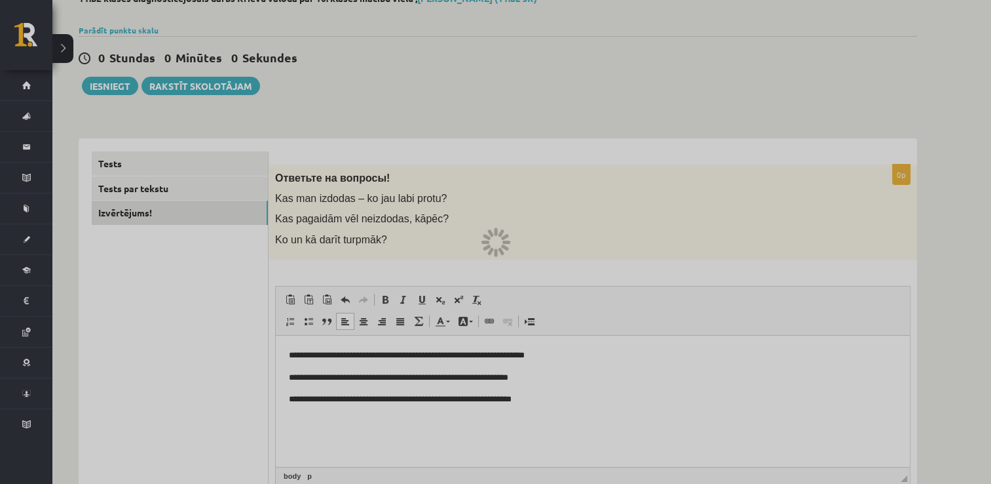
scroll to position [197, 0]
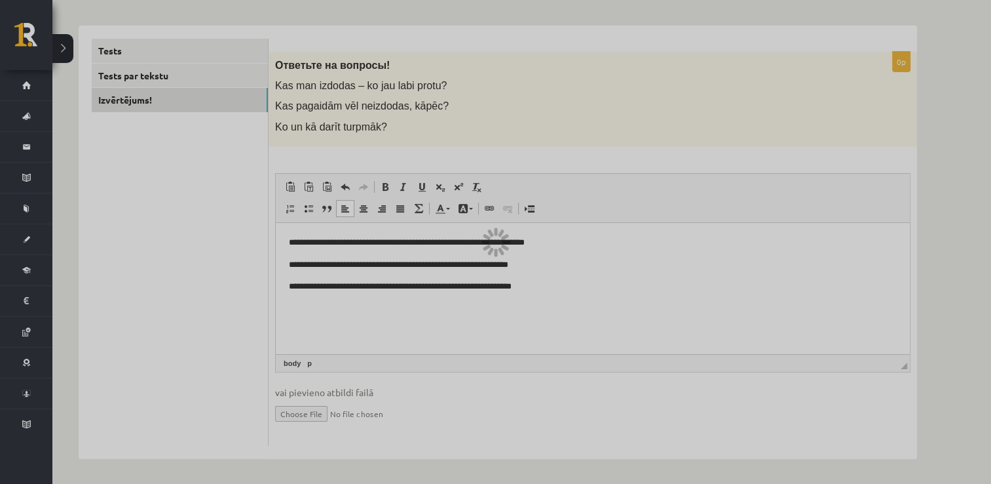
click at [34, 87] on div at bounding box center [495, 242] width 991 height 484
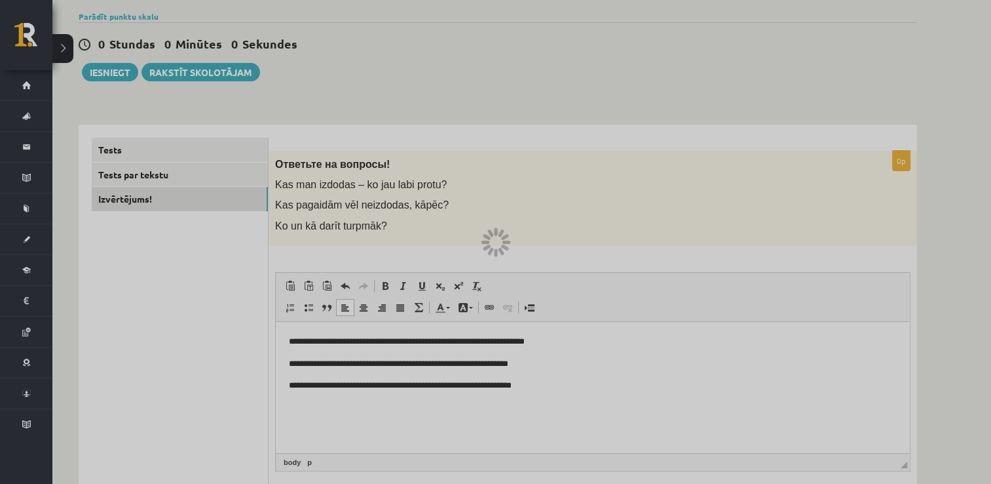
scroll to position [0, 0]
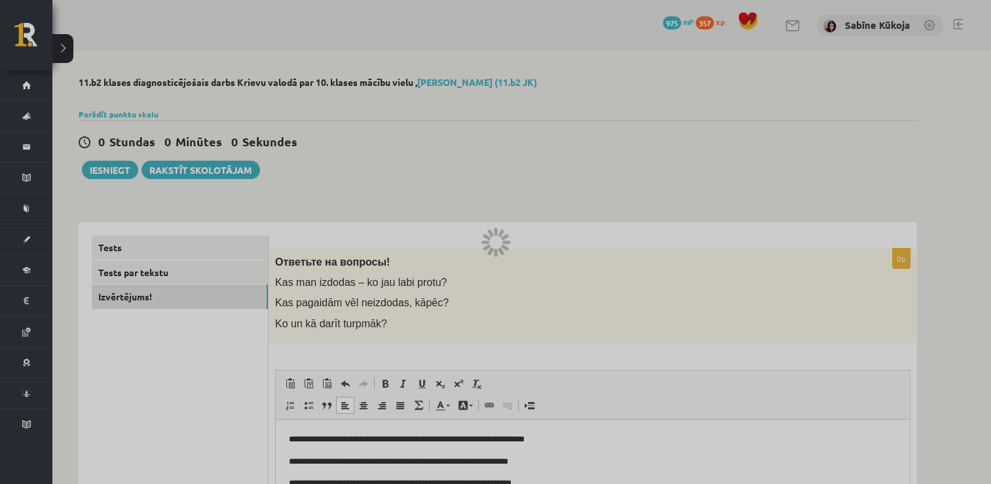
click at [110, 111] on div at bounding box center [495, 242] width 991 height 484
click at [691, 109] on div at bounding box center [495, 242] width 991 height 484
click at [691, 111] on div at bounding box center [495, 242] width 991 height 484
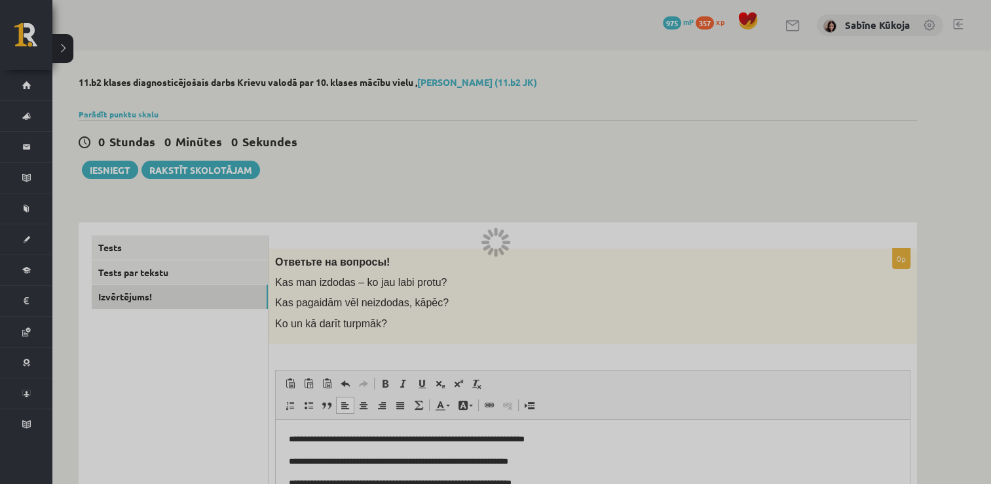
click at [691, 111] on div at bounding box center [495, 242] width 991 height 484
click at [691, 113] on div at bounding box center [495, 242] width 991 height 484
click at [691, 117] on div at bounding box center [495, 242] width 991 height 484
click at [402, 202] on div at bounding box center [495, 242] width 991 height 484
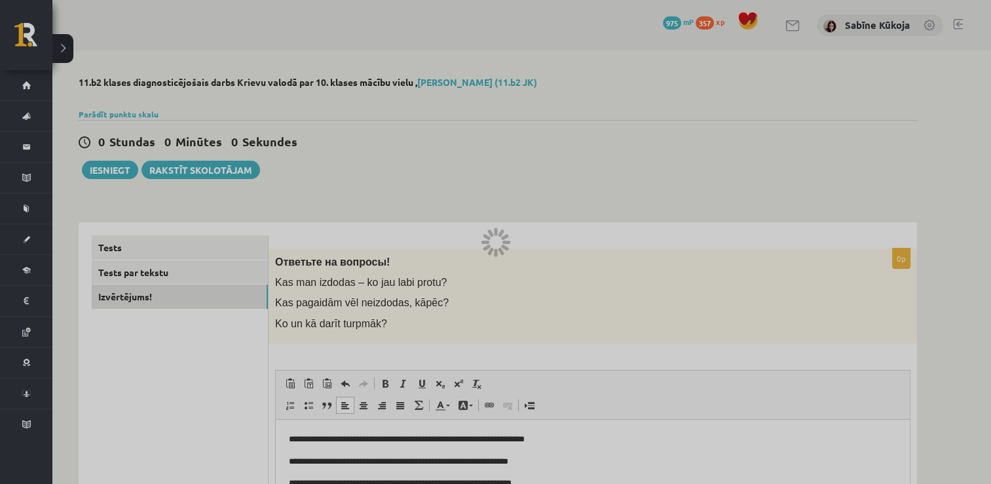
click at [132, 254] on div at bounding box center [495, 242] width 991 height 484
click at [31, 83] on div at bounding box center [495, 242] width 991 height 484
click at [447, 164] on div at bounding box center [495, 242] width 991 height 484
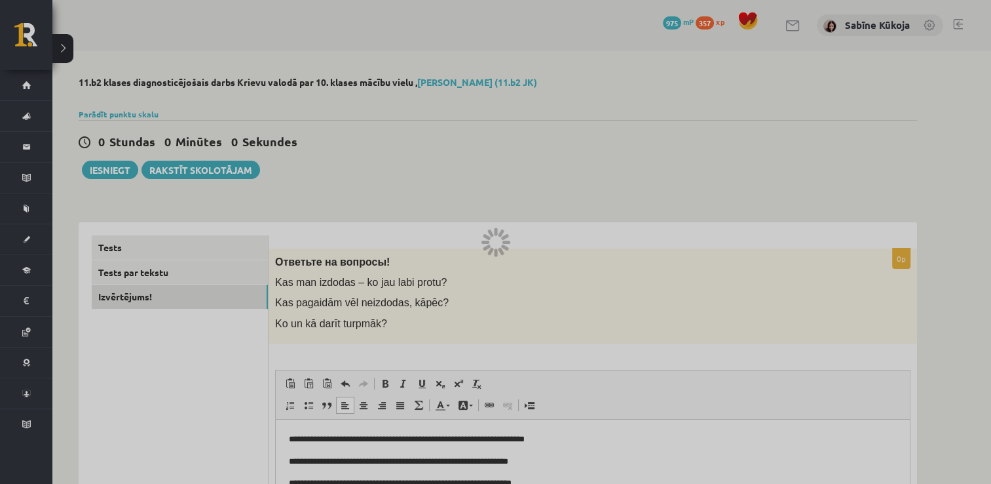
click at [447, 164] on div at bounding box center [495, 242] width 991 height 484
click at [448, 164] on div at bounding box center [495, 242] width 991 height 484
click at [448, 165] on div at bounding box center [495, 242] width 991 height 484
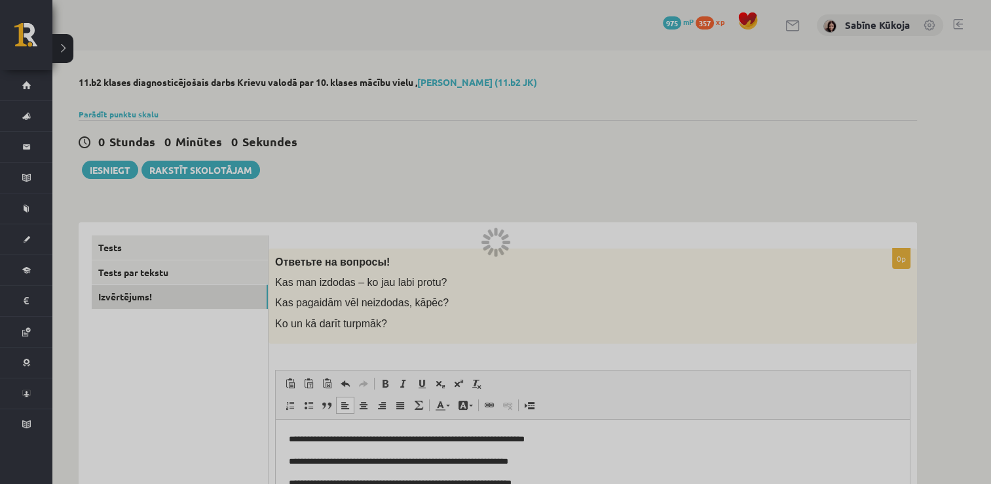
click at [449, 167] on div at bounding box center [495, 242] width 991 height 484
drag, startPoint x: 27, startPoint y: 232, endPoint x: 25, endPoint y: 244, distance: 12.0
click at [26, 240] on div at bounding box center [495, 242] width 991 height 484
click at [25, 244] on div at bounding box center [495, 242] width 991 height 484
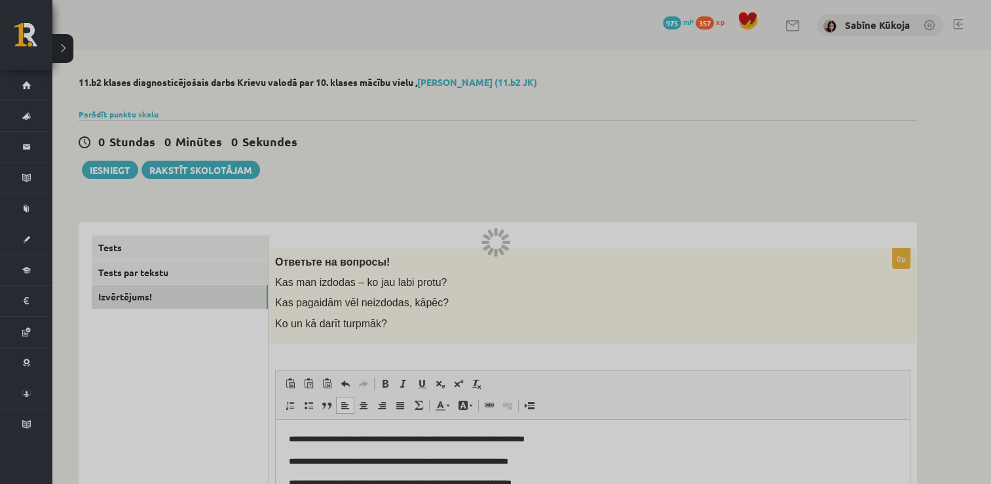
click at [25, 242] on div at bounding box center [495, 242] width 991 height 484
drag, startPoint x: 26, startPoint y: 233, endPoint x: 77, endPoint y: 154, distance: 94.3
click at [39, 210] on div at bounding box center [495, 242] width 991 height 484
click at [121, 168] on div at bounding box center [495, 242] width 991 height 484
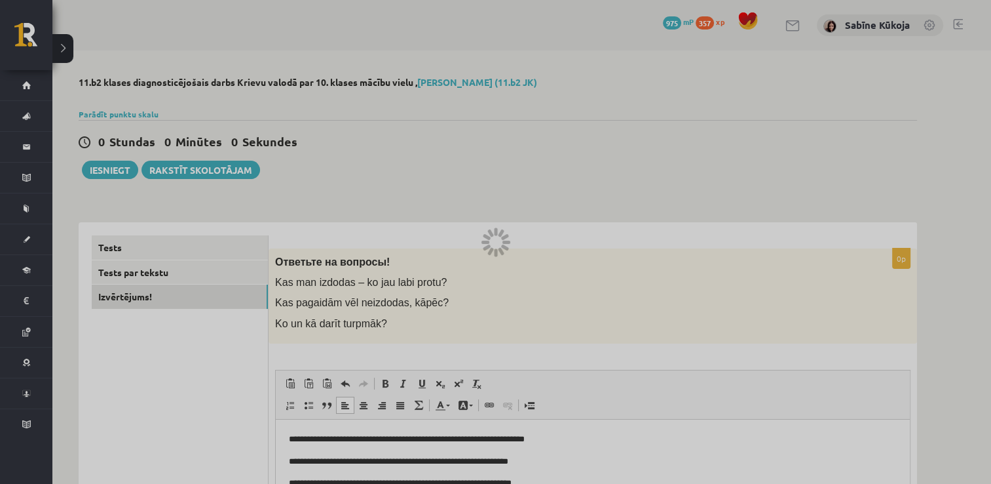
click at [121, 169] on div at bounding box center [495, 242] width 991 height 484
click at [121, 170] on div at bounding box center [495, 242] width 991 height 484
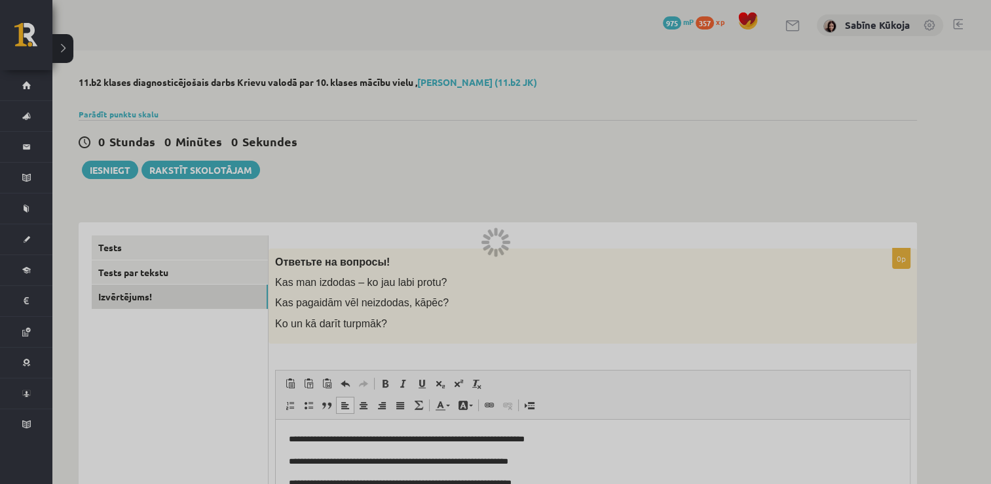
click at [121, 170] on div at bounding box center [495, 242] width 991 height 484
click at [121, 171] on div at bounding box center [495, 242] width 991 height 484
click at [121, 172] on div at bounding box center [495, 242] width 991 height 484
click at [440, 52] on div at bounding box center [495, 242] width 991 height 484
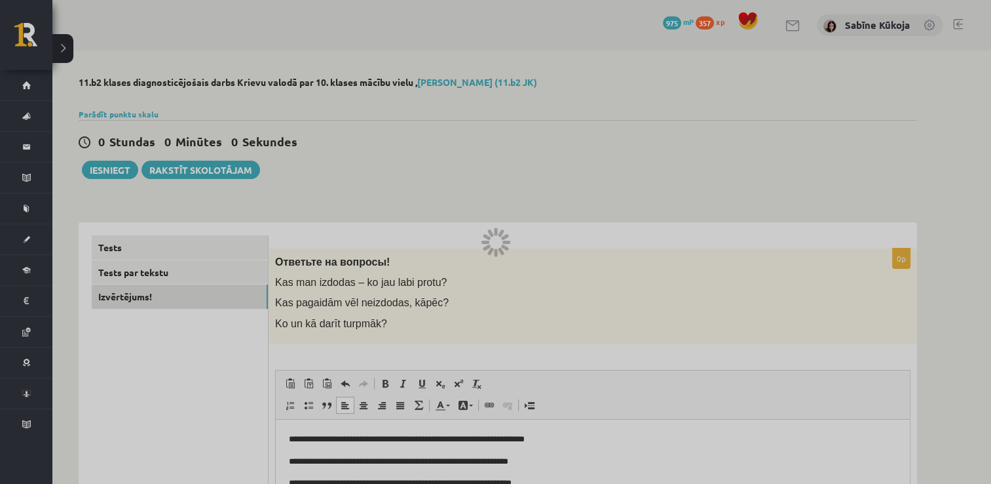
click at [383, 156] on div at bounding box center [495, 242] width 991 height 484
click at [383, 157] on div at bounding box center [495, 242] width 991 height 484
click at [385, 159] on div at bounding box center [495, 242] width 991 height 484
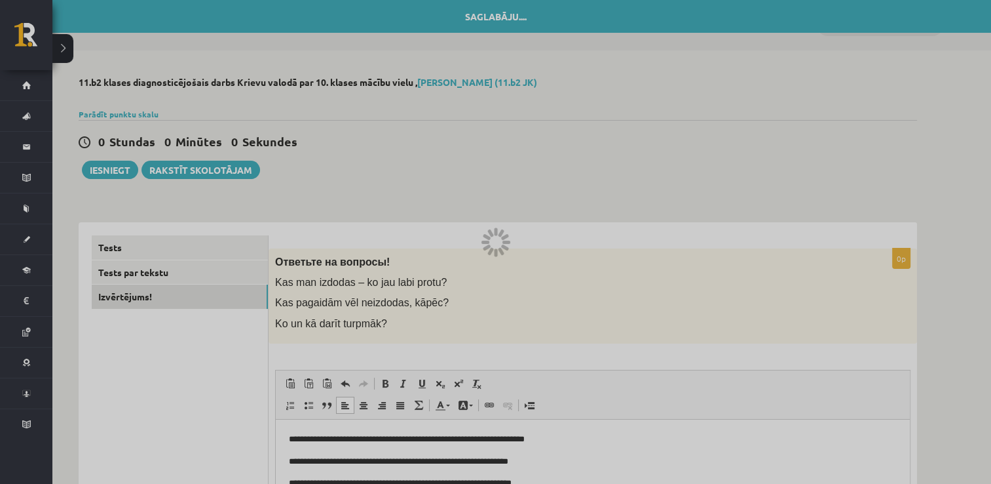
click at [387, 159] on div at bounding box center [495, 242] width 991 height 484
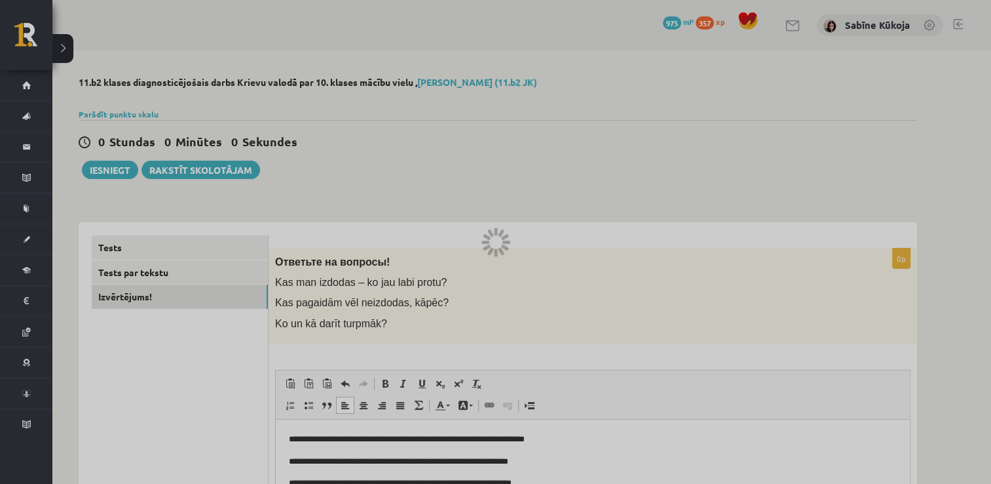
click at [387, 159] on div at bounding box center [495, 242] width 991 height 484
click at [145, 240] on div at bounding box center [495, 242] width 991 height 484
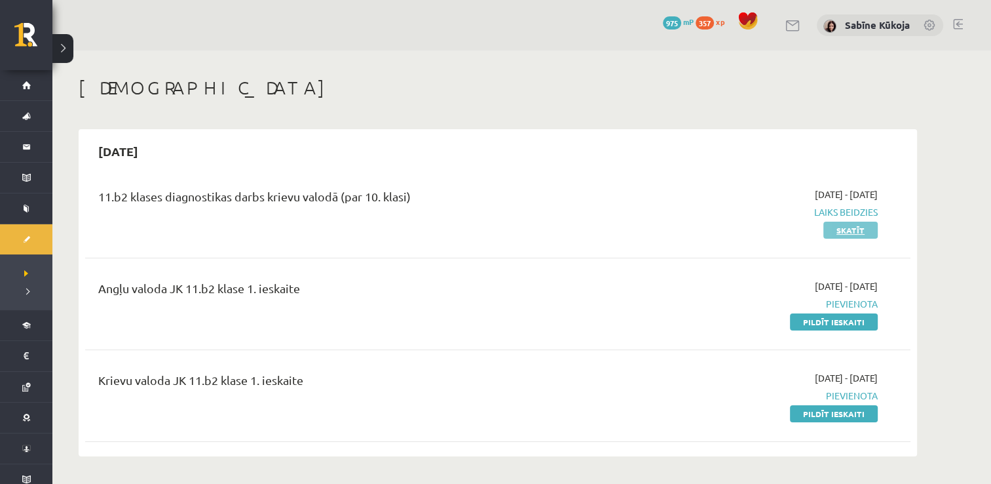
click at [863, 225] on link "Skatīt" at bounding box center [851, 229] width 54 height 17
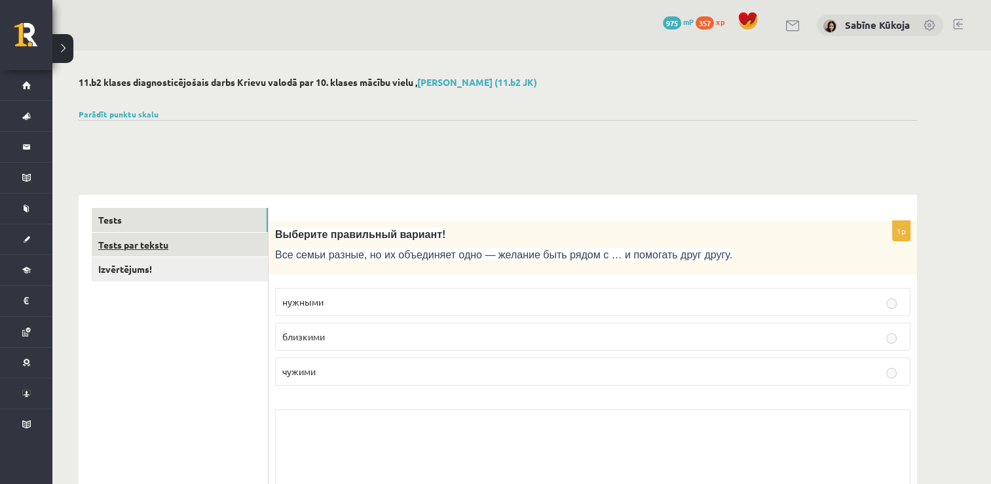
click at [185, 239] on link "Tests par tekstu" at bounding box center [180, 245] width 176 height 24
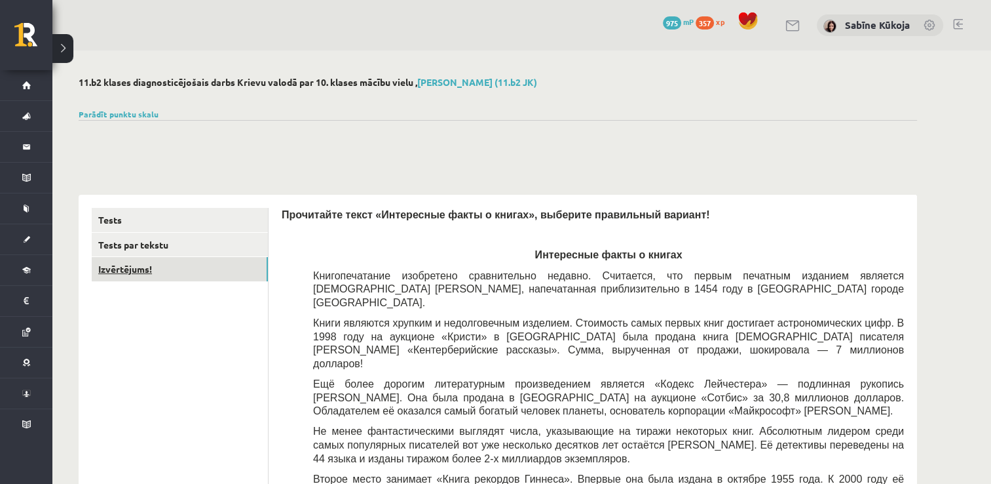
click at [231, 274] on link "Izvērtējums!" at bounding box center [180, 269] width 176 height 24
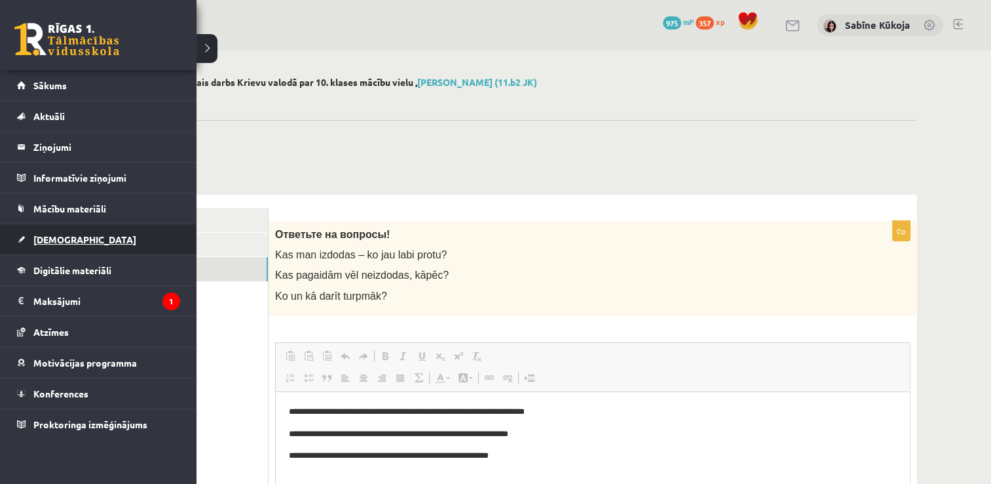
click at [76, 235] on link "[DEMOGRAPHIC_DATA]" at bounding box center [98, 239] width 163 height 30
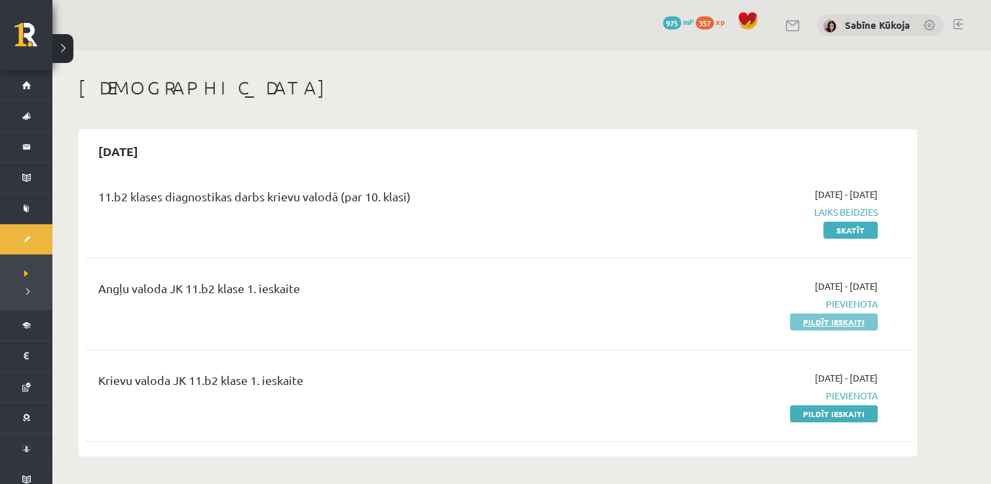
click at [828, 322] on link "Pildīt ieskaiti" at bounding box center [834, 321] width 88 height 17
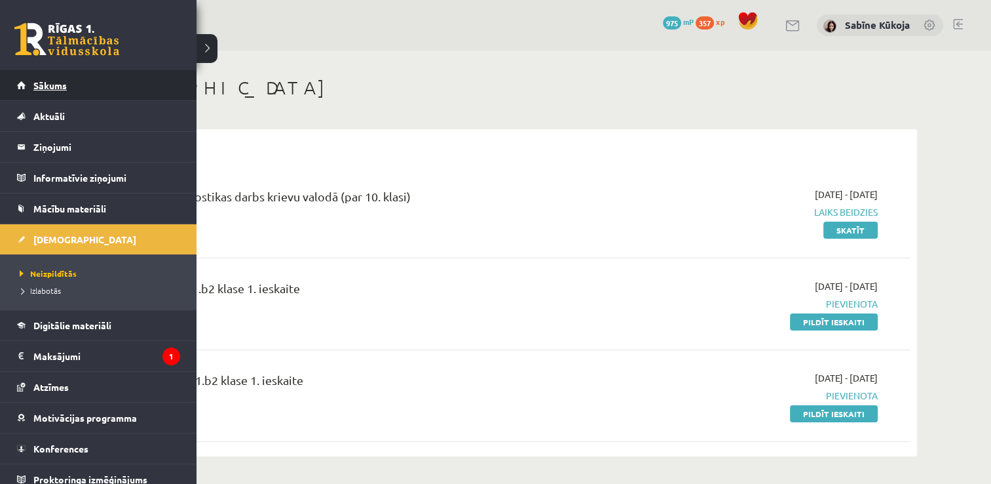
click at [25, 90] on link "Sākums" at bounding box center [98, 85] width 163 height 30
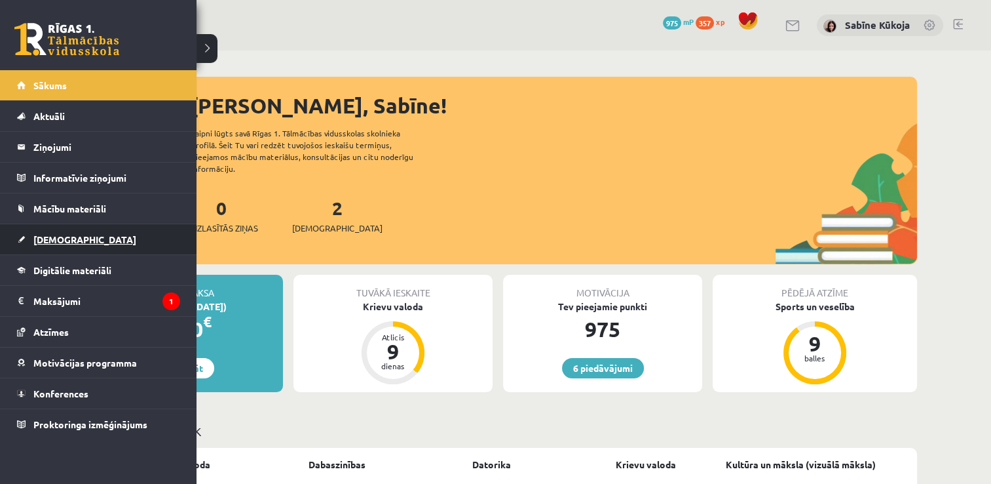
click at [40, 237] on span "[DEMOGRAPHIC_DATA]" at bounding box center [84, 239] width 103 height 12
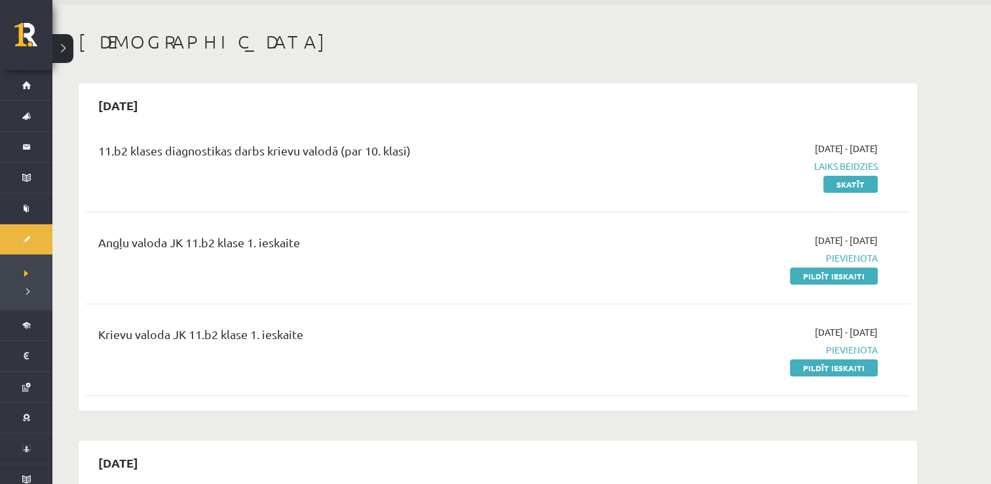
scroll to position [66, 0]
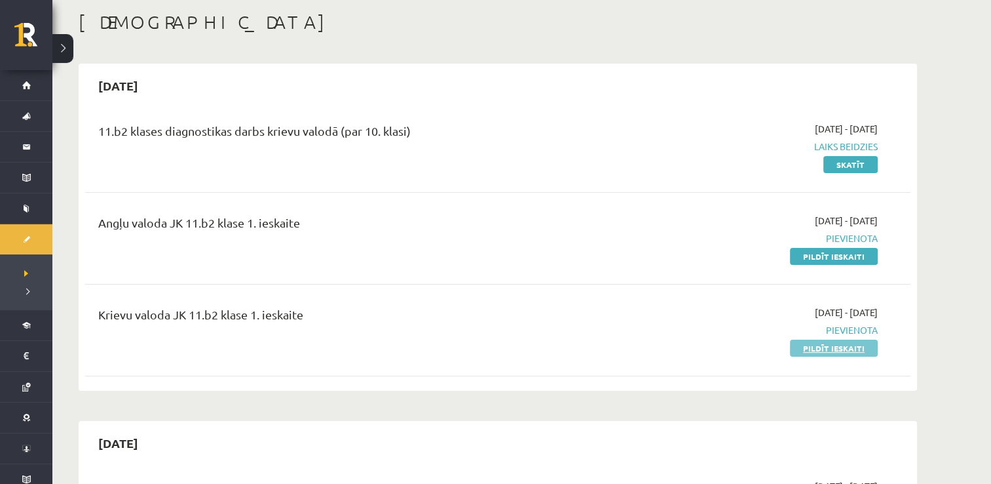
click at [813, 347] on link "Pildīt ieskaiti" at bounding box center [834, 347] width 88 height 17
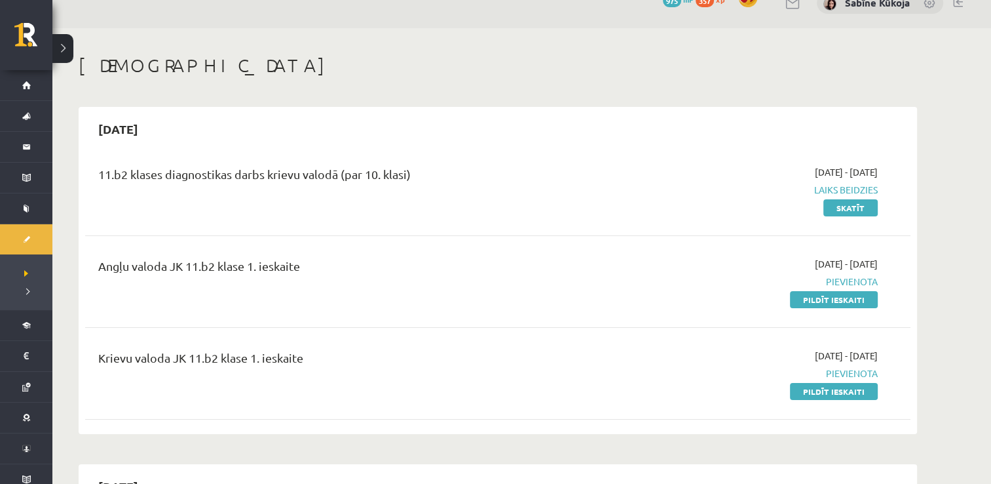
scroll to position [0, 0]
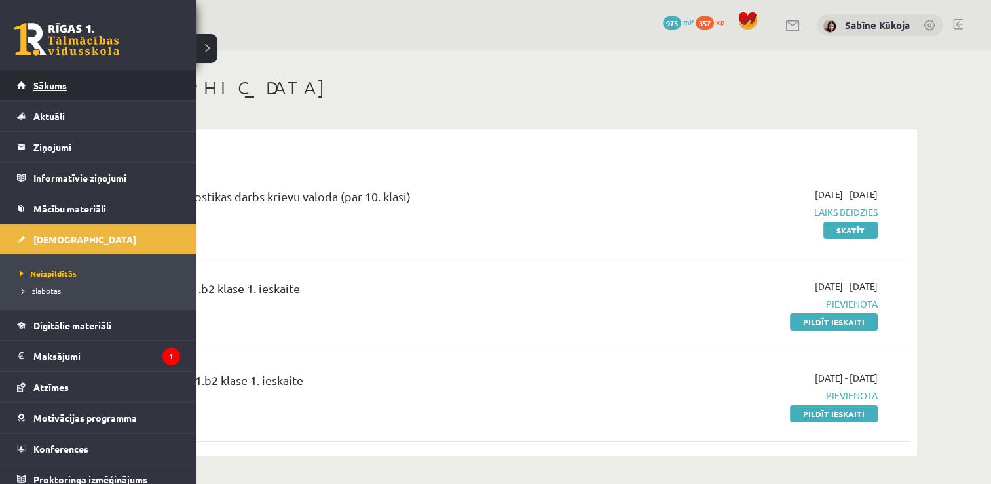
click at [38, 83] on span "Sākums" at bounding box center [49, 85] width 33 height 12
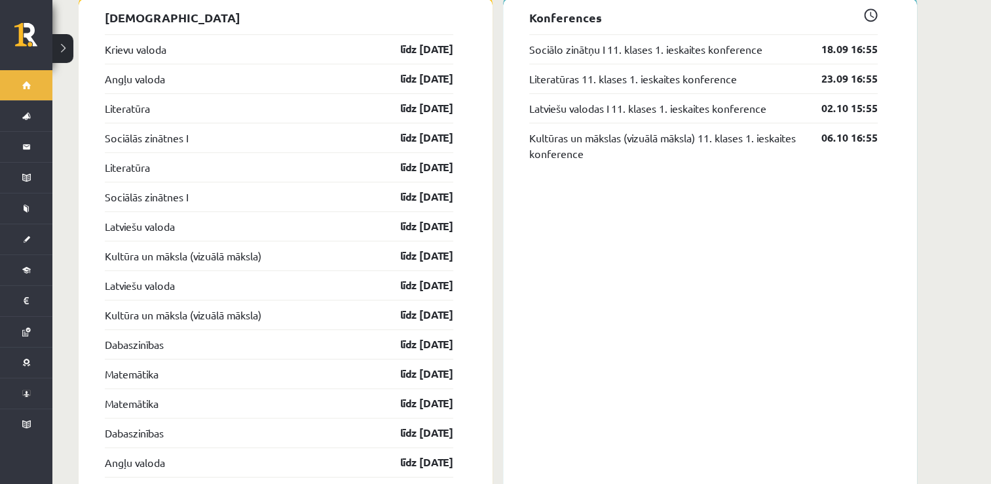
scroll to position [1114, 0]
